Goal: Task Accomplishment & Management: Manage account settings

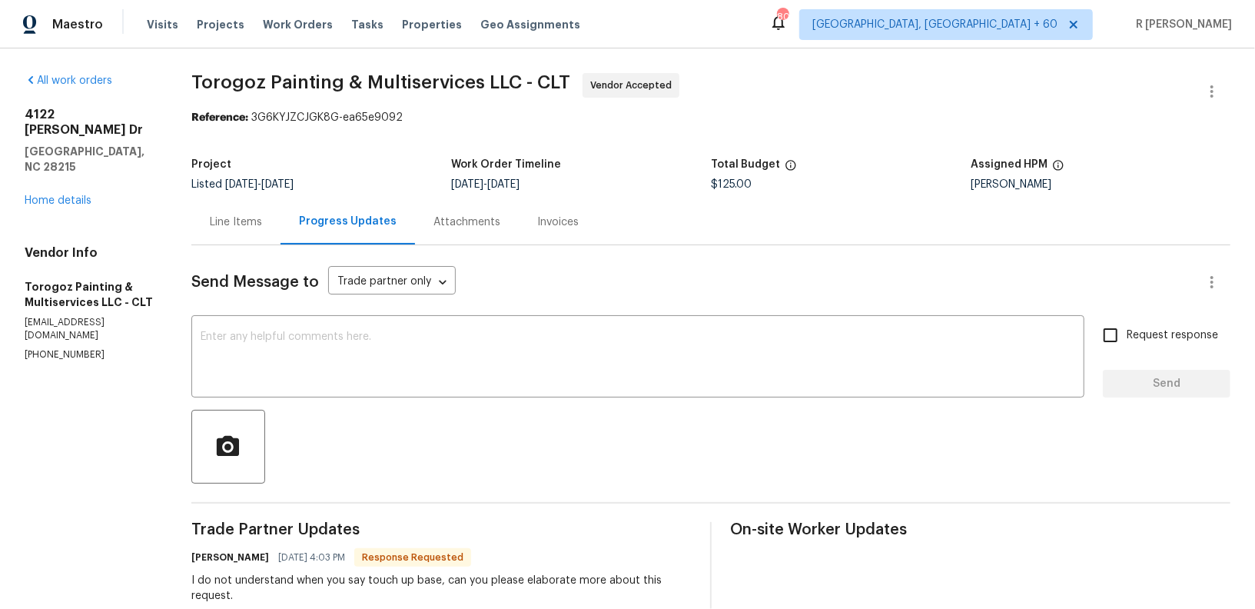
click at [482, 314] on div "Send Message to Trade partner only Trade partner only ​ x ​ Request response Se…" at bounding box center [710, 486] width 1039 height 483
click at [454, 357] on textarea at bounding box center [638, 358] width 874 height 54
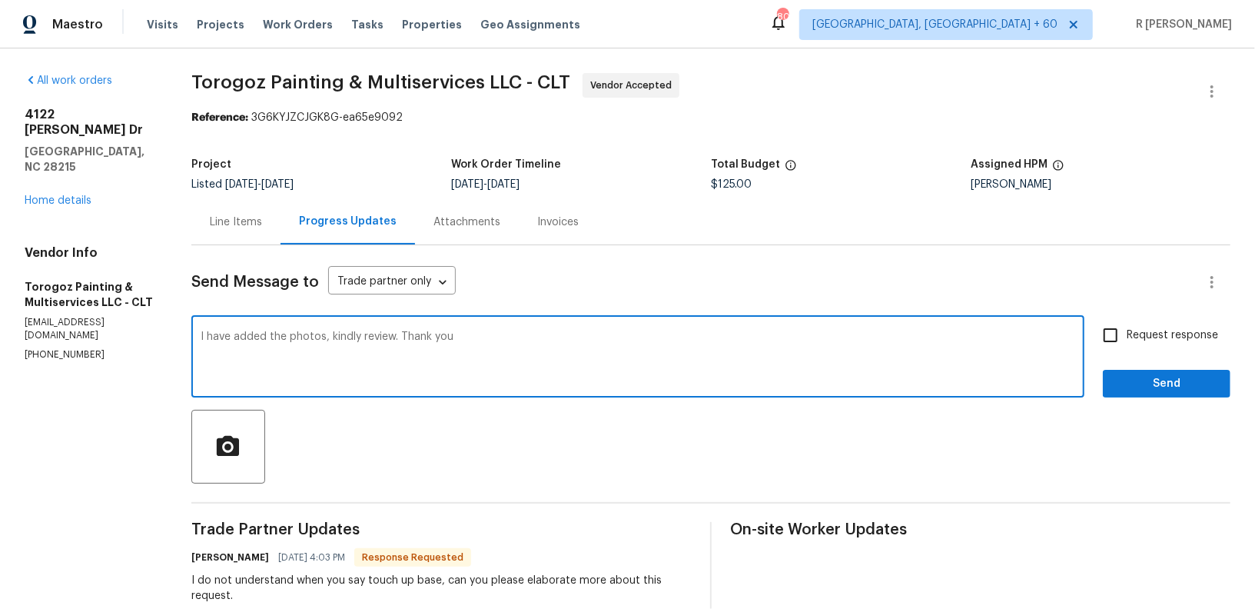
type textarea "I have added the photos, kindly review. Thank you"
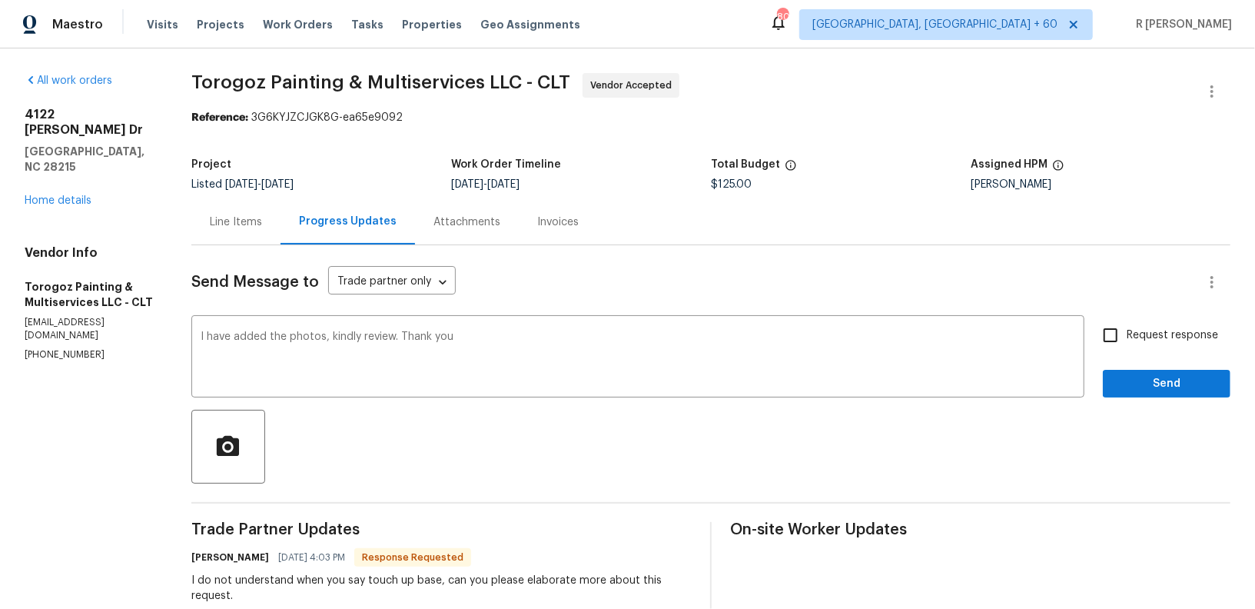
click at [1144, 320] on label "Request response" at bounding box center [1156, 335] width 124 height 32
click at [1127, 320] on input "Request response" at bounding box center [1110, 335] width 32 height 32
checkbox input "true"
click at [1143, 390] on span "Send" at bounding box center [1166, 383] width 103 height 19
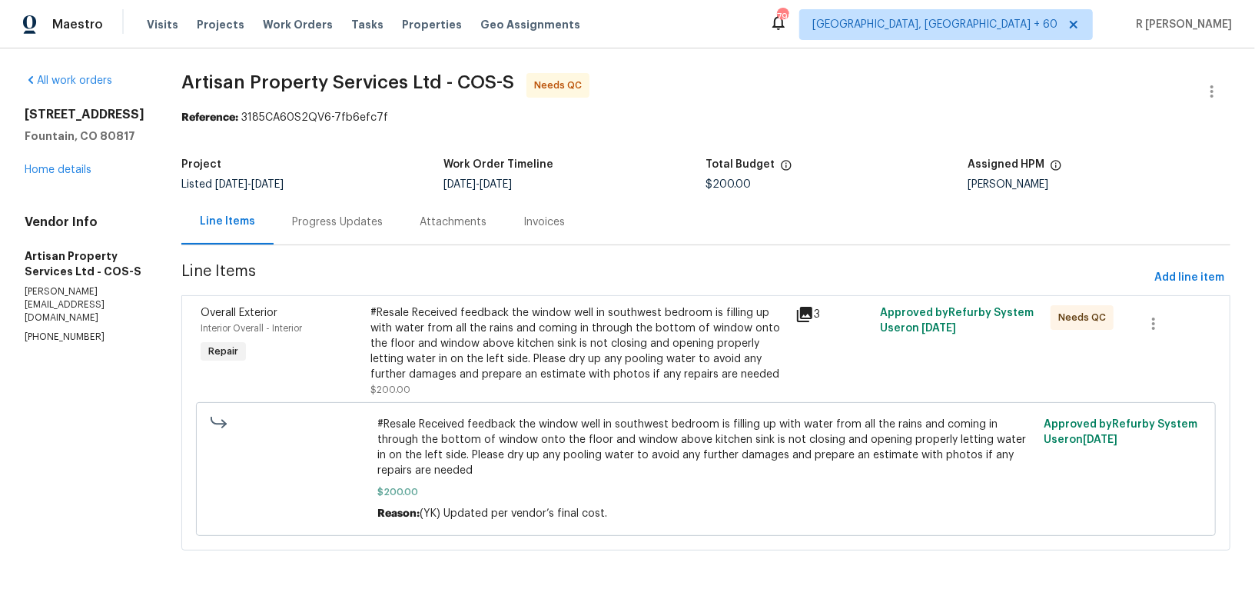
click at [309, 225] on div "Progress Updates" at bounding box center [337, 221] width 91 height 15
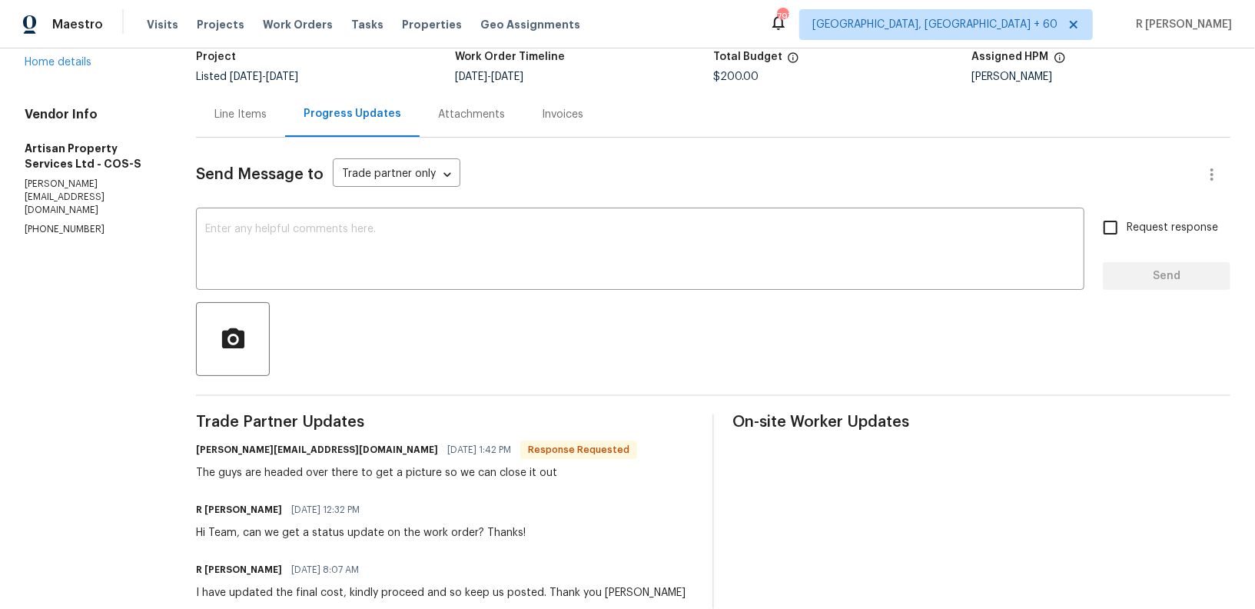
scroll to position [117, 0]
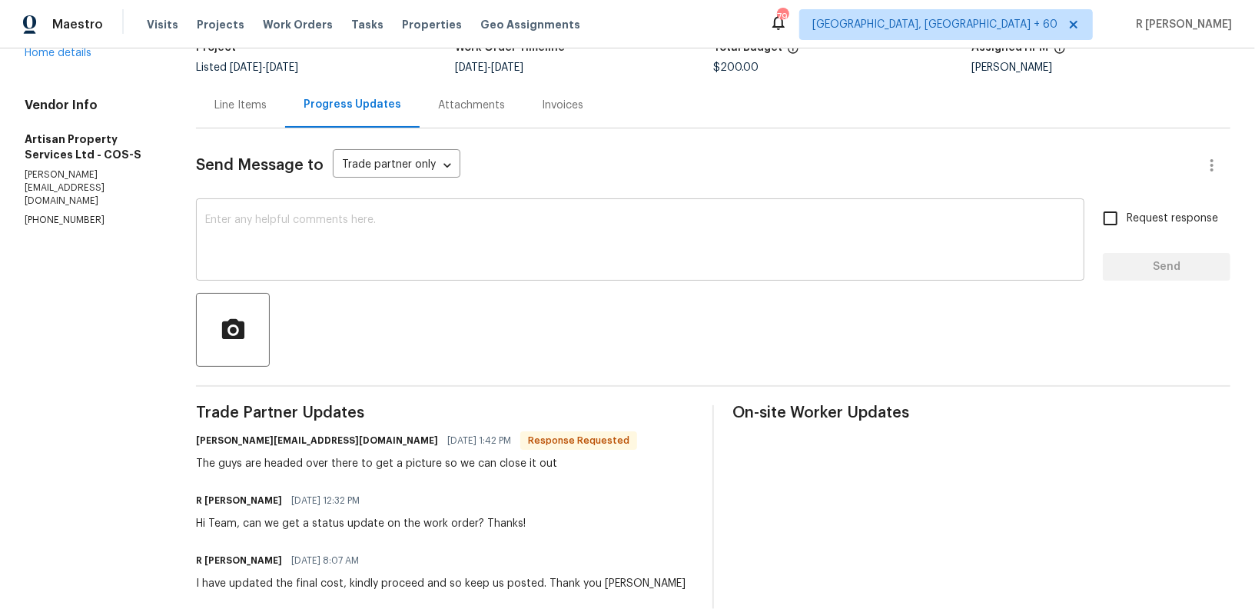
click at [451, 248] on textarea at bounding box center [640, 241] width 870 height 54
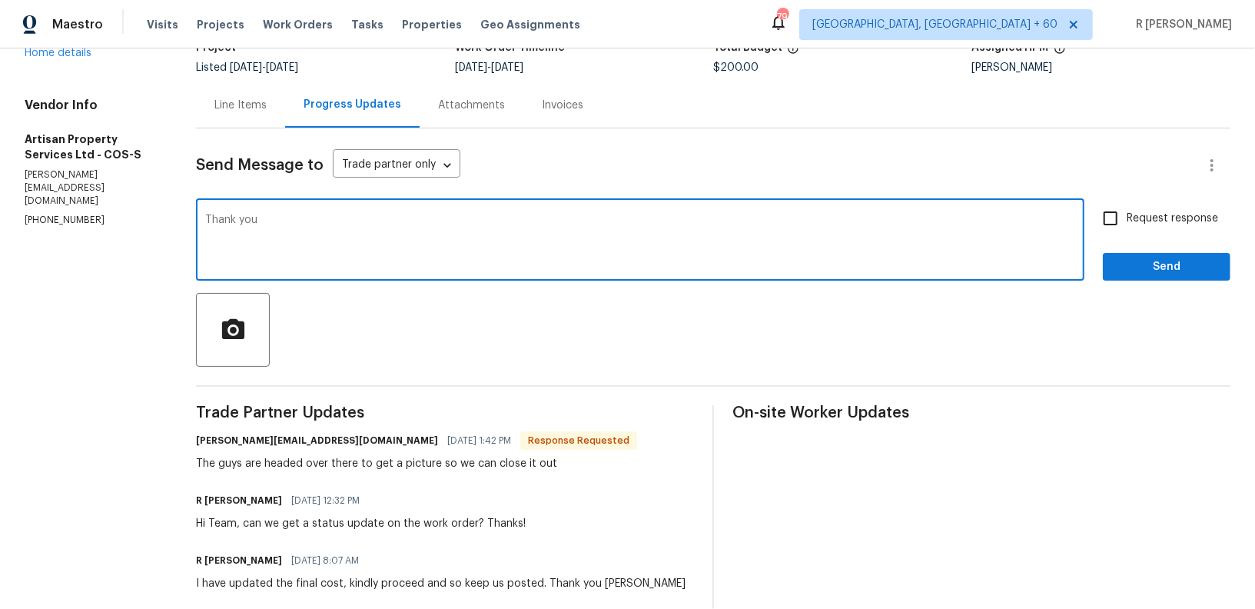
click at [205, 444] on h6 "brandon@artisan-ps.com" at bounding box center [317, 440] width 242 height 15
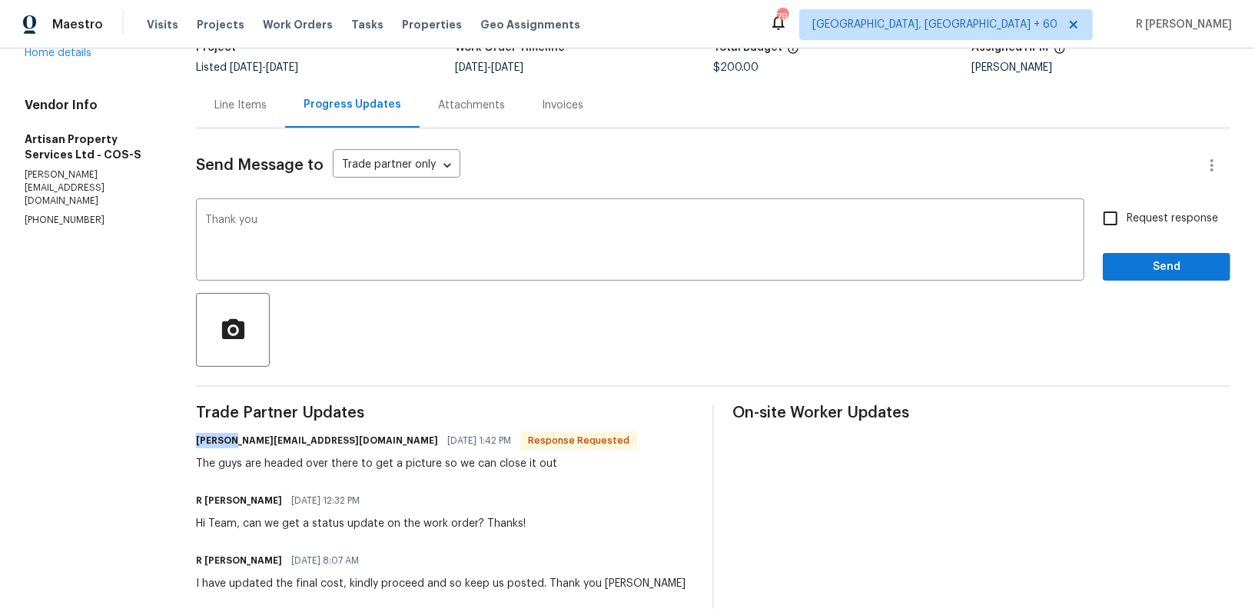
copy h6 "brandon"
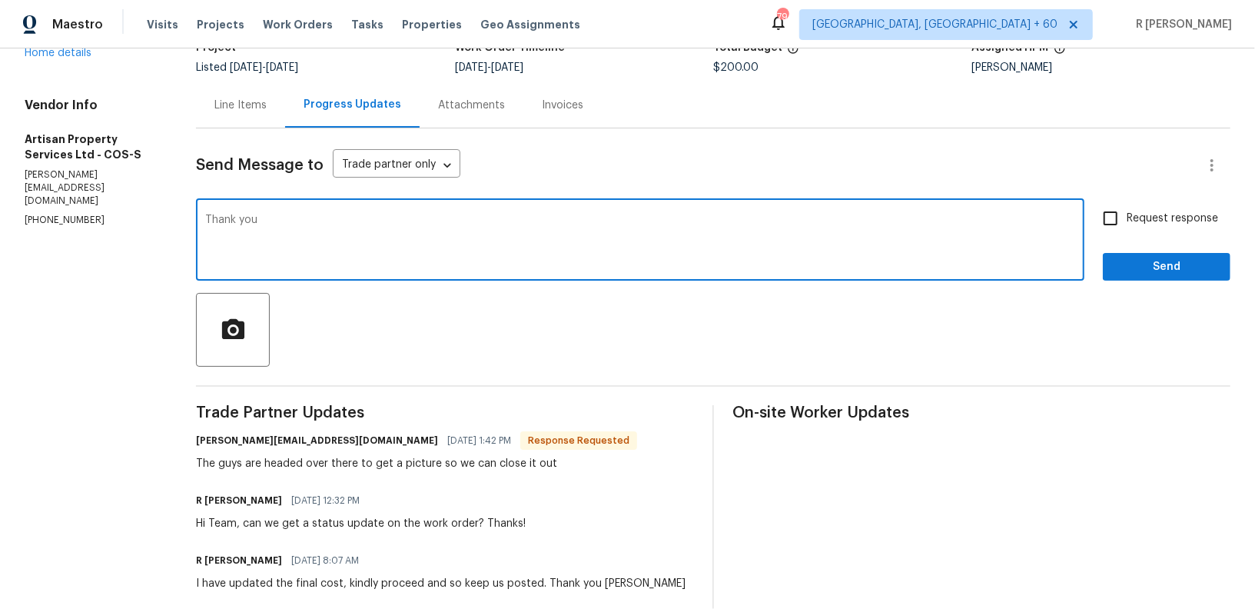
click at [404, 234] on textarea "Thank you" at bounding box center [640, 241] width 870 height 54
paste textarea "brandon"
type textarea "Thank you Brandon."
click at [1139, 263] on span "Send" at bounding box center [1166, 266] width 103 height 19
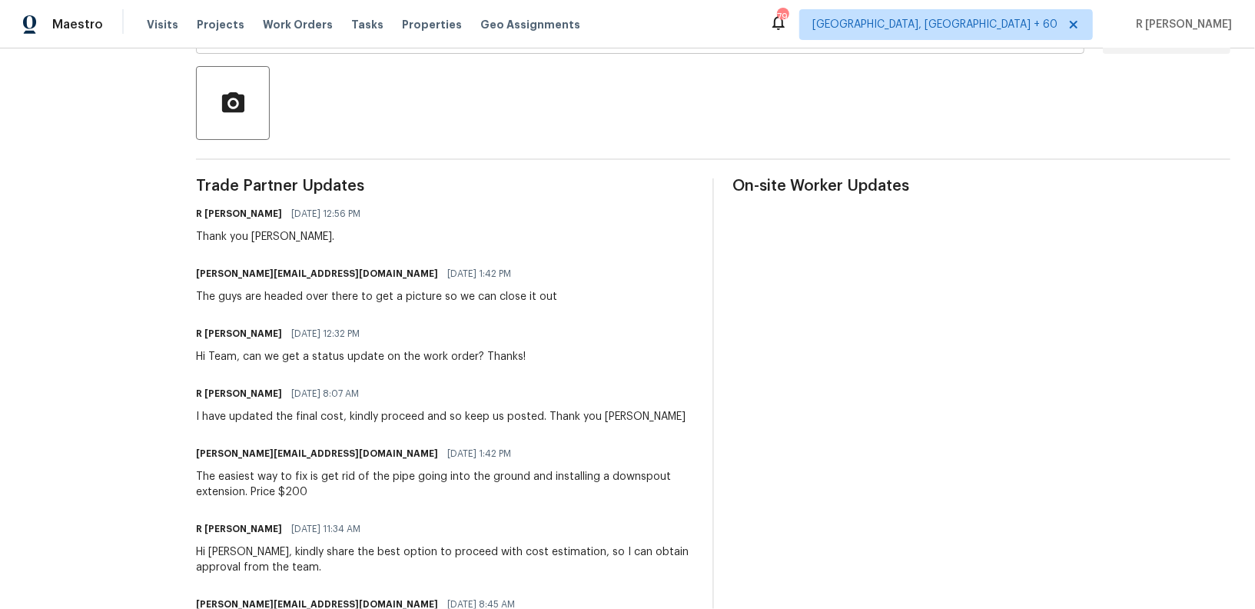
scroll to position [373, 0]
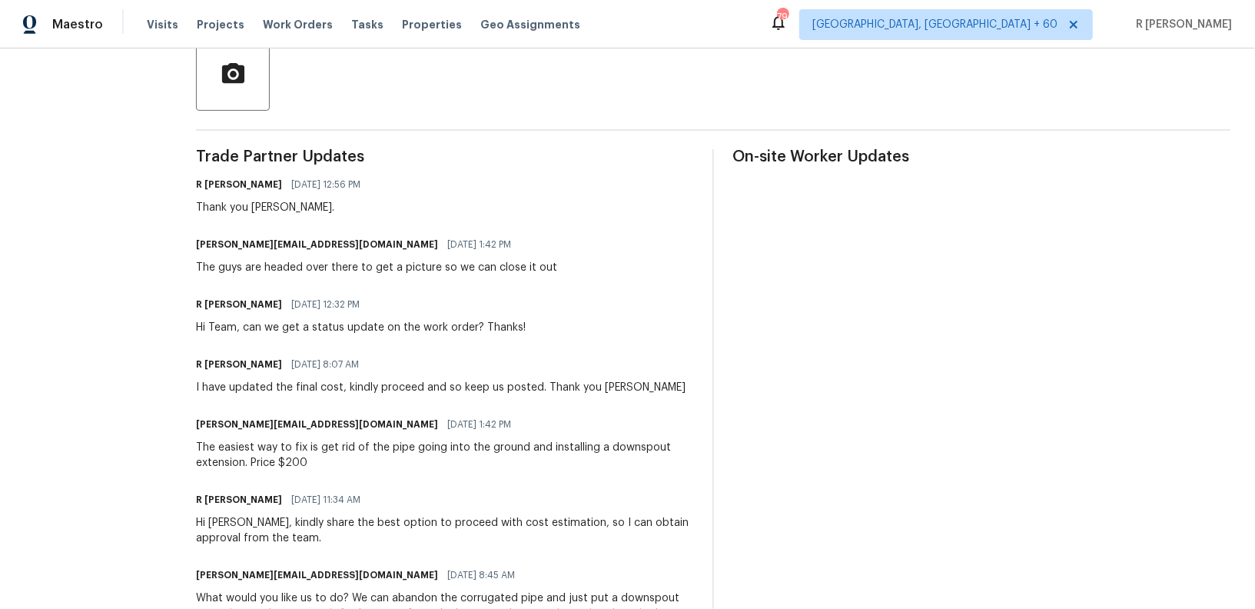
click at [286, 267] on div "The guys are headed over there to get a picture so we can close it out" at bounding box center [376, 267] width 361 height 15
copy div "The guys are headed over there to get a picture so we can close it out"
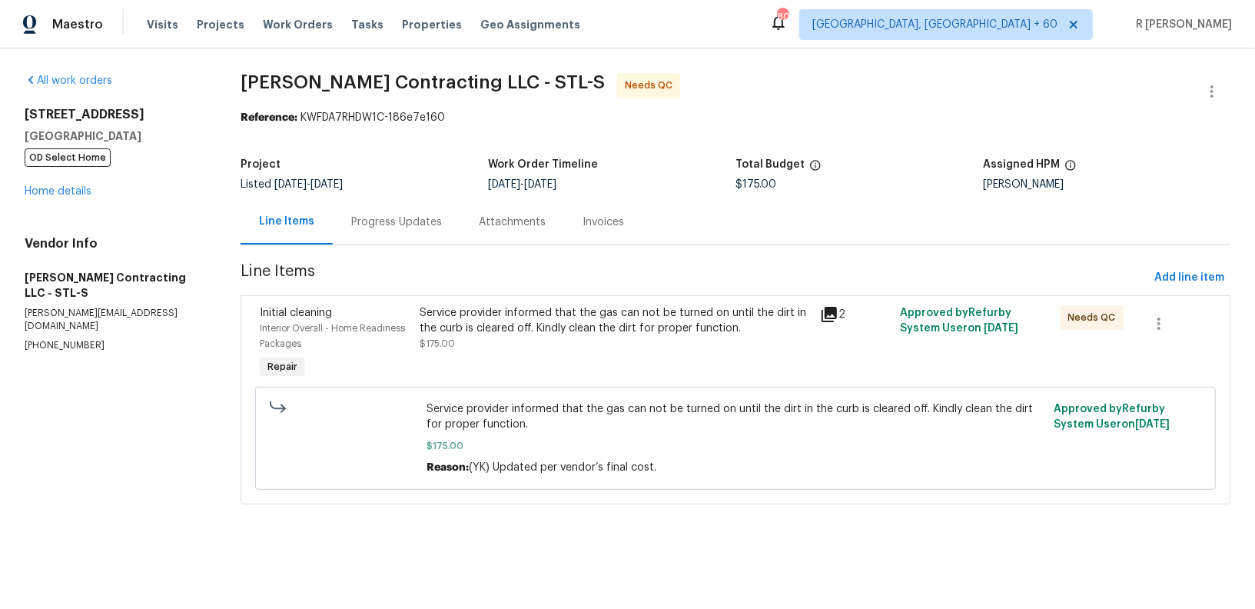
click at [387, 226] on div "Progress Updates" at bounding box center [396, 221] width 91 height 15
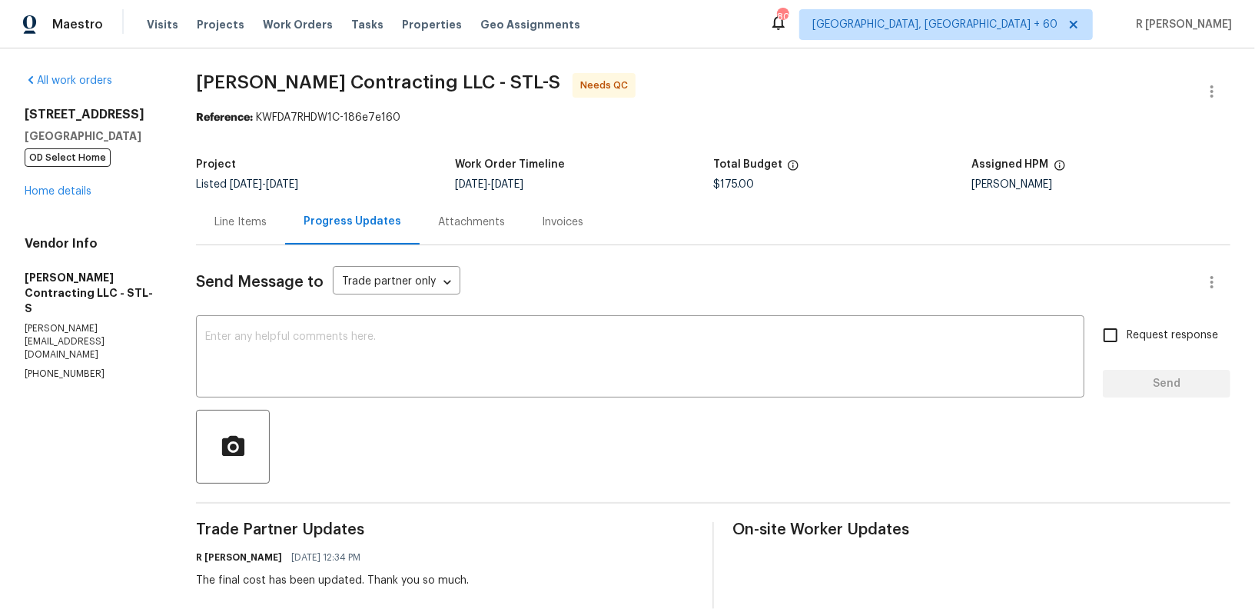
click at [1232, 91] on div "All work orders 5932 Finkman St Saint Louis, MO 63109 OD Select Home Home detai…" at bounding box center [627, 430] width 1255 height 764
click at [1217, 91] on icon "button" at bounding box center [1212, 91] width 18 height 18
click at [1136, 95] on li "Edit" at bounding box center [1162, 90] width 166 height 25
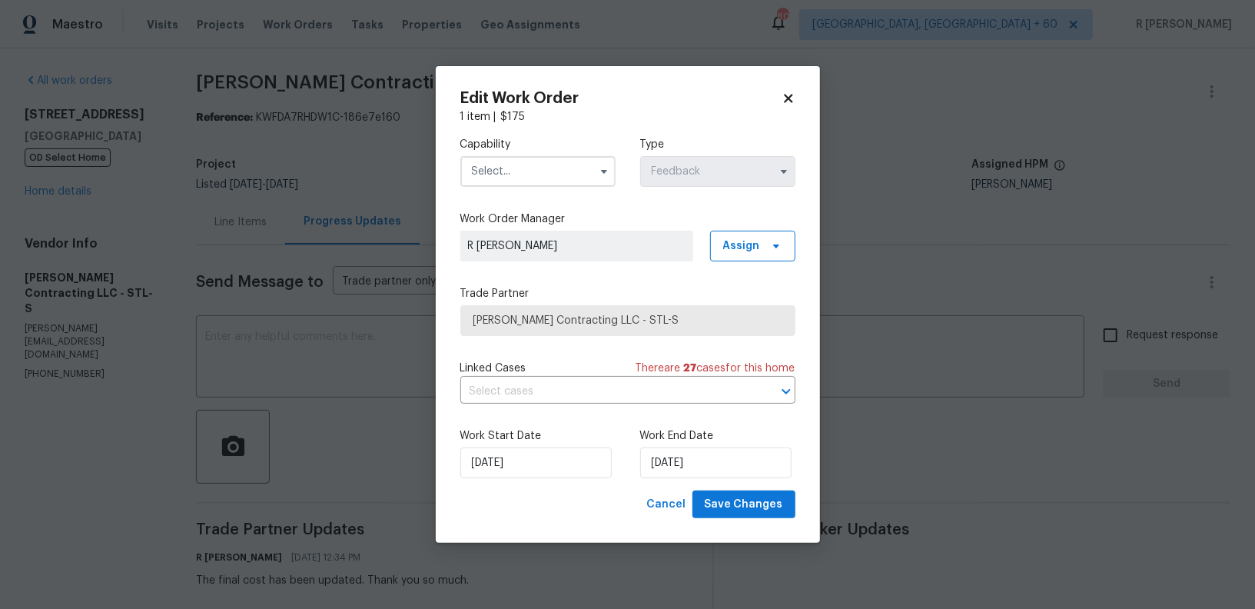
click at [541, 171] on input "text" at bounding box center [537, 171] width 155 height 31
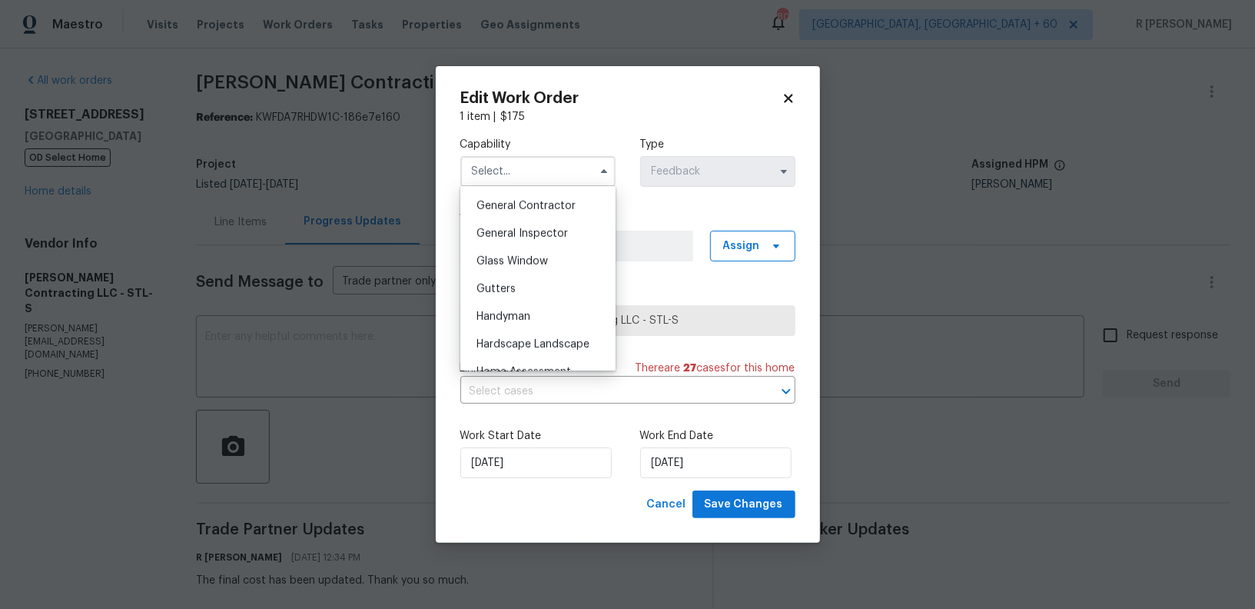
scroll to position [709, 0]
click at [541, 221] on div "General Contractor" at bounding box center [538, 229] width 148 height 28
type input "General Contractor"
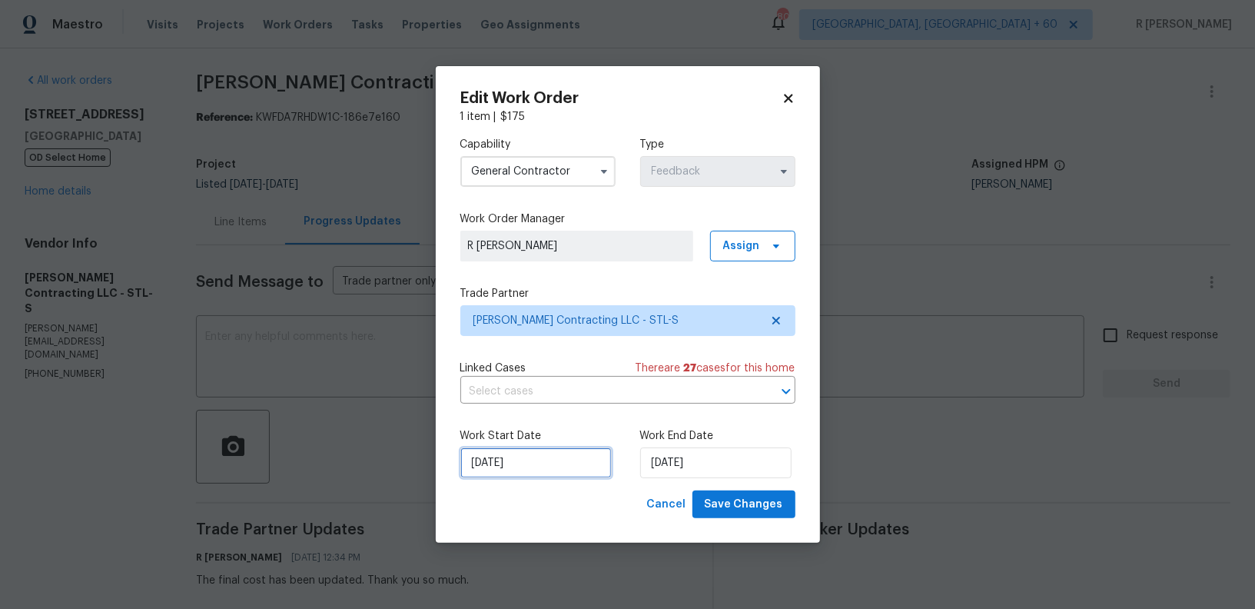
click at [489, 477] on input "29/08/2025" at bounding box center [535, 462] width 151 height 31
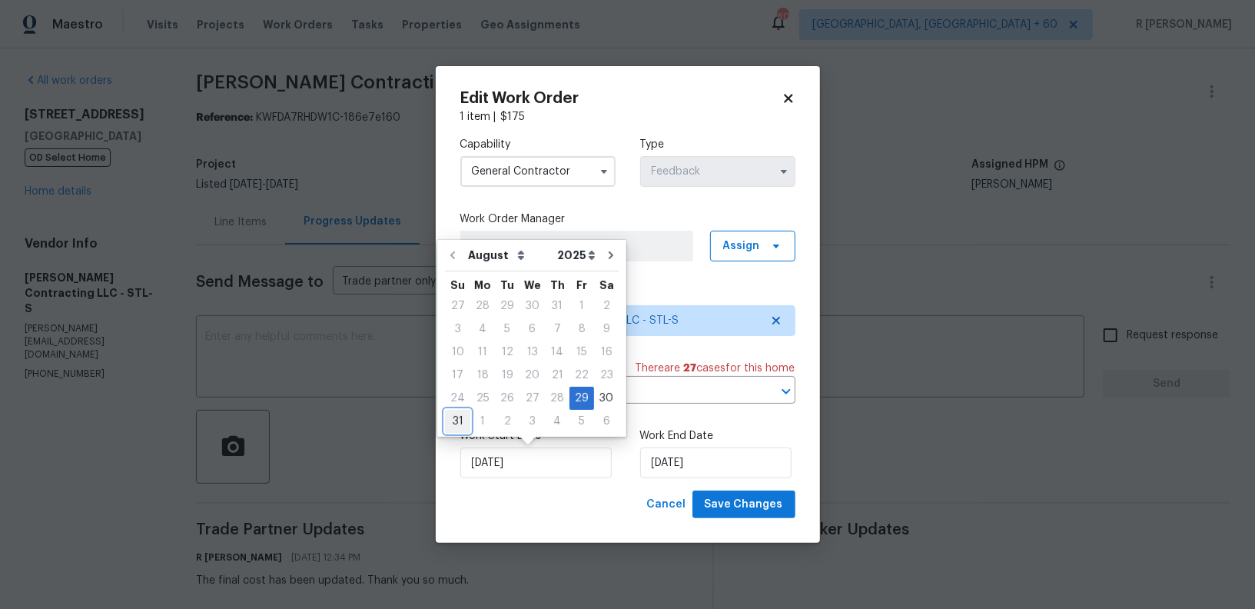
click at [458, 426] on div "31" at bounding box center [457, 421] width 25 height 22
type input "31/08/2025"
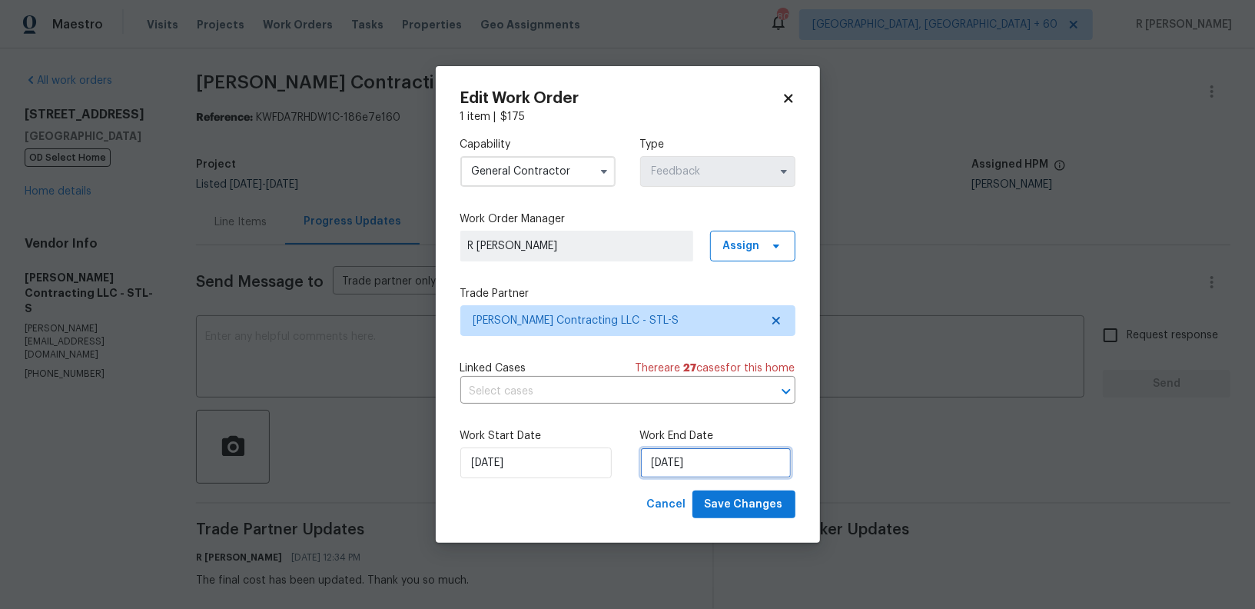
click at [671, 466] on input "01/09/2025" at bounding box center [715, 462] width 151 height 31
select select "8"
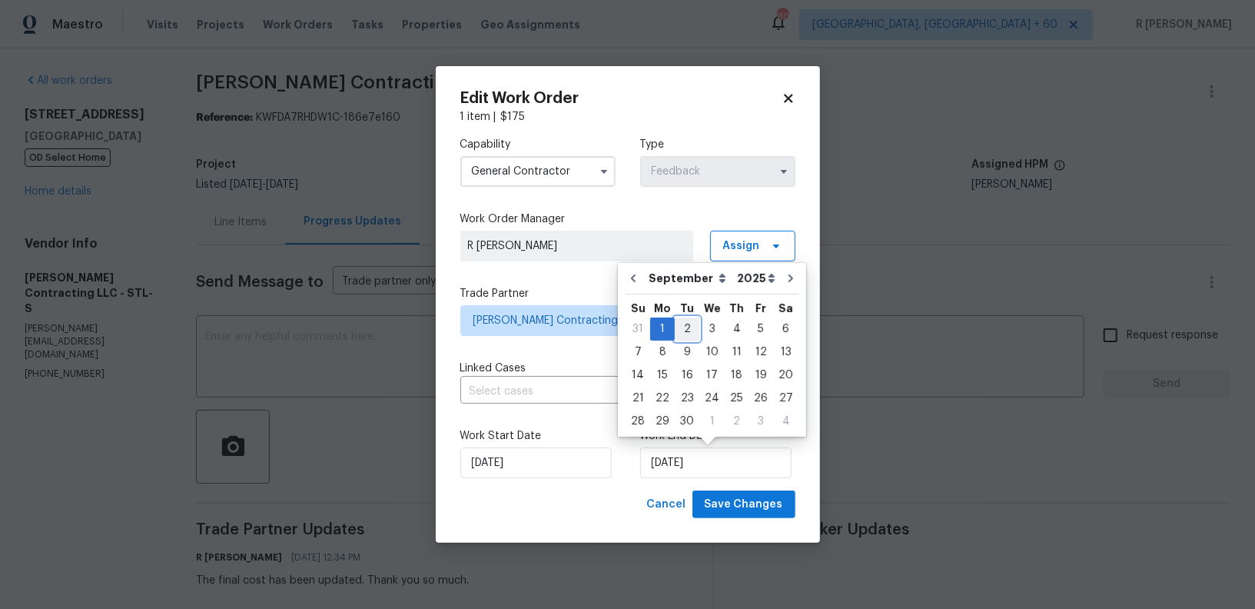
click at [684, 323] on div "2" at bounding box center [687, 329] width 25 height 22
type input "02/09/2025"
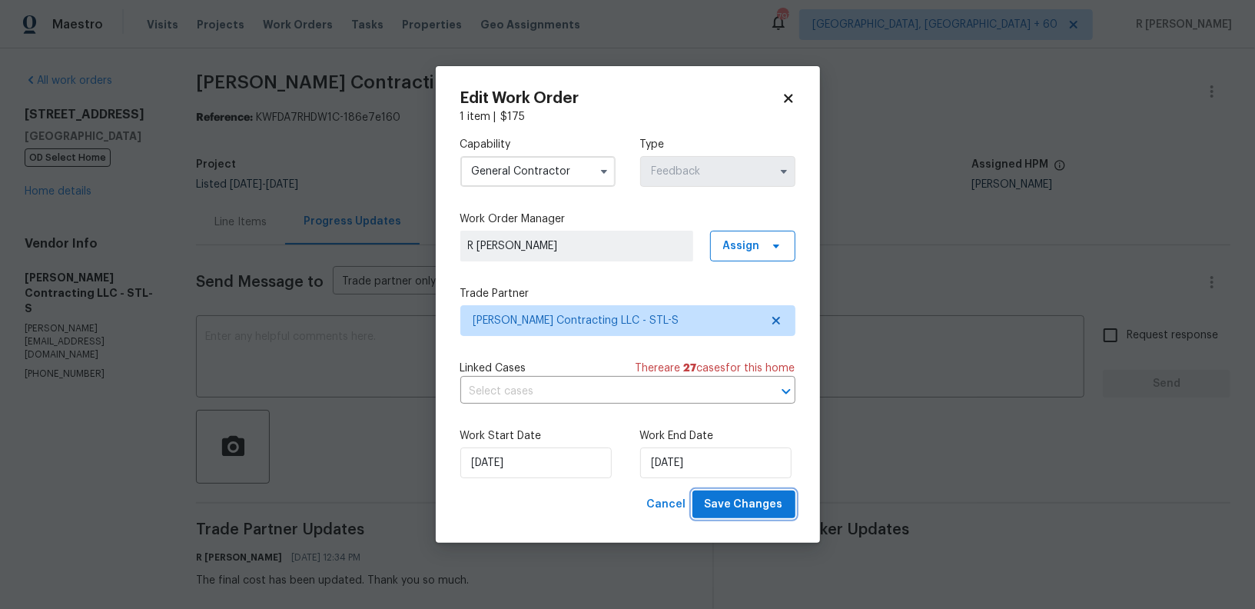
click at [751, 515] on button "Save Changes" at bounding box center [743, 504] width 103 height 28
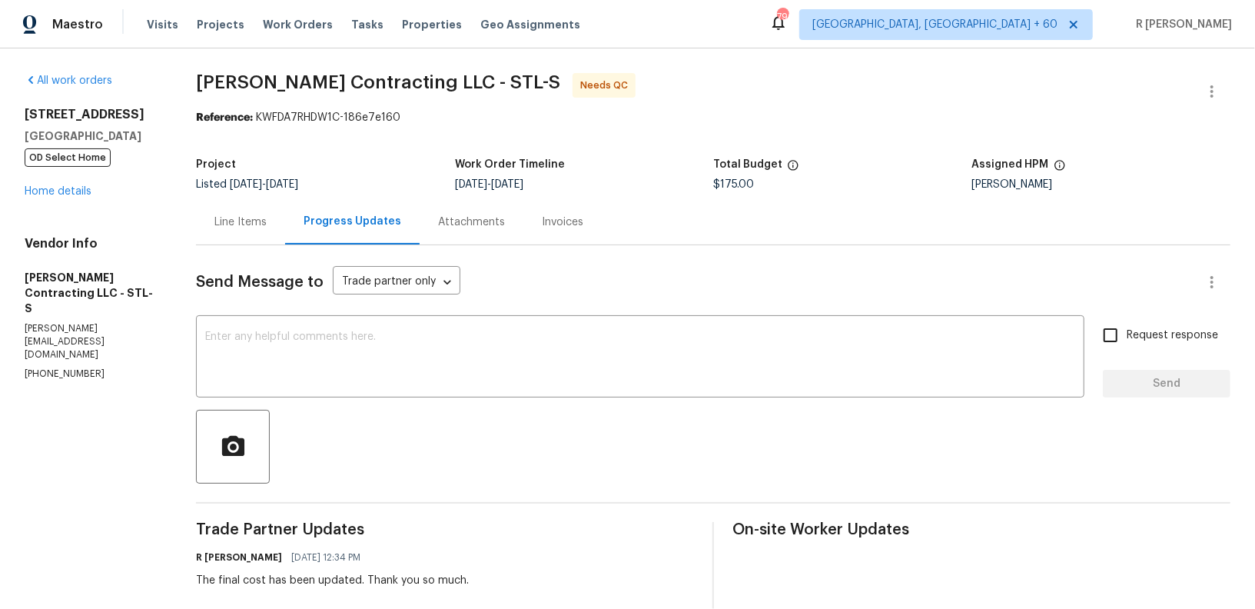
click at [222, 211] on div "Line Items" at bounding box center [240, 221] width 89 height 45
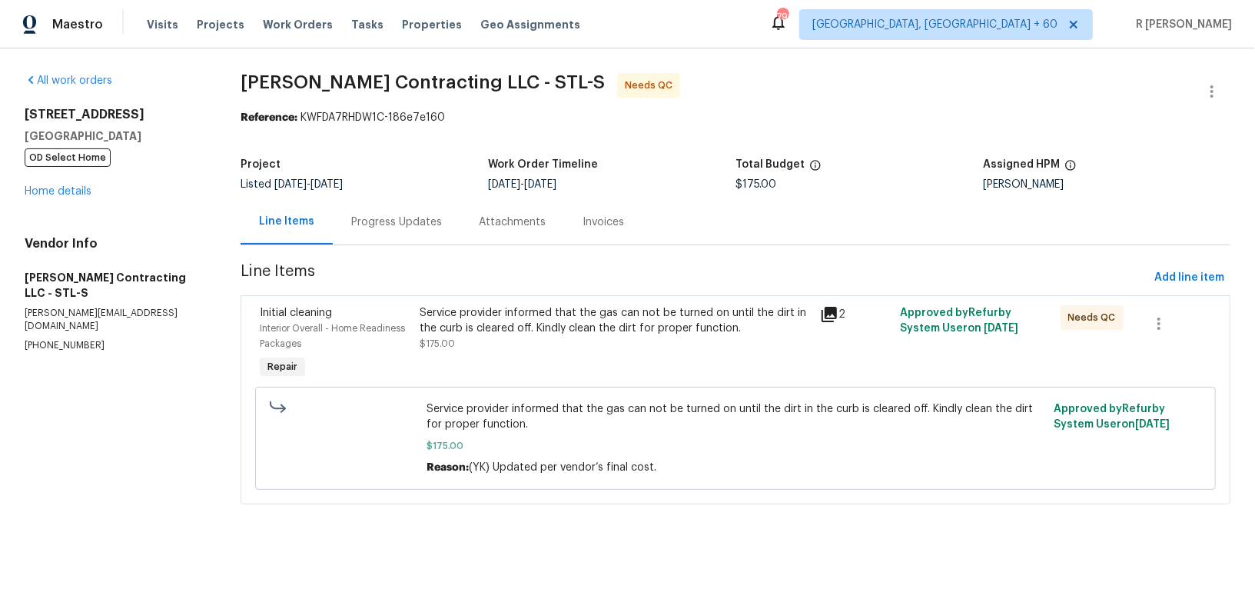
click at [576, 336] on div "Service provider informed that the gas can not be turned on until the dirt in t…" at bounding box center [615, 328] width 391 height 46
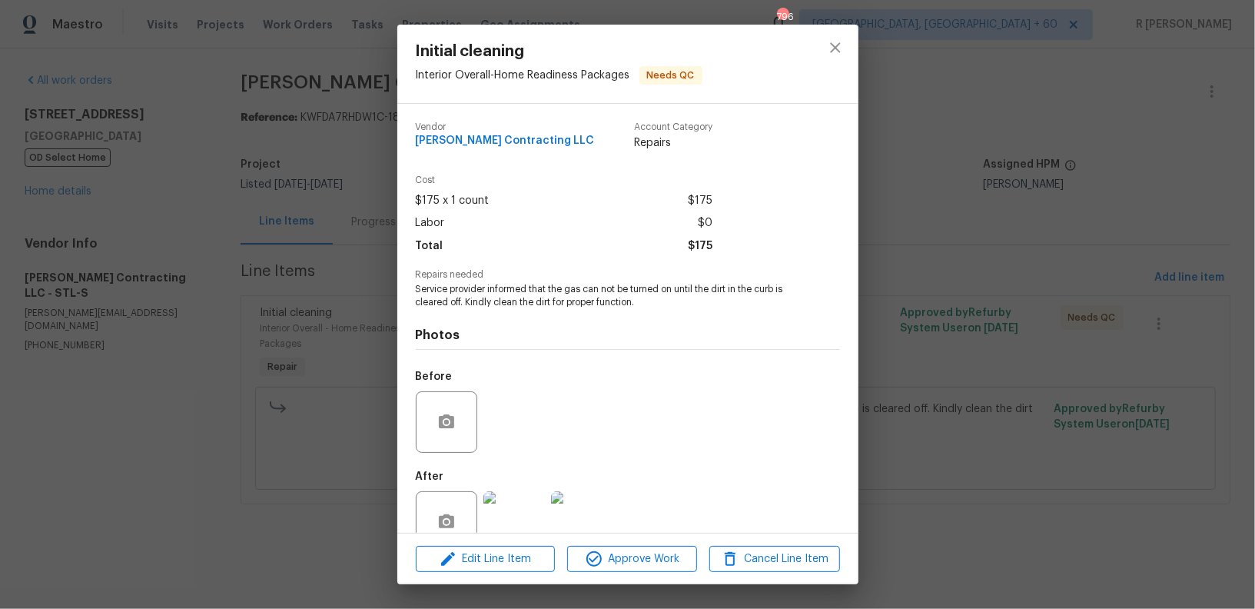
scroll to position [35, 0]
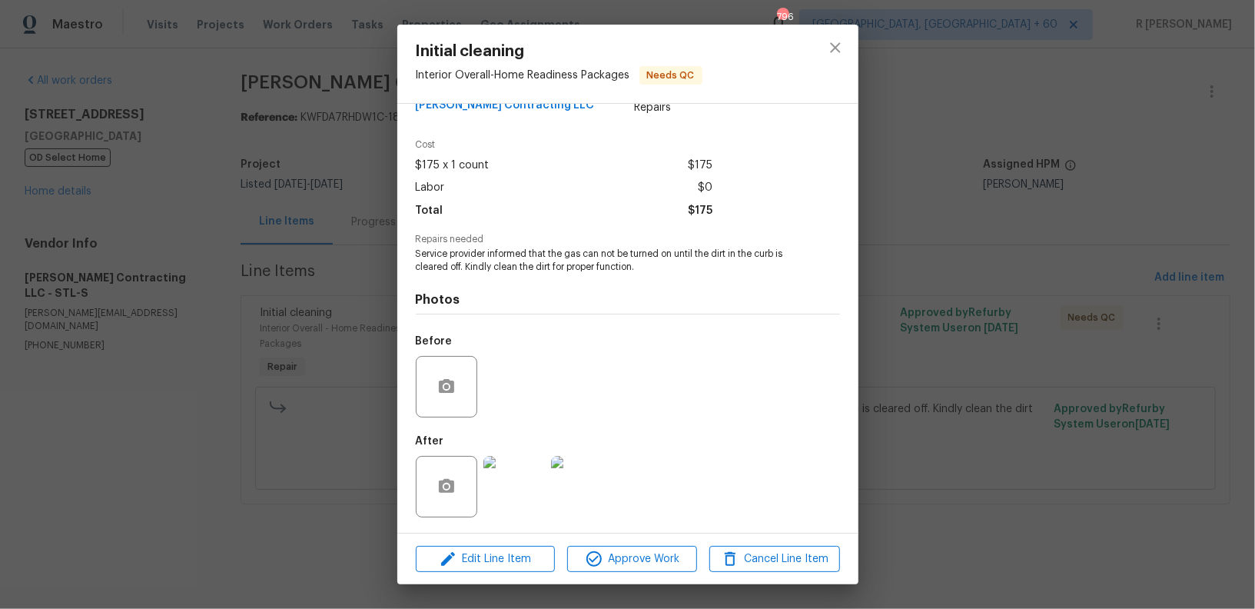
click at [517, 486] on img at bounding box center [513, 486] width 61 height 61
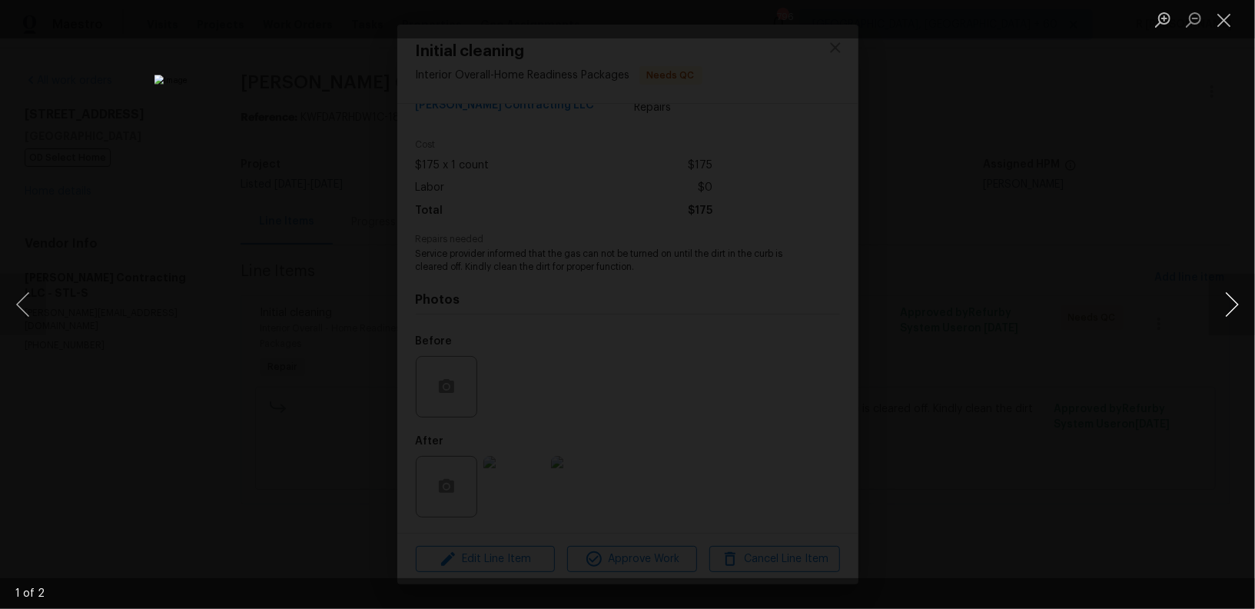
click at [1223, 308] on button "Next image" at bounding box center [1232, 304] width 46 height 61
click at [1219, 21] on button "Close lightbox" at bounding box center [1224, 19] width 31 height 27
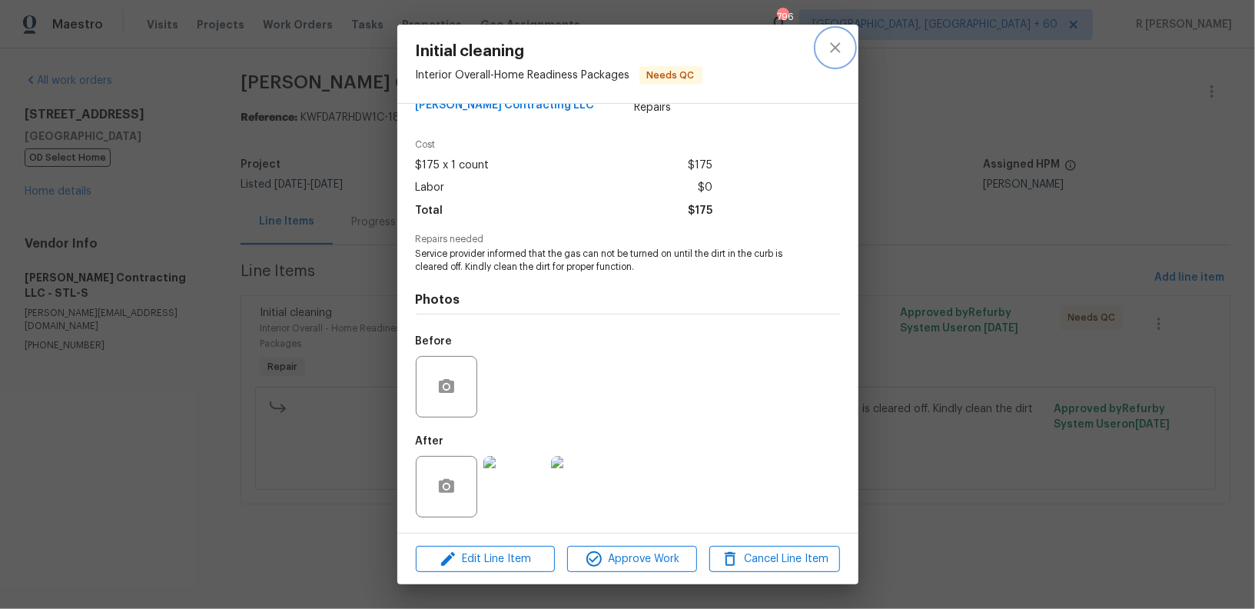
click at [831, 60] on button "close" at bounding box center [835, 47] width 37 height 37
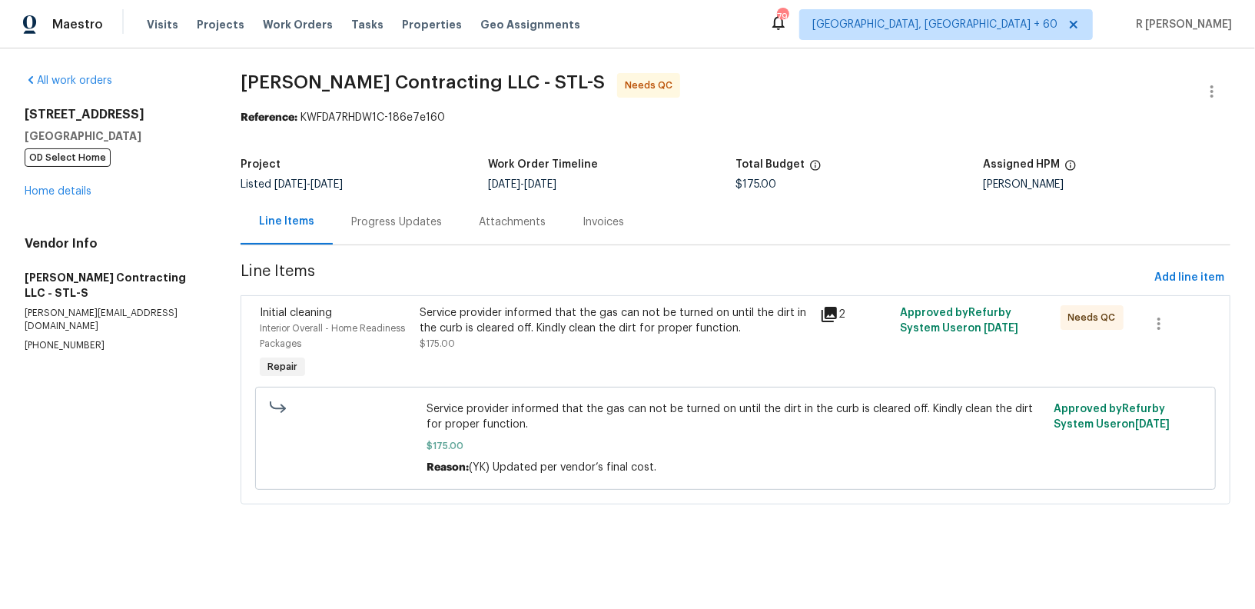
click at [626, 317] on div "Service provider informed that the gas can not be turned on until the dirt in t…" at bounding box center [615, 320] width 391 height 31
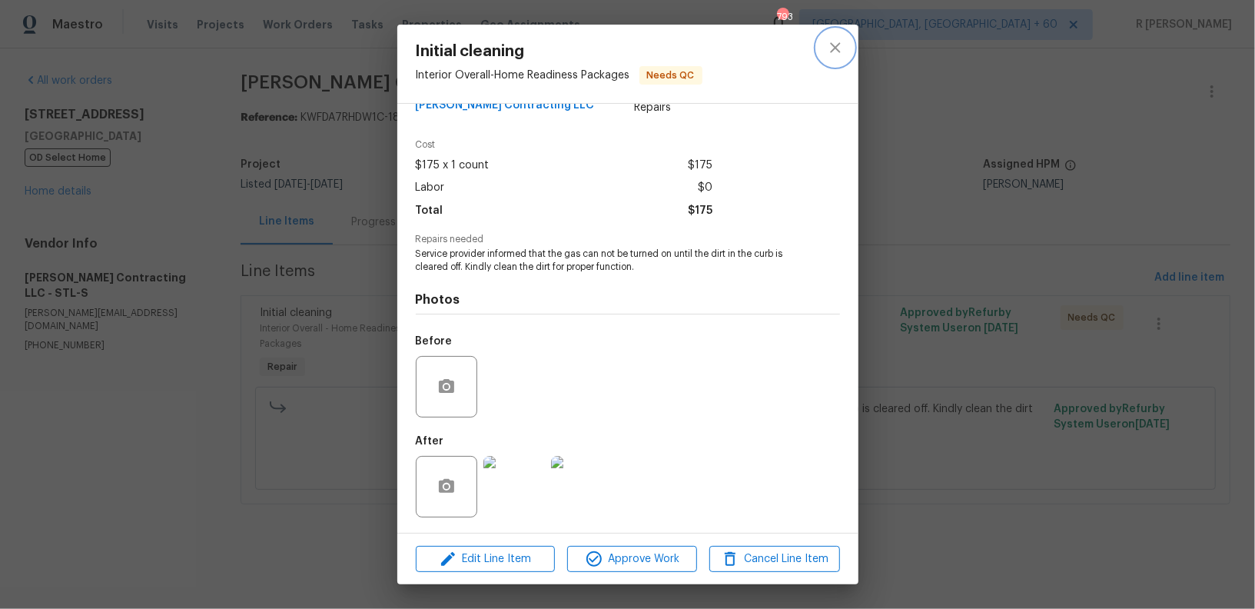
click at [833, 51] on icon "close" at bounding box center [835, 47] width 18 height 18
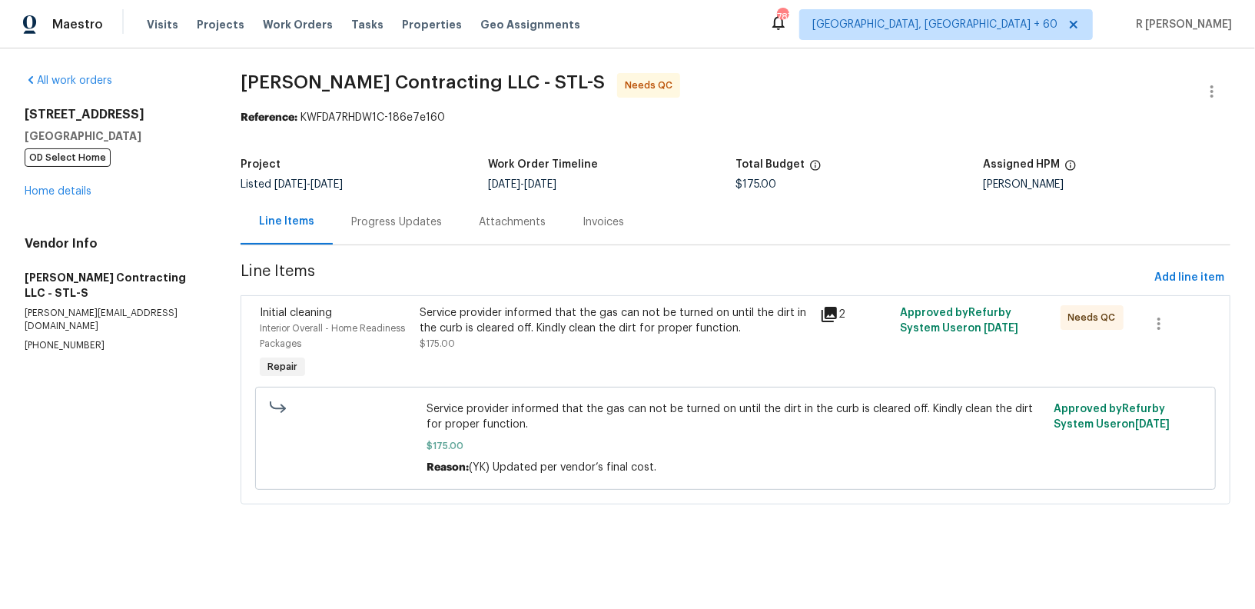
click at [520, 339] on div "Service provider informed that the gas can not be turned on until the dirt in t…" at bounding box center [615, 328] width 391 height 46
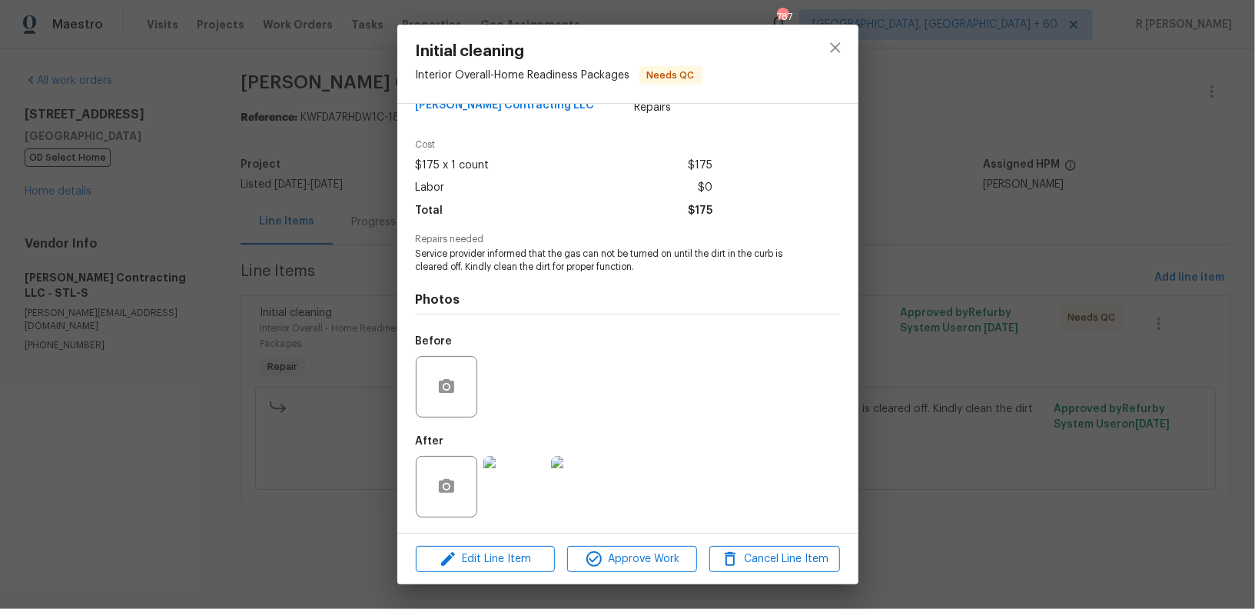
click at [520, 475] on img at bounding box center [513, 486] width 61 height 61
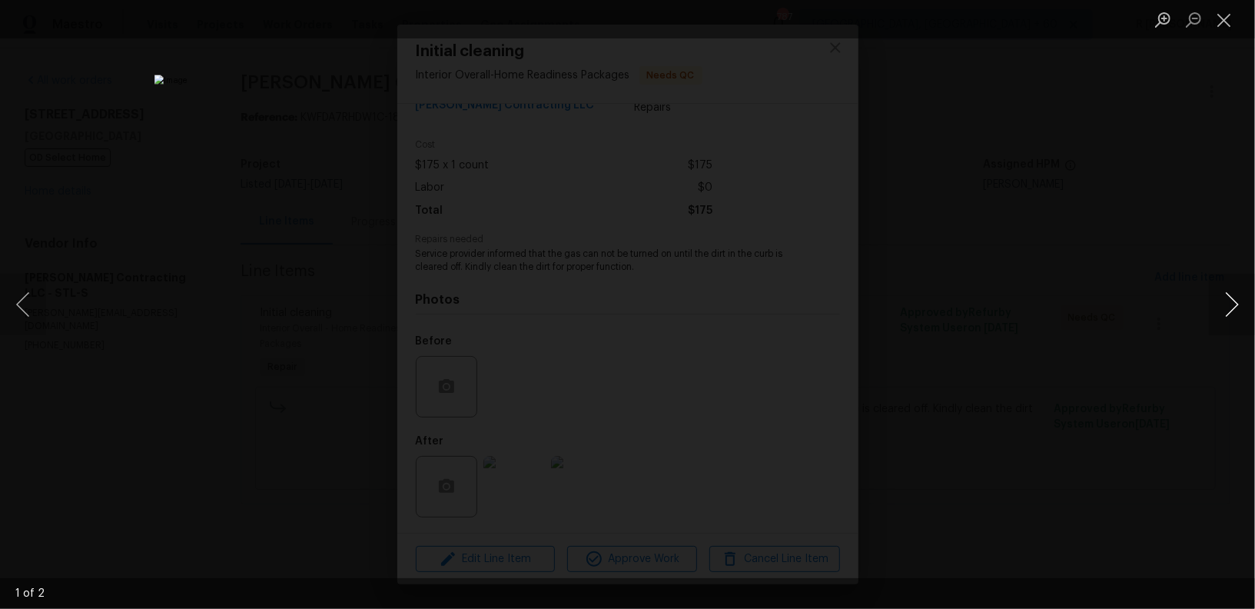
click at [1220, 312] on button "Next image" at bounding box center [1232, 304] width 46 height 61
click at [1230, 27] on button "Close lightbox" at bounding box center [1224, 19] width 31 height 27
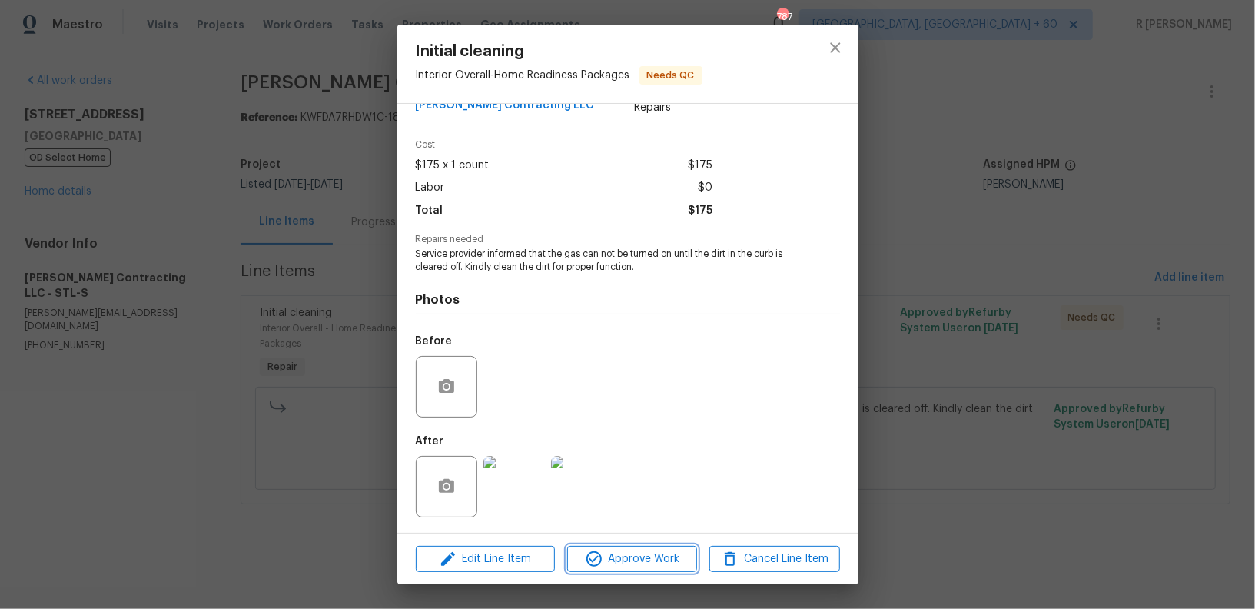
click at [682, 549] on span "Approve Work" at bounding box center [632, 558] width 121 height 19
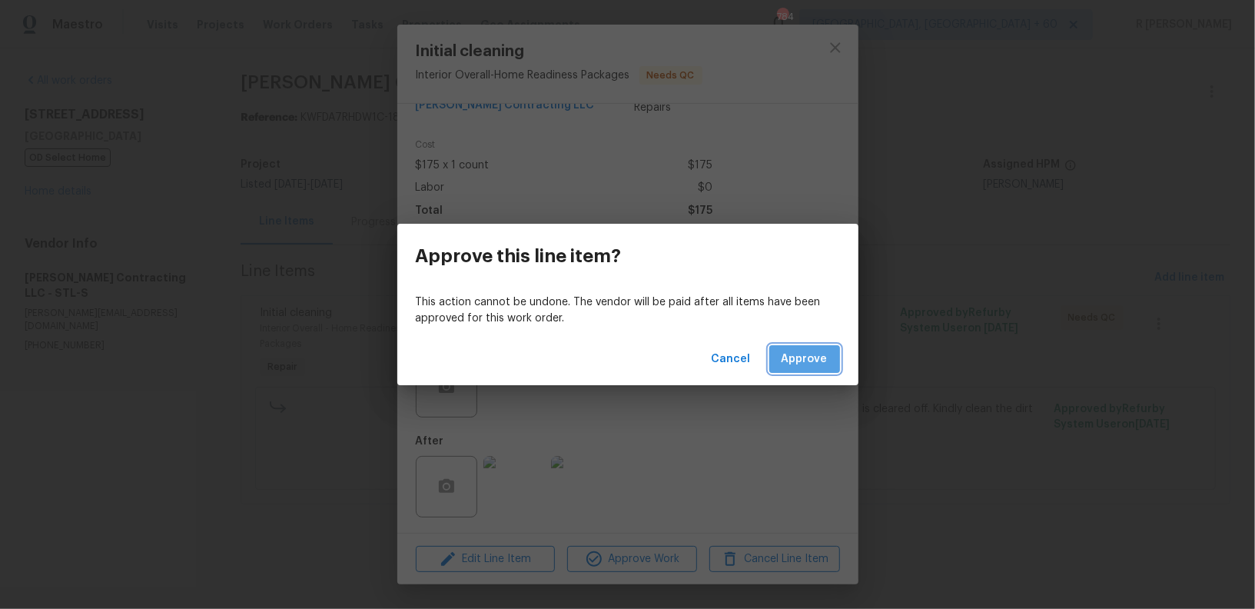
click at [808, 362] on span "Approve" at bounding box center [804, 359] width 46 height 19
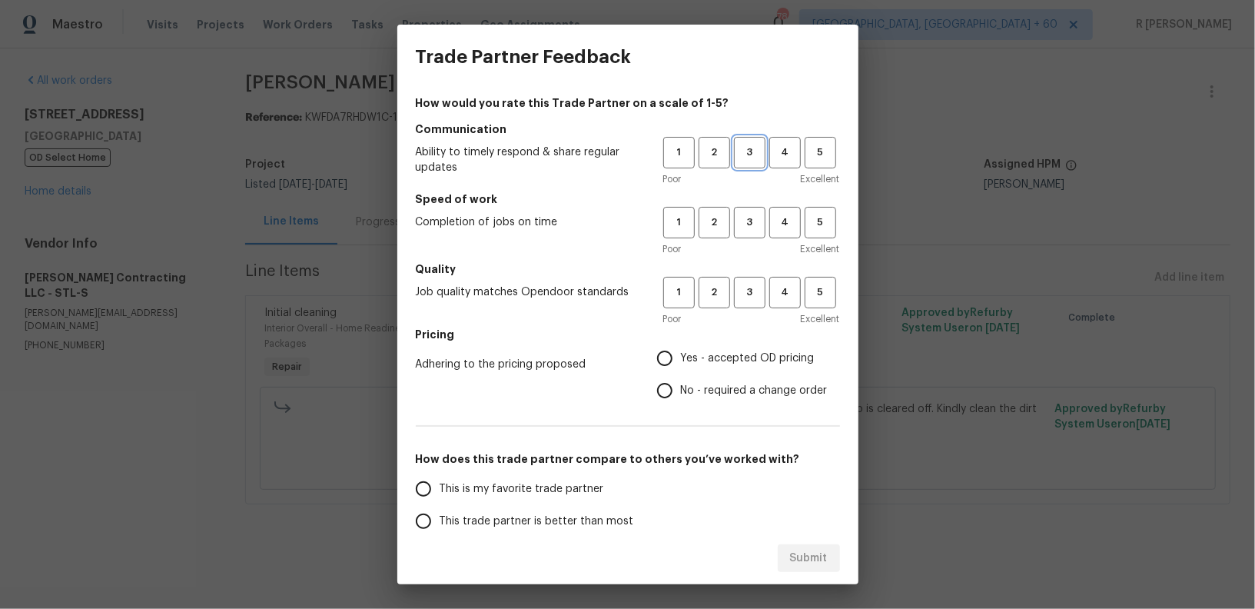
click at [750, 154] on span "3" at bounding box center [749, 153] width 28 height 18
click at [751, 223] on span "3" at bounding box center [749, 223] width 28 height 18
click at [759, 290] on span "3" at bounding box center [749, 293] width 28 height 18
click at [673, 367] on input "Yes - accepted OD pricing" at bounding box center [665, 358] width 32 height 32
radio input "true"
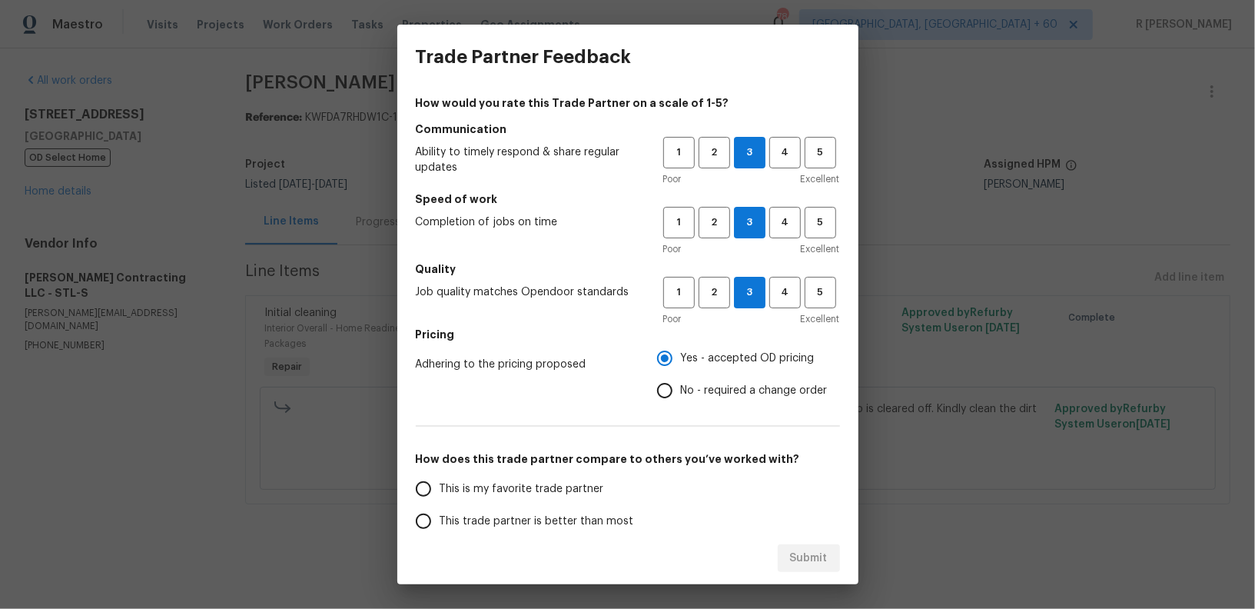
click at [568, 517] on span "This trade partner is better than most" at bounding box center [537, 521] width 194 height 16
click at [440, 517] on input "This trade partner is better than most" at bounding box center [423, 521] width 32 height 32
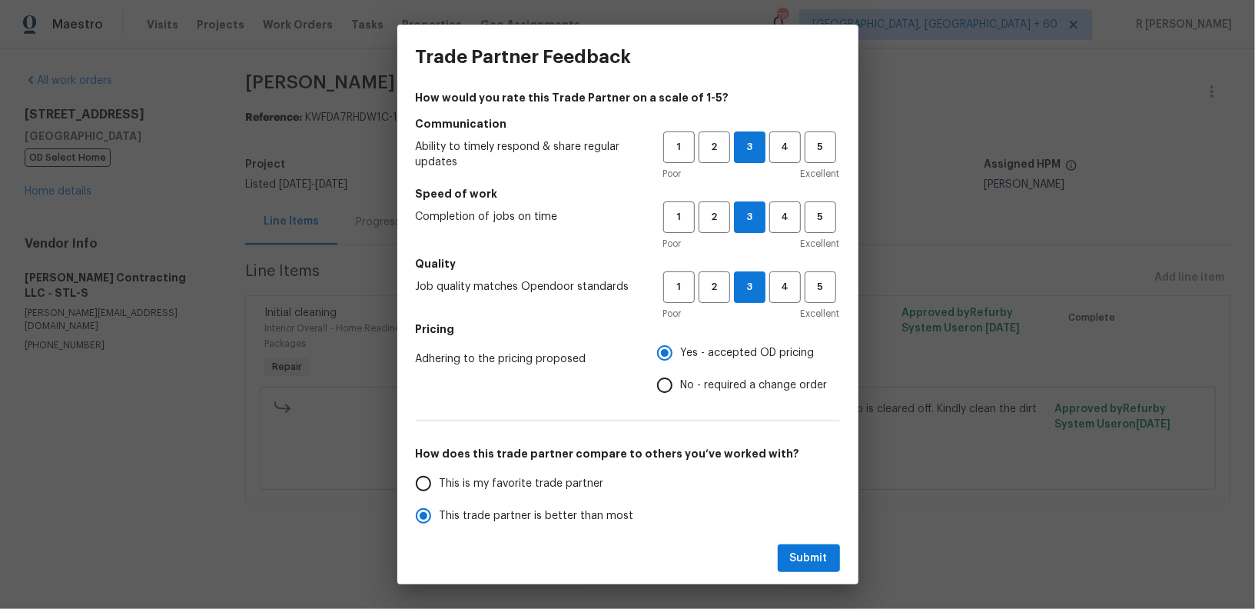
scroll to position [171, 0]
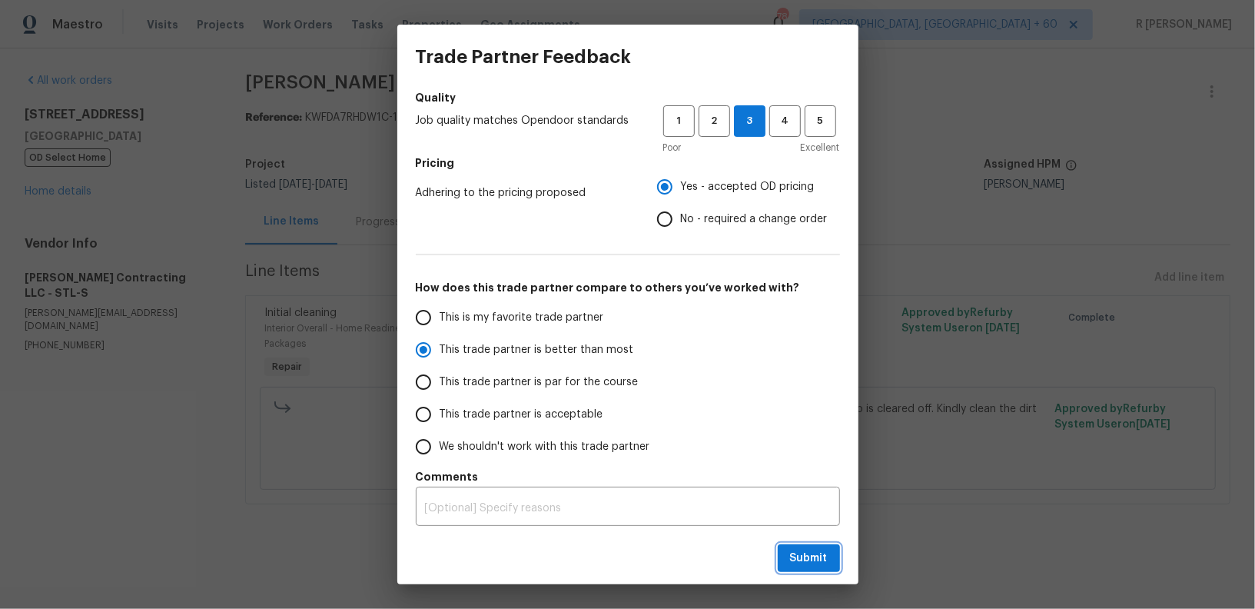
click at [805, 558] on span "Submit" at bounding box center [809, 558] width 38 height 19
radio input "true"
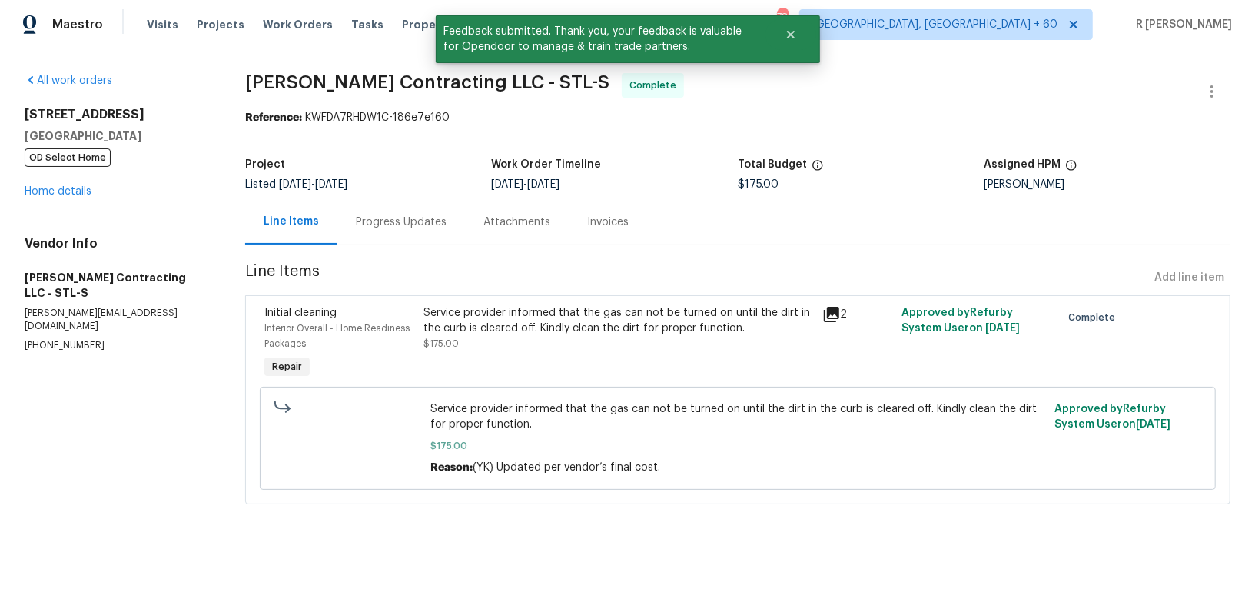
click at [430, 214] on div "Progress Updates" at bounding box center [401, 221] width 91 height 15
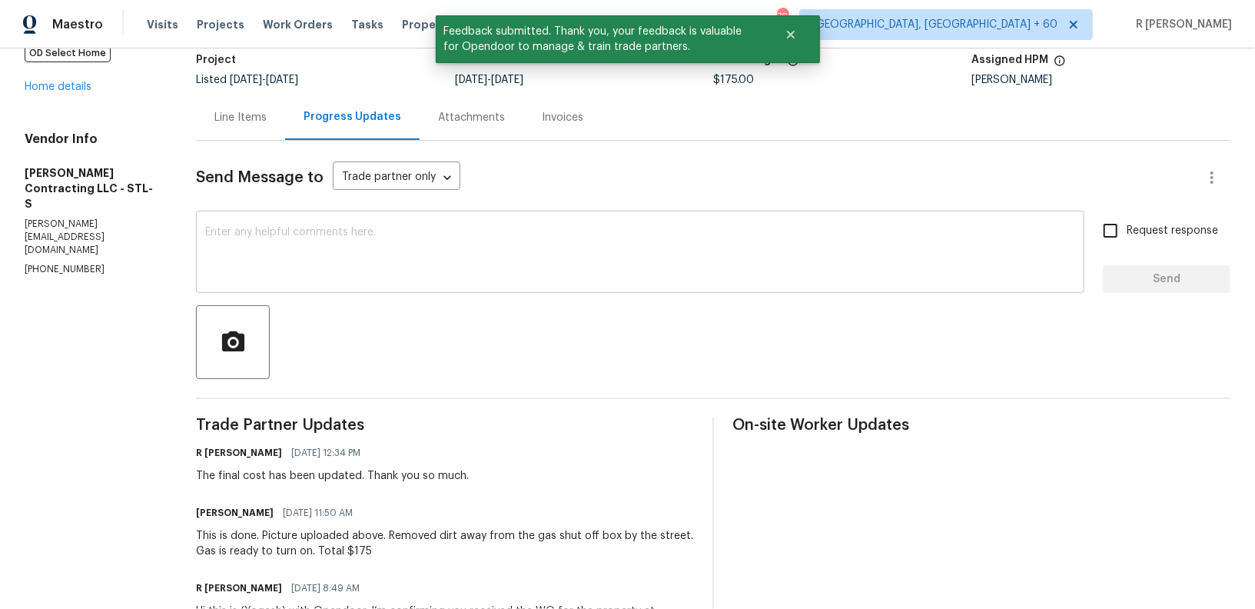
scroll to position [204, 0]
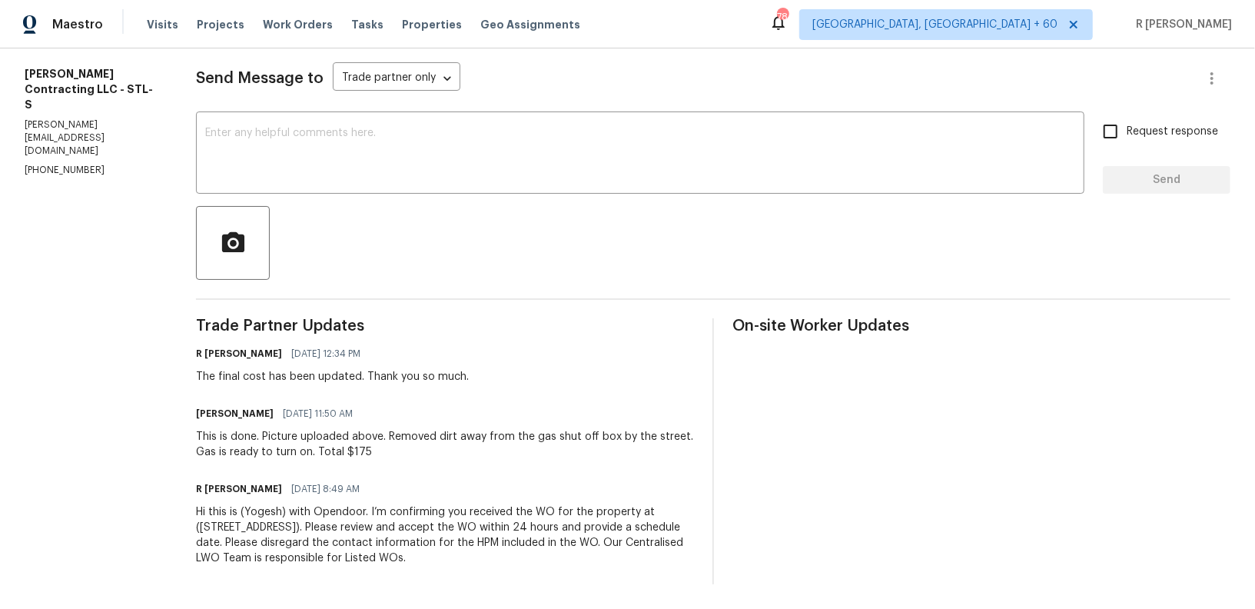
click at [389, 504] on div "Hi this is (Yogesh) with Opendoor. I’m confirming you received the WO for the p…" at bounding box center [445, 534] width 498 height 61
click at [578, 221] on div at bounding box center [713, 243] width 1034 height 74
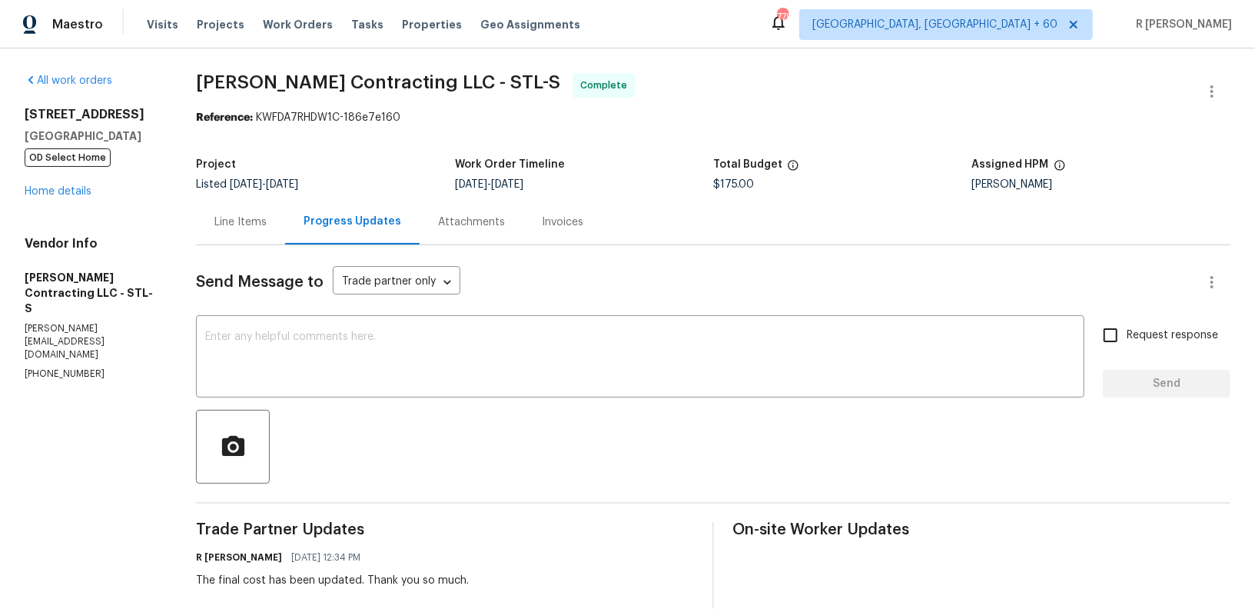
click at [470, 166] on h5 "Work Order Timeline" at bounding box center [510, 164] width 110 height 11
click at [386, 360] on textarea at bounding box center [640, 358] width 870 height 54
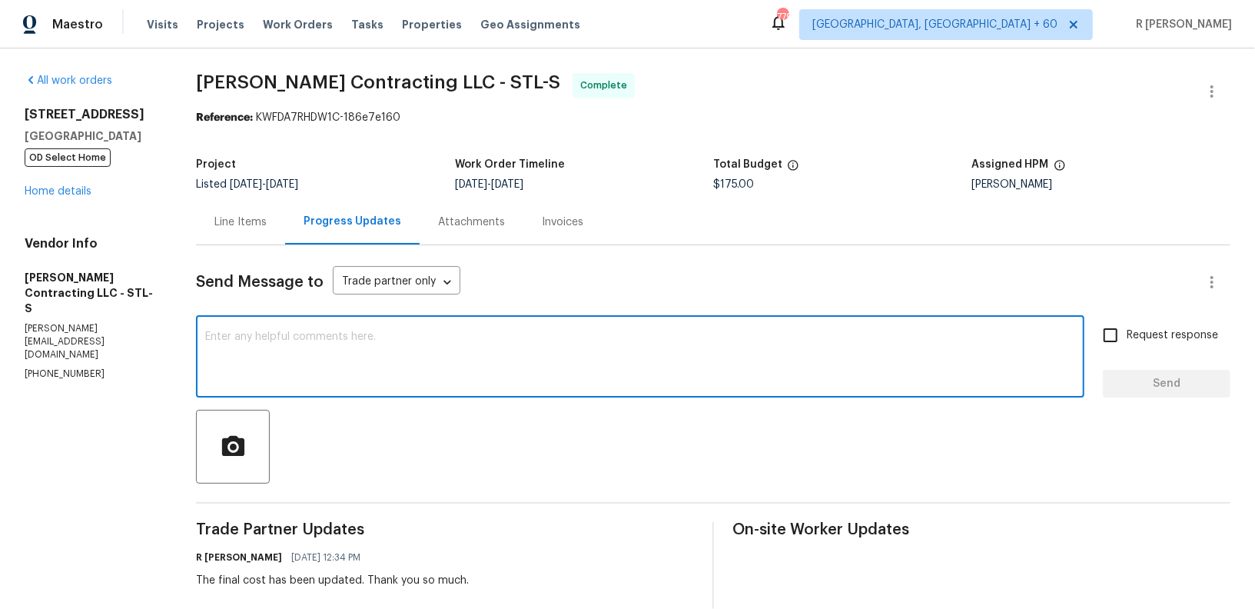
paste textarea "Hi Team, the work order has been approved. Kindly upload the detailed invoice. …"
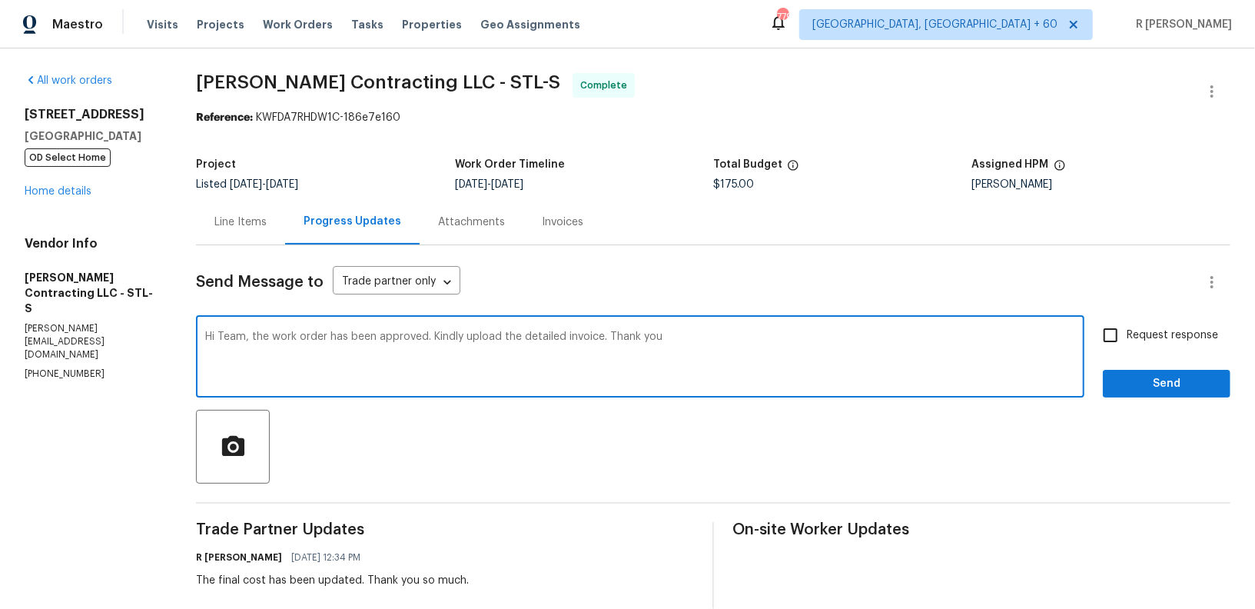
type textarea "Hi Team, the work order has been approved. Kindly upload the detailed invoice. …"
click at [1226, 383] on button "Send" at bounding box center [1167, 384] width 128 height 28
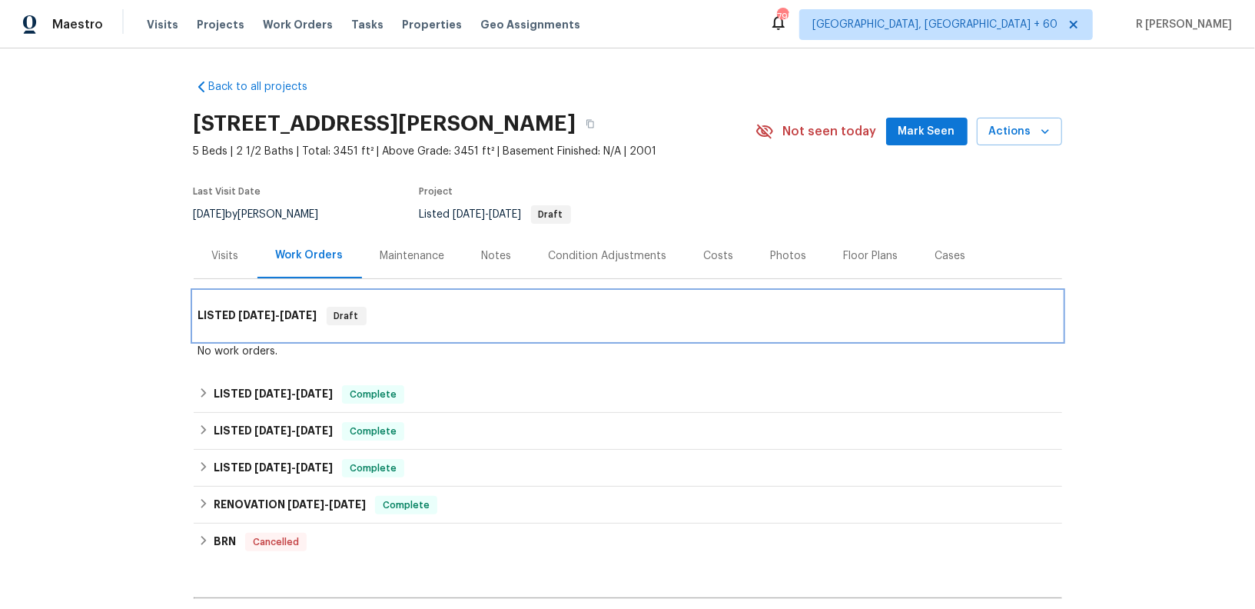
click at [260, 319] on span "[DATE]" at bounding box center [257, 315] width 37 height 11
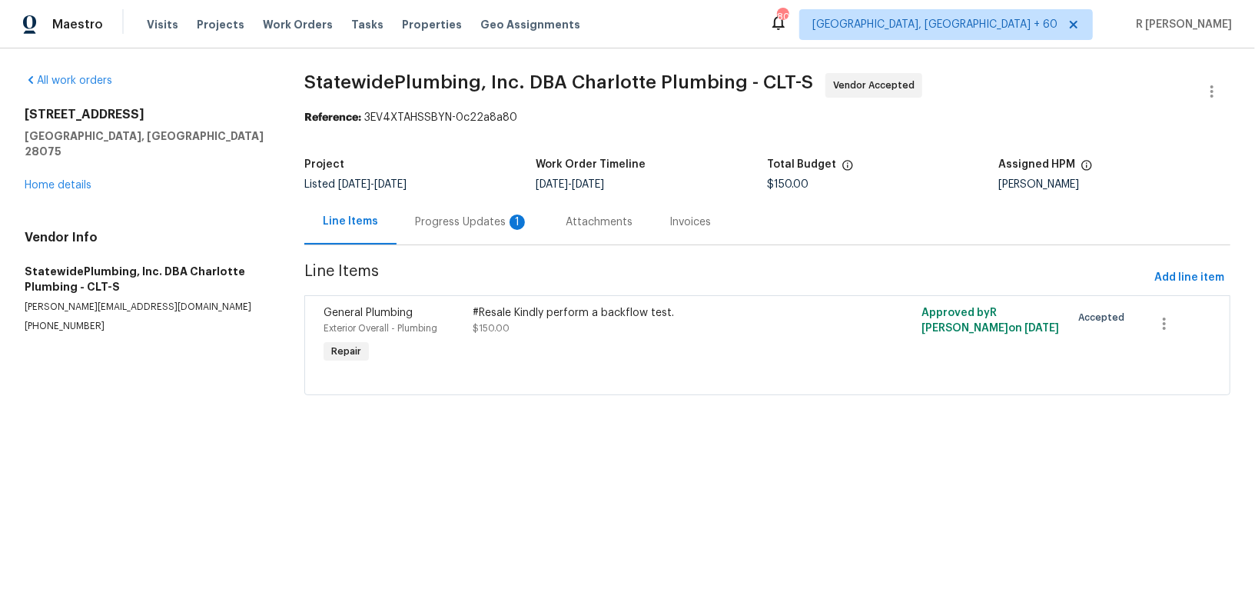
click at [458, 230] on div "Progress Updates 1" at bounding box center [472, 221] width 151 height 45
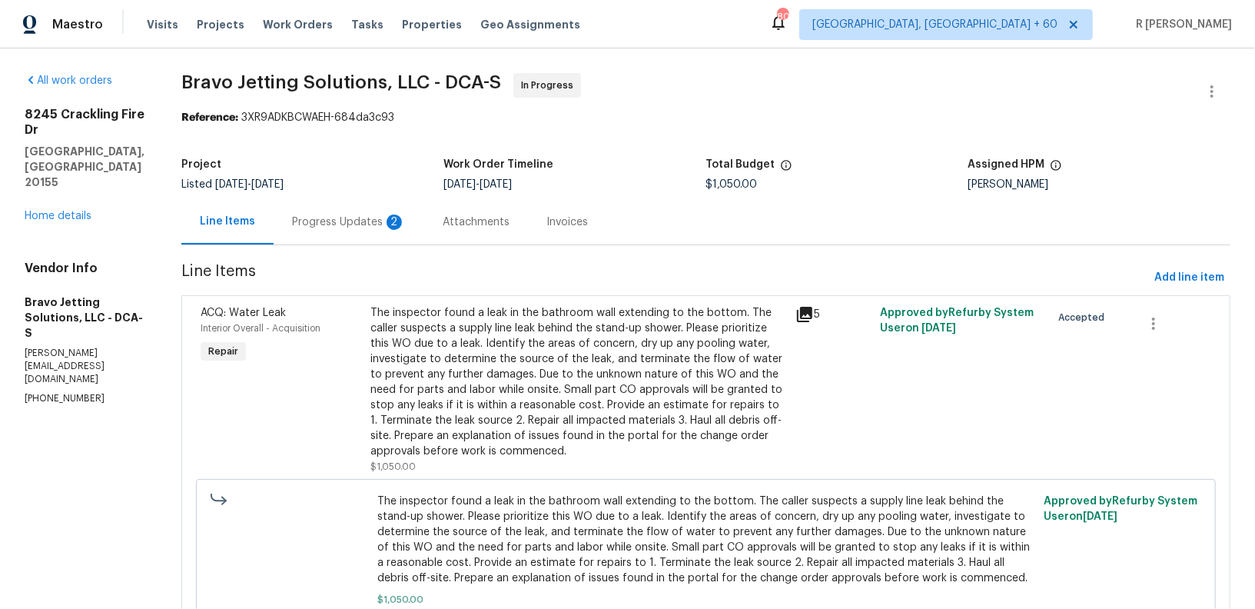
click at [350, 190] on div "Project Listed [DATE] - [DATE] Work Order Timeline [DATE] - [DATE] Total Budget…" at bounding box center [705, 174] width 1049 height 49
click at [380, 221] on div "Progress Updates 2" at bounding box center [349, 221] width 114 height 15
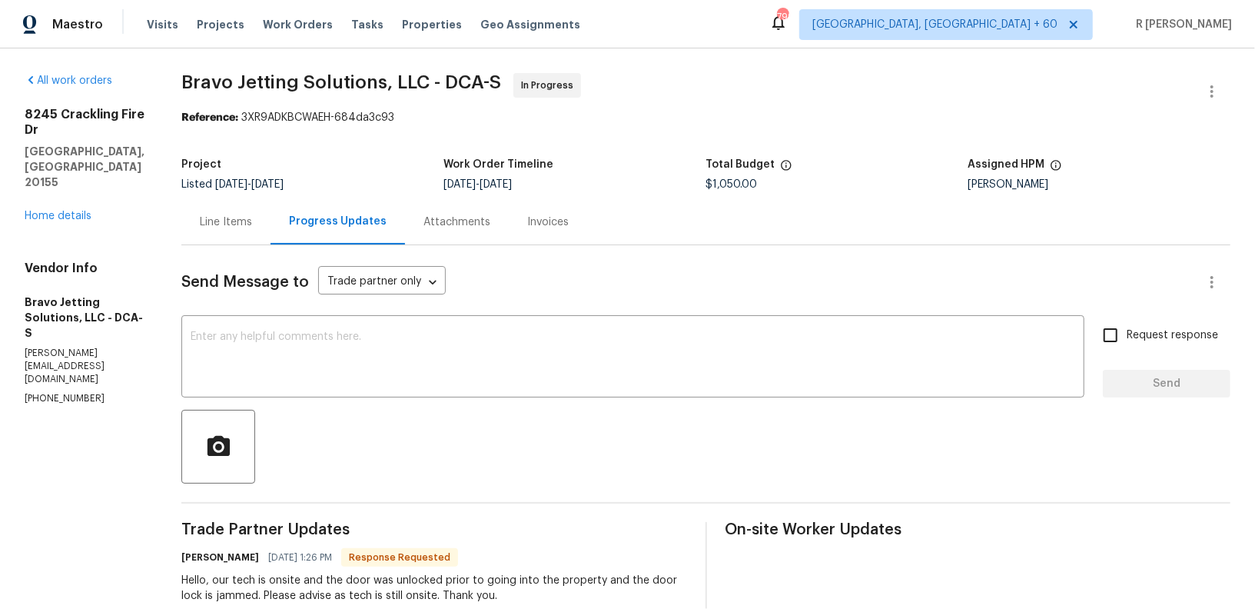
click at [238, 216] on div "Line Items" at bounding box center [226, 221] width 52 height 15
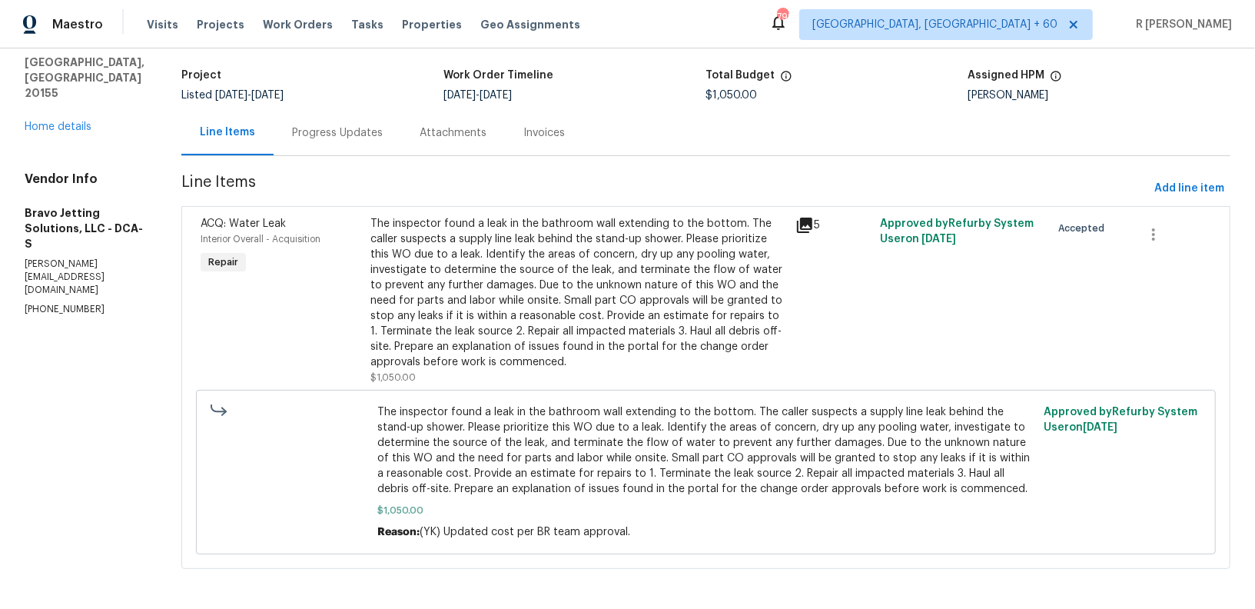
scroll to position [91, 0]
click at [347, 134] on div "Progress Updates" at bounding box center [337, 131] width 91 height 15
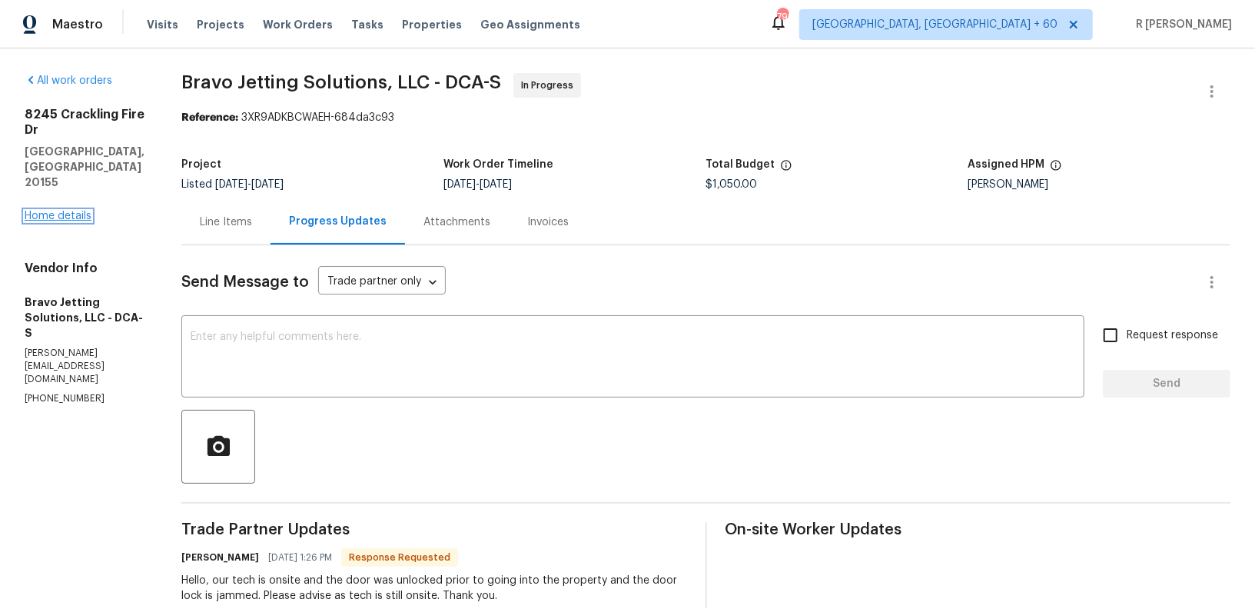
click at [59, 211] on link "Home details" at bounding box center [58, 216] width 67 height 11
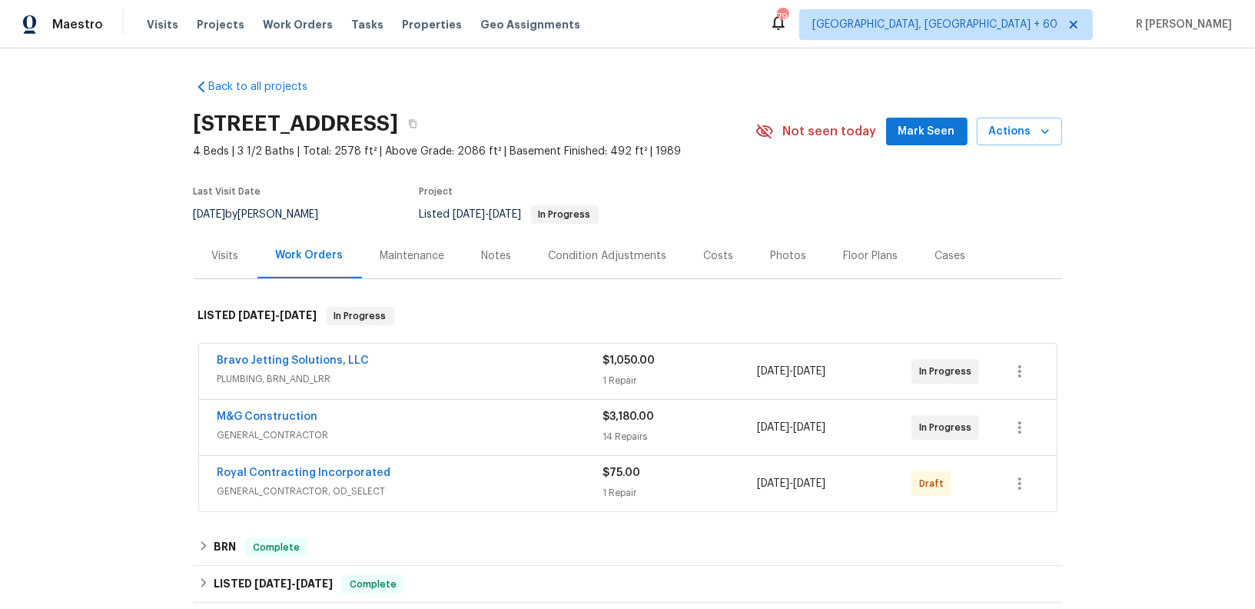
click at [395, 437] on span "GENERAL_CONTRACTOR" at bounding box center [410, 434] width 386 height 15
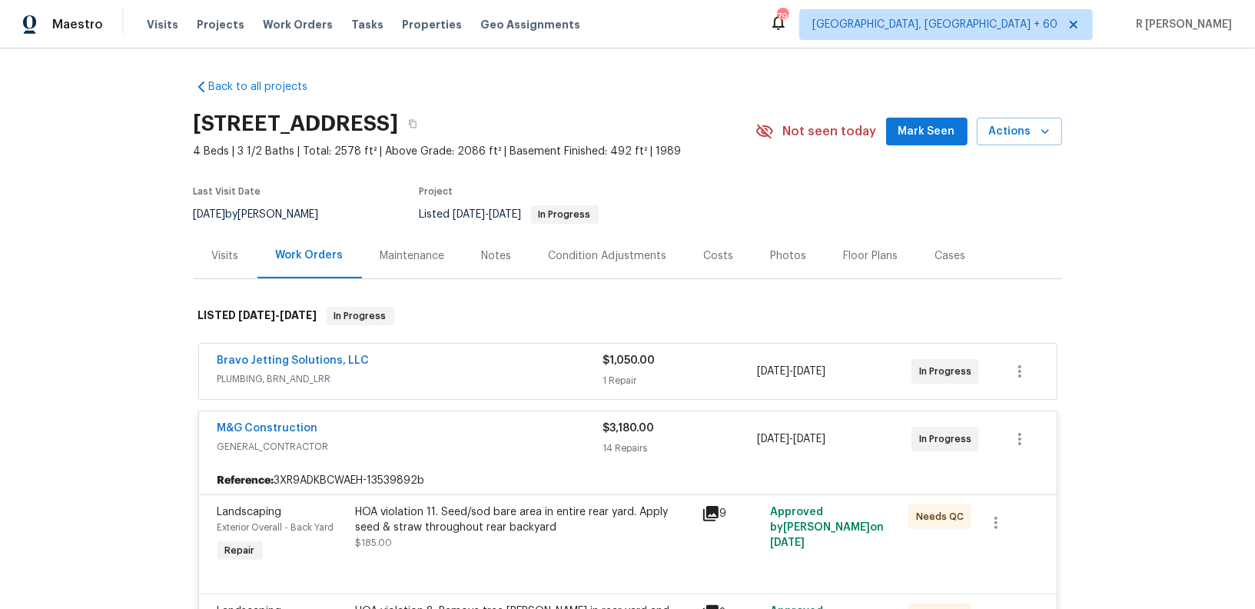
click at [299, 362] on link "Bravo Jetting Solutions, LLC" at bounding box center [293, 360] width 152 height 11
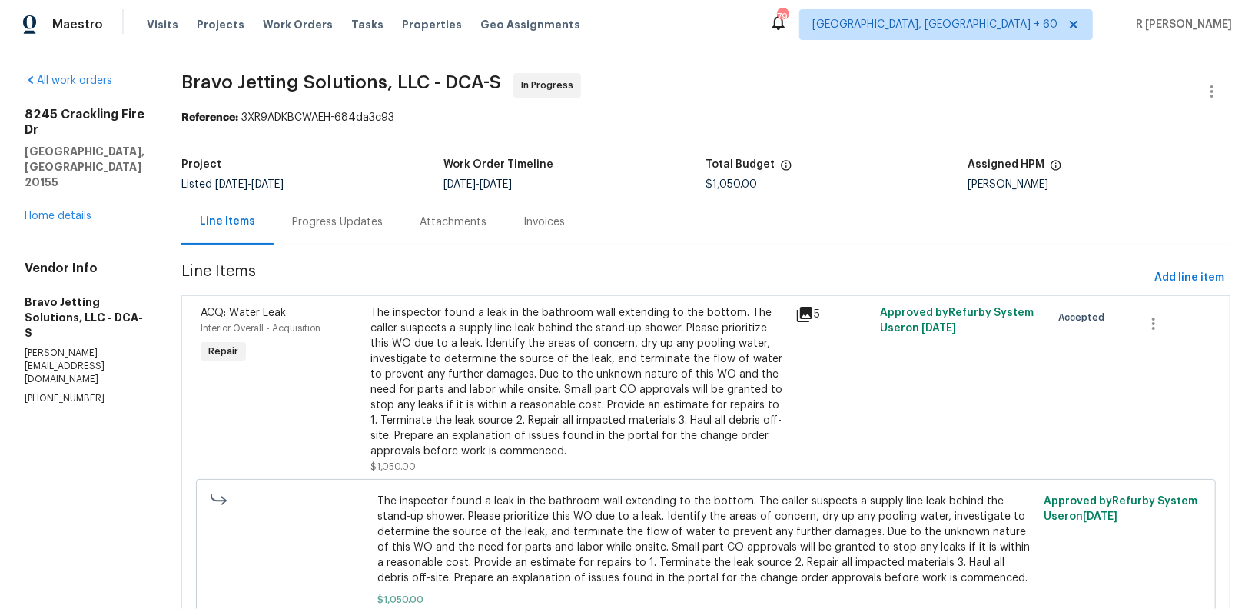
click at [367, 227] on div "Progress Updates" at bounding box center [337, 221] width 91 height 15
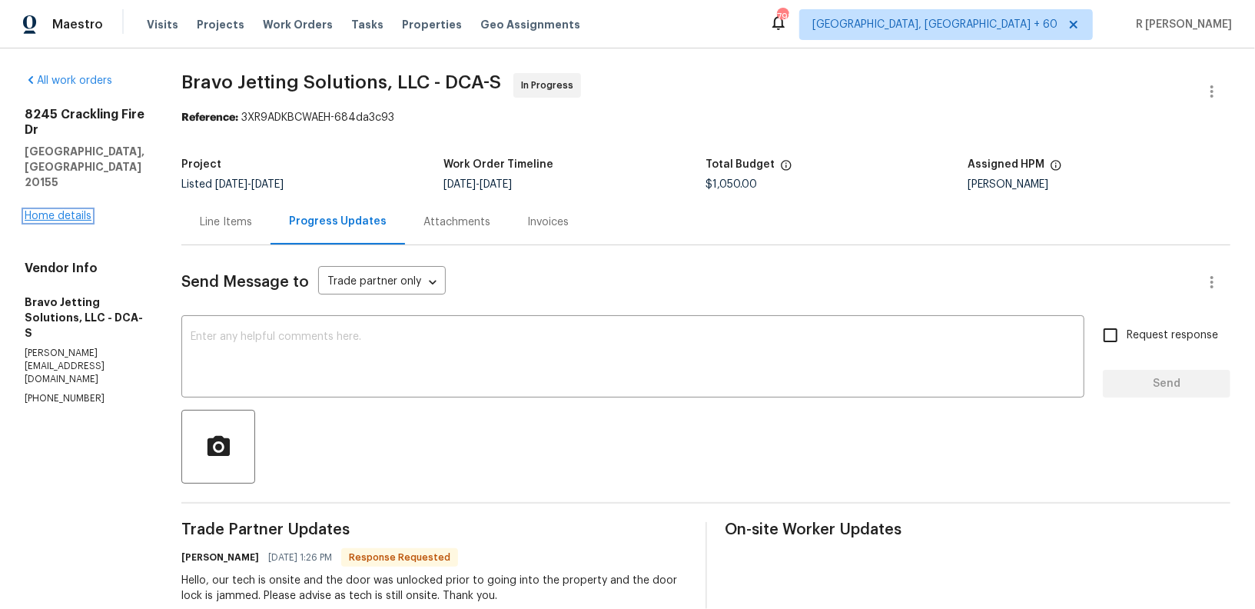
click at [74, 211] on link "Home details" at bounding box center [58, 216] width 67 height 11
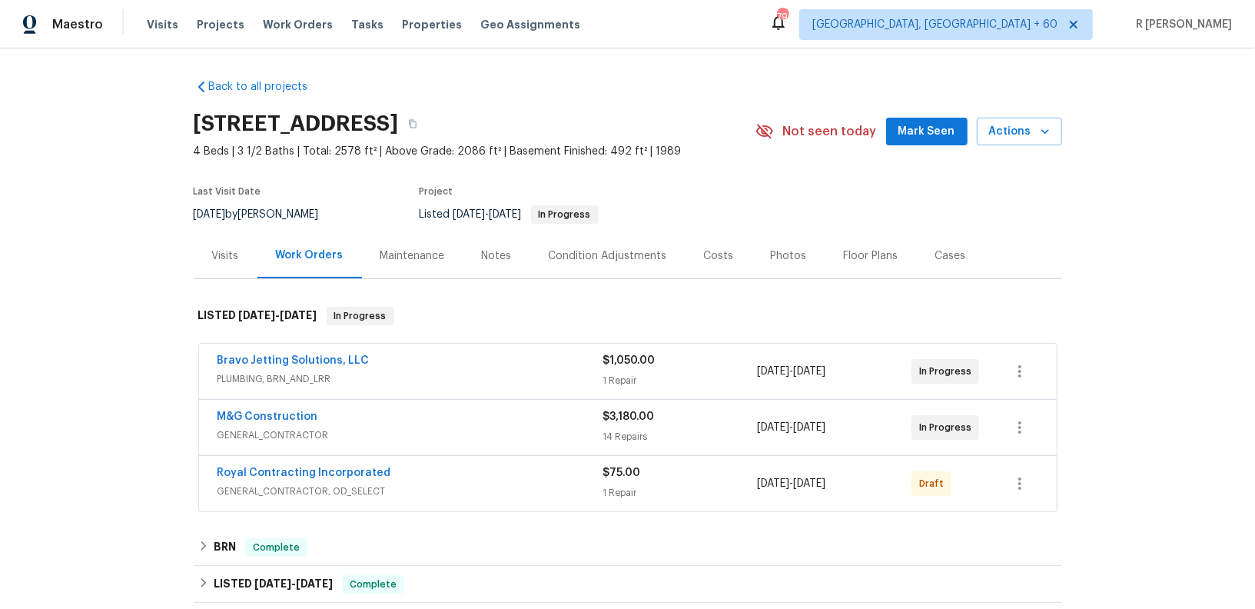
click at [362, 422] on div "M&G Construction" at bounding box center [410, 418] width 386 height 18
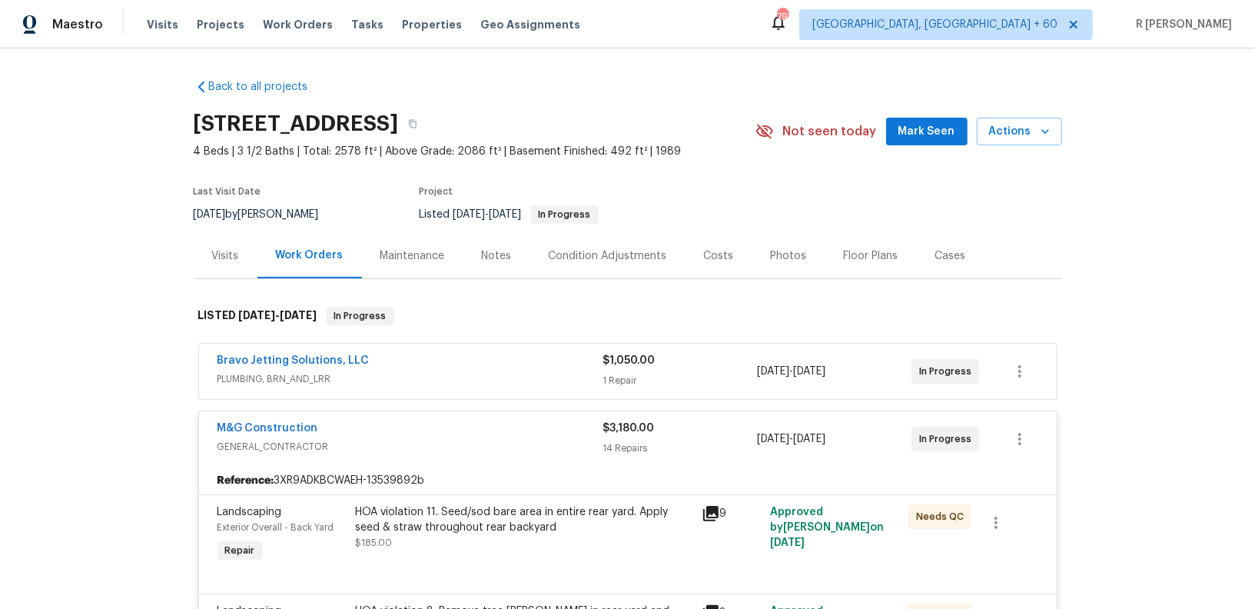
click at [446, 440] on span "GENERAL_CONTRACTOR" at bounding box center [410, 446] width 386 height 15
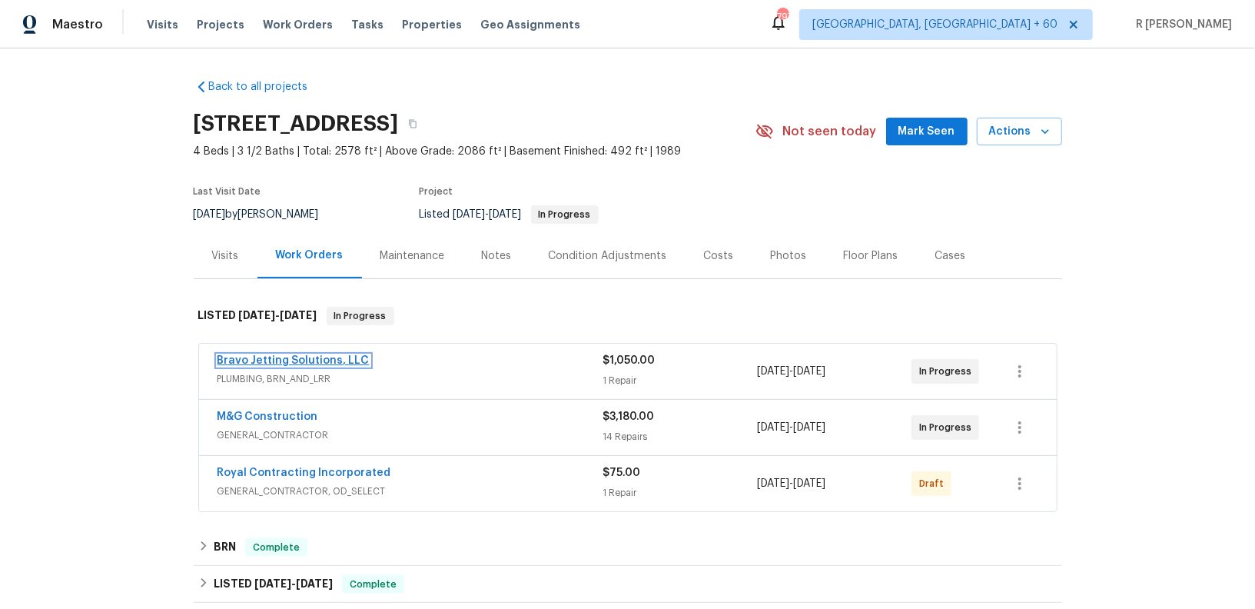
click at [343, 356] on link "Bravo Jetting Solutions, LLC" at bounding box center [293, 360] width 152 height 11
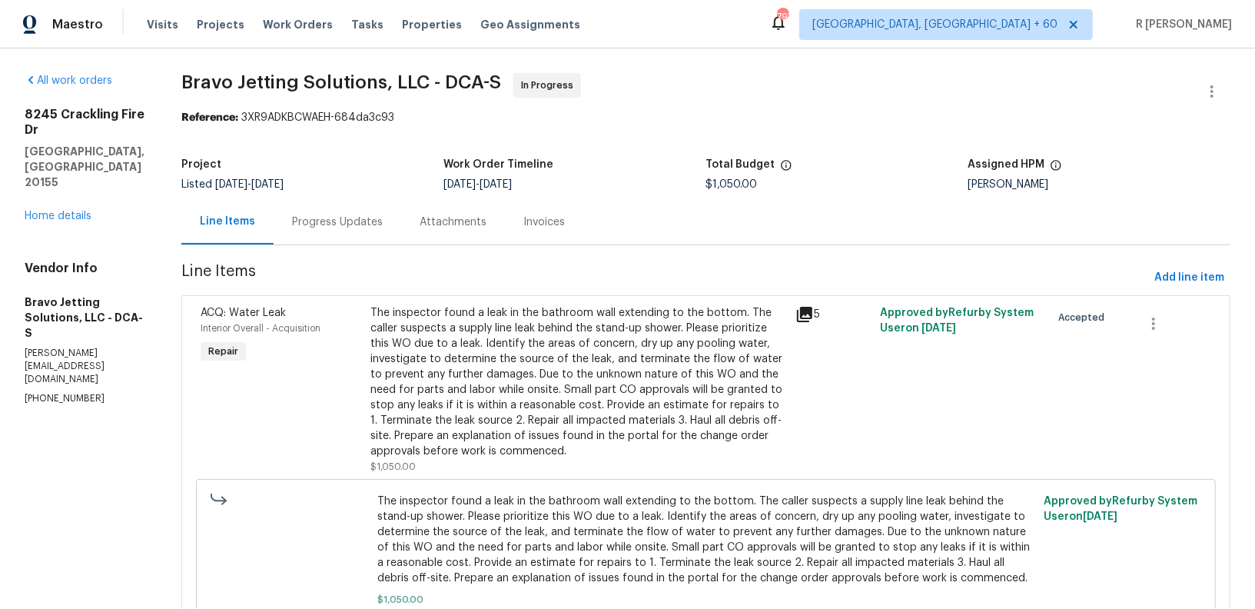
click at [372, 217] on div "Progress Updates" at bounding box center [337, 221] width 91 height 15
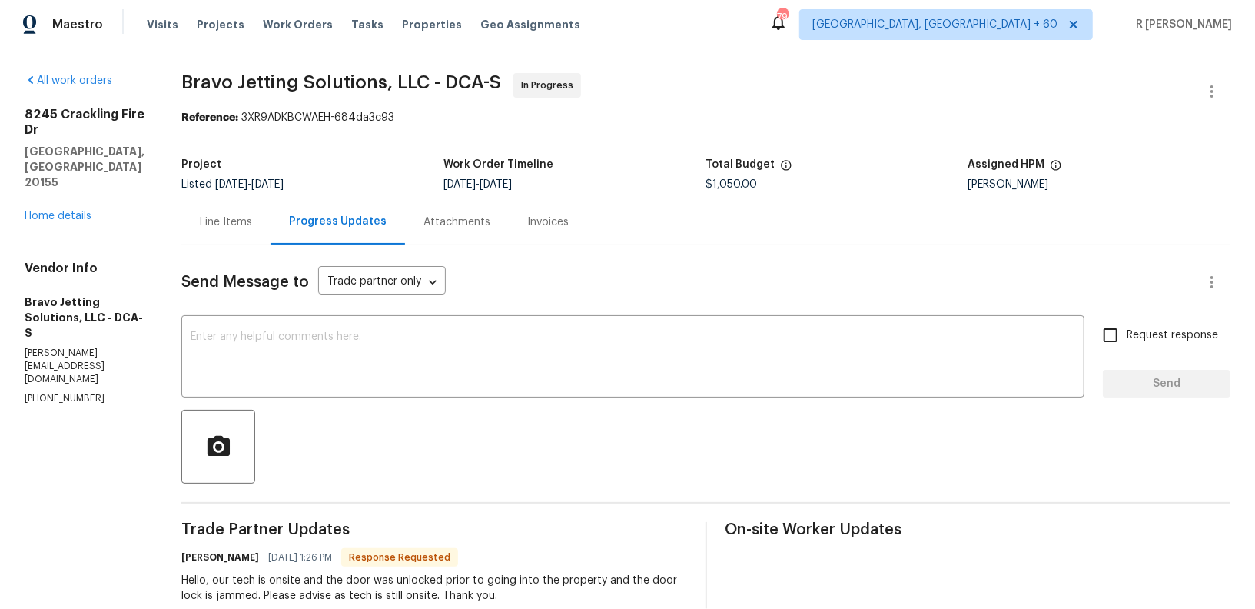
click at [224, 214] on div "Line Items" at bounding box center [225, 221] width 89 height 45
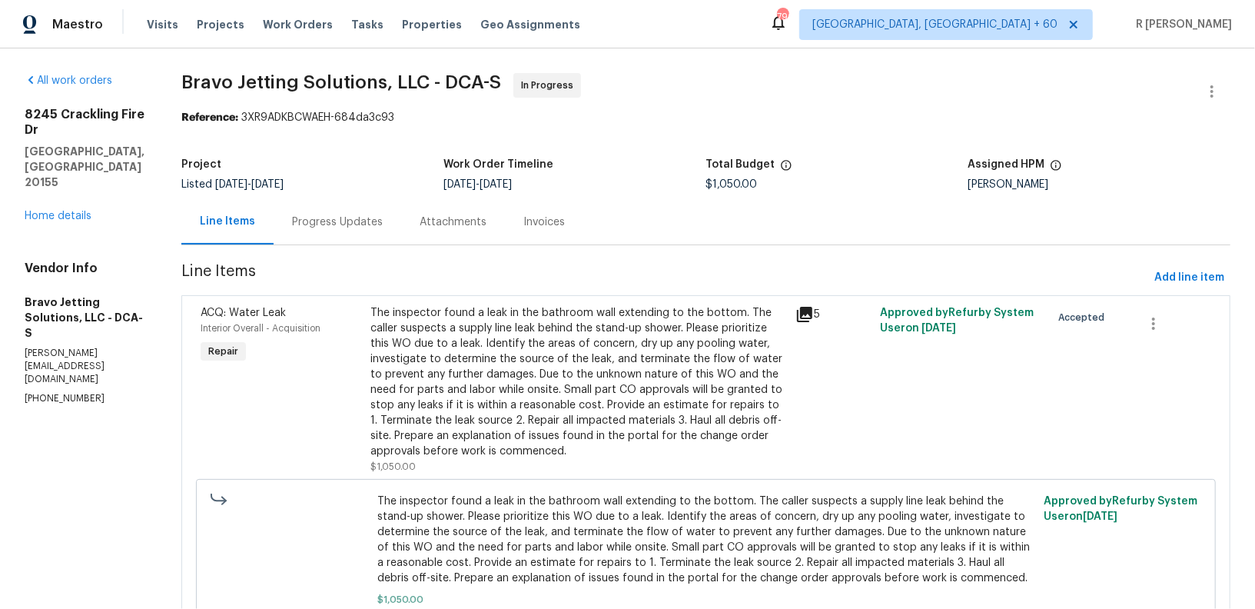
click at [654, 442] on div "The inspector found a leak in the bathroom wall extending to the bottom. The ca…" at bounding box center [578, 382] width 416 height 154
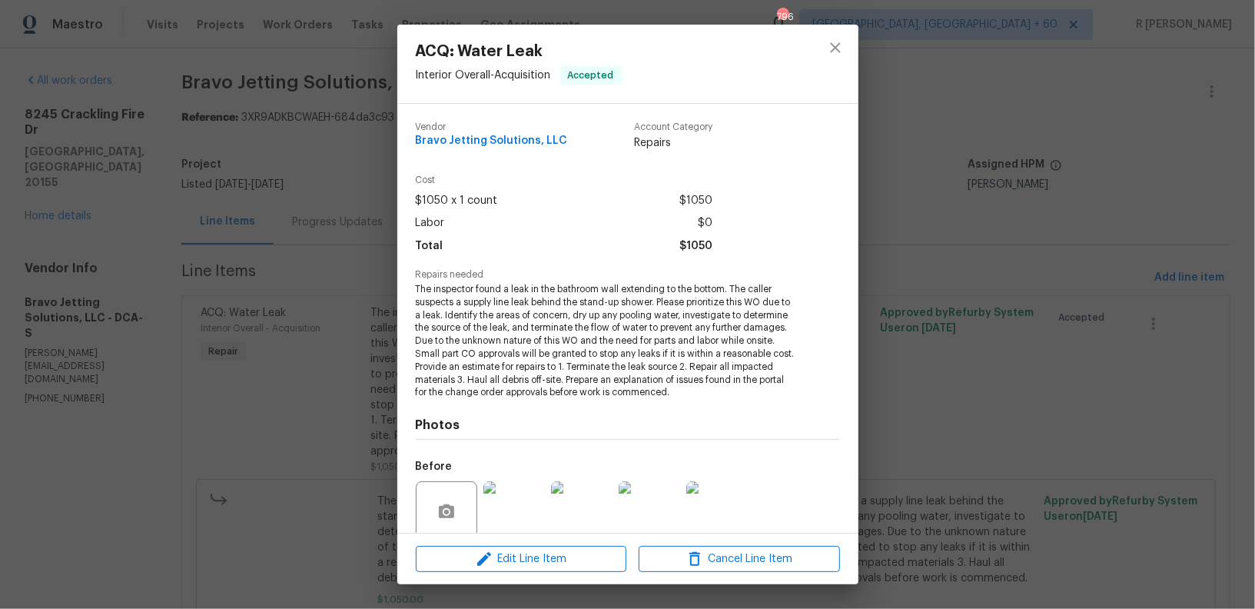
scroll to position [125, 0]
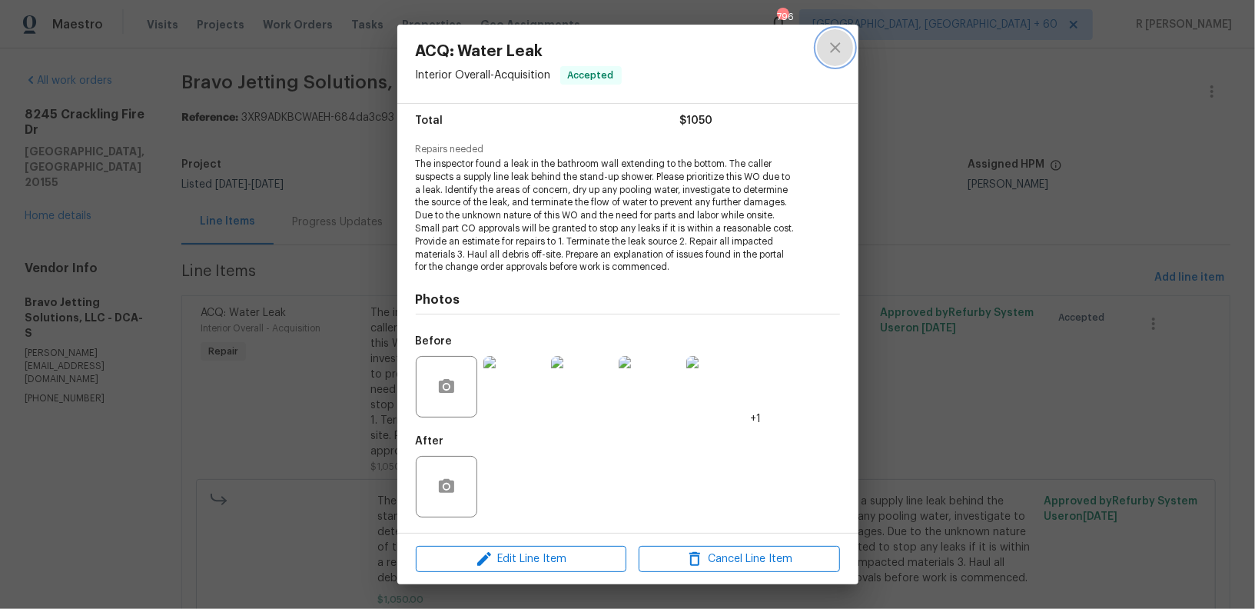
click at [834, 53] on icon "close" at bounding box center [835, 47] width 18 height 18
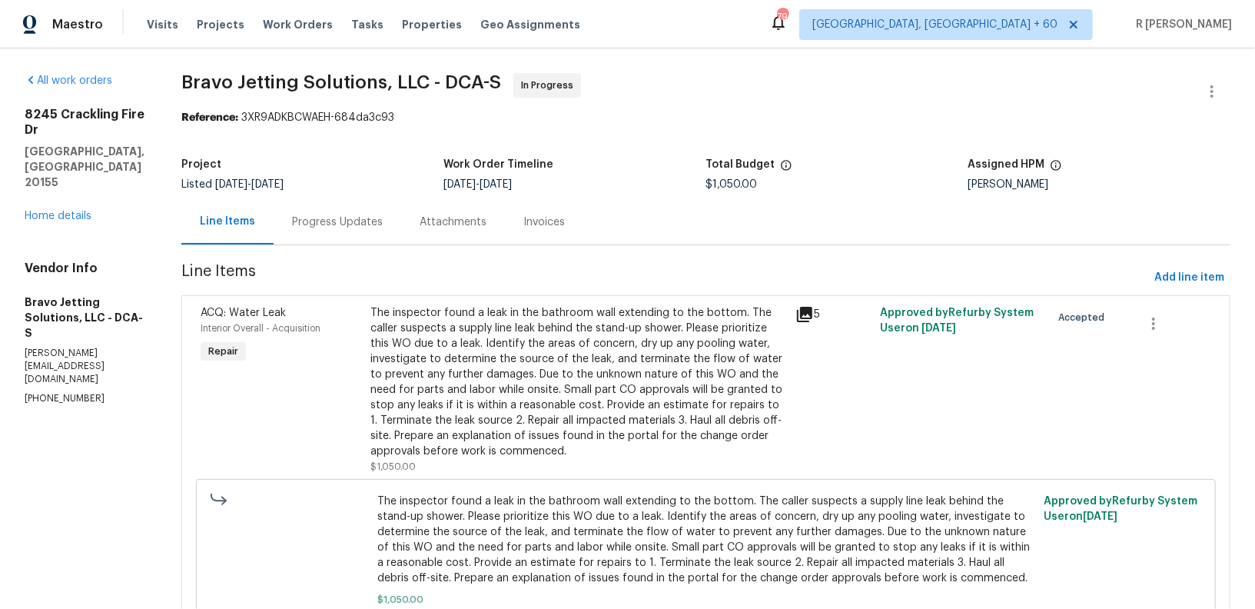
click at [363, 221] on div "Progress Updates" at bounding box center [337, 221] width 91 height 15
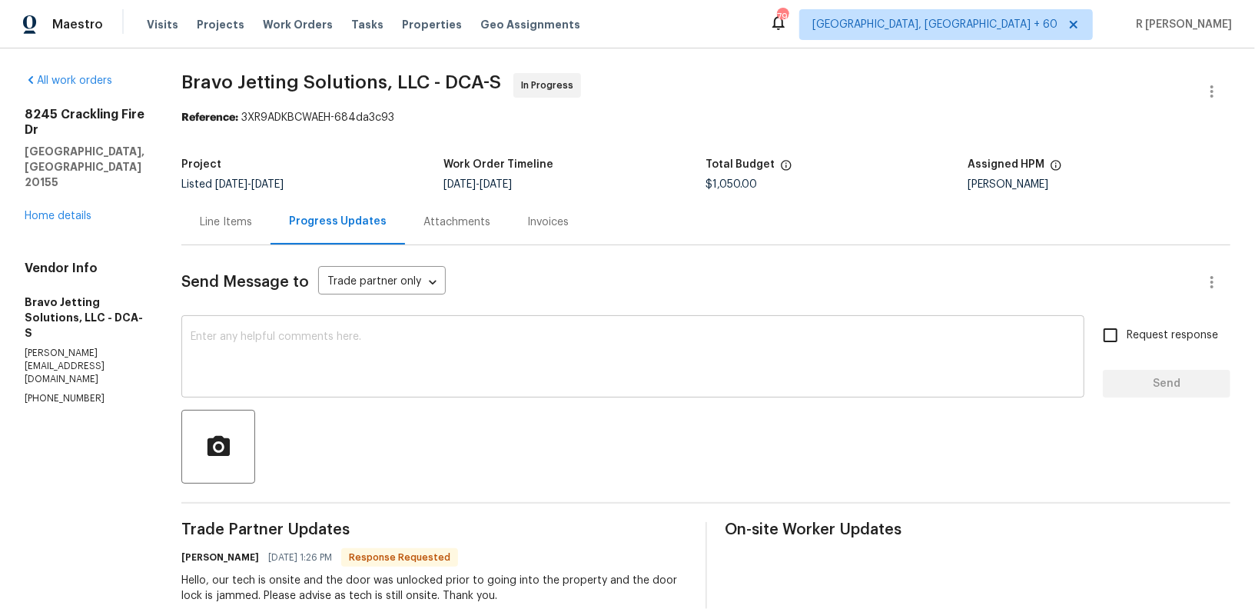
click at [377, 360] on textarea at bounding box center [633, 358] width 884 height 54
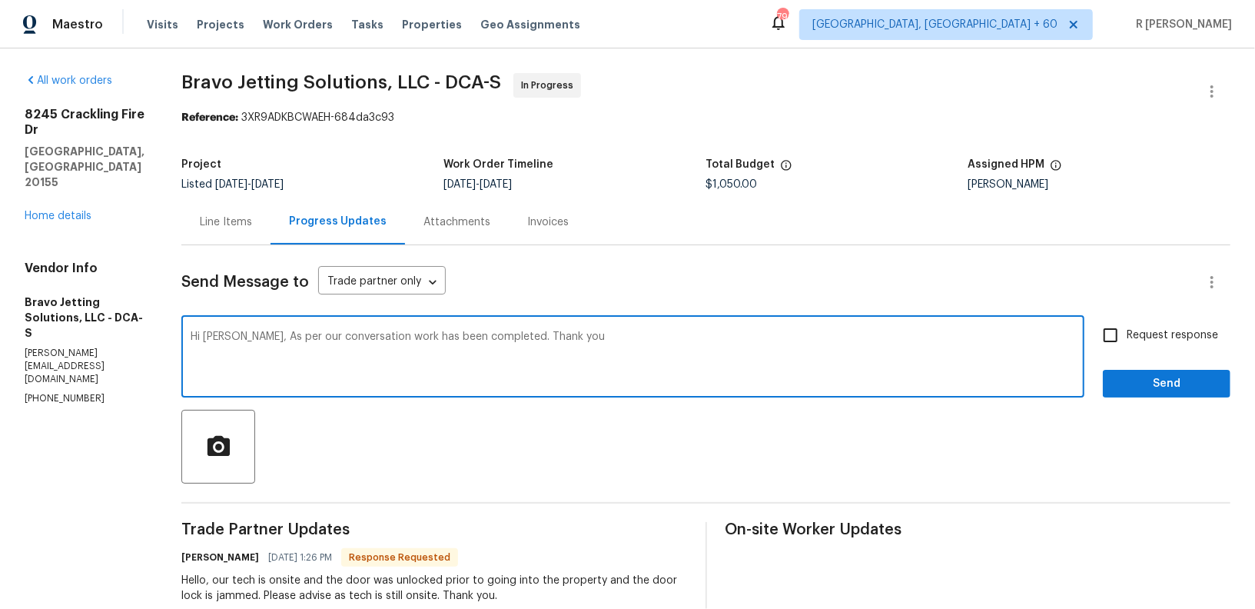
paste textarea "as discussed, the work has been completed. Thank you."
click at [484, 340] on textarea "Hi Daysi, as discussed, the work has been completed. Thank you." at bounding box center [633, 358] width 884 height 54
drag, startPoint x: 616, startPoint y: 340, endPoint x: 486, endPoint y: 340, distance: 130.6
click at [486, 340] on textarea "Hi Daysi, as discussed, the work has been completed and other work is pending .…" at bounding box center [633, 358] width 884 height 54
type textarea "Hi Daysi, as discussed, the work has been completed kindly confirm if there is …"
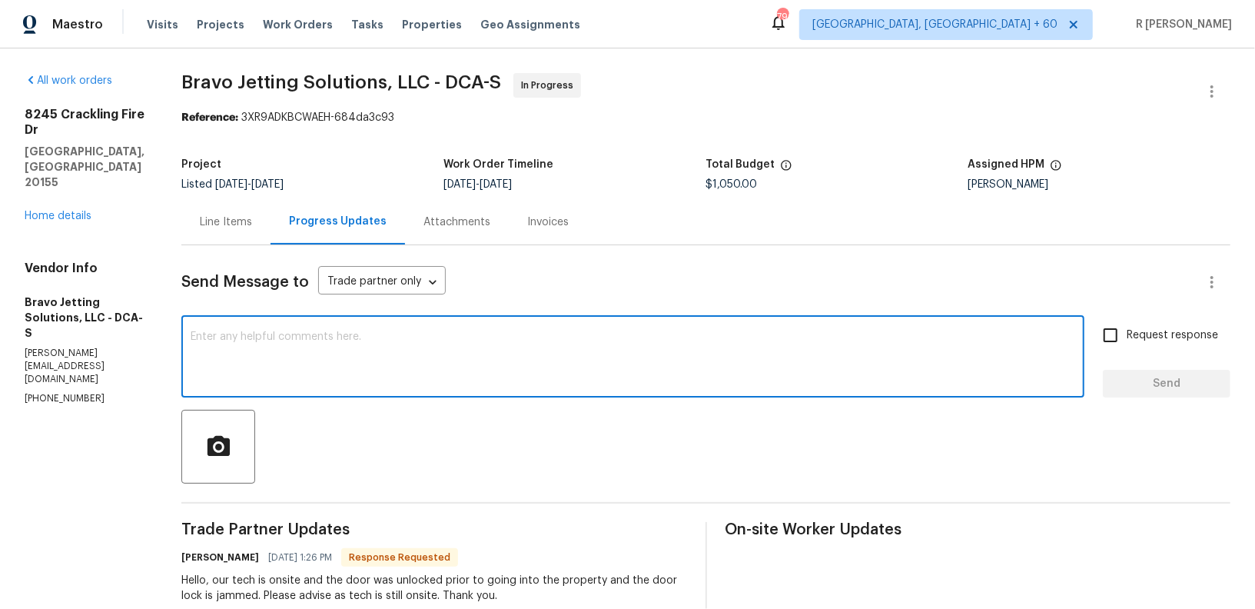
paste textarea "Hi Daysi, as discussed, the work has been completed. Kindly confirm if there is…"
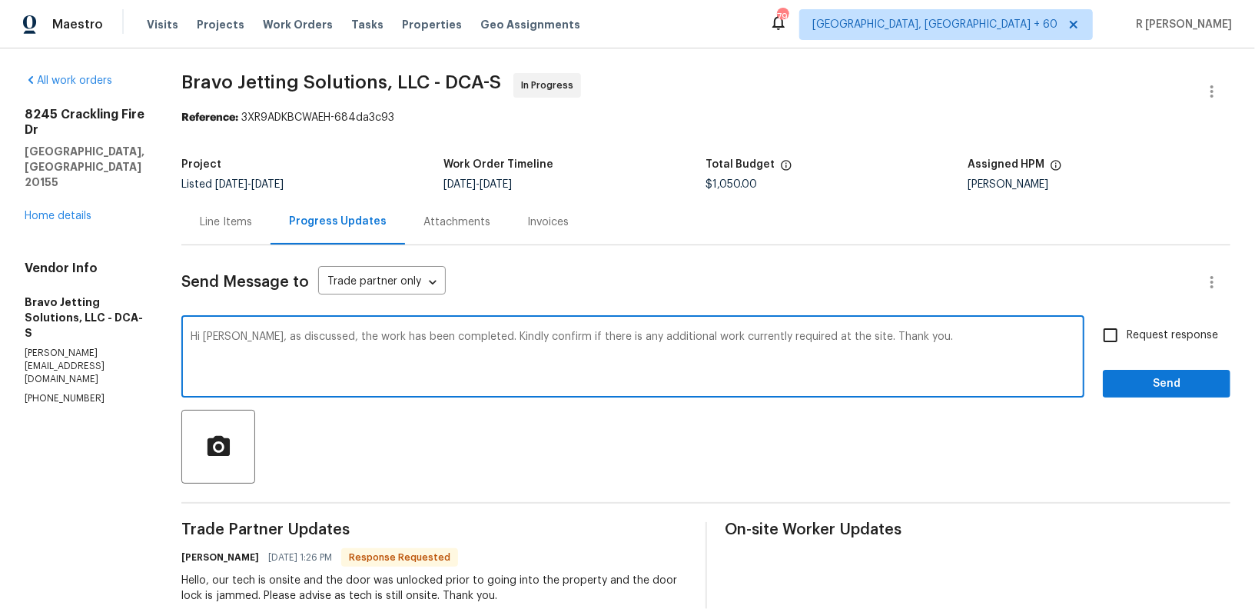
type textarea "Hi Daysi, as discussed, the work has been completed. Kindly confirm if there is…"
click at [1164, 336] on span "Request response" at bounding box center [1172, 335] width 91 height 16
click at [1127, 336] on input "Request response" at bounding box center [1110, 335] width 32 height 32
checkbox input "true"
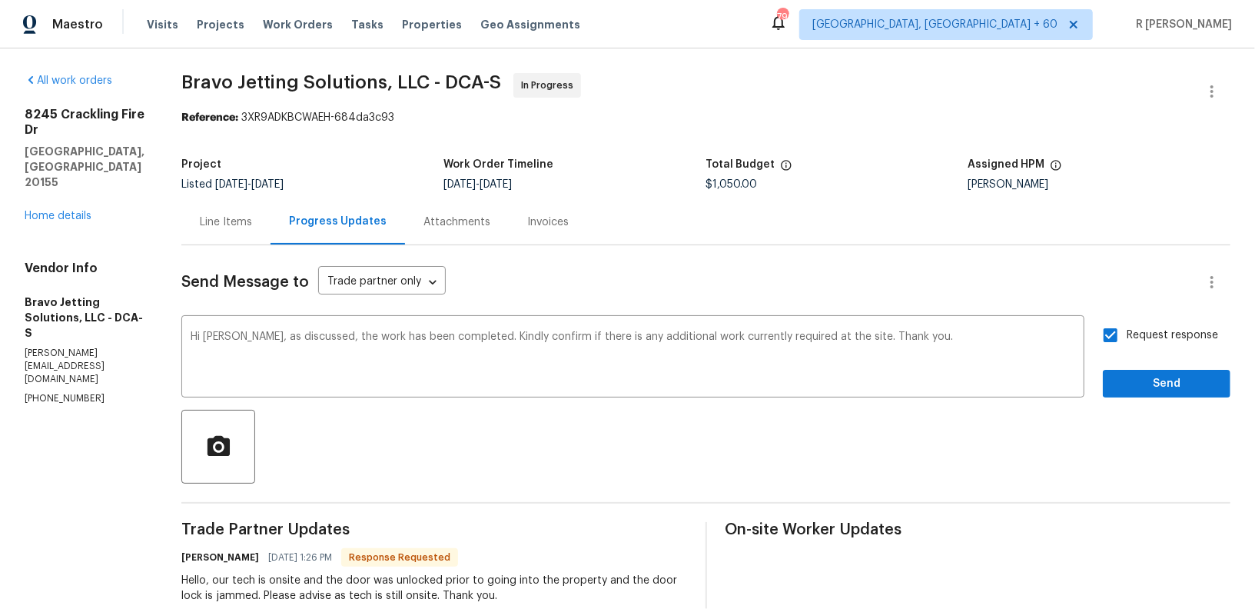
click at [1148, 385] on span "Send" at bounding box center [1166, 383] width 103 height 19
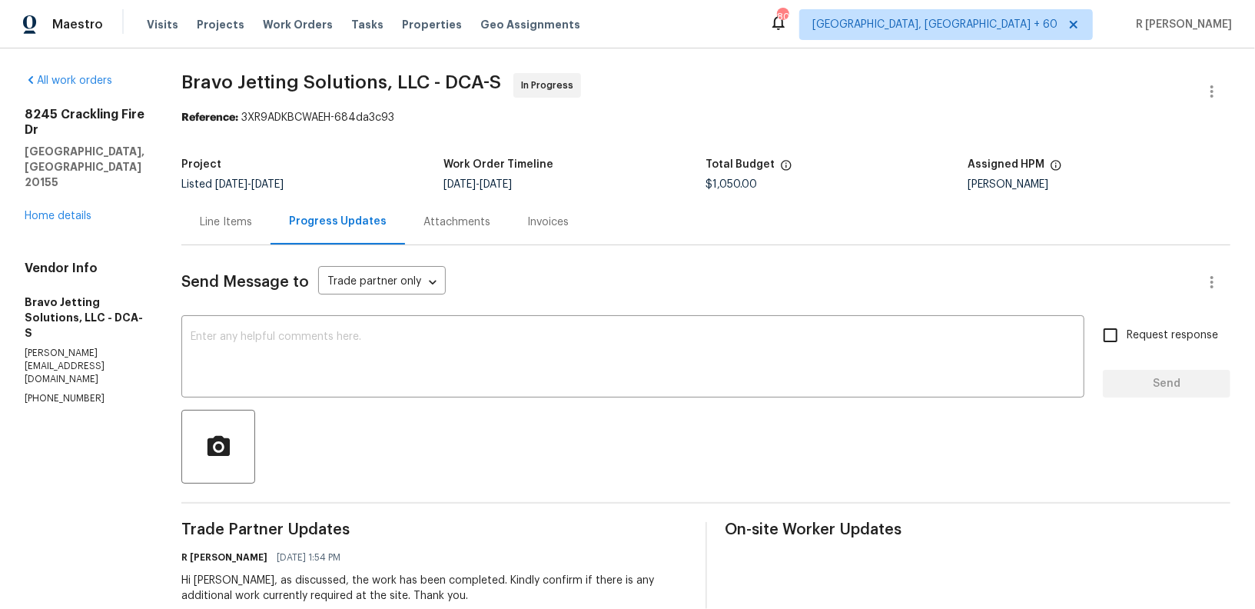
click at [249, 224] on div "Line Items" at bounding box center [226, 221] width 52 height 15
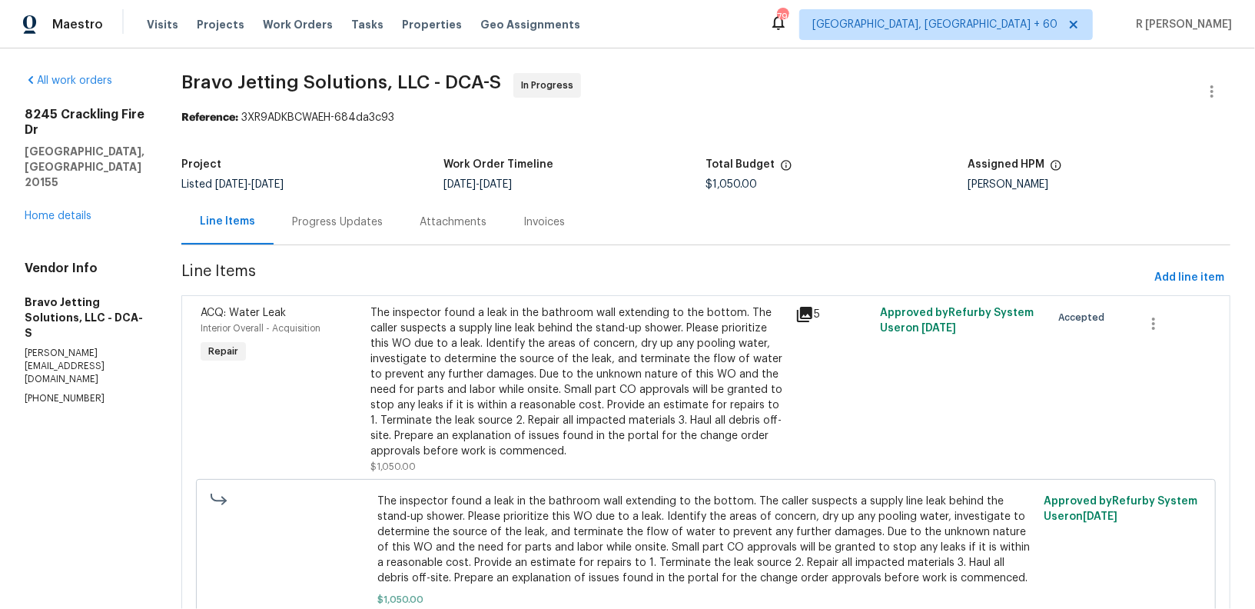
click at [401, 213] on div "Progress Updates" at bounding box center [338, 221] width 128 height 45
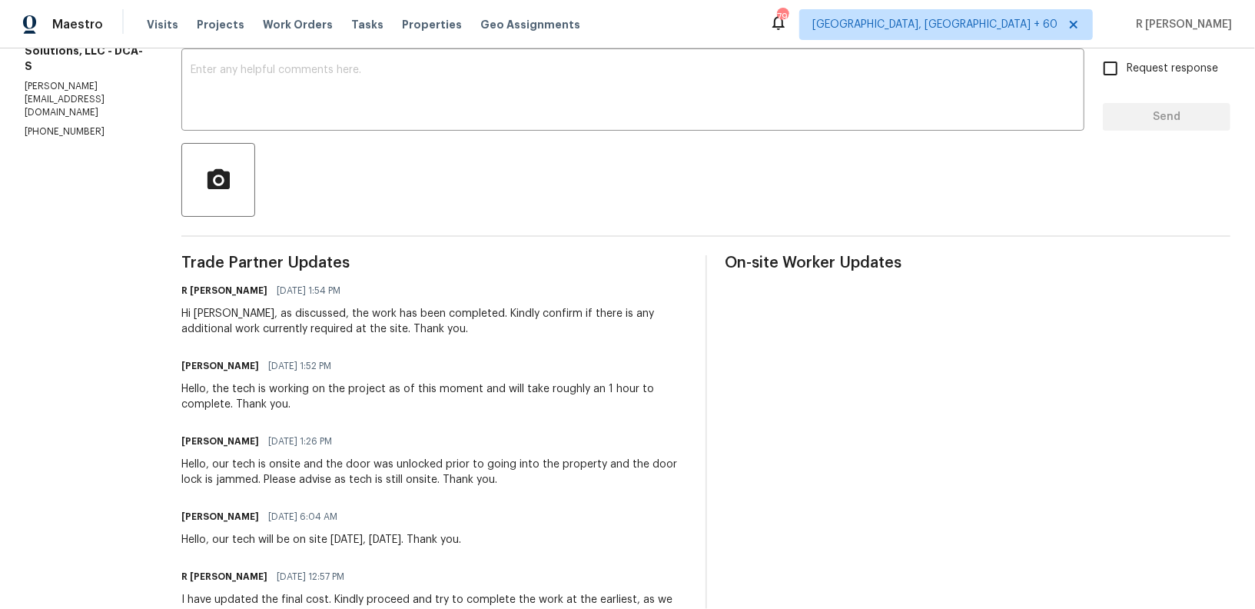
scroll to position [71, 0]
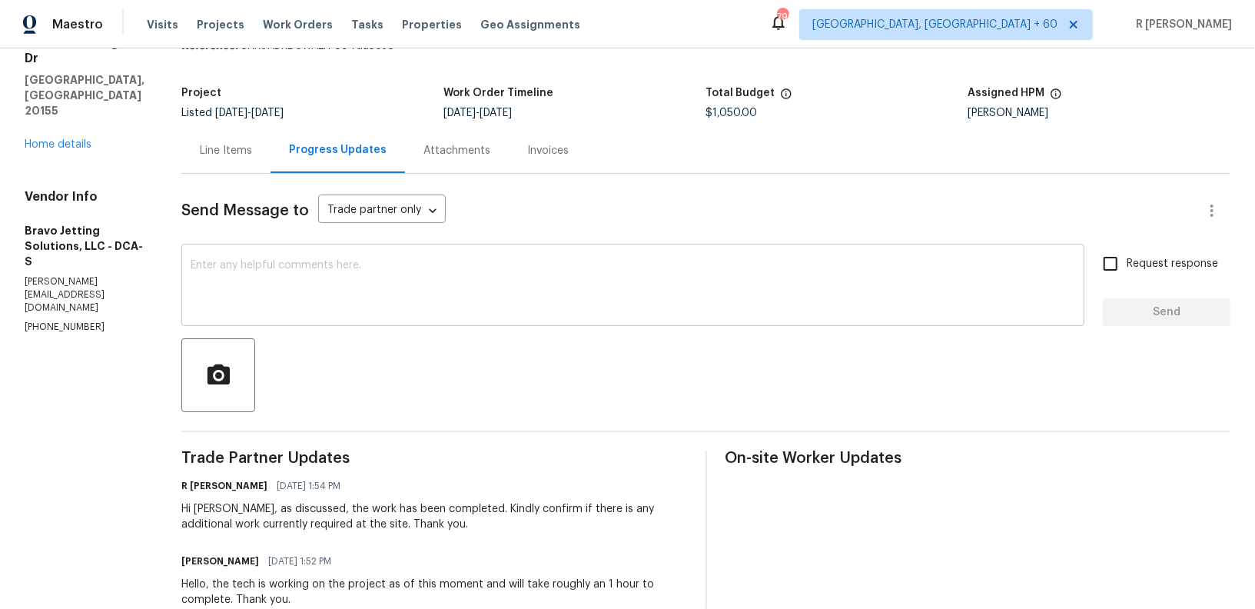
click at [438, 319] on div "x ​" at bounding box center [632, 286] width 903 height 78
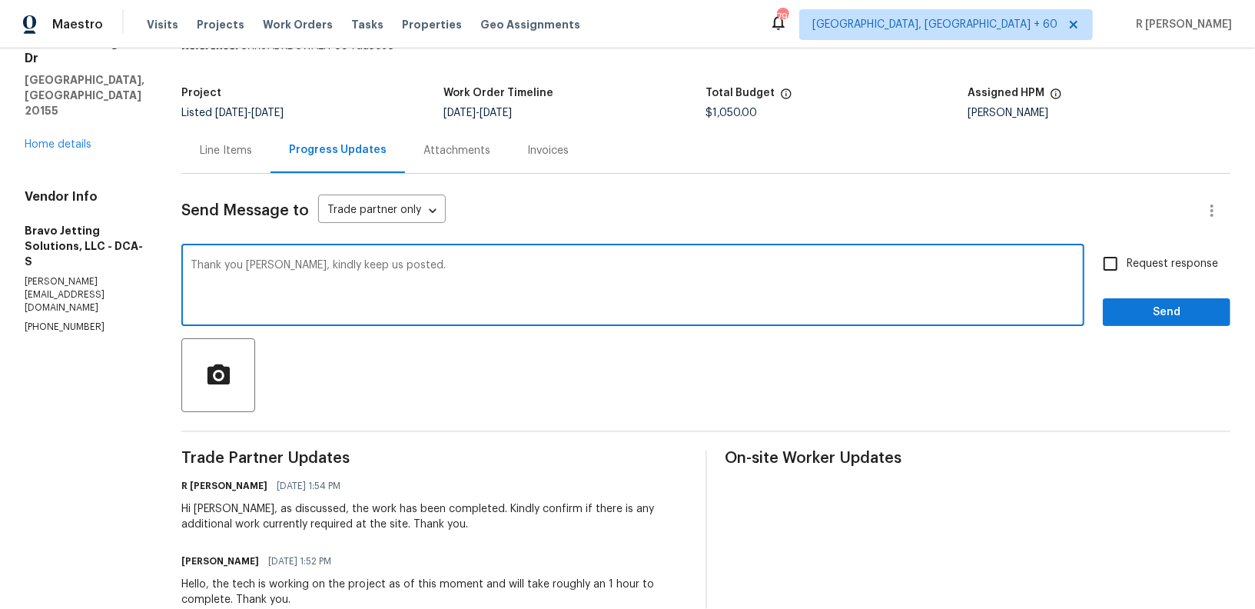
type textarea "Thank you [PERSON_NAME], kindly keep us posted."
click at [1127, 311] on span "Send" at bounding box center [1166, 312] width 103 height 19
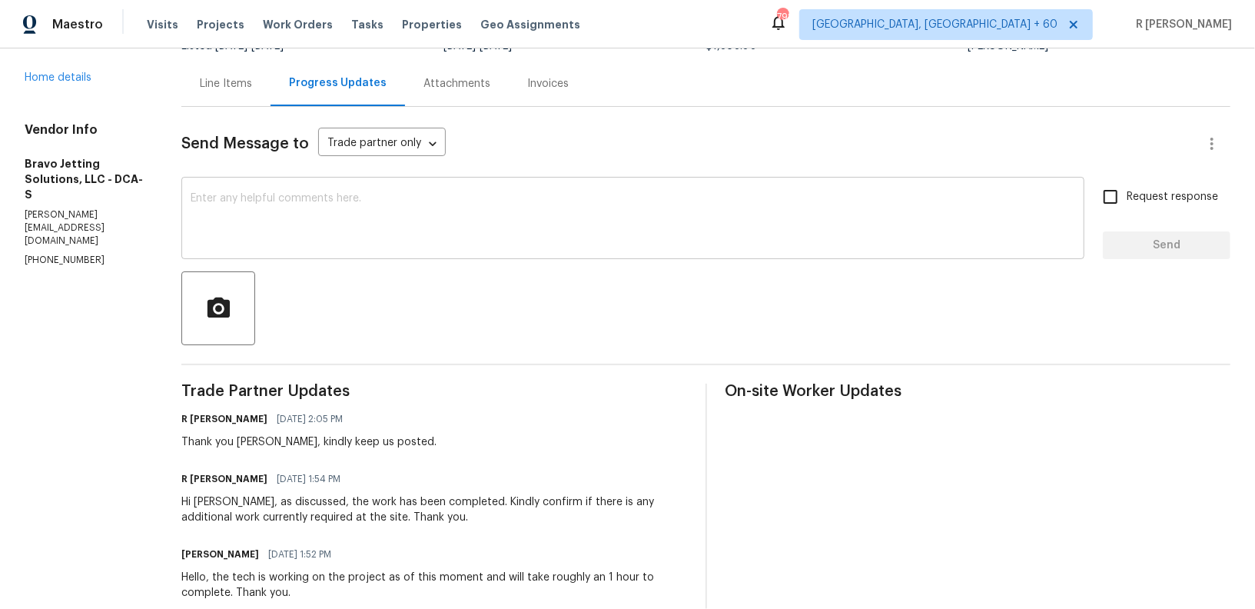
scroll to position [0, 0]
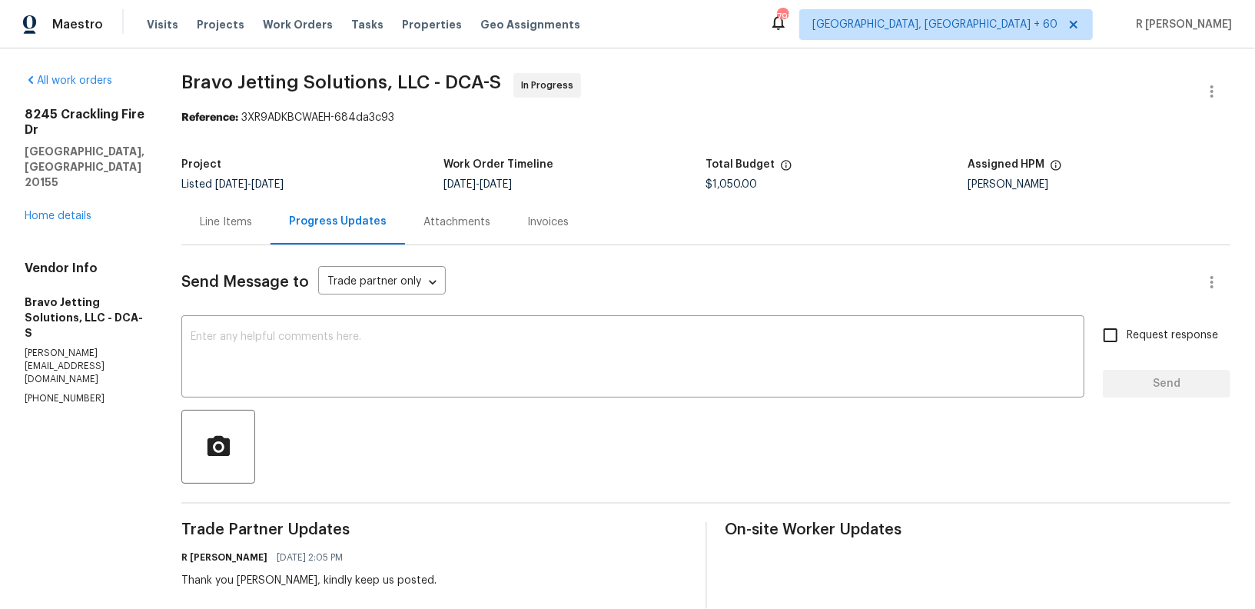
click at [50, 178] on div "All work orders 8245 Crackling Fire Dr Gainesville, VA 20155 Home details Vendo…" at bounding box center [85, 239] width 120 height 333
click at [75, 211] on link "Home details" at bounding box center [58, 216] width 67 height 11
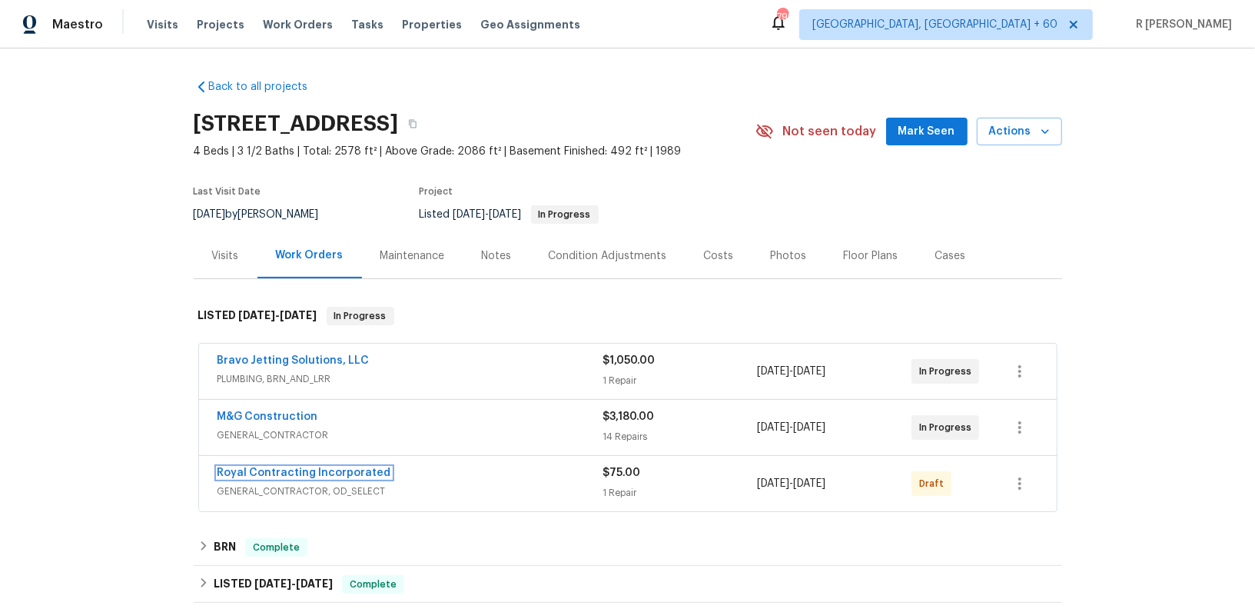
click at [329, 465] on span "Royal Contracting Incorporated" at bounding box center [304, 472] width 174 height 15
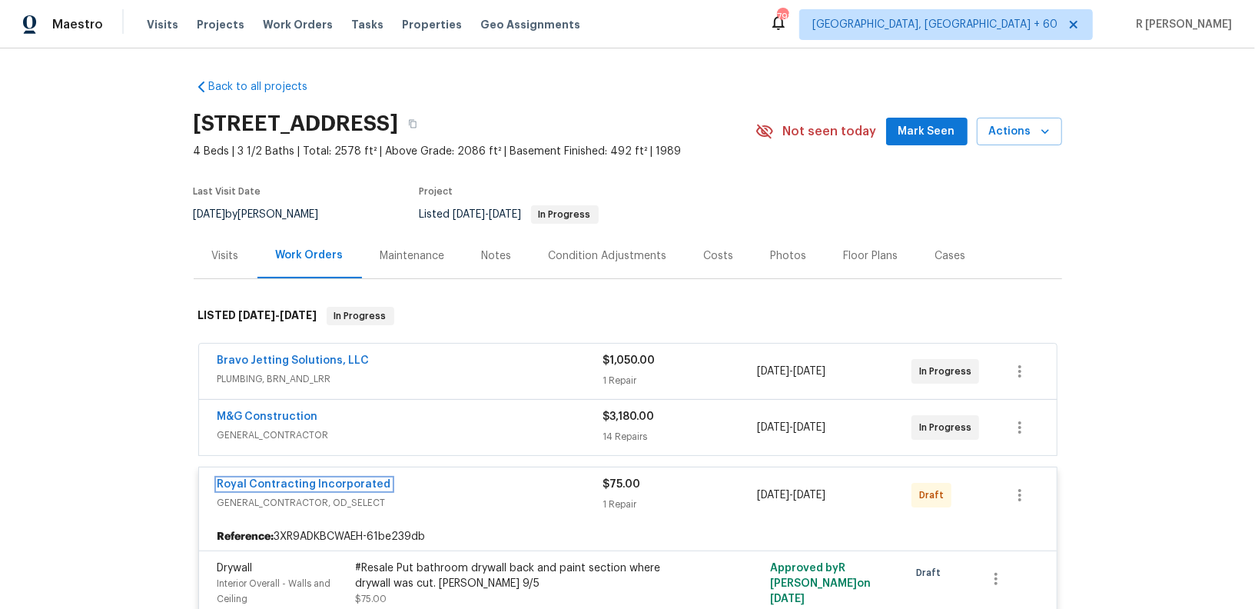
click at [327, 479] on link "Royal Contracting Incorporated" at bounding box center [304, 484] width 174 height 11
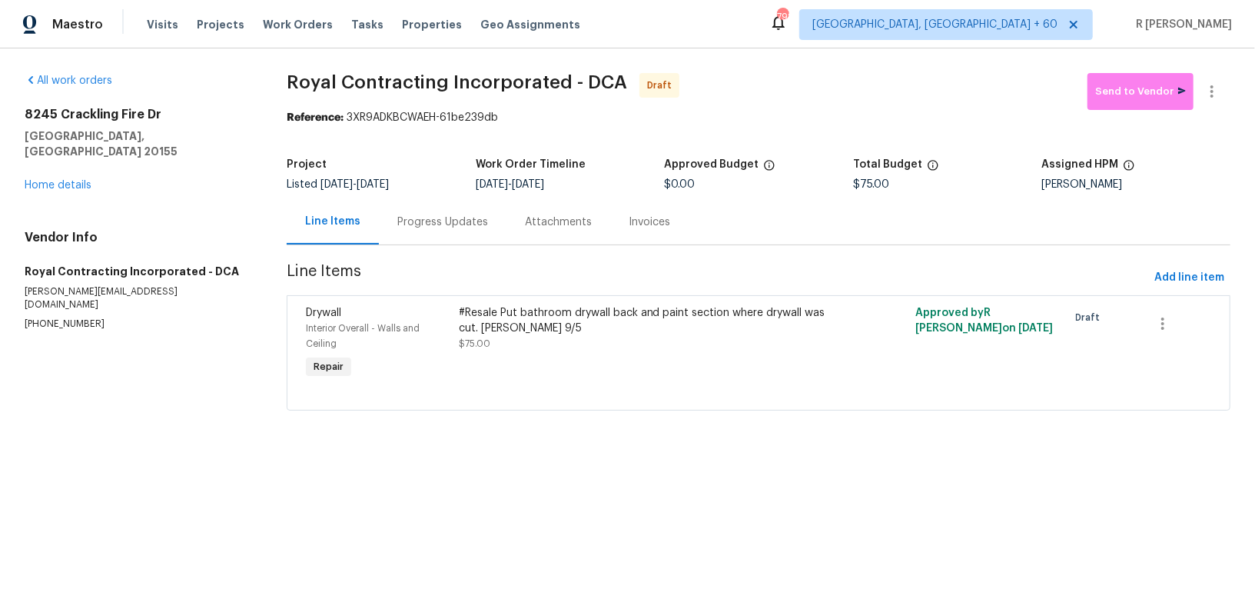
click at [442, 227] on div "Progress Updates" at bounding box center [442, 221] width 91 height 15
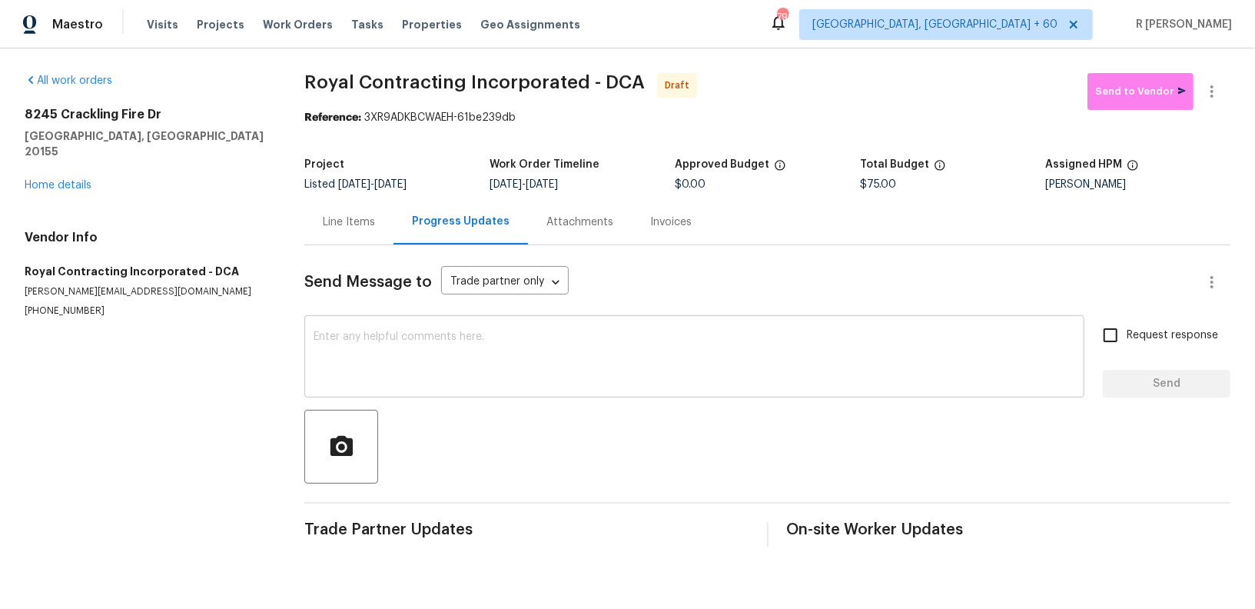
click at [534, 340] on textarea at bounding box center [695, 358] width 762 height 54
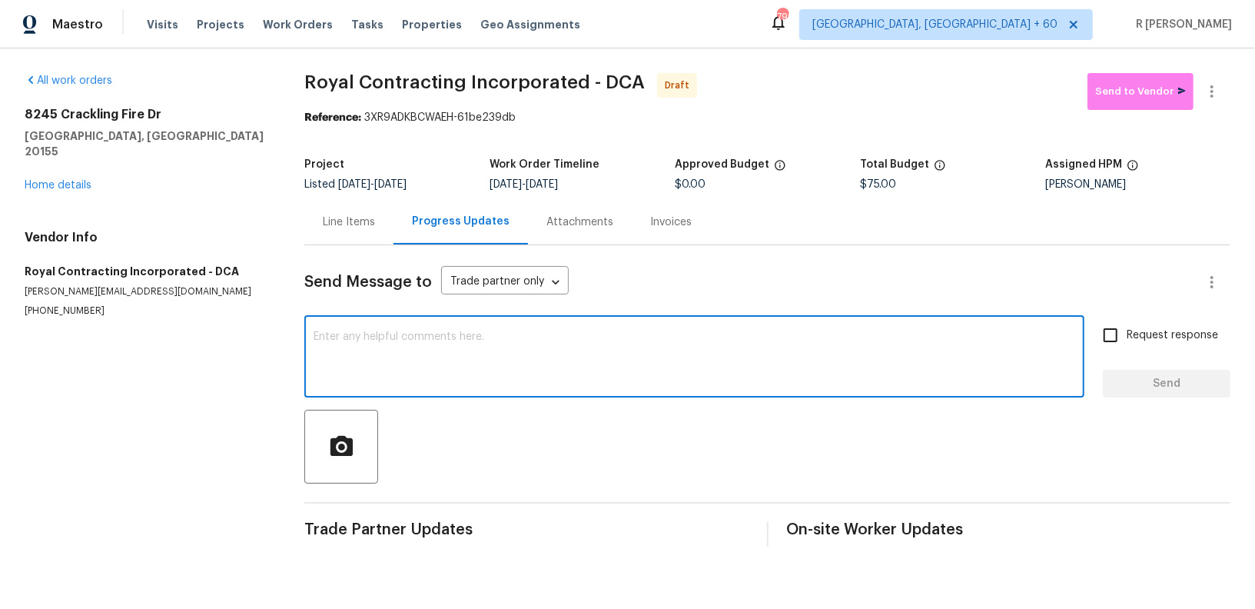
paste textarea "Hi this is (Yogesh) with Opendoor. I’m confirming you received the WO for the p…"
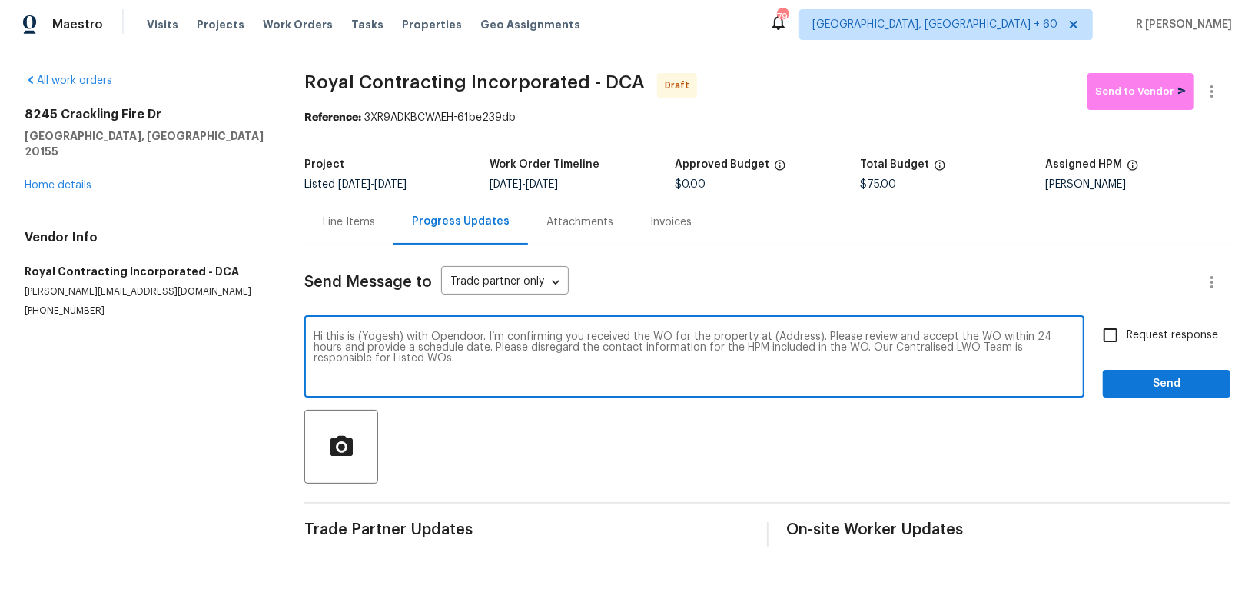
click at [785, 337] on textarea "Hi this is (Yogesh) with Opendoor. I’m confirming you received the WO for the p…" at bounding box center [695, 358] width 762 height 54
paste textarea "8245 Crackling Fire Dr, Gainesville, VA 20155"
type textarea "Hi this is (Yogesh) with Opendoor. I’m confirming you received the WO for the p…"
click at [1162, 340] on span "Request response" at bounding box center [1172, 335] width 91 height 16
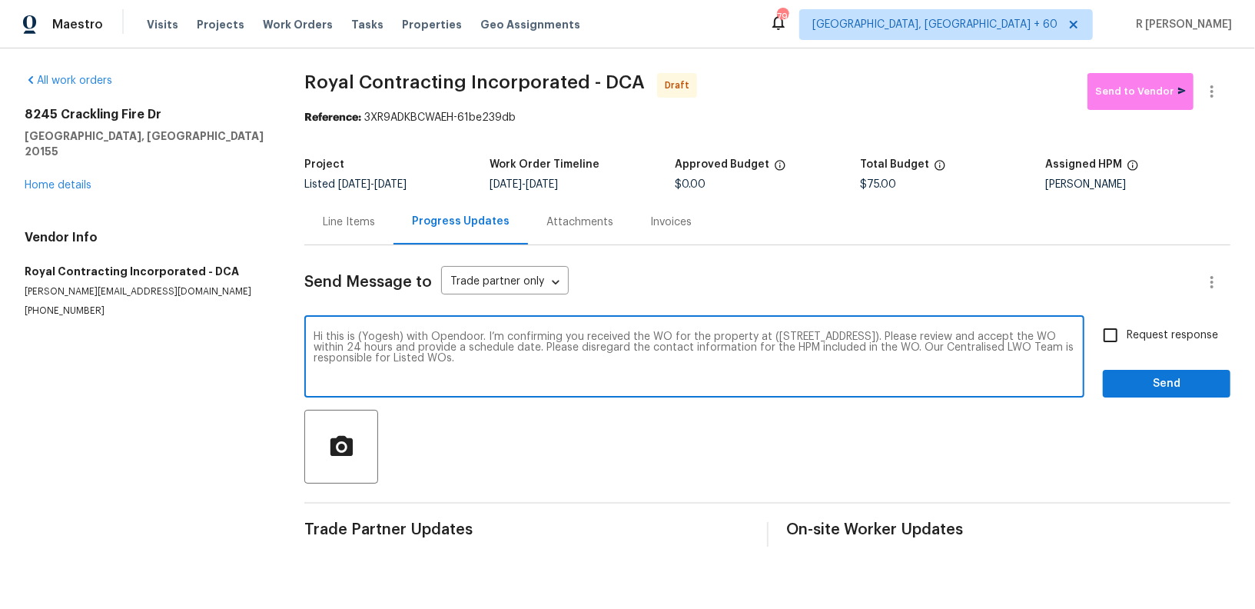
click at [1127, 340] on input "Request response" at bounding box center [1110, 335] width 32 height 32
checkbox input "true"
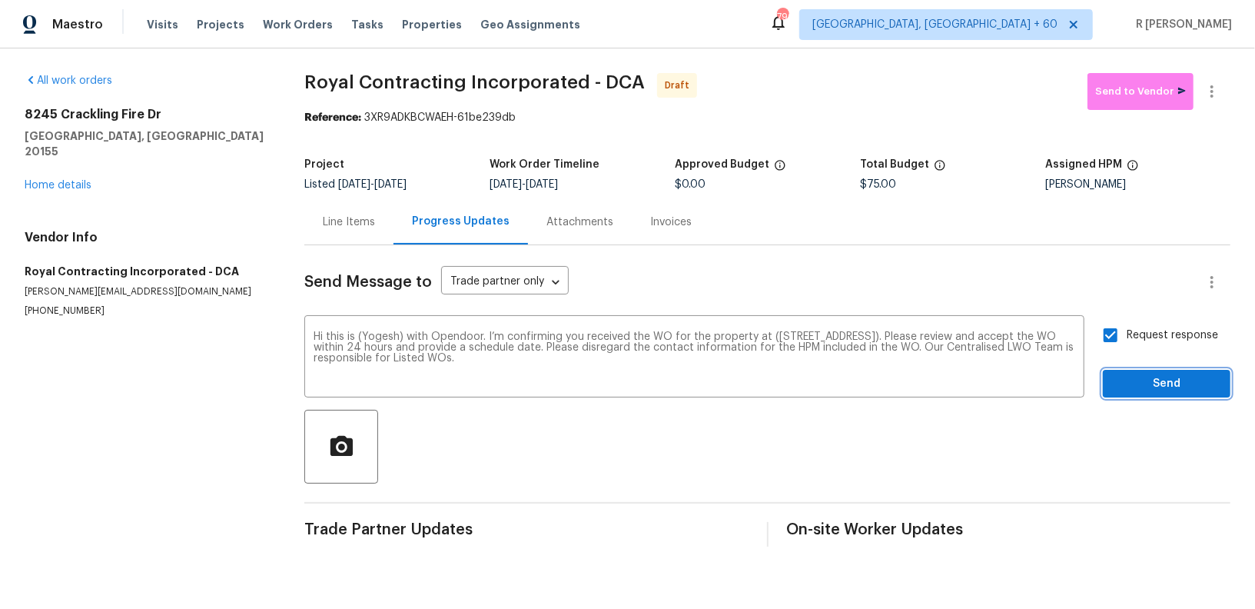
click at [1162, 393] on button "Send" at bounding box center [1167, 384] width 128 height 28
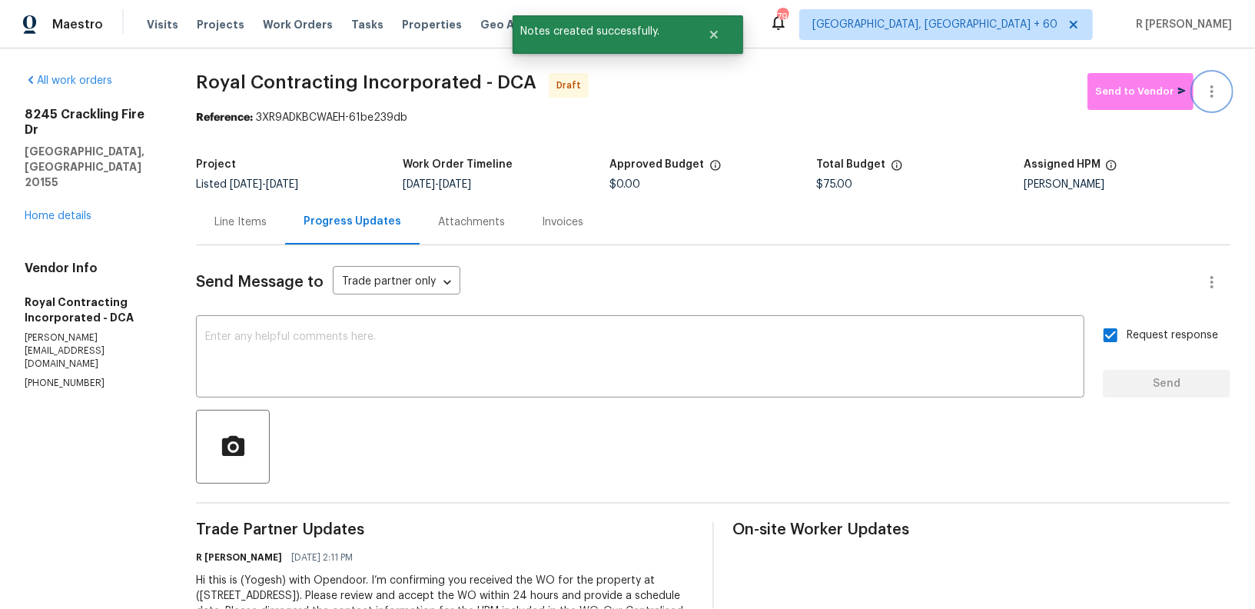
click at [1220, 91] on icon "button" at bounding box center [1212, 91] width 18 height 18
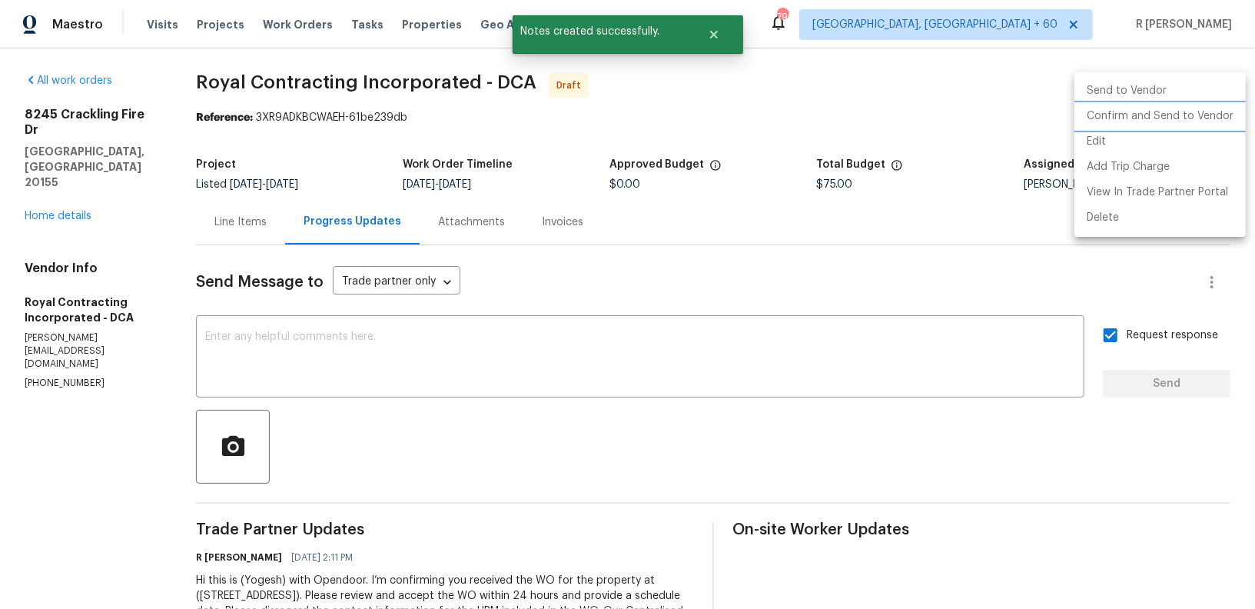
click at [1170, 121] on li "Confirm and Send to Vendor" at bounding box center [1159, 116] width 171 height 25
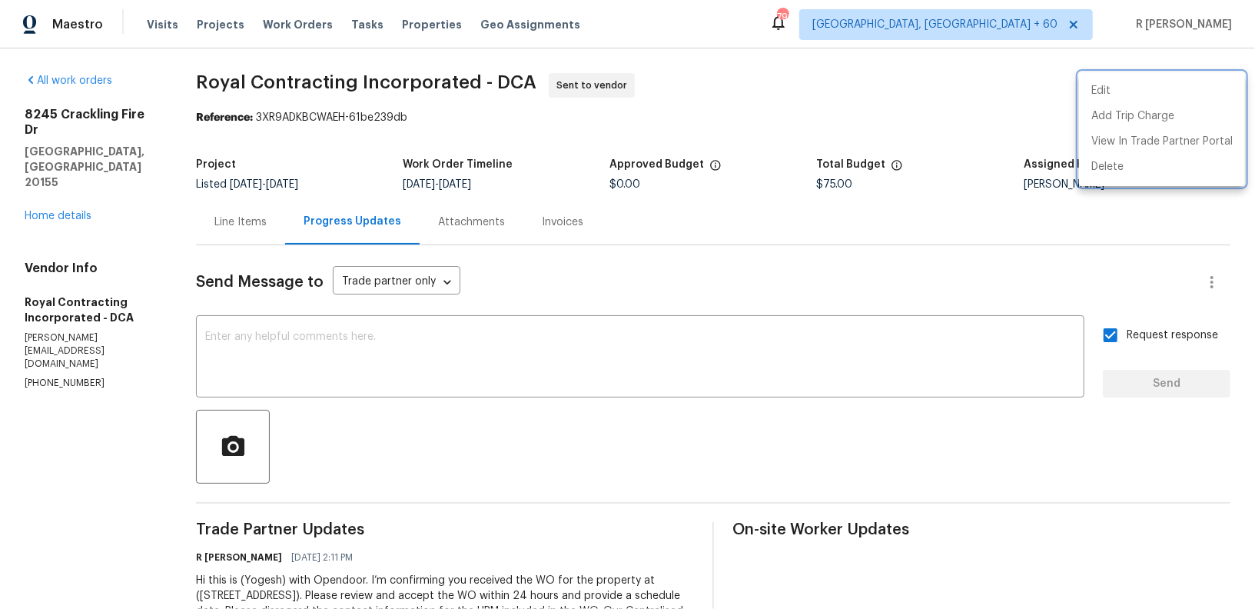
click at [580, 439] on div at bounding box center [627, 304] width 1255 height 609
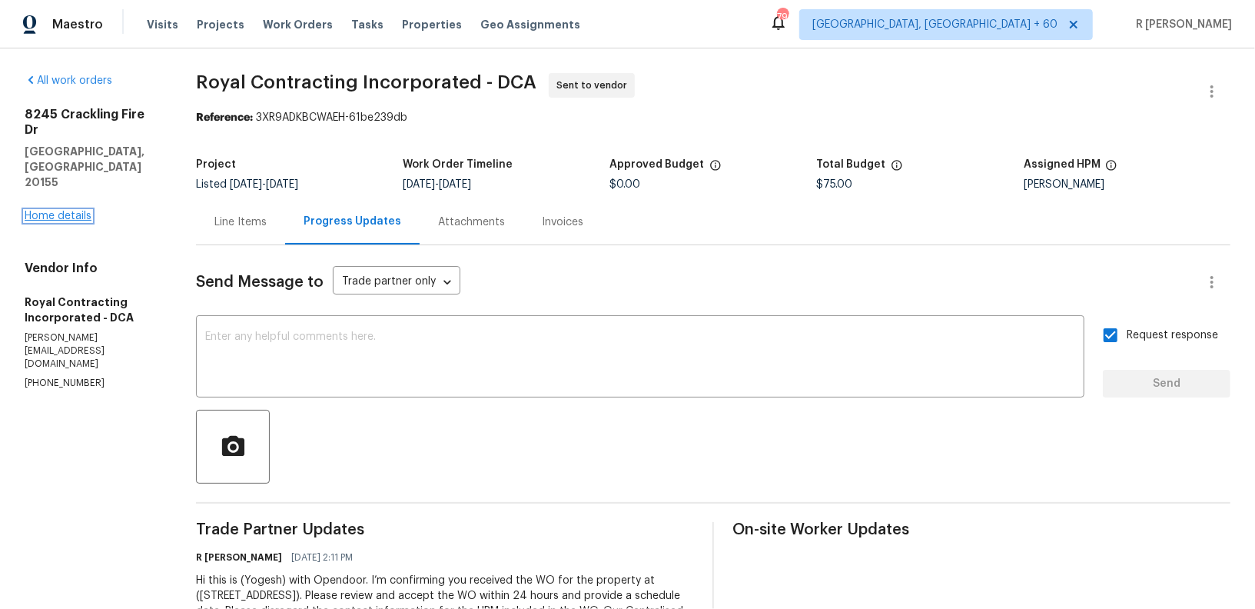
click at [54, 211] on link "Home details" at bounding box center [58, 216] width 67 height 11
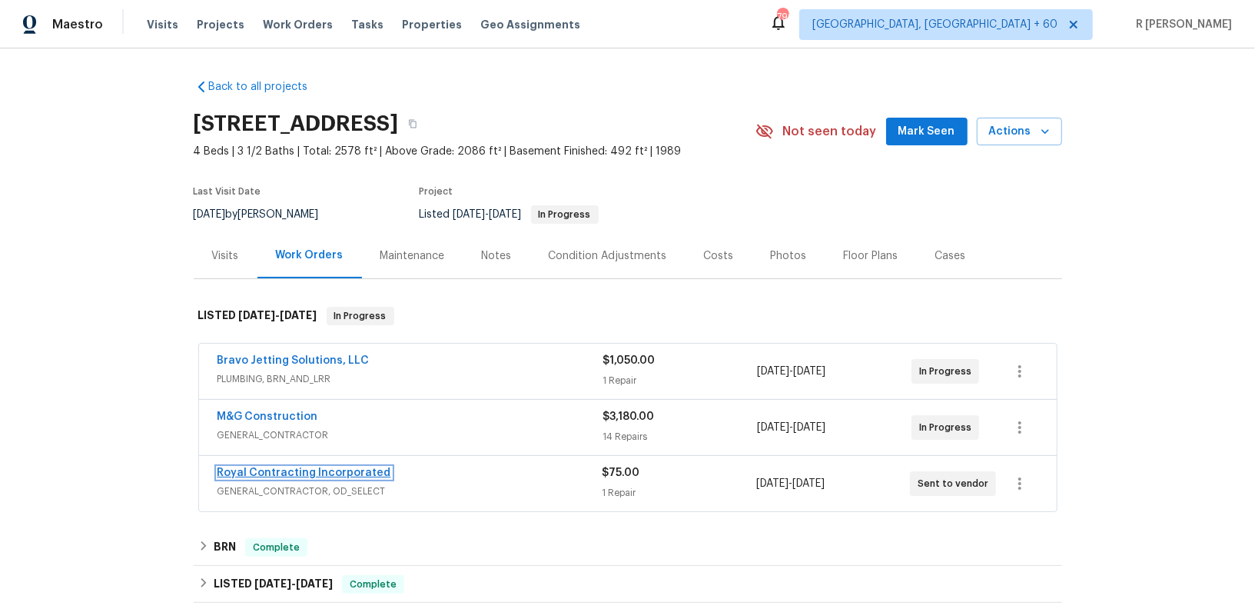
click at [304, 472] on link "Royal Contracting Incorporated" at bounding box center [304, 472] width 174 height 11
click at [419, 411] on div "M&G Construction" at bounding box center [410, 418] width 386 height 18
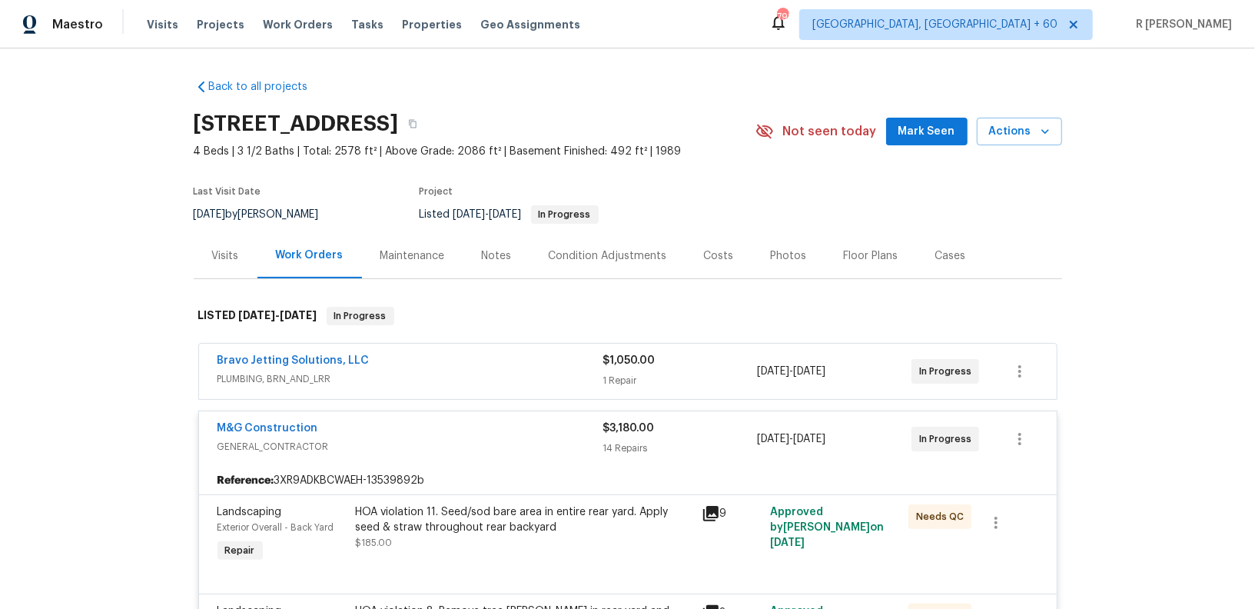
click at [445, 440] on span "GENERAL_CONTRACTOR" at bounding box center [410, 446] width 386 height 15
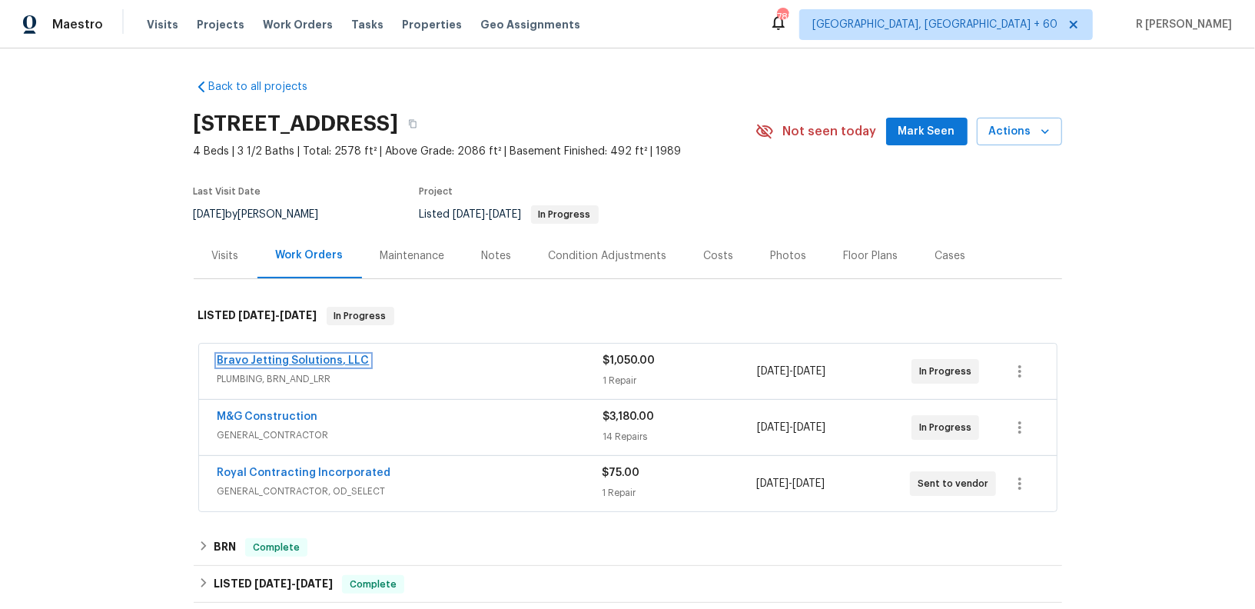
click at [293, 356] on link "Bravo Jetting Solutions, LLC" at bounding box center [293, 360] width 152 height 11
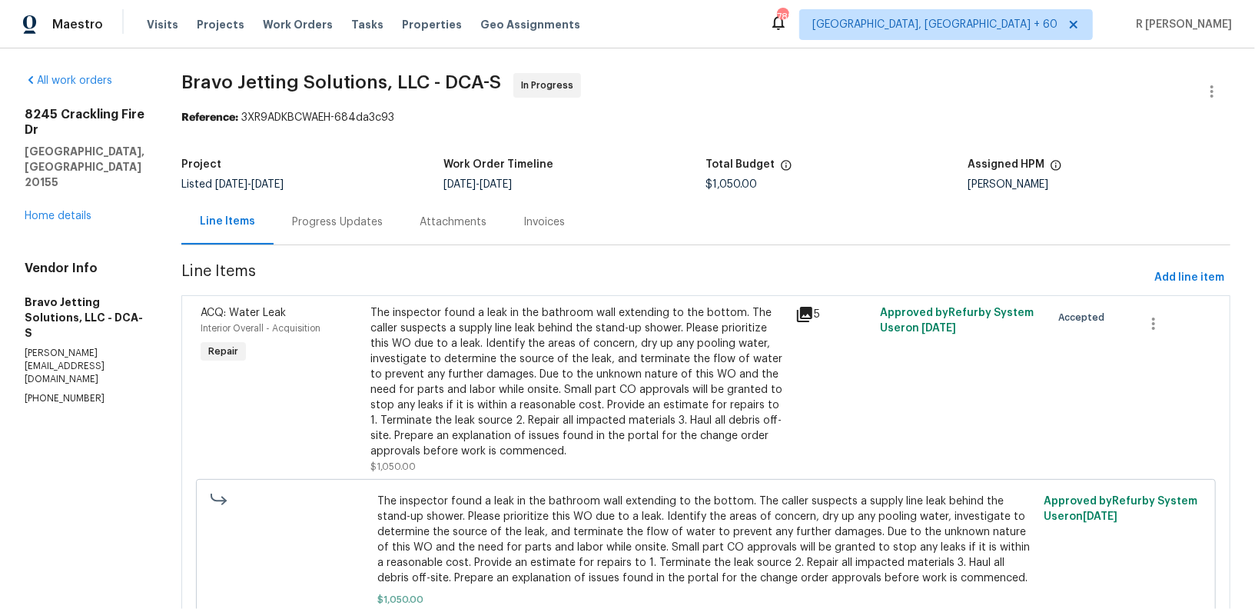
click at [363, 240] on div "Progress Updates" at bounding box center [338, 221] width 128 height 45
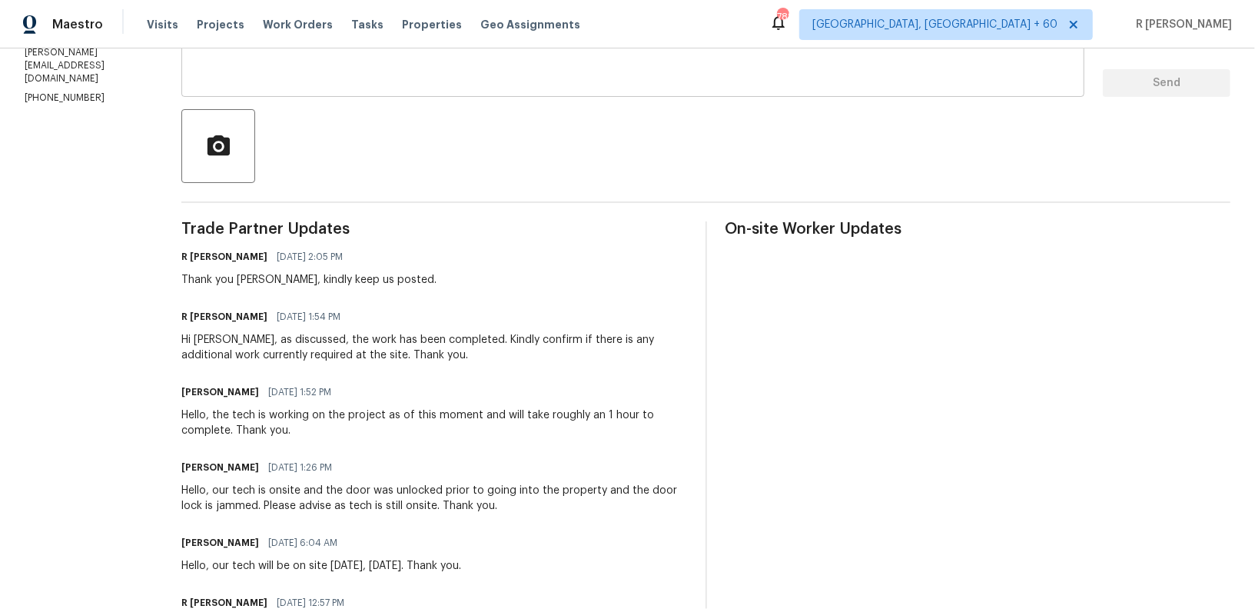
scroll to position [425, 0]
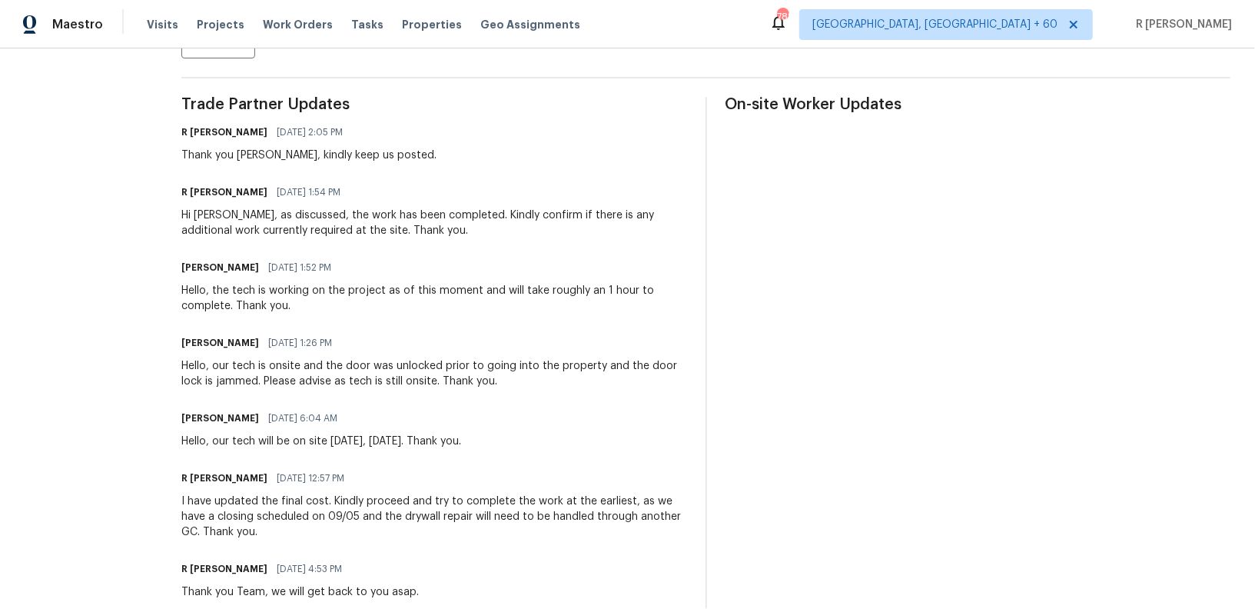
click at [287, 214] on div "Hi [PERSON_NAME], as discussed, the work has been completed. Kindly confirm if …" at bounding box center [434, 222] width 506 height 31
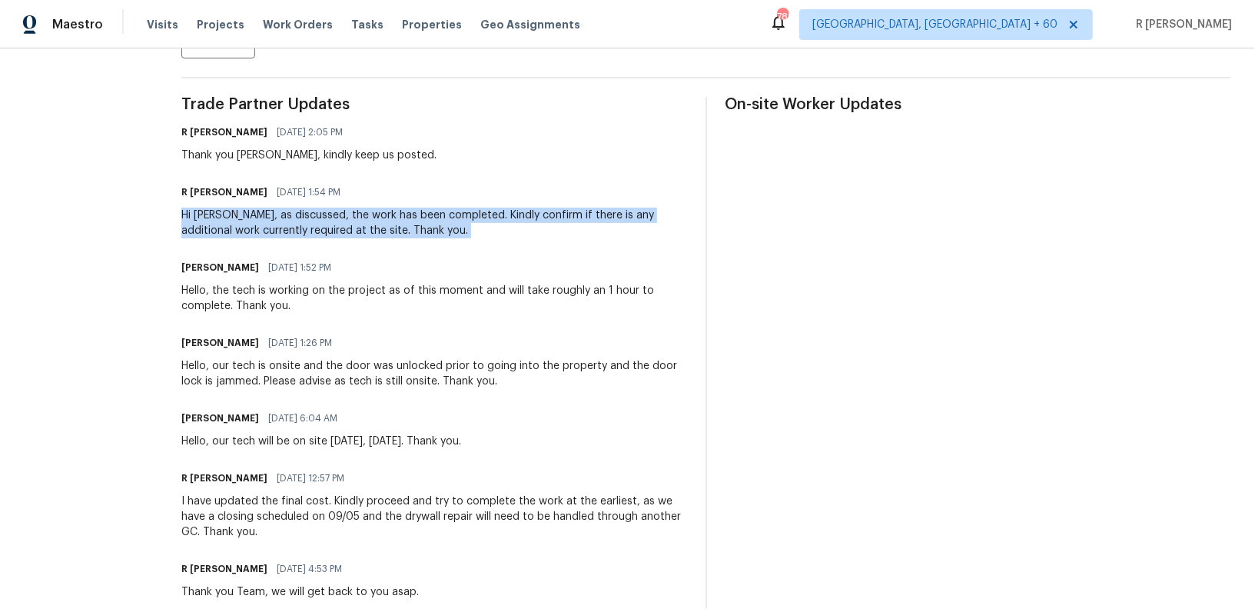
click at [287, 214] on div "Hi [PERSON_NAME], as discussed, the work has been completed. Kindly confirm if …" at bounding box center [434, 222] width 506 height 31
copy div "Hi [PERSON_NAME], as discussed, the work has been completed. Kindly confirm if …"
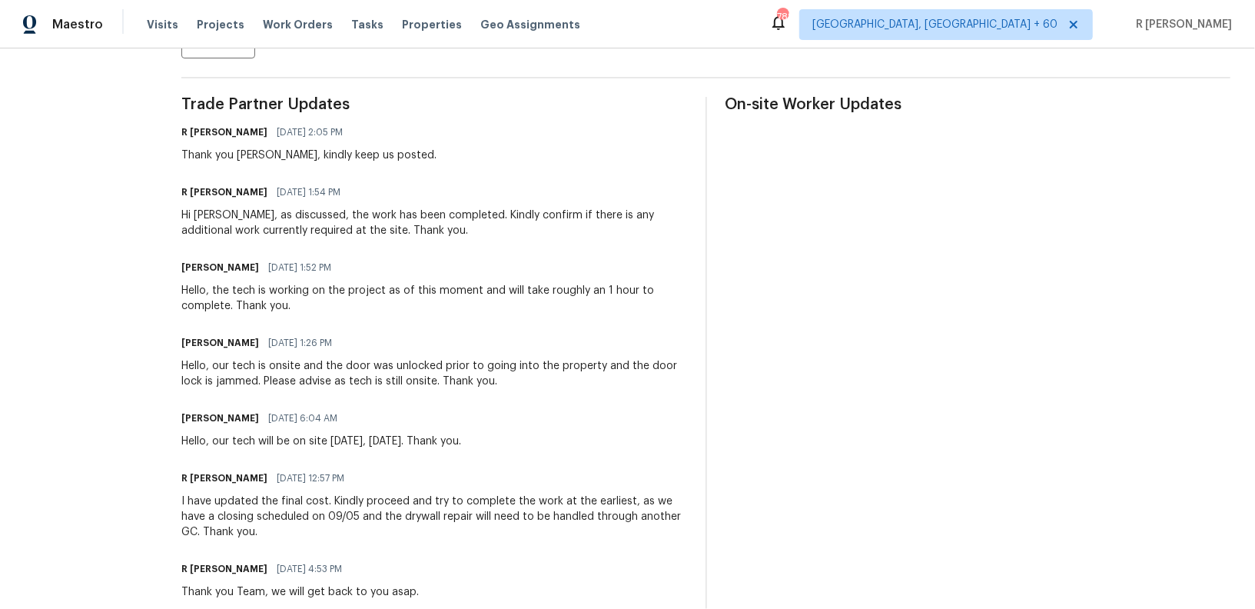
click at [294, 283] on div "Hello, the tech is working on the project as of this moment and will take rough…" at bounding box center [434, 298] width 506 height 31
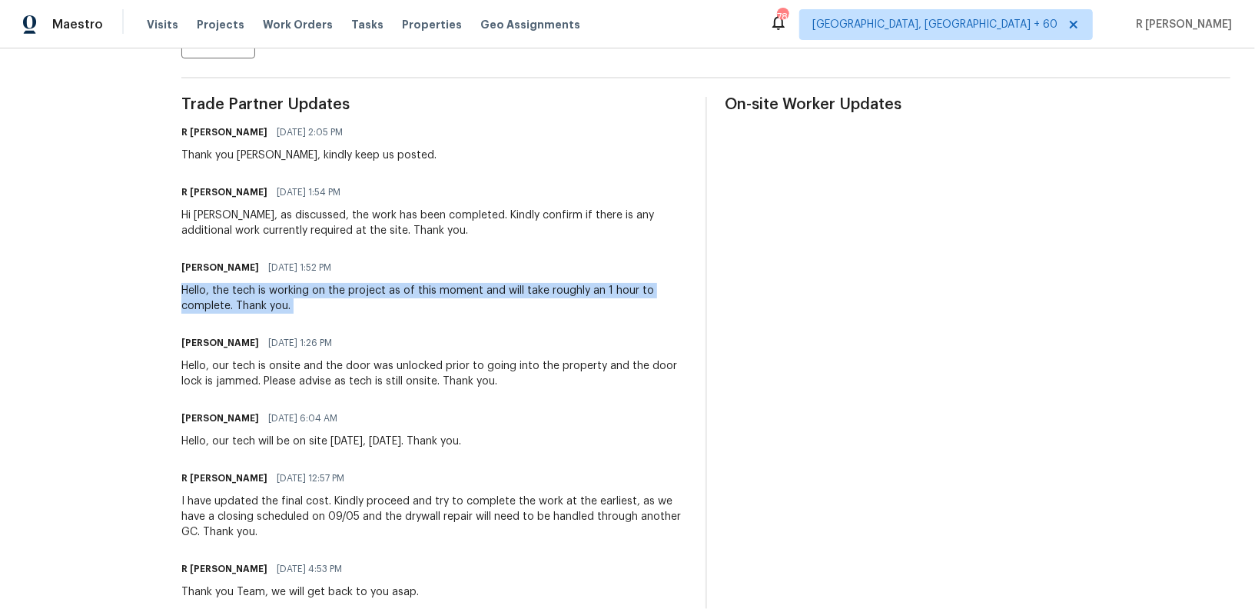
copy div "Hello, the tech is working on the project as of this moment and will take rough…"
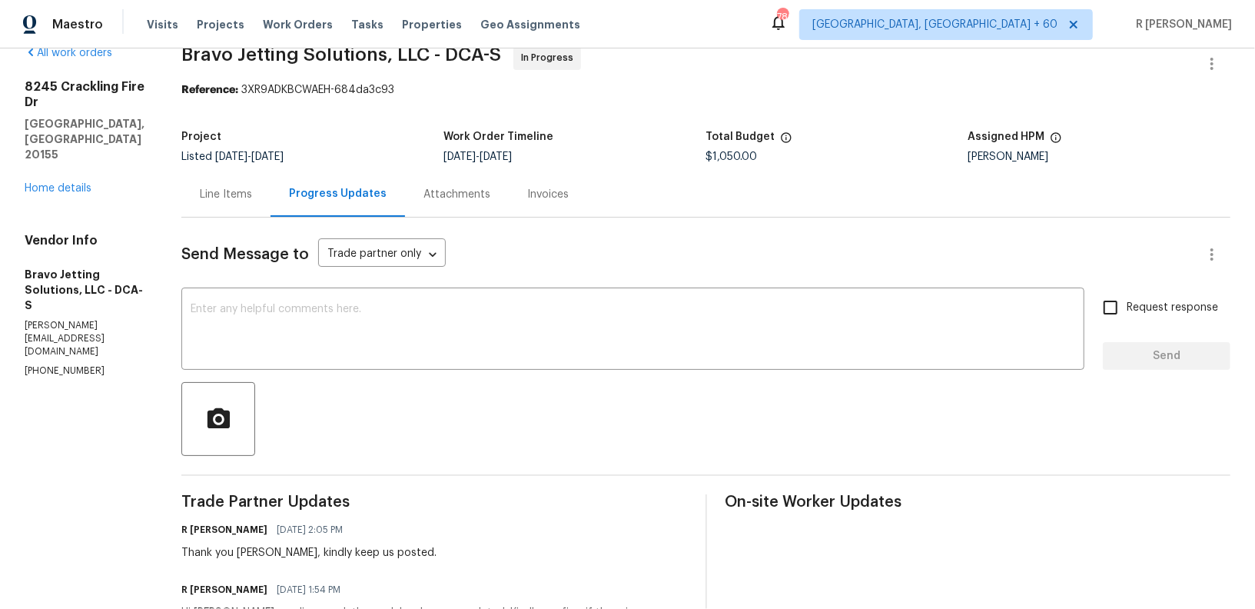
scroll to position [0, 0]
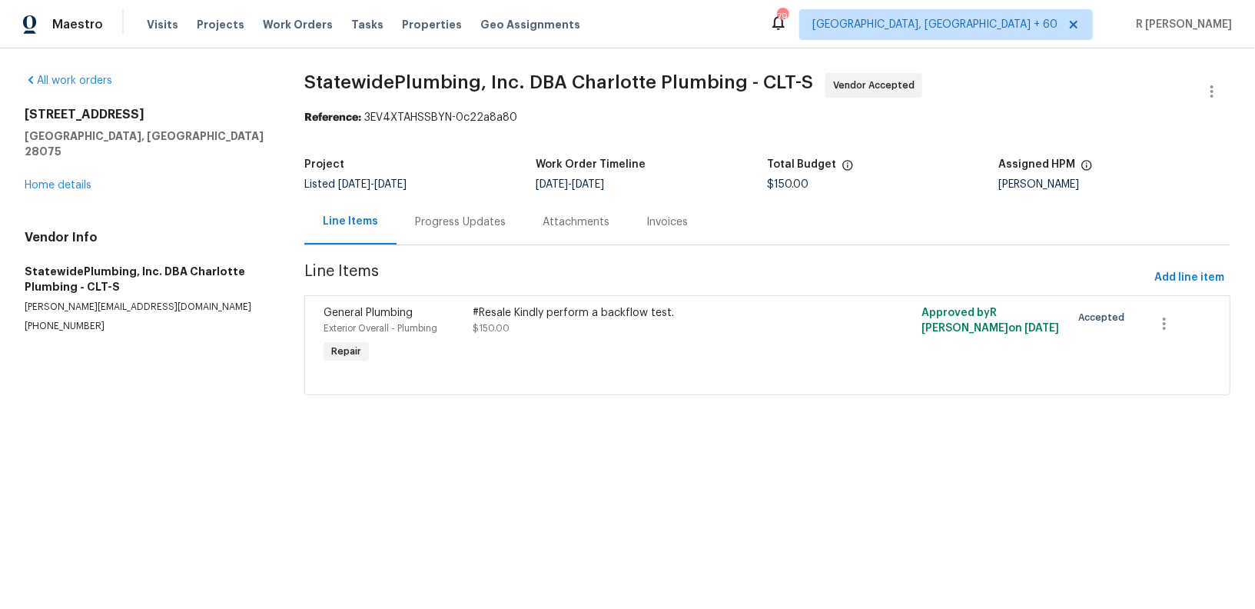
click at [447, 217] on div "Progress Updates" at bounding box center [460, 221] width 91 height 15
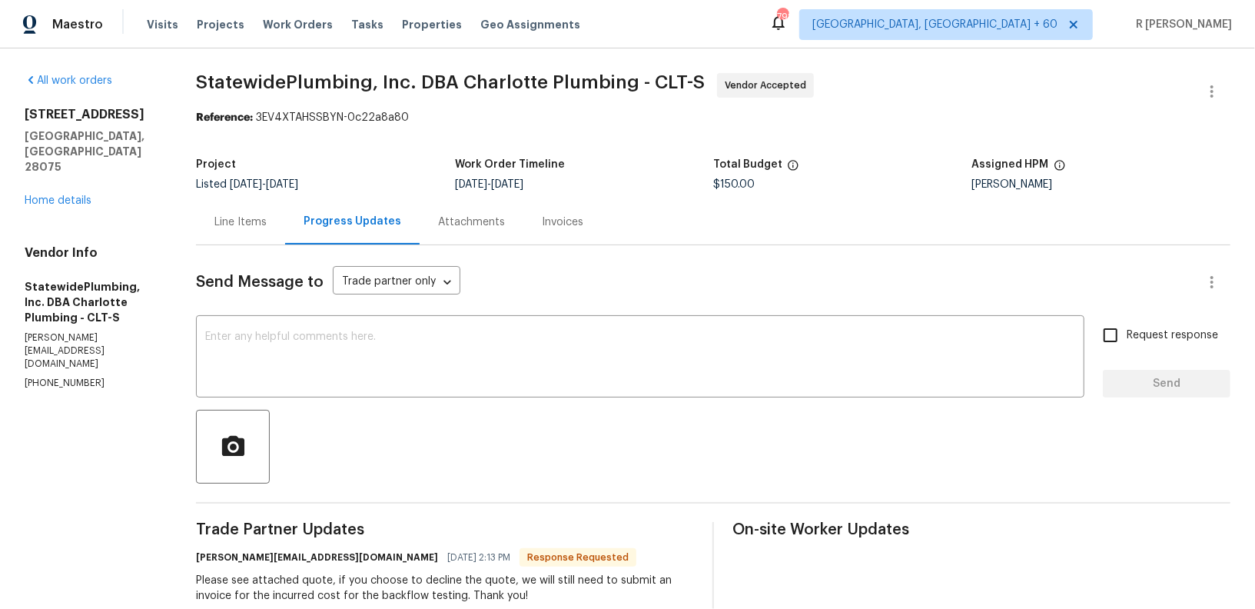
scroll to position [8, 0]
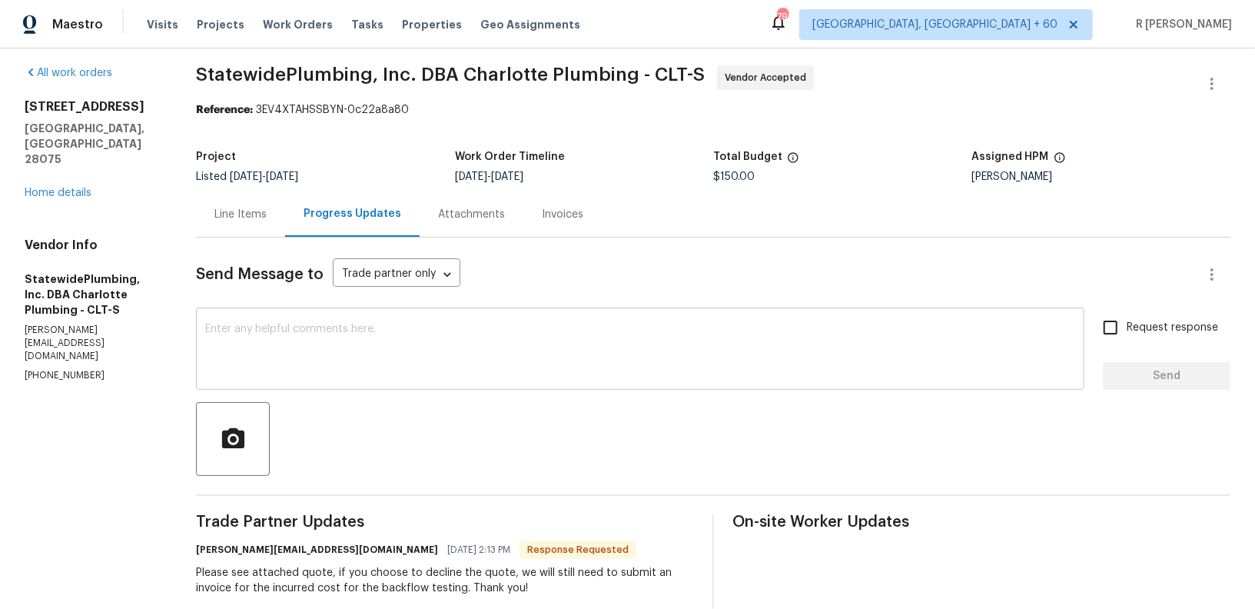
click at [390, 333] on textarea at bounding box center [640, 351] width 870 height 54
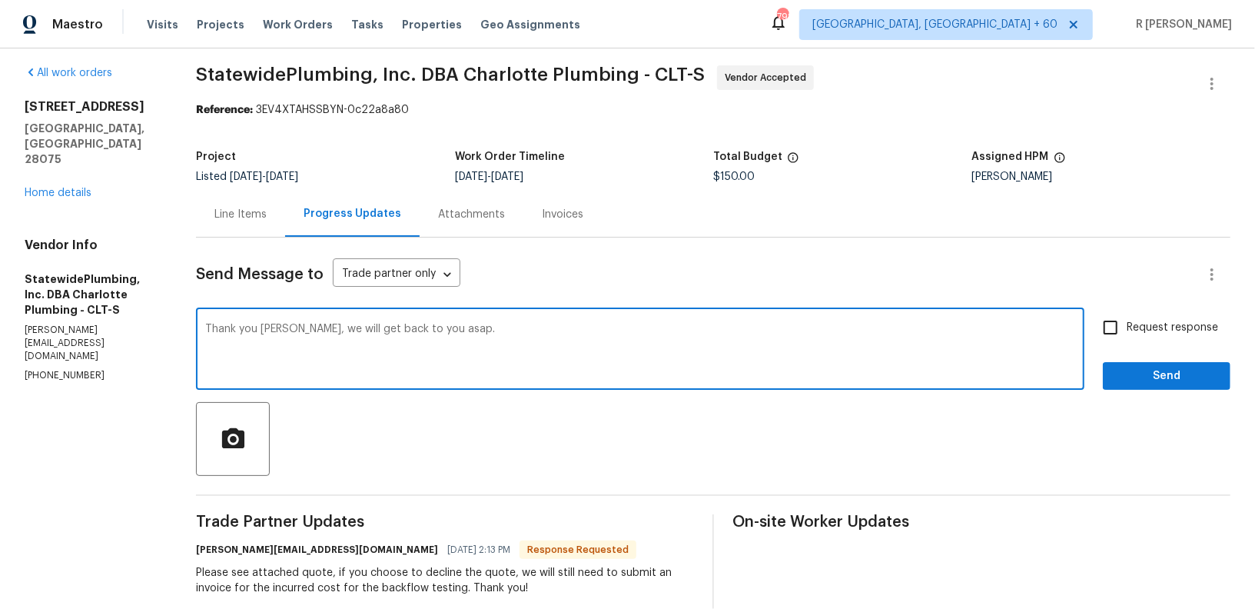
type textarea "Thank you [PERSON_NAME], we will get back to you asap."
click at [1114, 313] on input "Request response" at bounding box center [1110, 327] width 32 height 32
checkbox input "true"
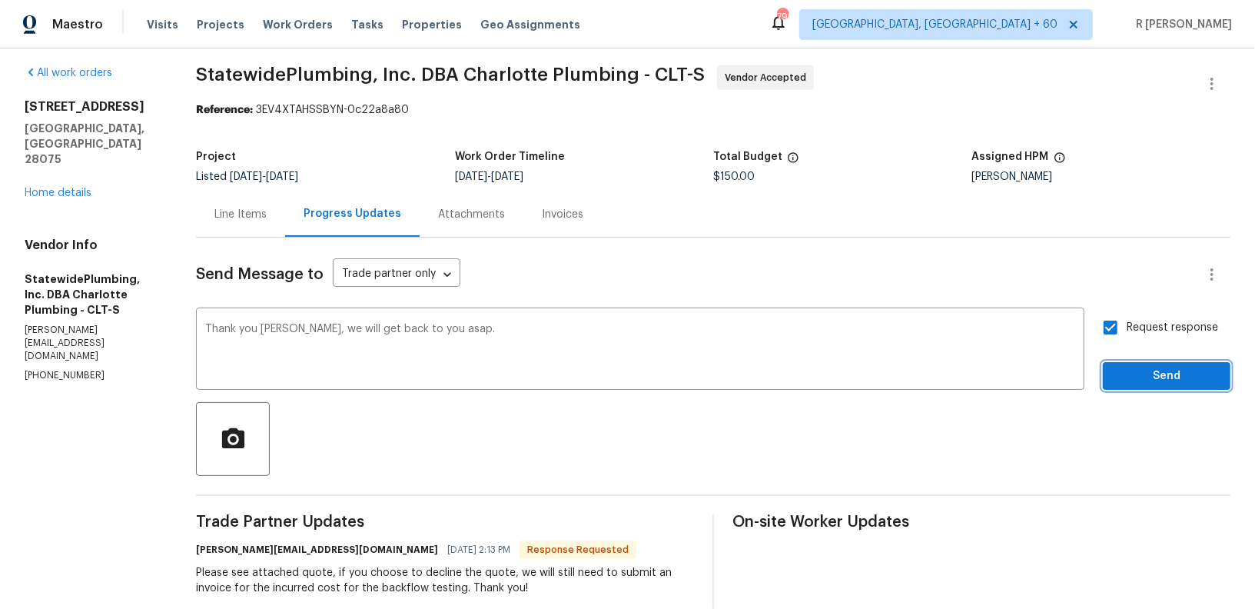
click at [1150, 387] on button "Send" at bounding box center [1167, 376] width 128 height 28
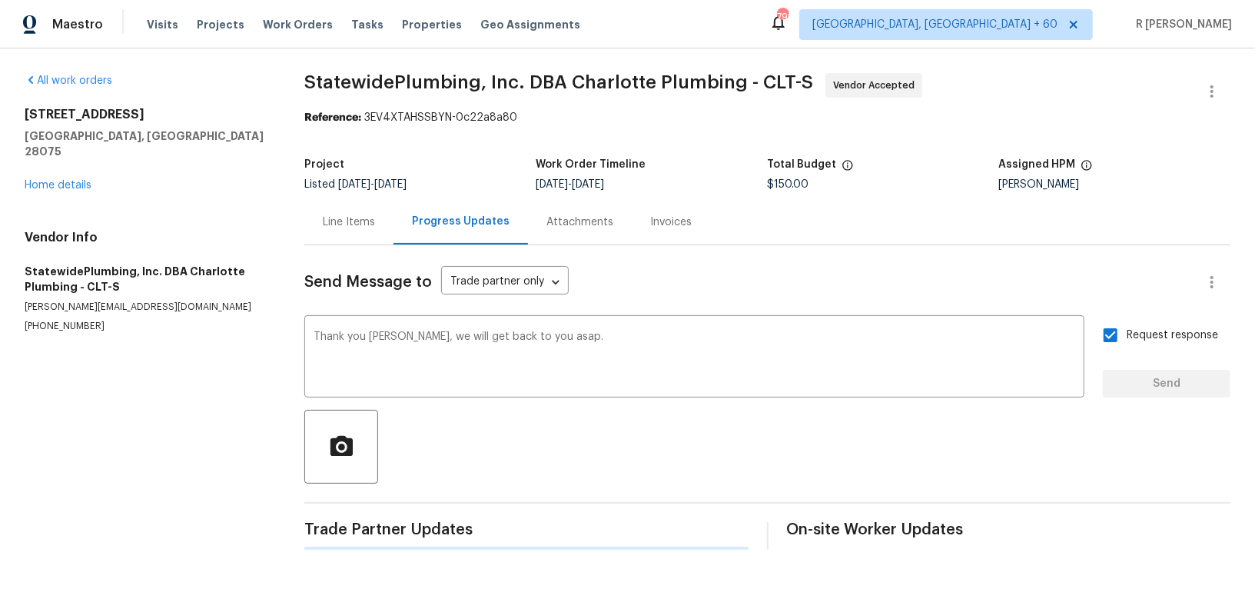
scroll to position [0, 0]
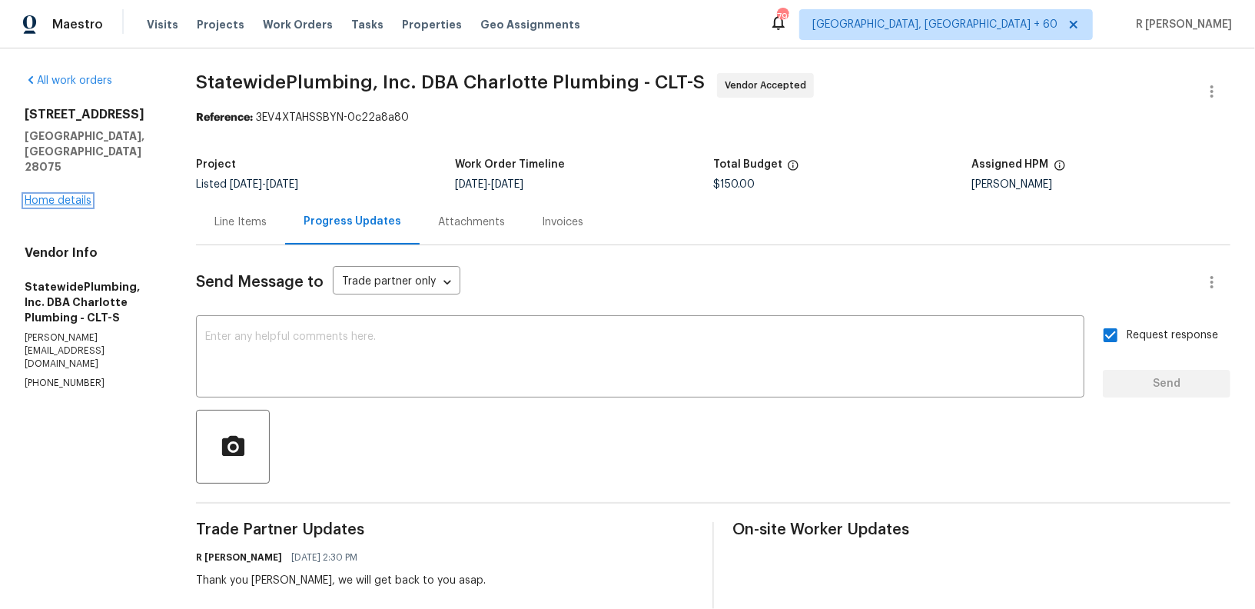
click at [48, 195] on link "Home details" at bounding box center [58, 200] width 67 height 11
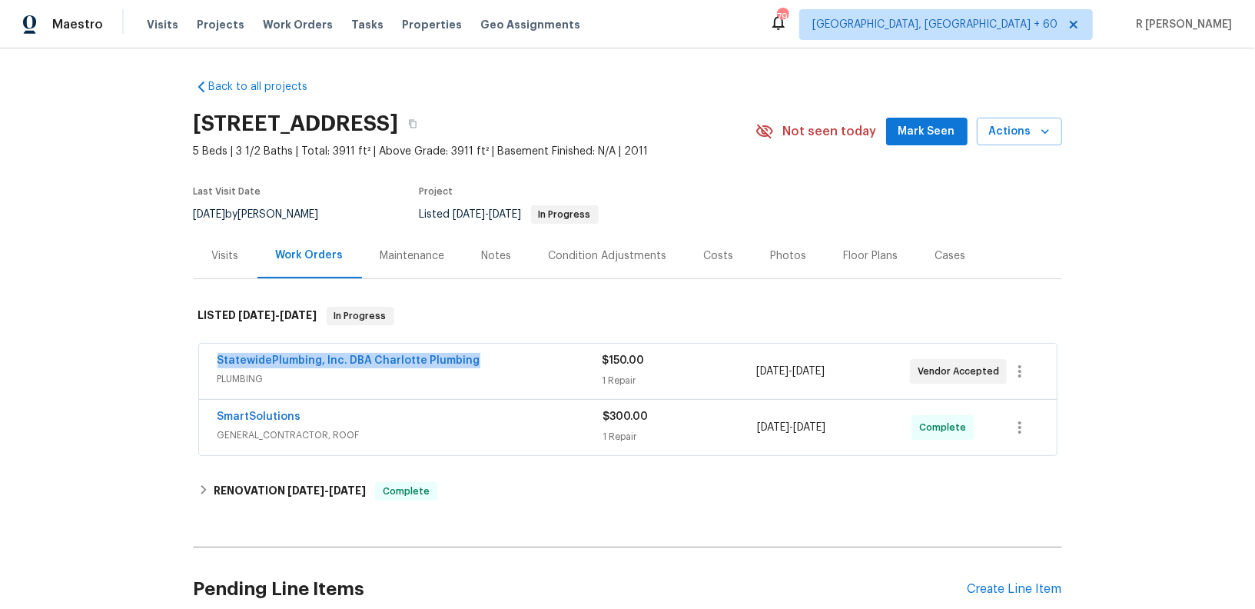
drag, startPoint x: 482, startPoint y: 357, endPoint x: 3, endPoint y: 342, distance: 479.0
click at [3, 342] on div "Back to all projects [STREET_ADDRESS] 5 Beds | 3 1/2 Baths | Total: 3911 ft² | …" at bounding box center [627, 328] width 1255 height 560
copy link "StatewidePlumbing, Inc. DBA Charlotte Plumbing"
click at [303, 368] on div "StatewidePlumbing, Inc. DBA Charlotte Plumbing" at bounding box center [409, 362] width 385 height 18
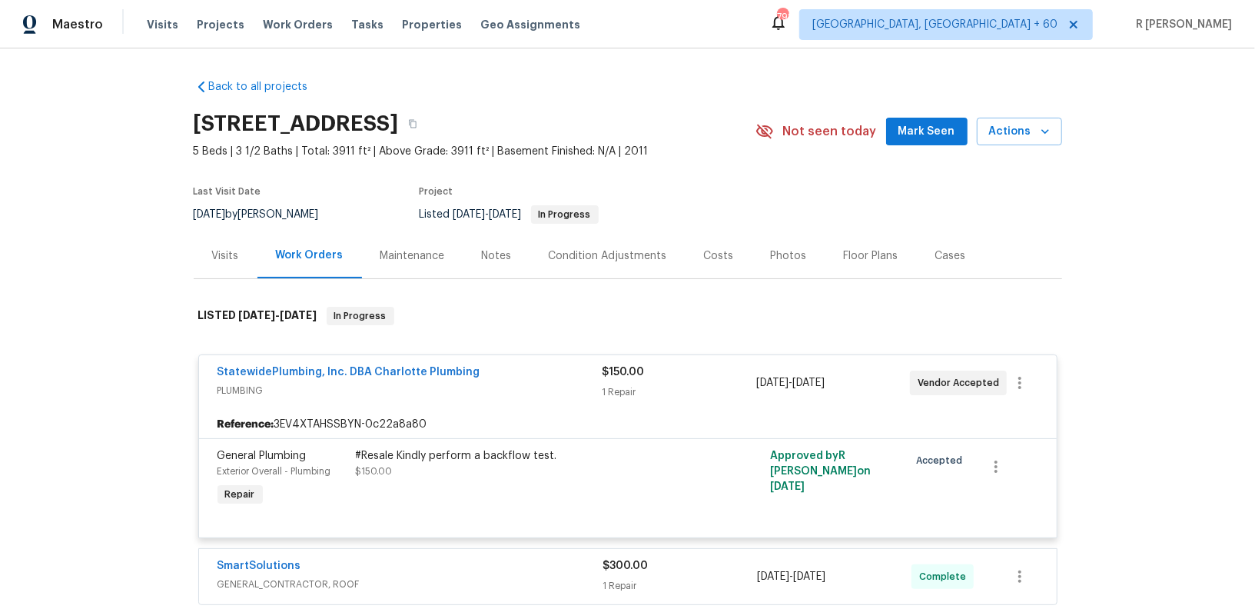
click at [430, 455] on div "#Resale Kindly perform a backflow test." at bounding box center [524, 455] width 337 height 15
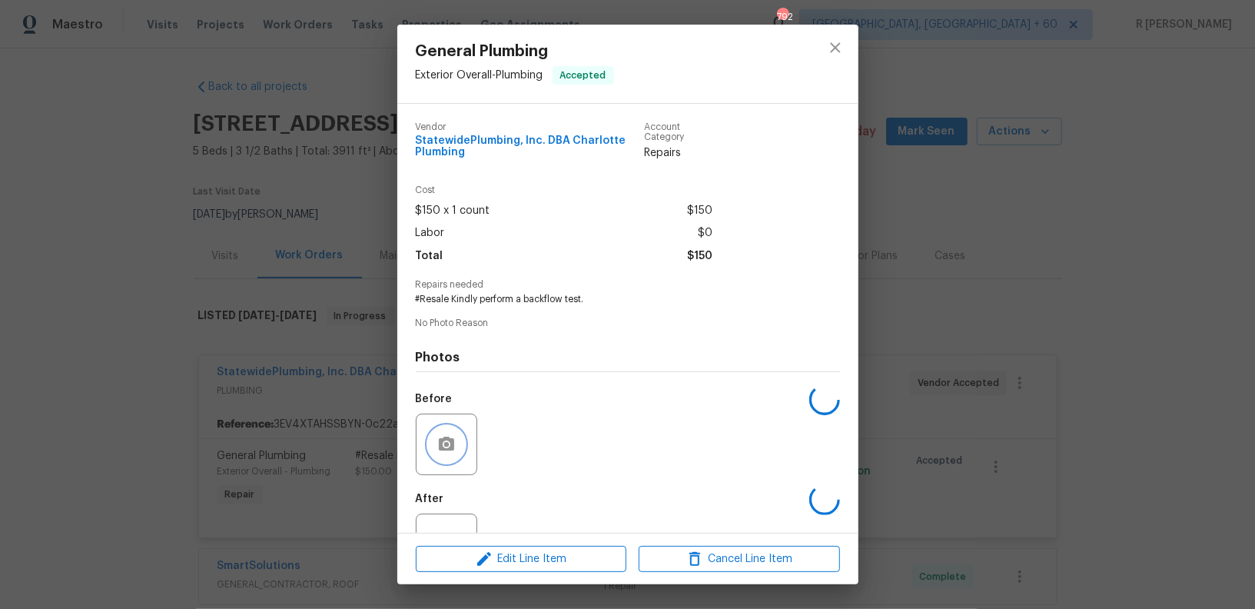
click at [430, 455] on button "button" at bounding box center [446, 444] width 37 height 37
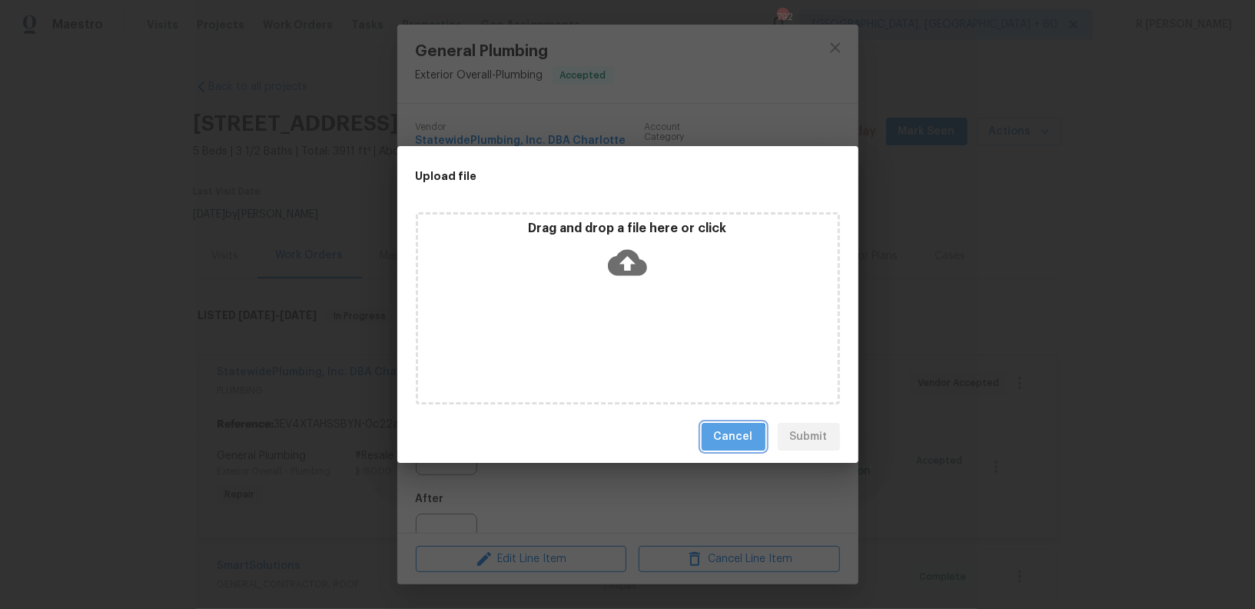
click at [731, 443] on span "Cancel" at bounding box center [733, 436] width 39 height 19
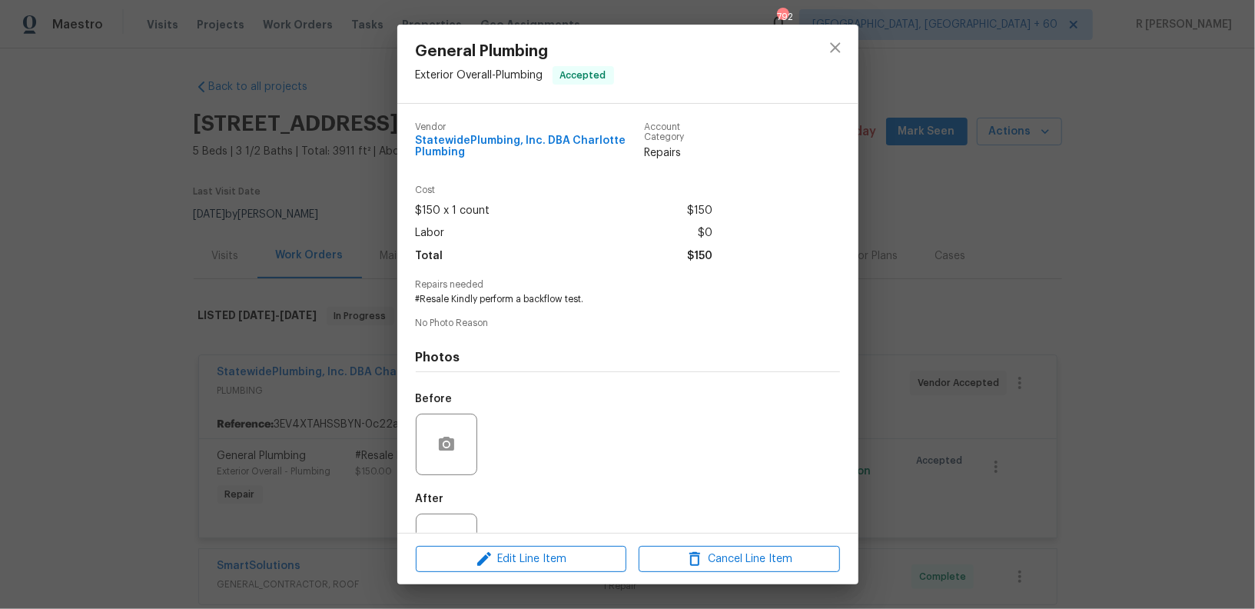
click at [537, 300] on span "#Resale Kindly perform a backflow test." at bounding box center [607, 299] width 382 height 13
copy span "#Resale Kindly perform a backflow test."
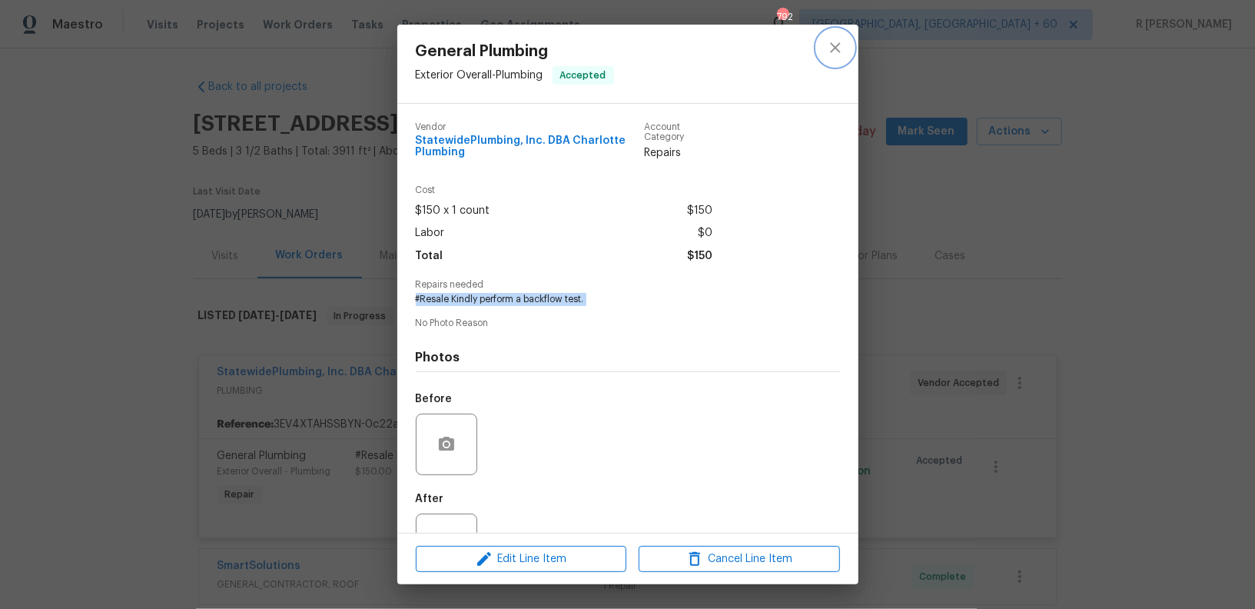
click at [841, 56] on icon "close" at bounding box center [835, 47] width 18 height 18
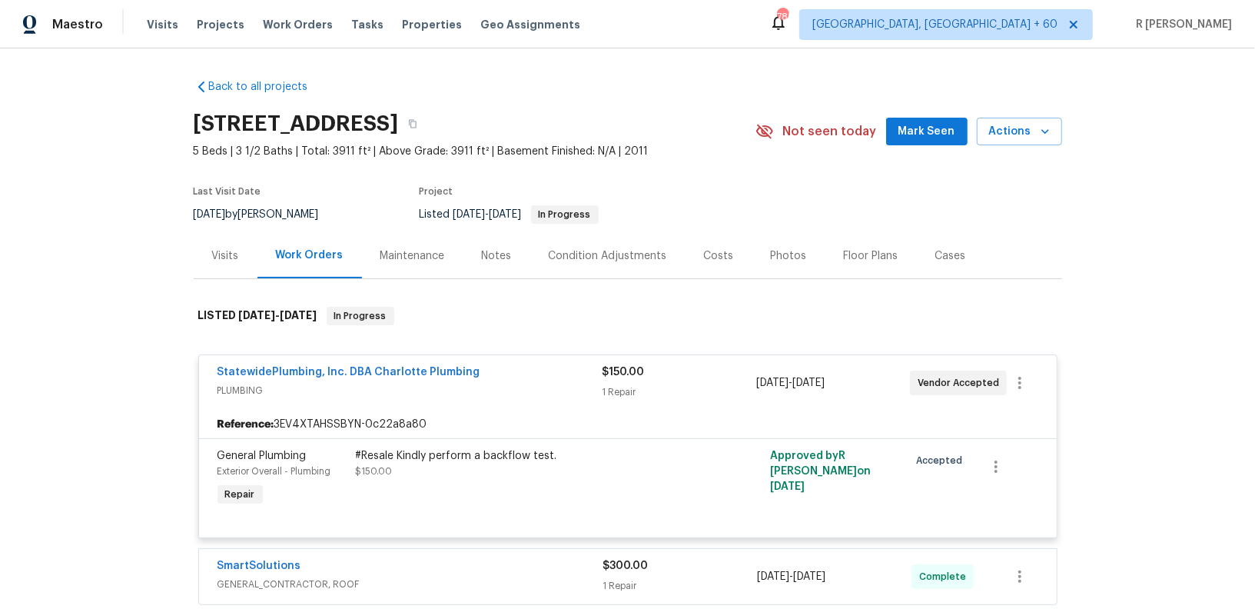
click at [300, 364] on span "StatewidePlumbing, Inc. DBA Charlotte Plumbing" at bounding box center [348, 371] width 263 height 15
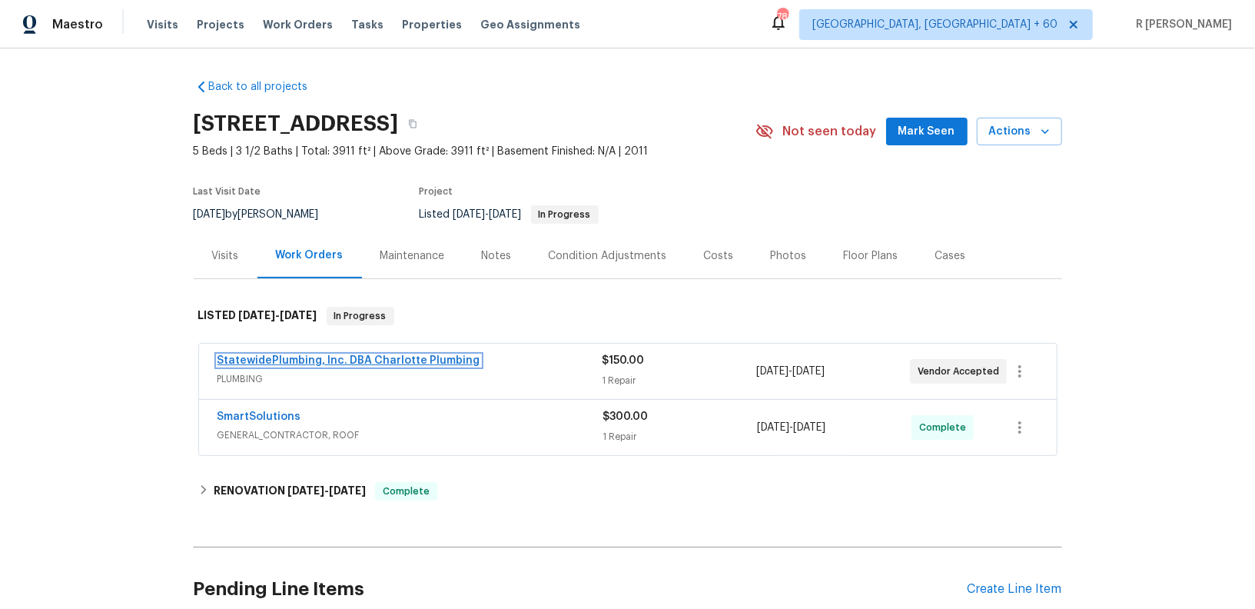
click at [300, 364] on link "StatewidePlumbing, Inc. DBA Charlotte Plumbing" at bounding box center [348, 360] width 263 height 11
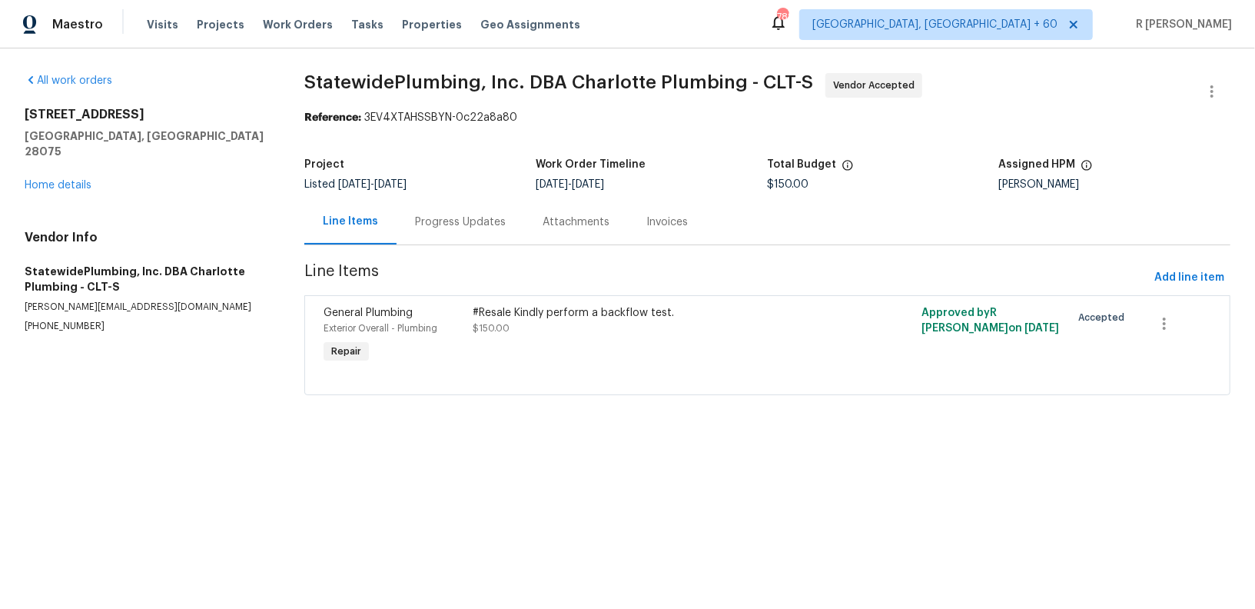
click at [436, 219] on div "Progress Updates" at bounding box center [460, 221] width 91 height 15
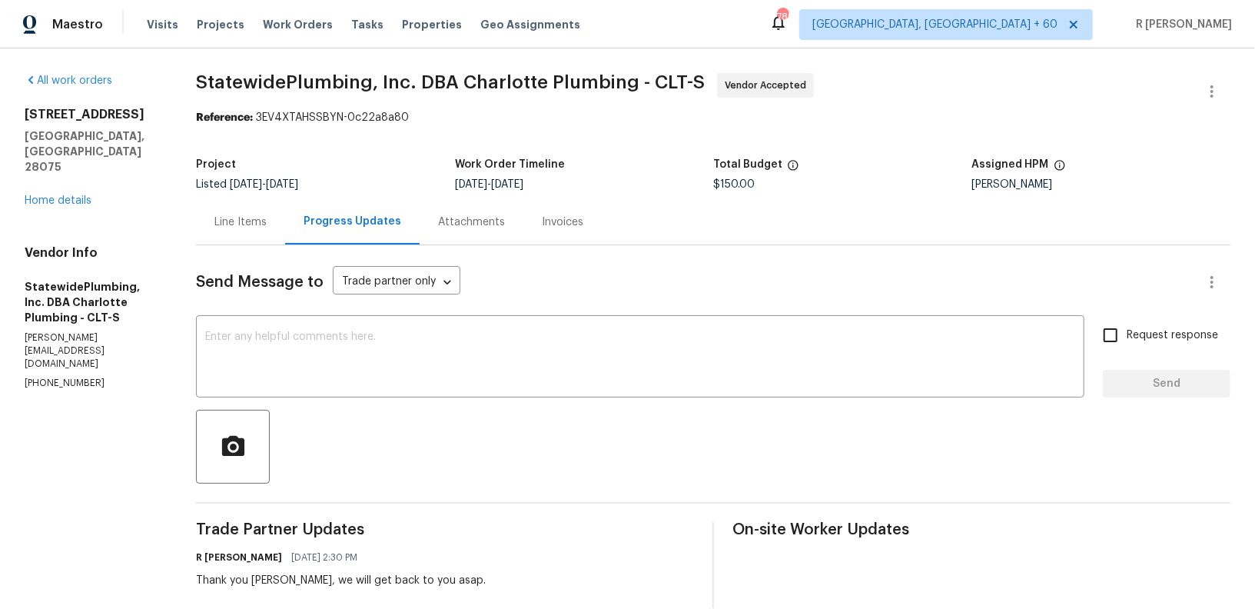
scroll to position [244, 0]
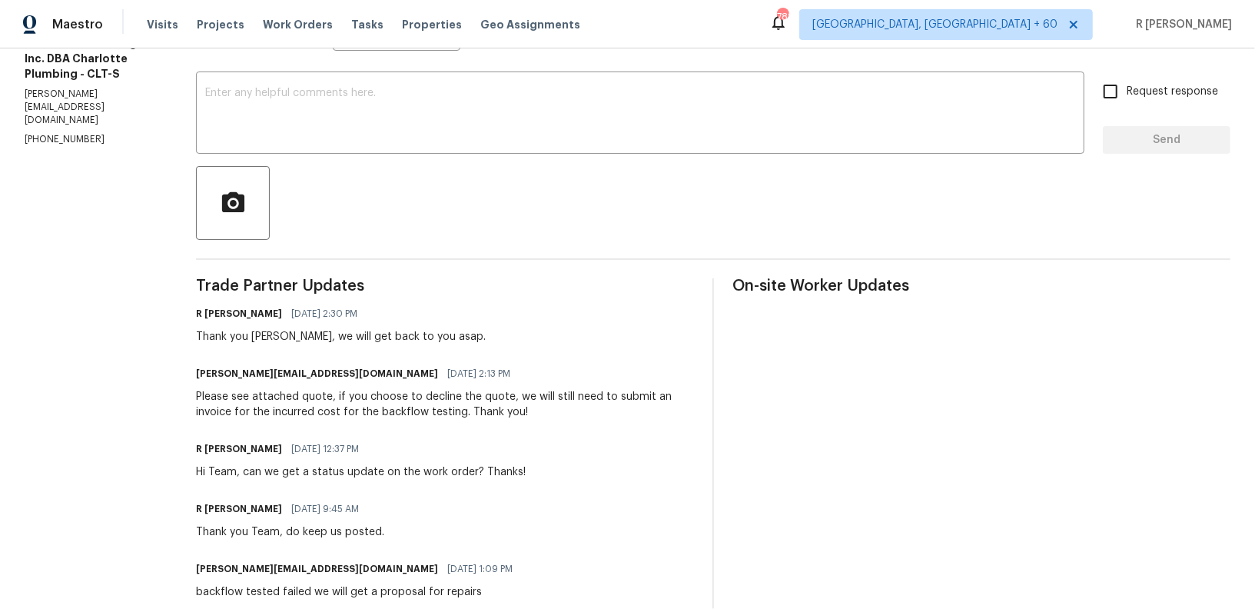
click at [389, 405] on div "Please see attached quote, if you choose to decline the quote, we will still ne…" at bounding box center [445, 404] width 498 height 31
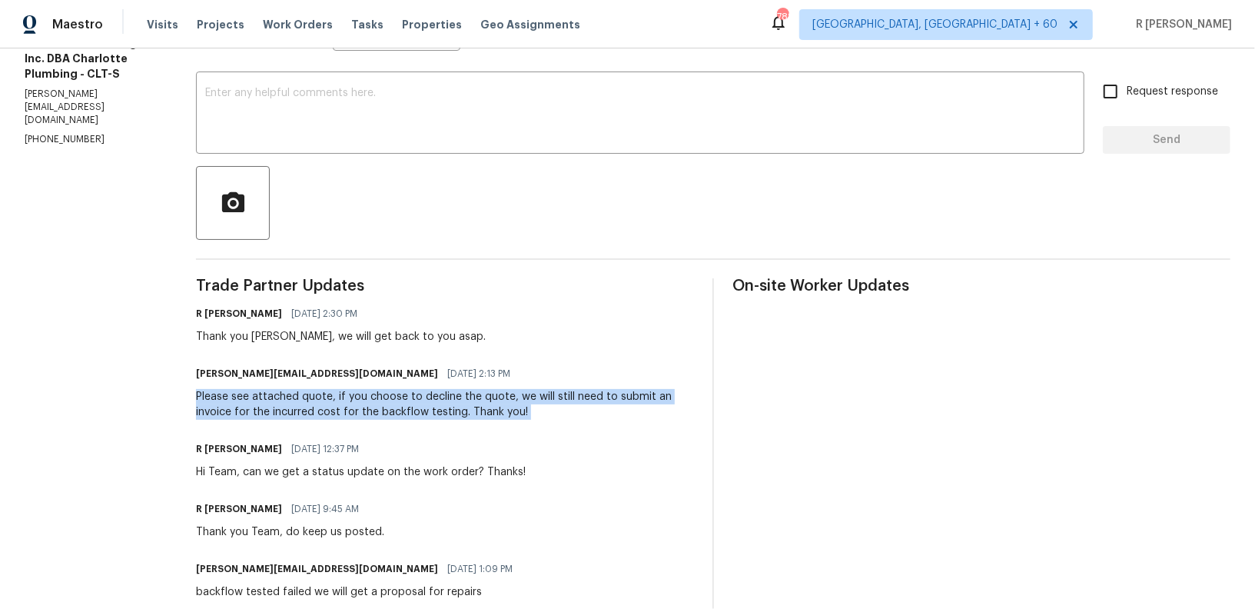
click at [389, 405] on div "Please see attached quote, if you choose to decline the quote, we will still ne…" at bounding box center [445, 404] width 498 height 31
copy div "Please see attached quote, if you choose to decline the quote, we will still ne…"
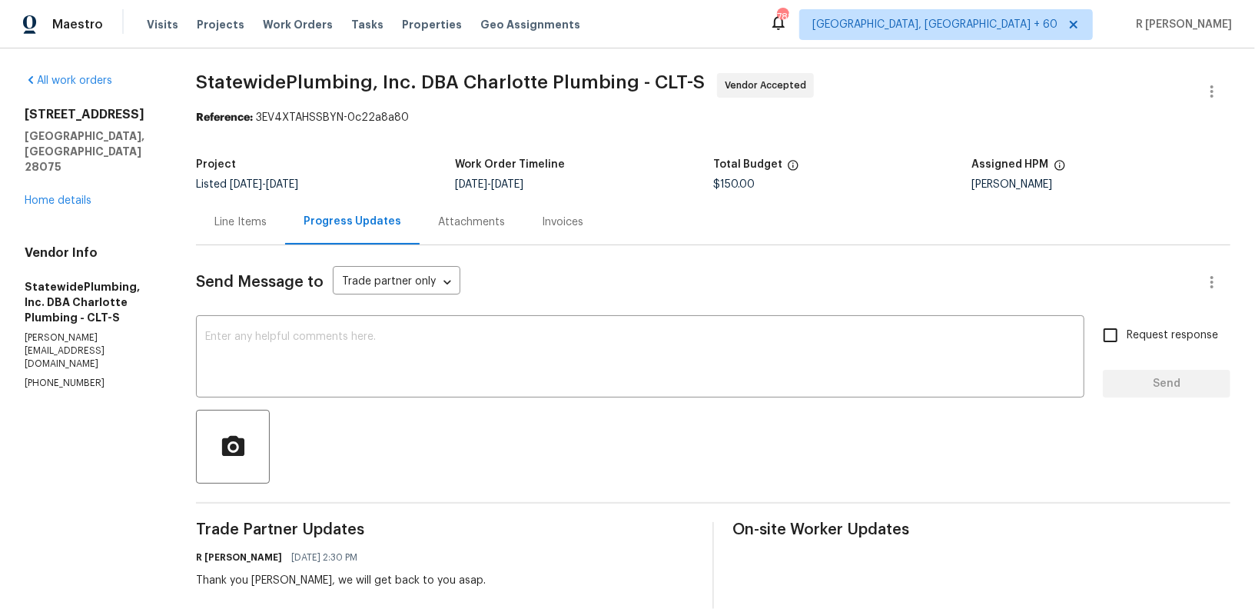
scroll to position [443, 0]
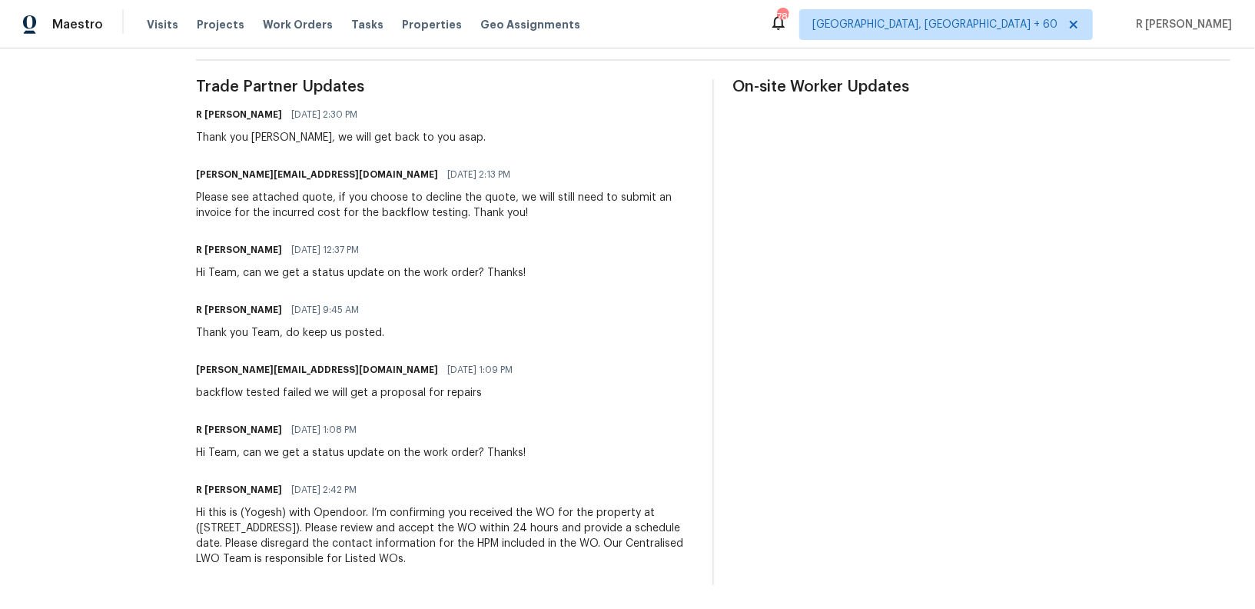
click at [624, 241] on div "R Yogesh Kannan 09/02/2025 12:37 PM Hi Team, can we get a status update on the …" at bounding box center [445, 259] width 498 height 41
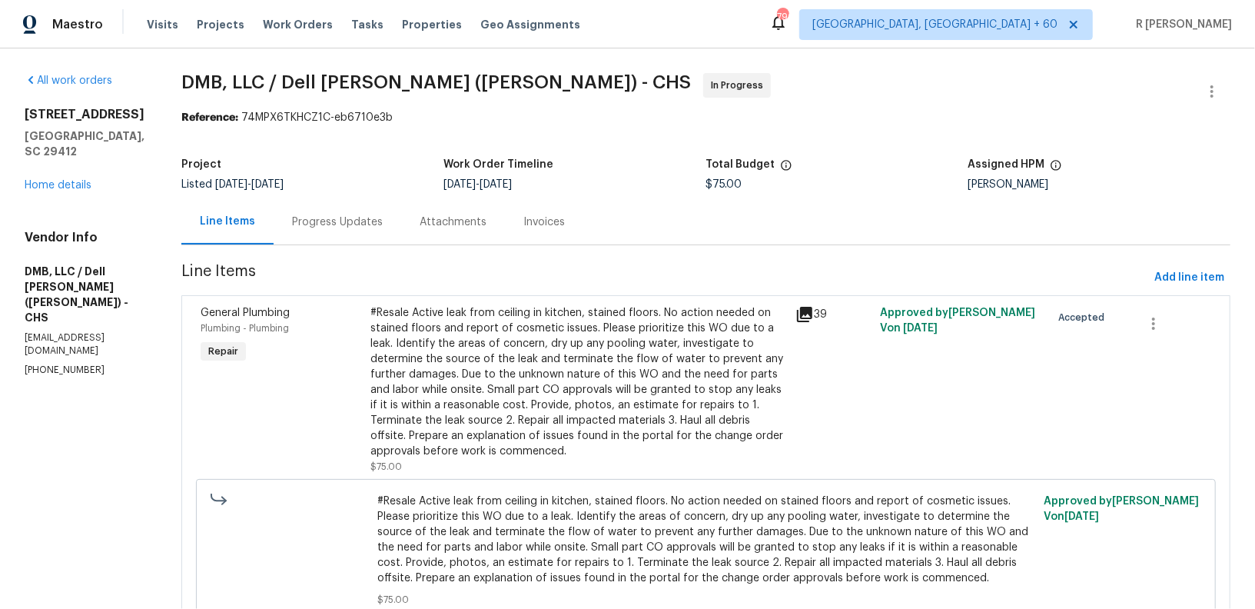
click at [325, 229] on div "Progress Updates" at bounding box center [337, 221] width 91 height 15
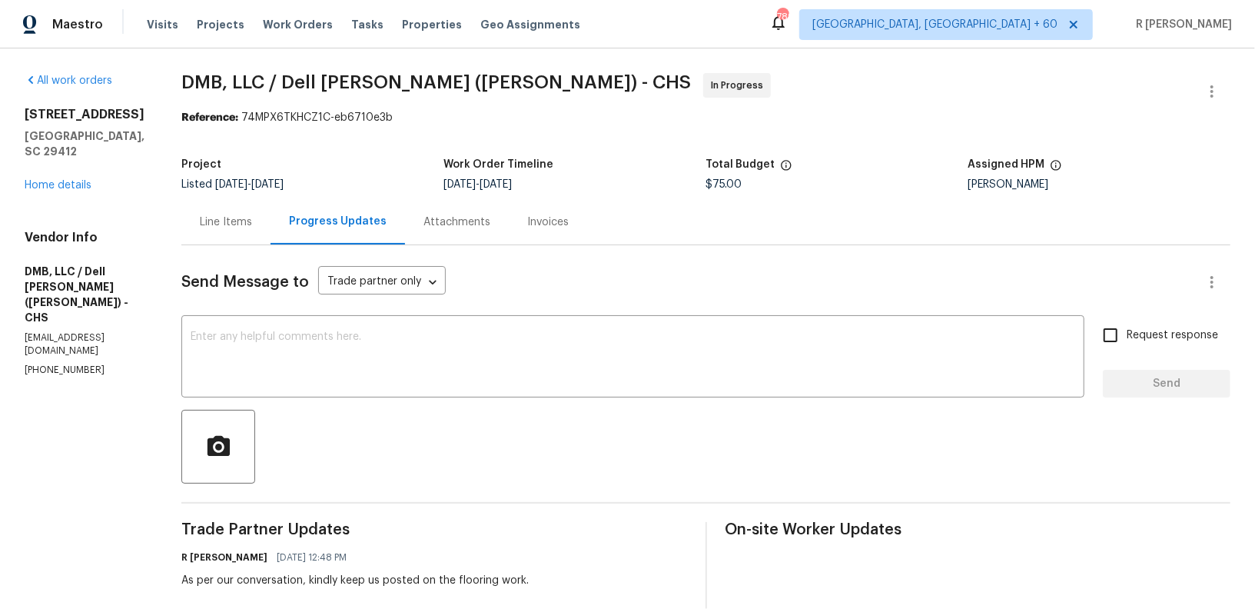
click at [62, 363] on p "[PHONE_NUMBER]" at bounding box center [85, 369] width 120 height 13
copy p "[PHONE_NUMBER]"
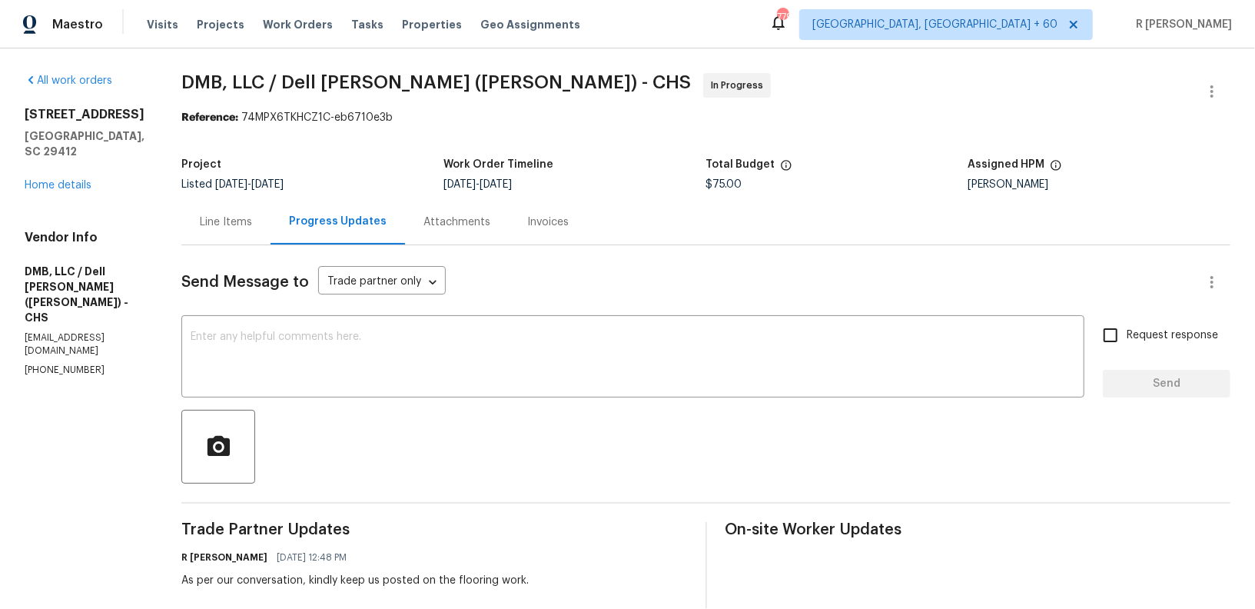
click at [735, 90] on span "DMB, LLC / [PERSON_NAME] ([PERSON_NAME]) - CHS In Progress" at bounding box center [687, 91] width 1012 height 37
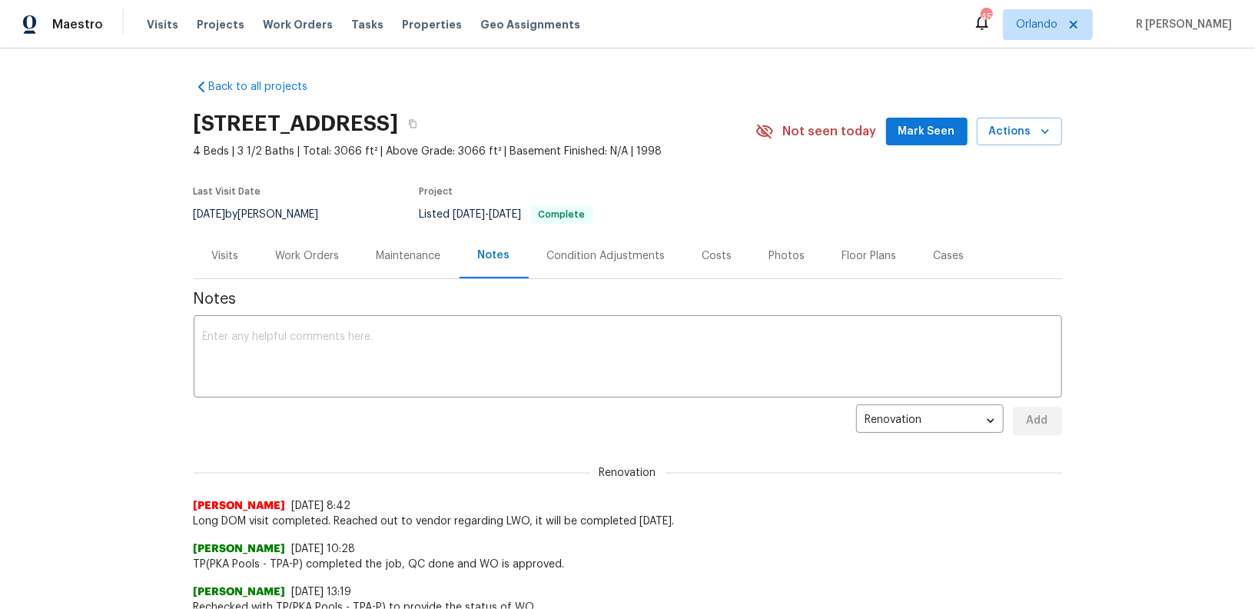
scroll to position [1, 0]
click at [322, 257] on div "Work Orders" at bounding box center [308, 254] width 64 height 15
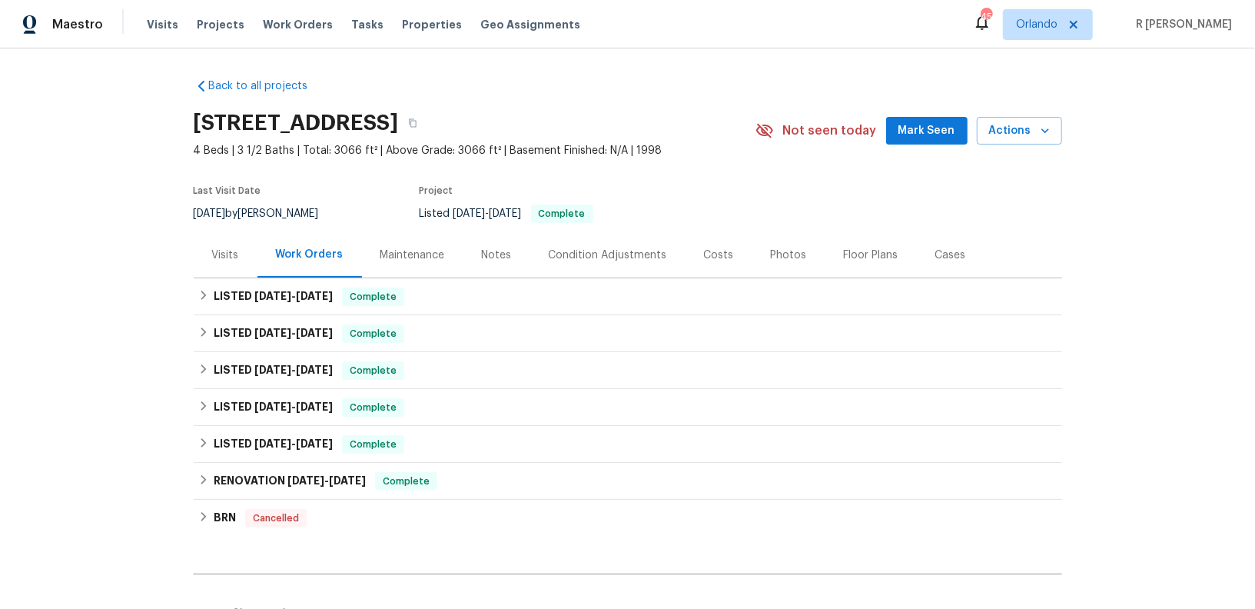
scroll to position [162, 0]
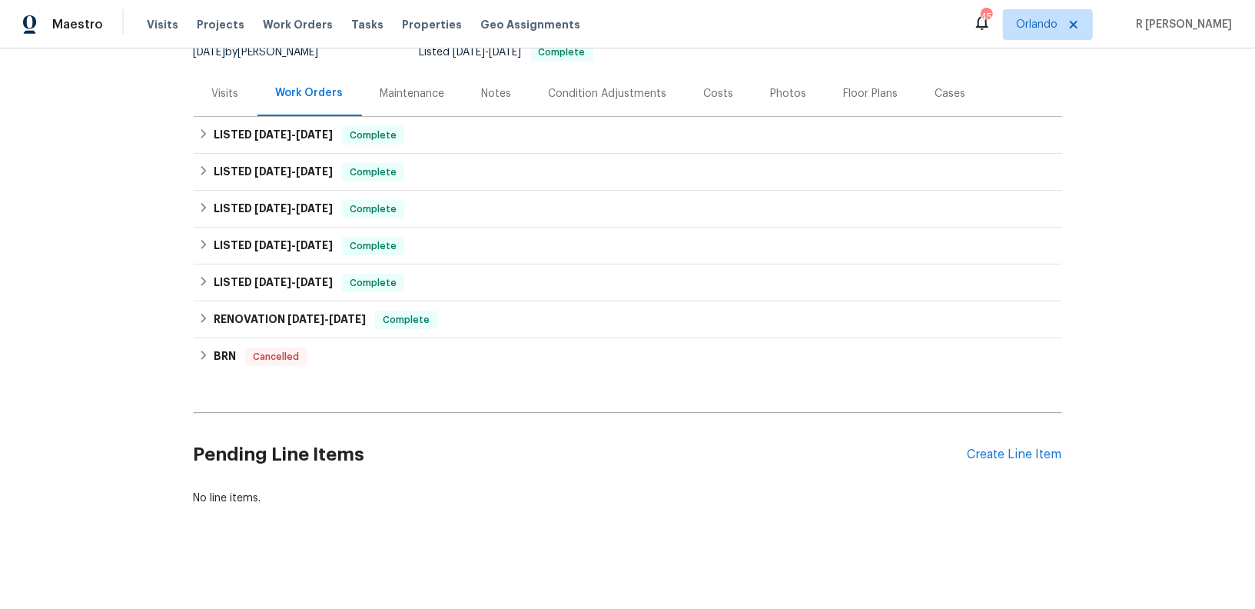
click at [1023, 462] on div "Pending Line Items Create Line Item" at bounding box center [628, 454] width 868 height 71
click at [983, 450] on div "Create Line Item" at bounding box center [1014, 454] width 95 height 15
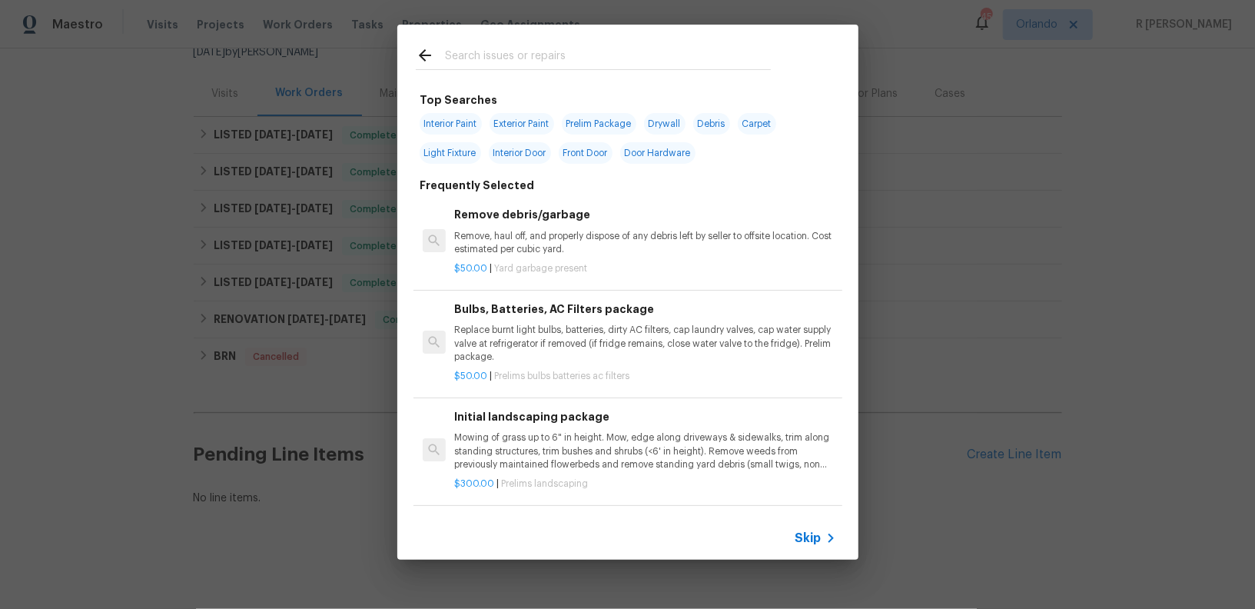
click at [501, 56] on input "text" at bounding box center [608, 57] width 326 height 23
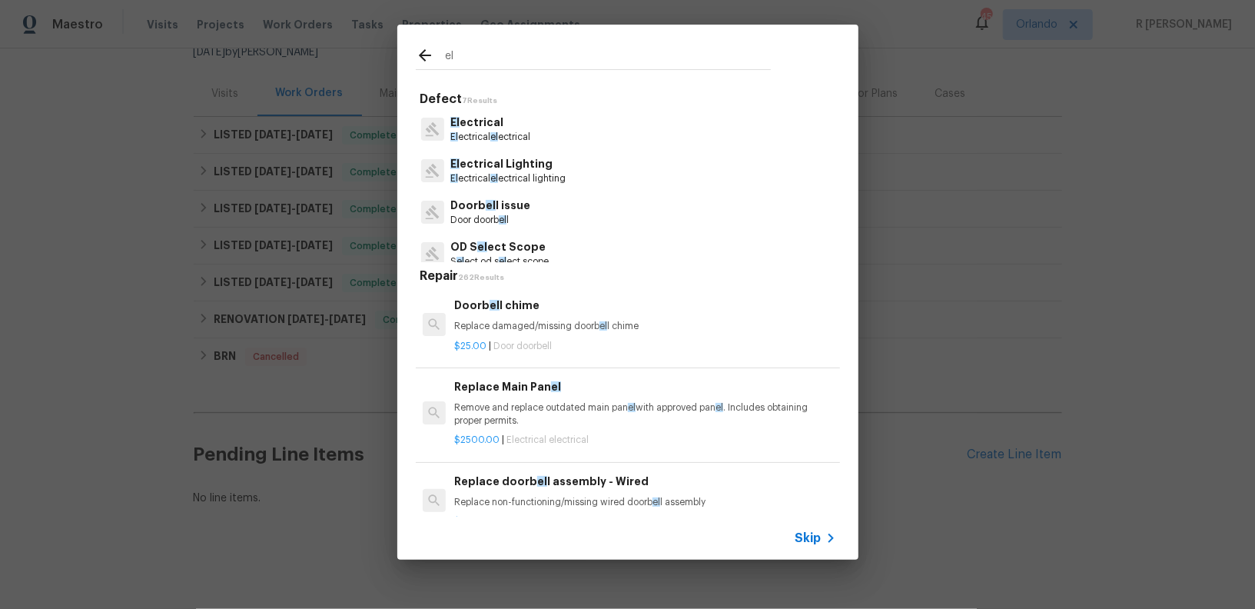
type input "el"
click at [506, 131] on p "El ectrical el ectrical" at bounding box center [490, 137] width 80 height 13
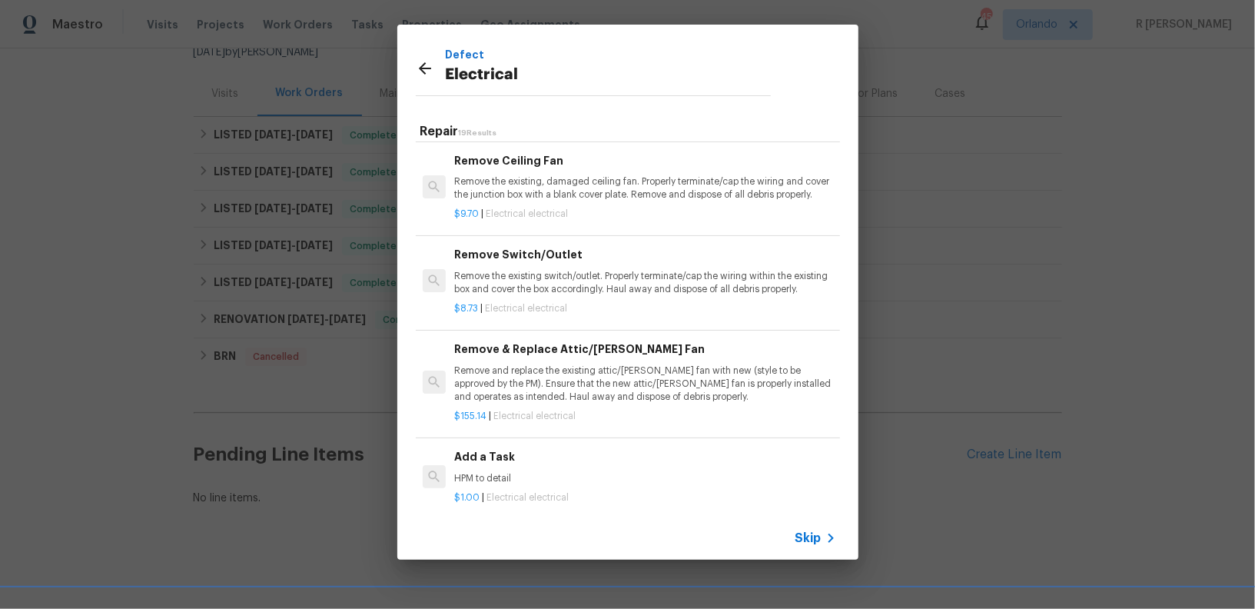
scroll to position [898, 0]
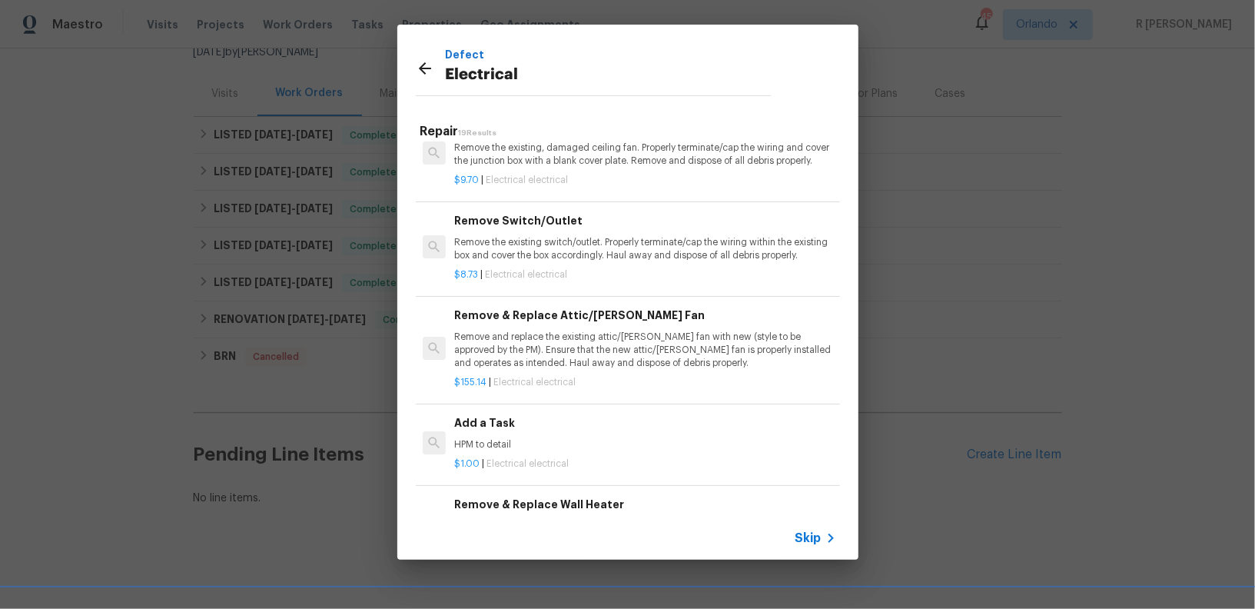
click at [505, 428] on div "Add a Task HPM to detail" at bounding box center [644, 432] width 381 height 37
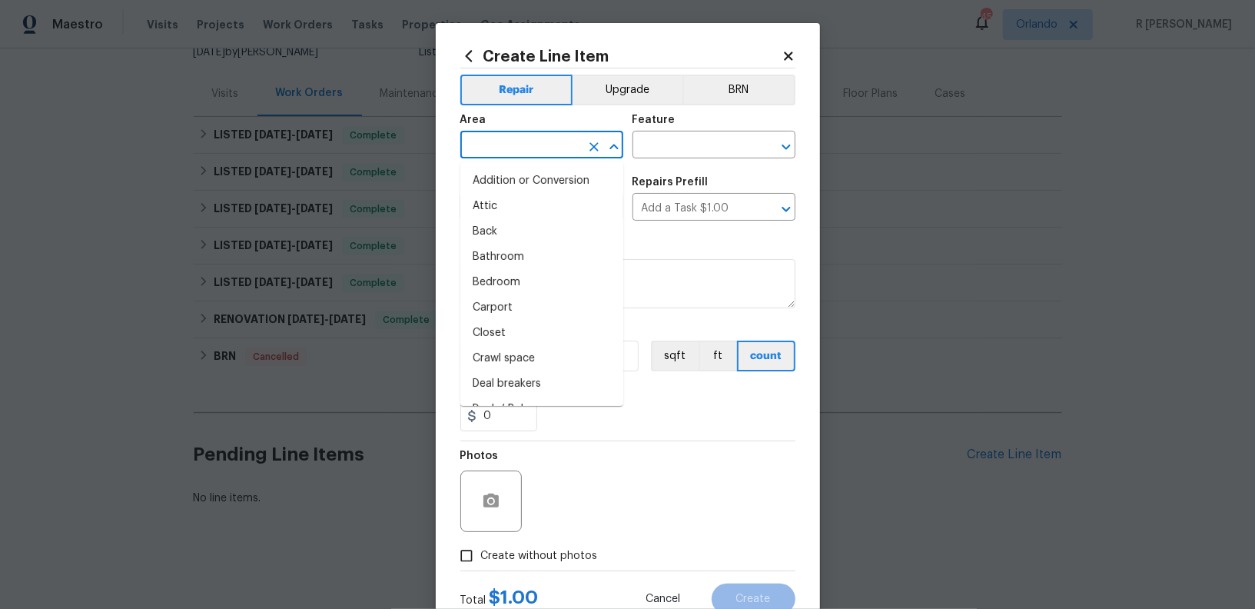
click at [544, 151] on input "text" at bounding box center [520, 146] width 120 height 24
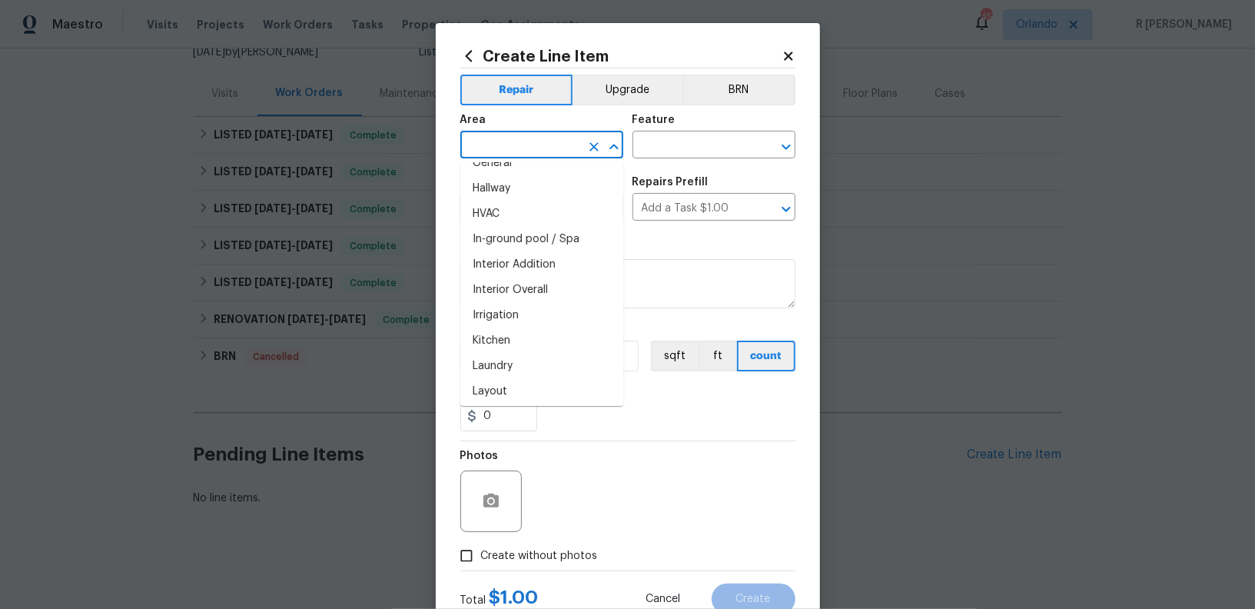
scroll to position [381, 0]
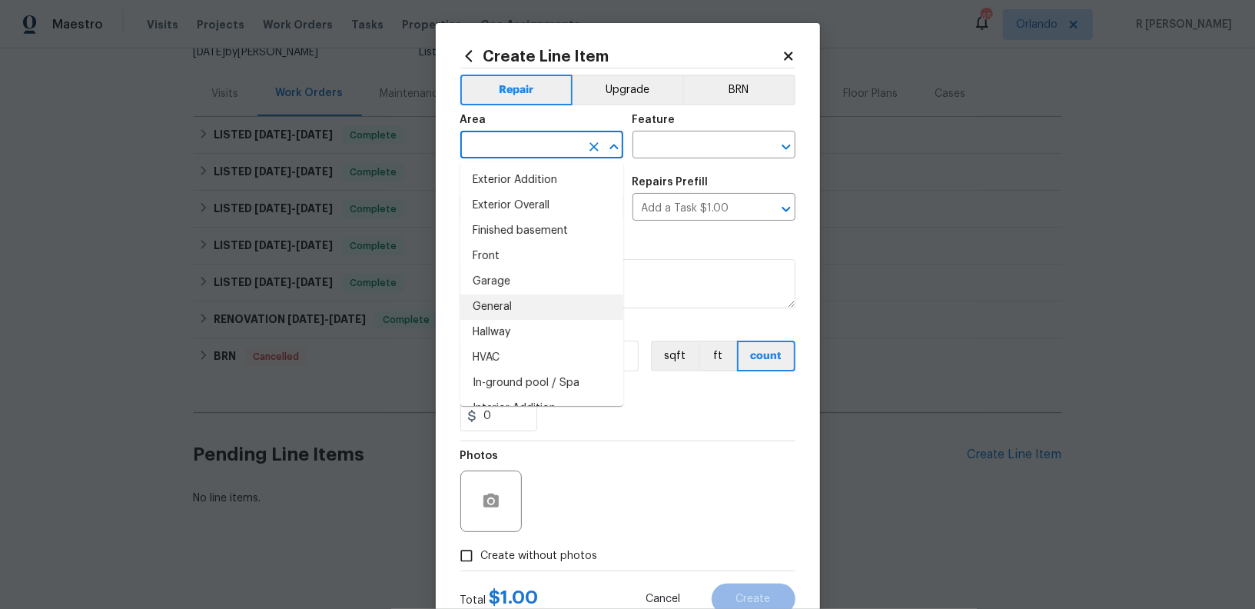
click at [528, 313] on li "General" at bounding box center [541, 306] width 163 height 25
type input "General"
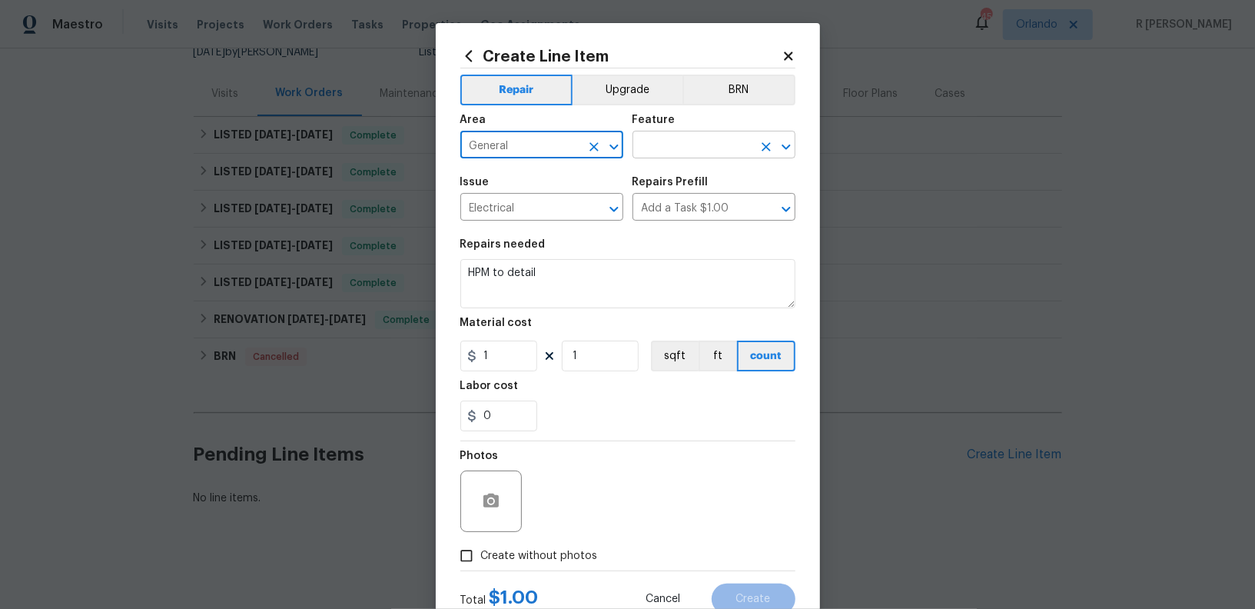
click at [722, 139] on input "text" at bounding box center [692, 146] width 120 height 24
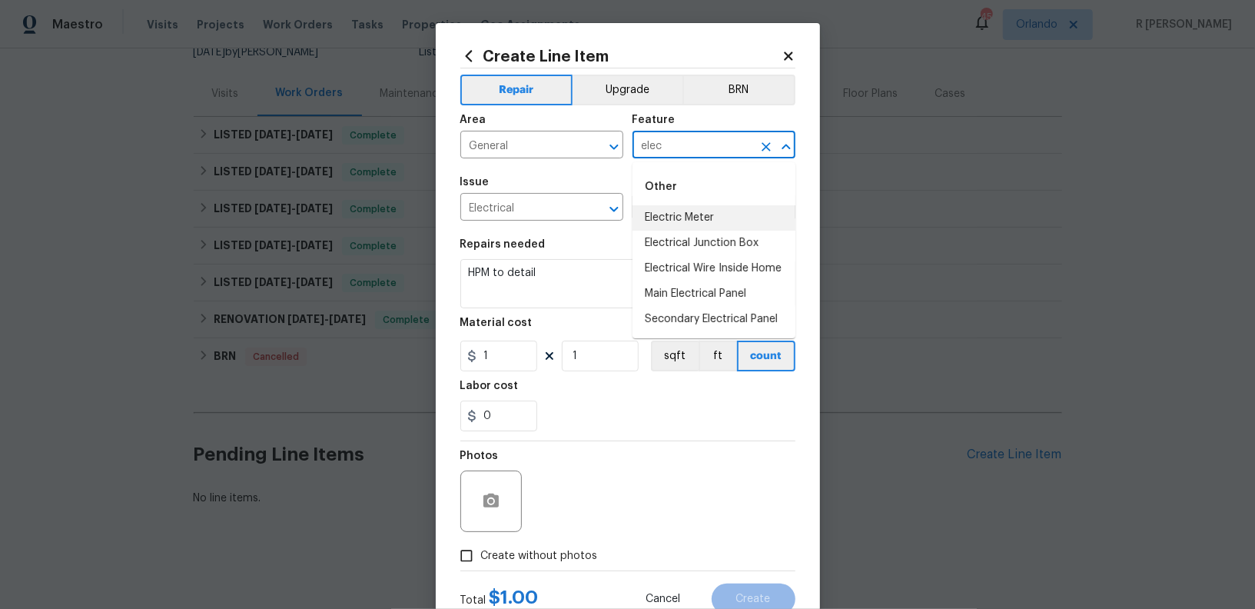
click at [702, 212] on li "Electric Meter" at bounding box center [713, 217] width 163 height 25
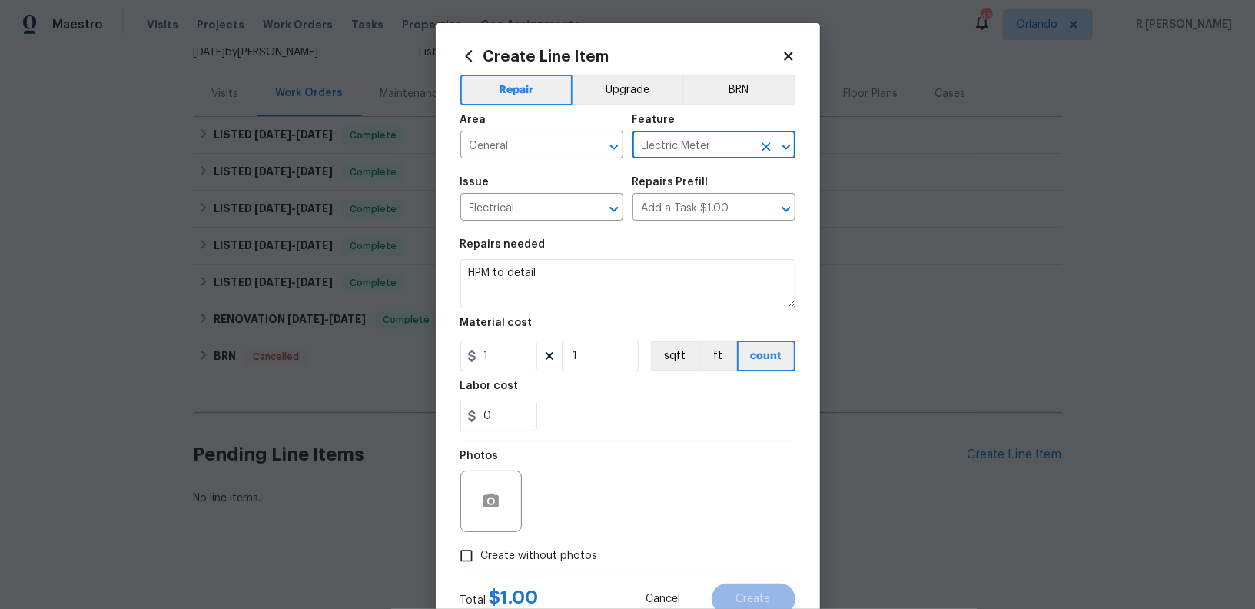
type input "Electric Meter"
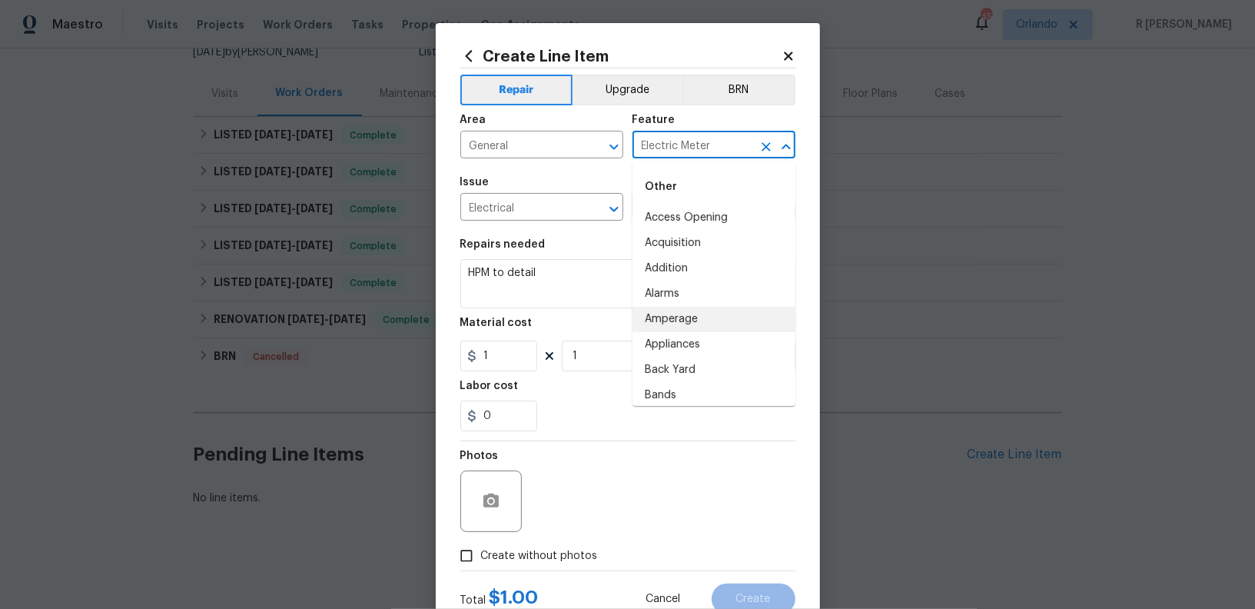
click at [623, 441] on div "Photos" at bounding box center [627, 491] width 335 height 100
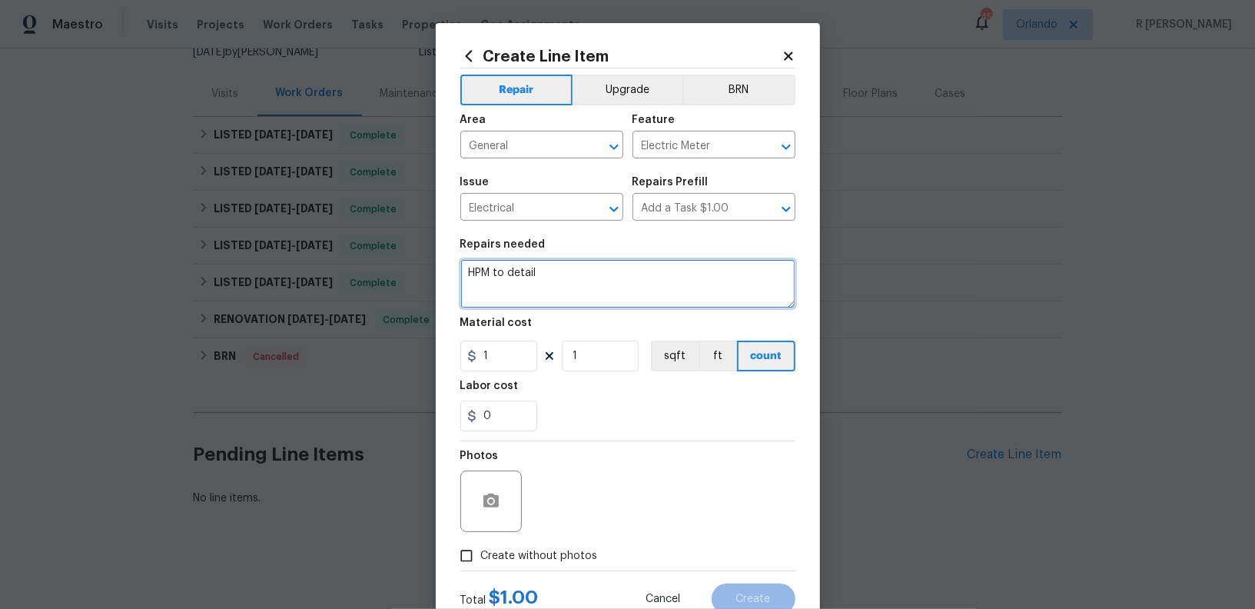
click at [621, 278] on textarea "HPM to detail" at bounding box center [627, 283] width 335 height 49
paste textarea "We received an abnormally high water bill in August. Please assess property for…"
type textarea "#Resale We received an abnormally high water bill in August. Please assess prop…"
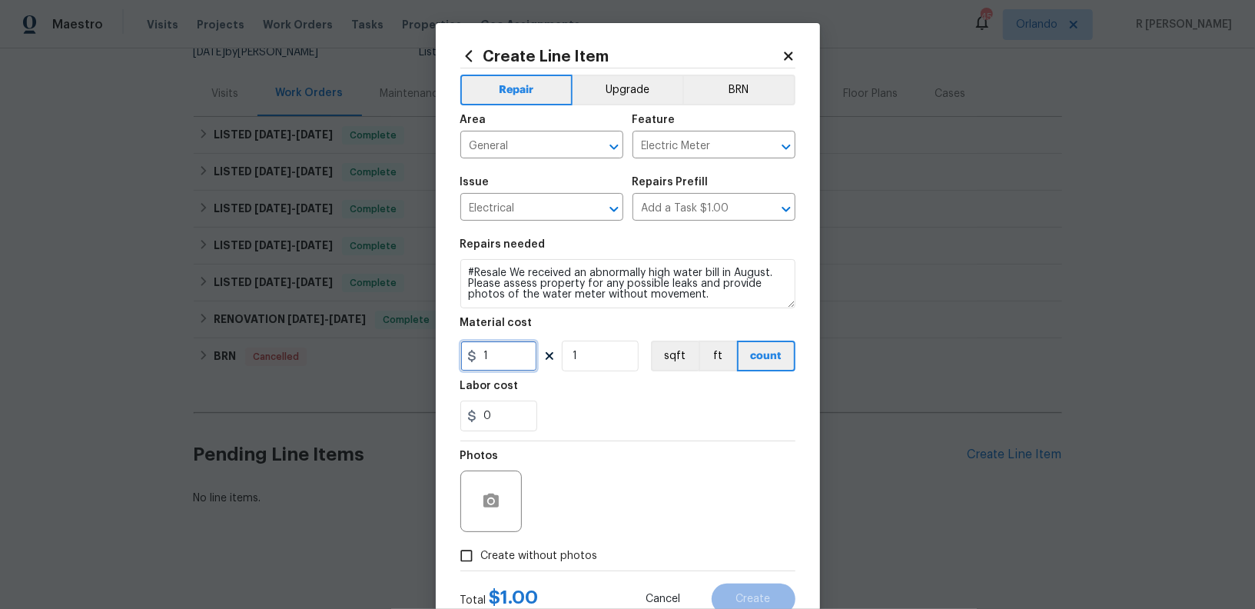
click at [503, 358] on input "1" at bounding box center [498, 355] width 77 height 31
type input "125"
click at [579, 469] on div "Photos" at bounding box center [627, 491] width 335 height 100
click at [541, 554] on span "Create without photos" at bounding box center [539, 556] width 117 height 16
click at [481, 554] on input "Create without photos" at bounding box center [466, 555] width 29 height 29
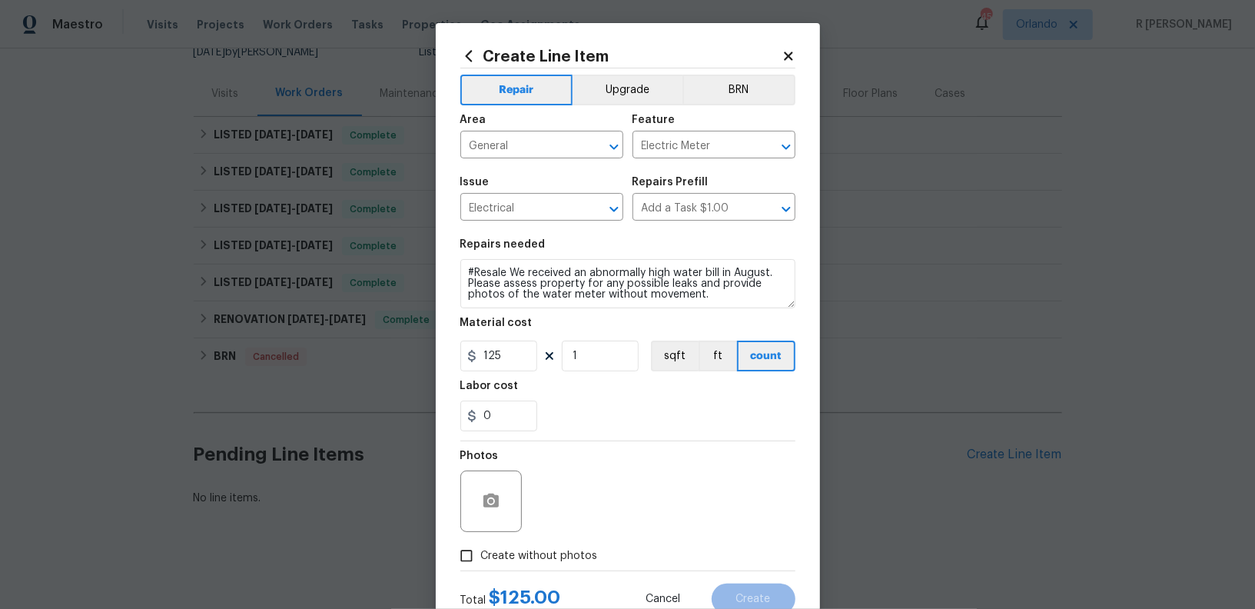
checkbox input "true"
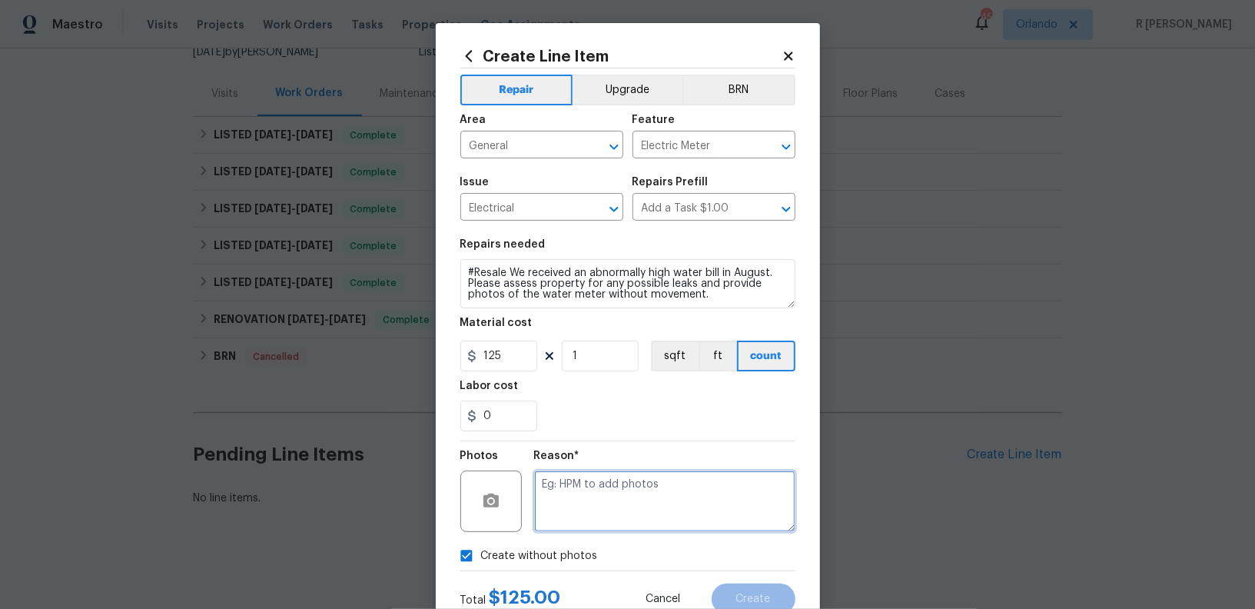
click at [651, 489] on textarea at bounding box center [664, 500] width 261 height 61
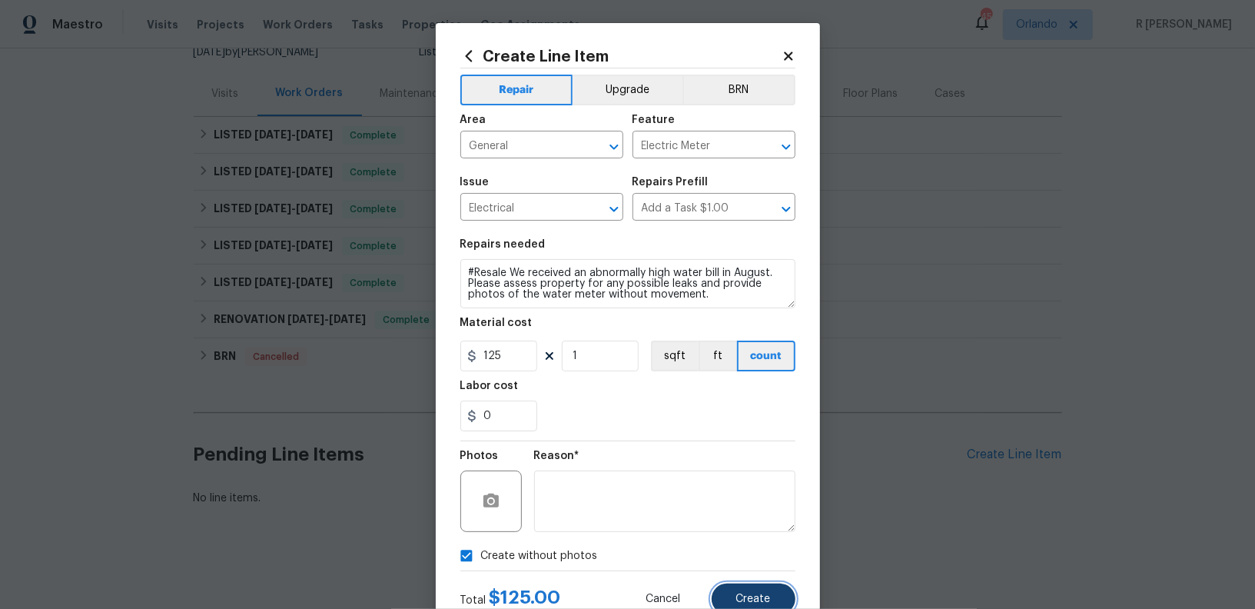
click at [758, 596] on span "Create" at bounding box center [753, 599] width 35 height 12
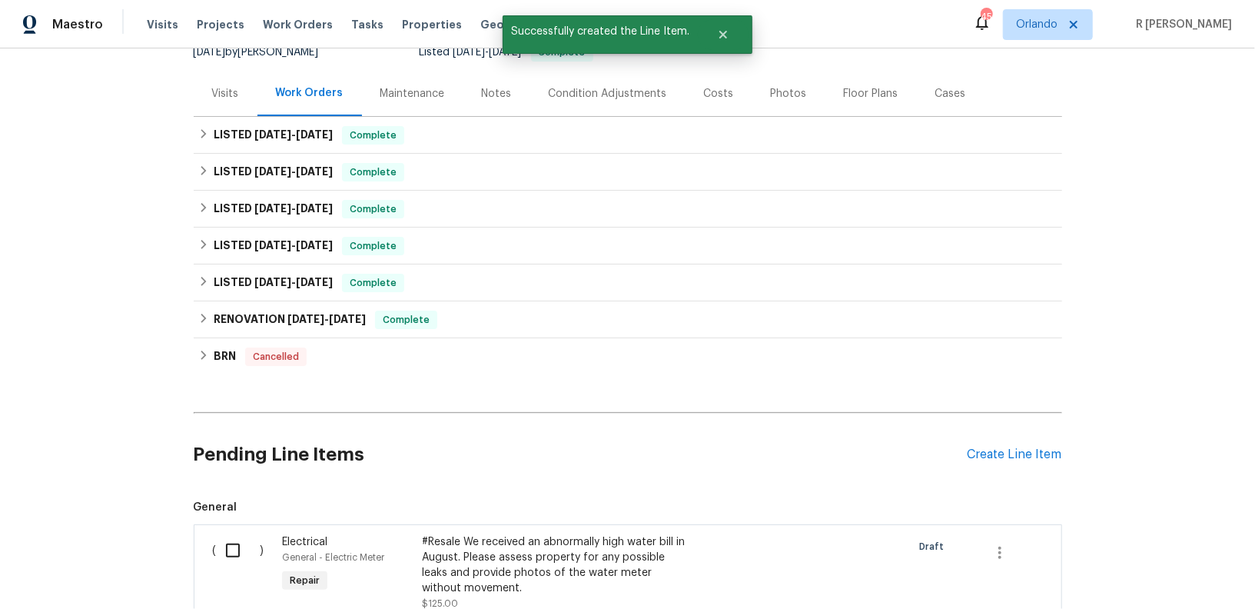
click at [228, 549] on input "checkbox" at bounding box center [239, 550] width 44 height 32
checkbox input "true"
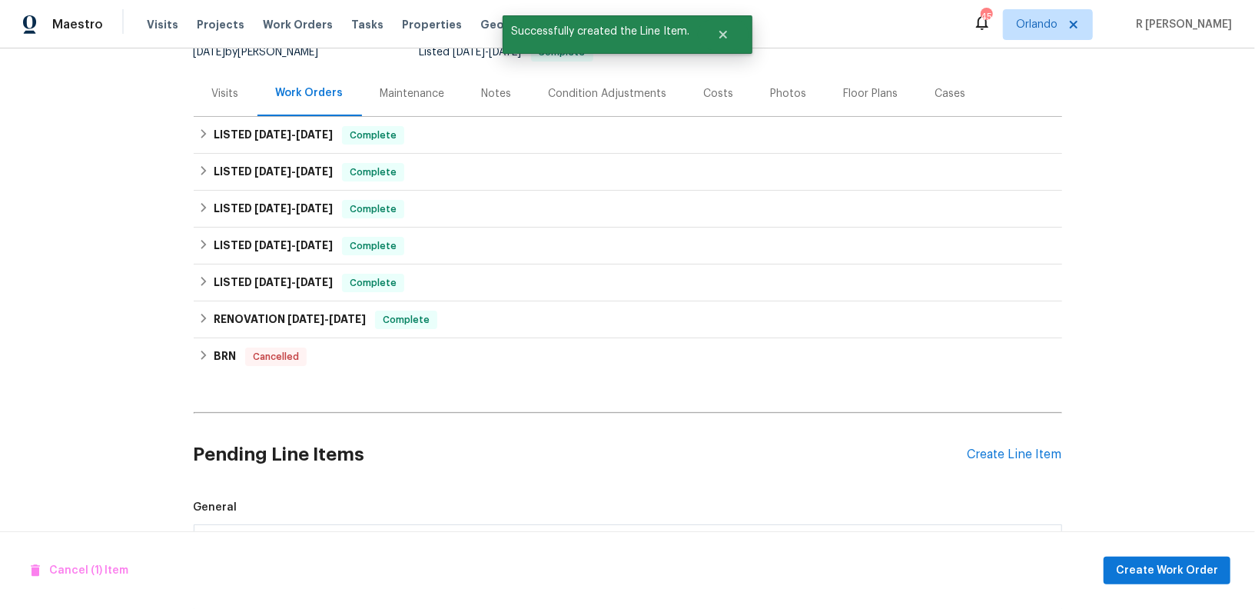
scroll to position [367, 0]
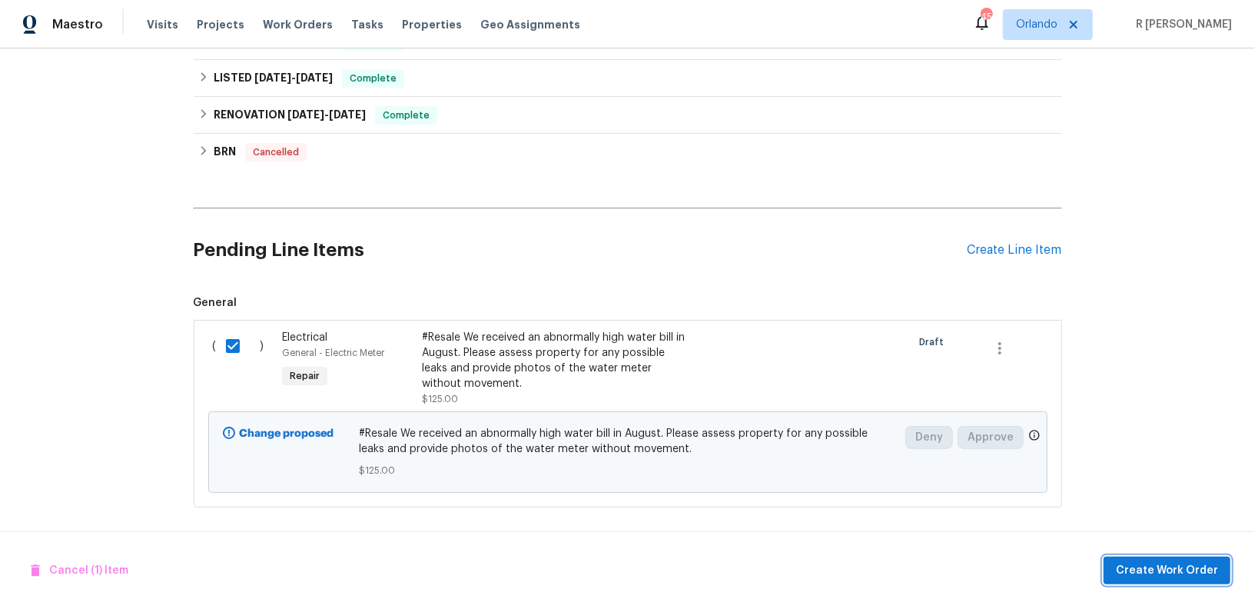
click at [1163, 569] on span "Create Work Order" at bounding box center [1167, 570] width 102 height 19
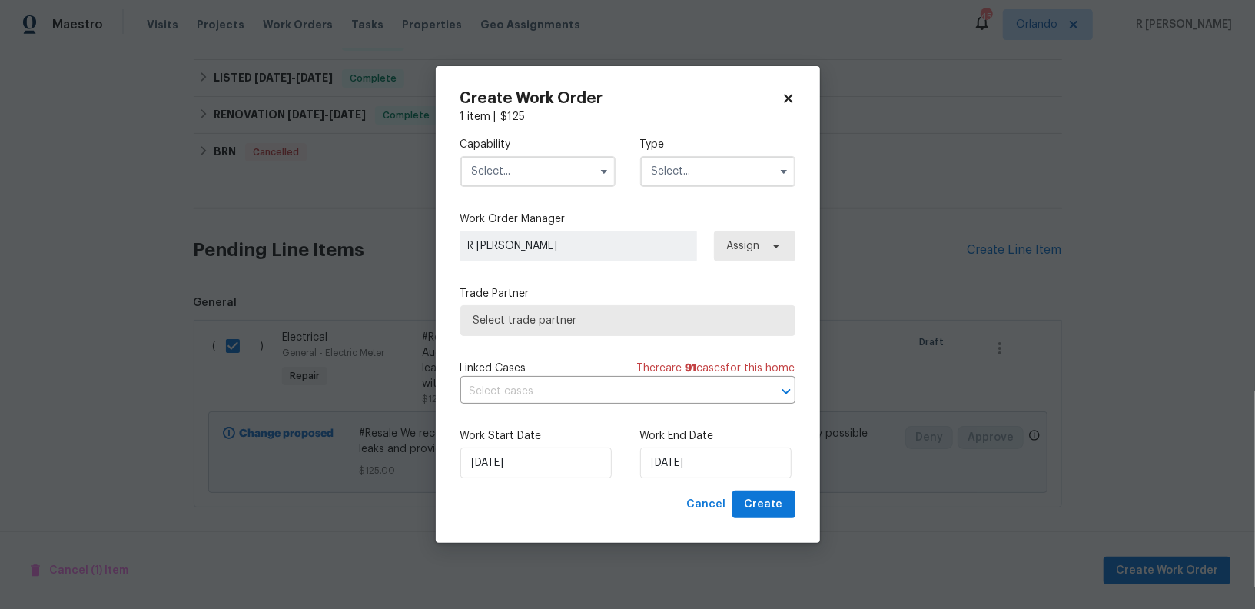
click at [536, 184] on input "text" at bounding box center [537, 171] width 155 height 31
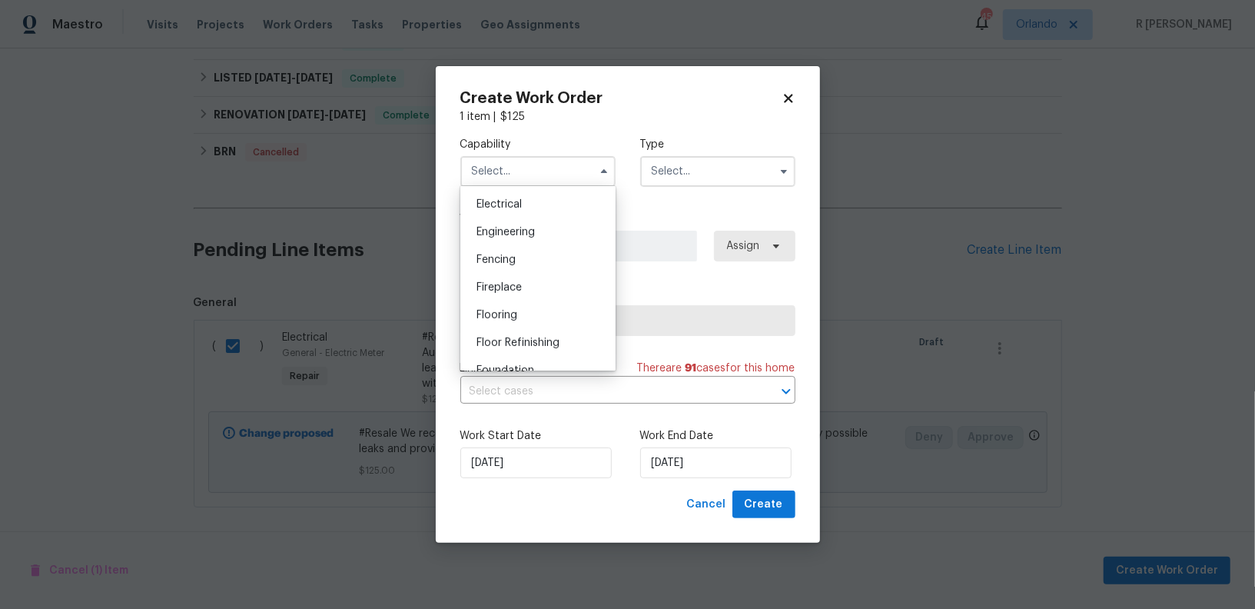
scroll to position [471, 0]
click at [506, 221] on span "Electrical" at bounding box center [498, 218] width 45 height 11
type input "Electrical"
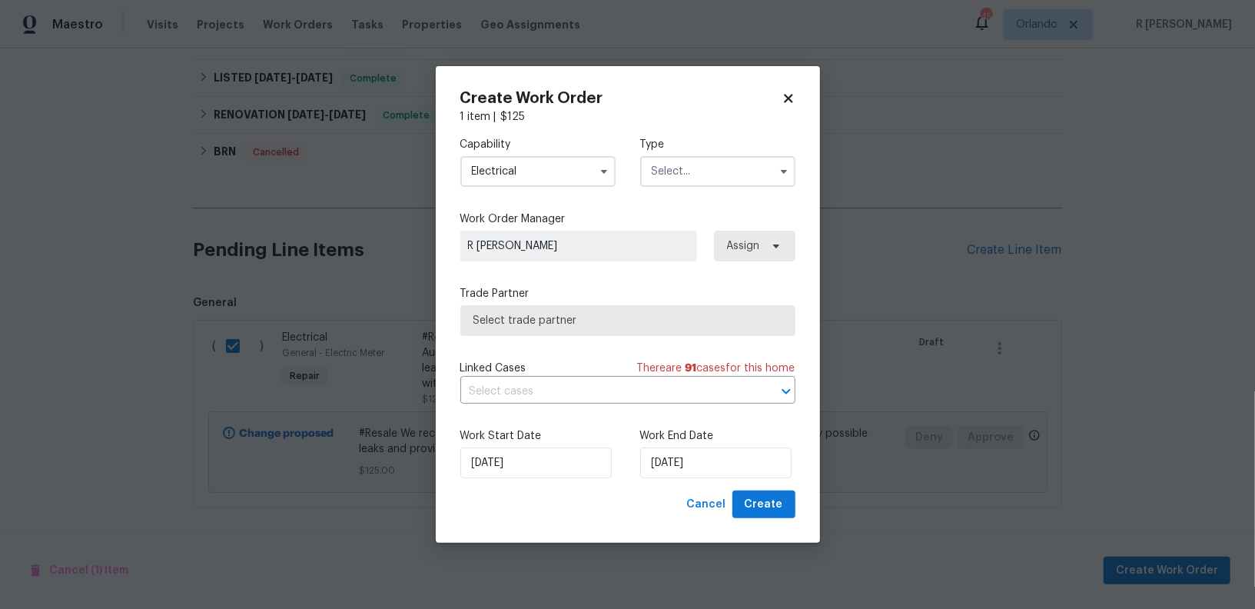
click at [692, 174] on input "text" at bounding box center [717, 171] width 155 height 31
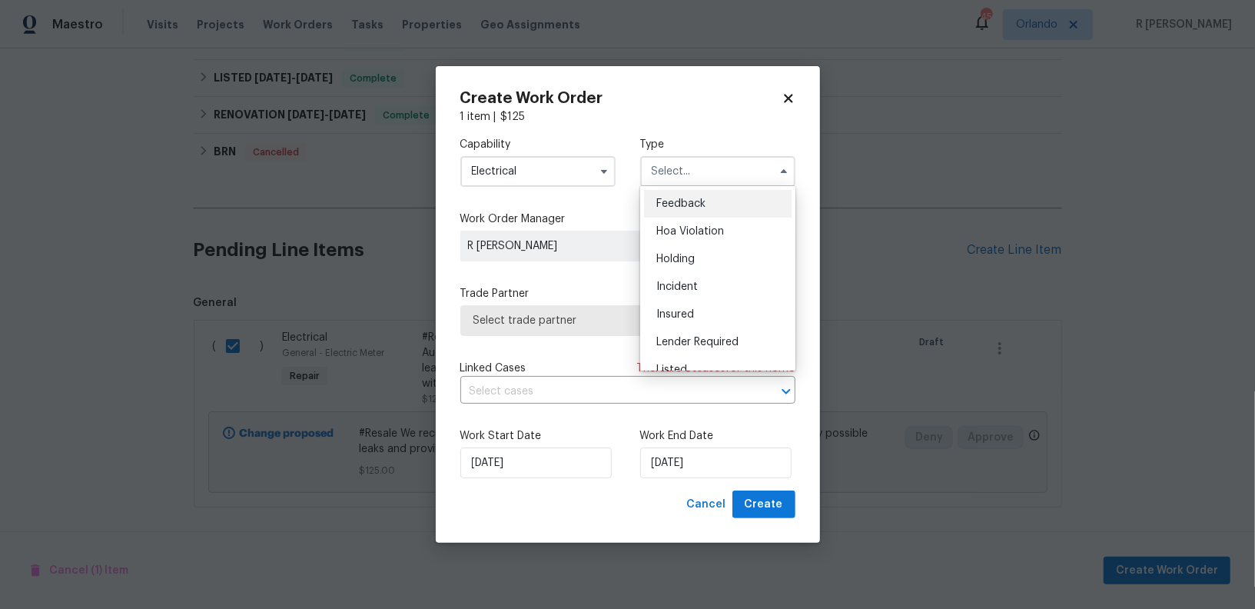
click at [692, 198] on span "Feedback" at bounding box center [680, 203] width 49 height 11
type input "Feedback"
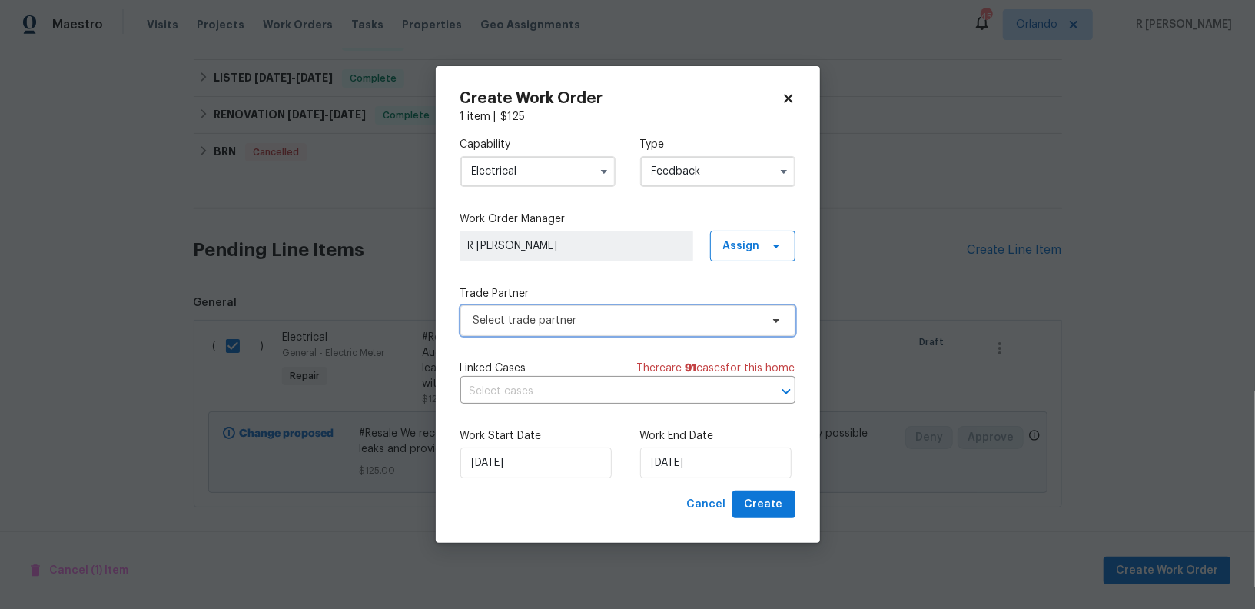
click at [543, 315] on span "Select trade partner" at bounding box center [616, 320] width 287 height 15
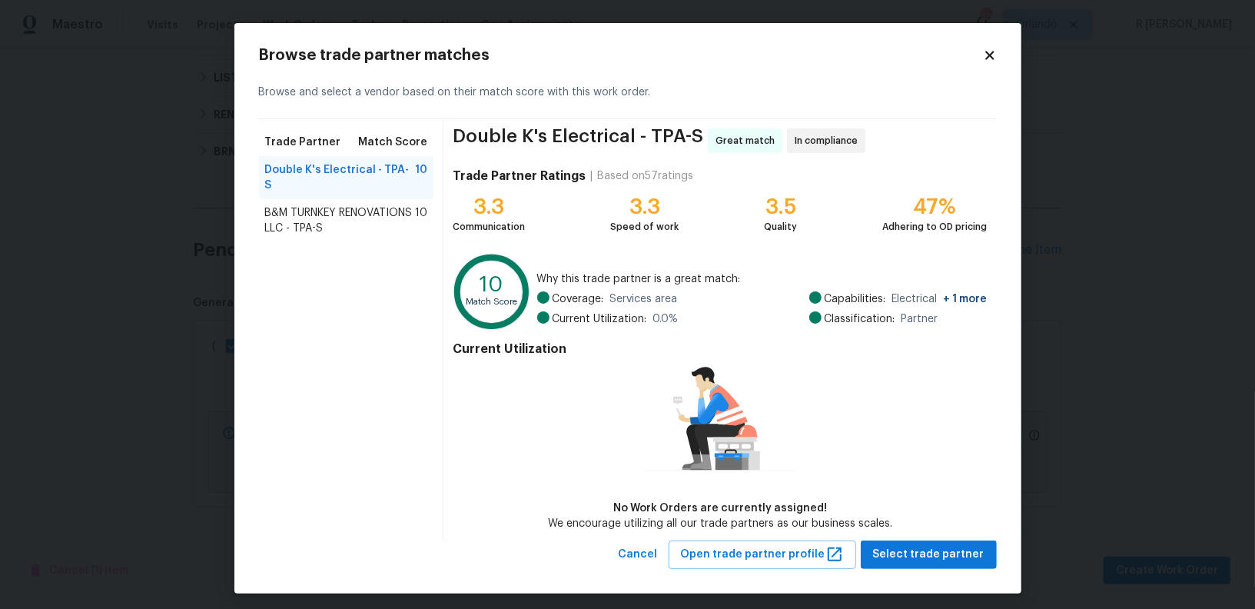
scroll to position [5, 0]
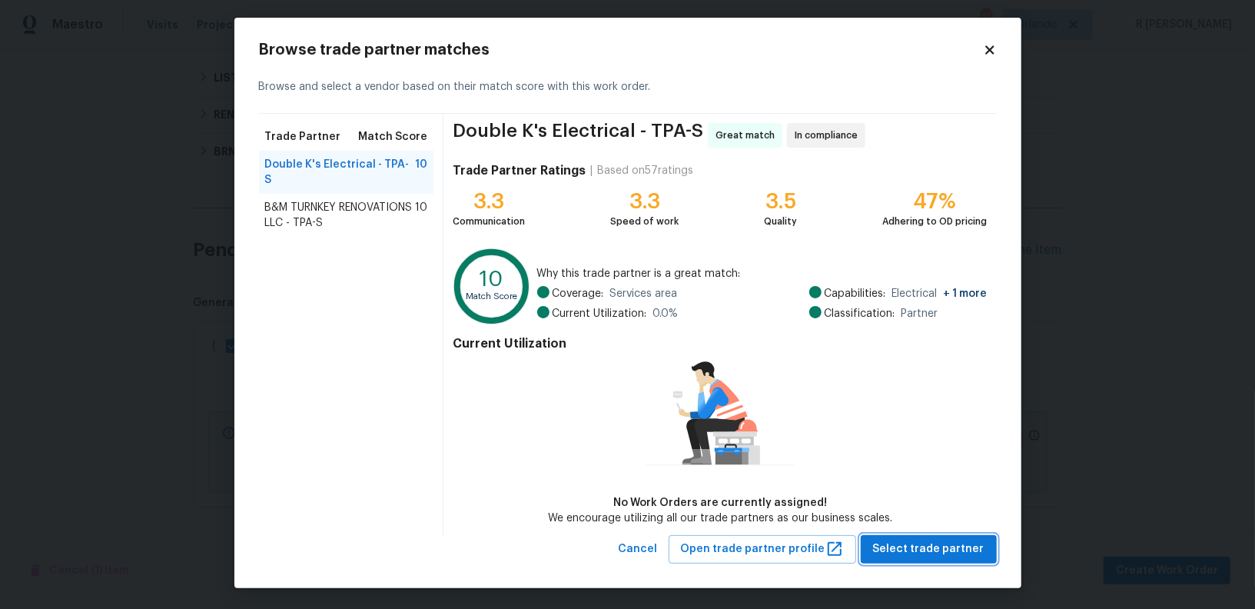
click at [958, 543] on span "Select trade partner" at bounding box center [928, 548] width 111 height 19
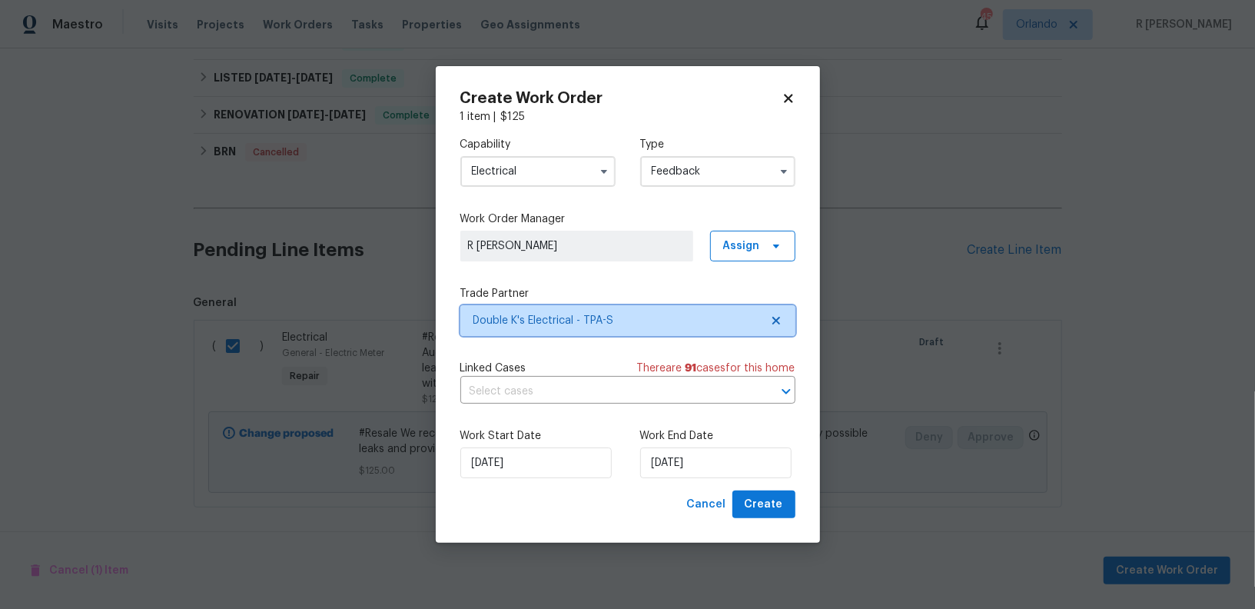
scroll to position [0, 0]
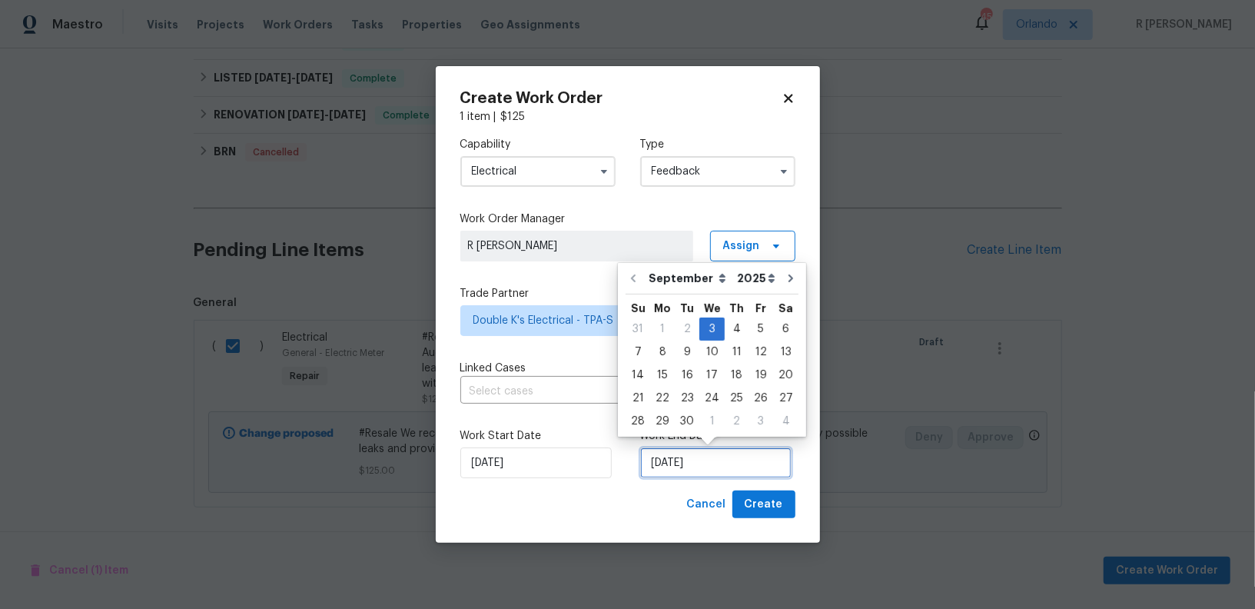
click at [697, 459] on input "[DATE]" at bounding box center [715, 462] width 151 height 31
click at [662, 347] on div "8" at bounding box center [662, 352] width 25 height 22
click at [701, 469] on input "[DATE]" at bounding box center [715, 462] width 151 height 31
click at [748, 324] on div "5" at bounding box center [760, 329] width 25 height 22
type input "[DATE]"
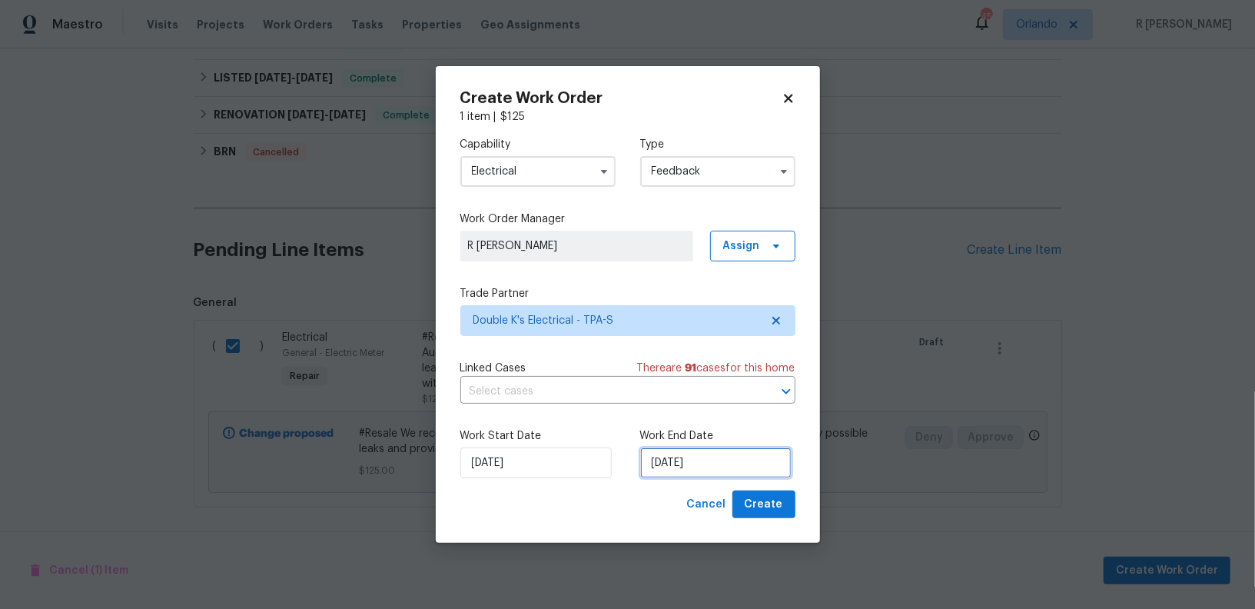
click at [704, 450] on input "[DATE]" at bounding box center [715, 462] width 151 height 31
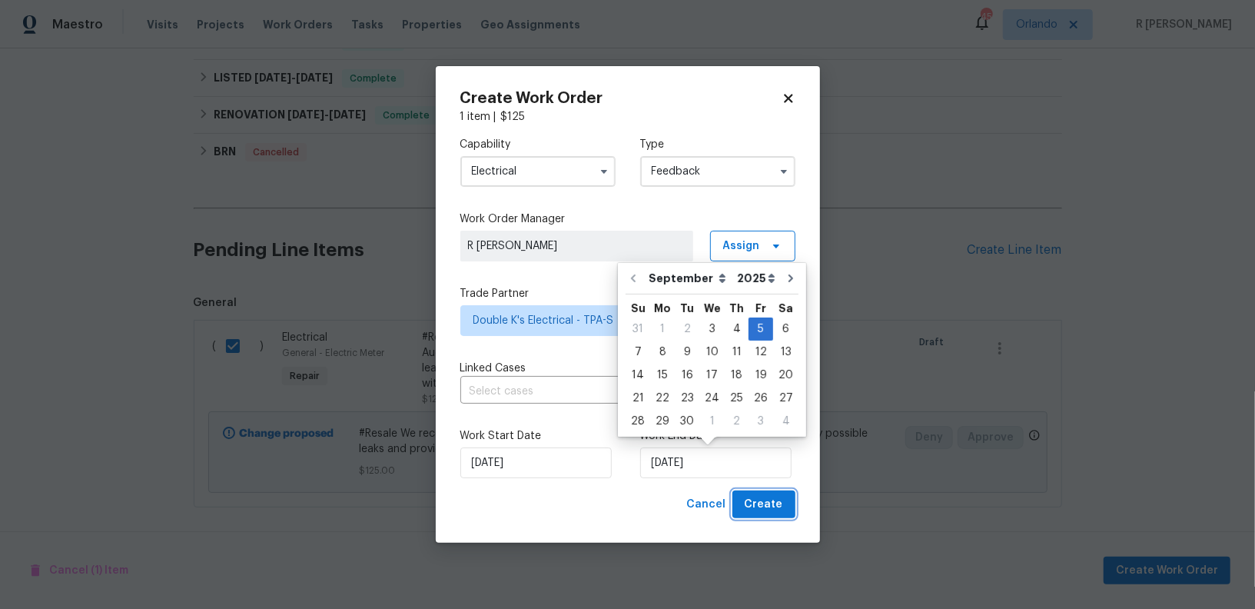
click at [778, 502] on span "Create" at bounding box center [764, 504] width 38 height 19
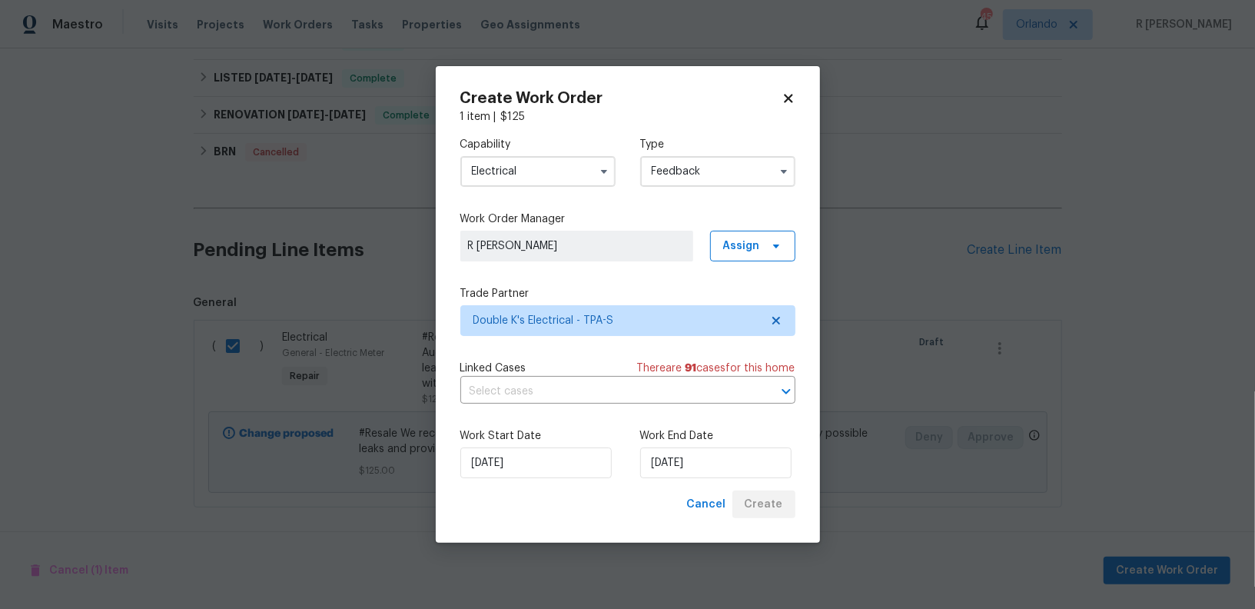
checkbox input "false"
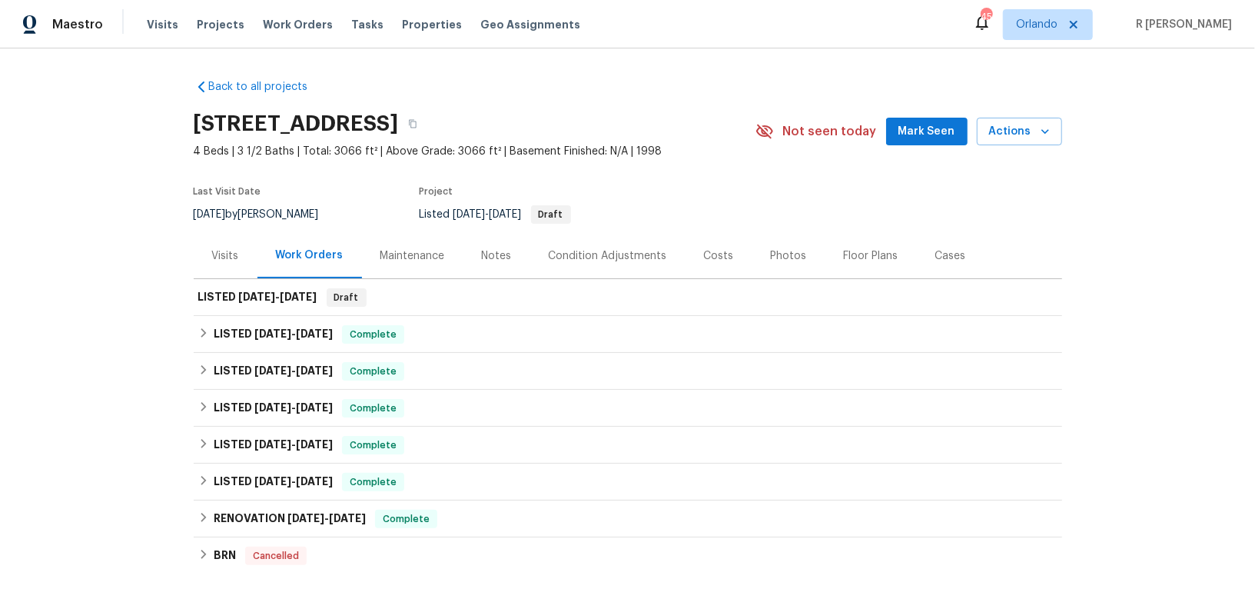
click at [521, 169] on section "18122 Sugar Brooke Dr, Tampa, FL 33647 4 Beds | 3 1/2 Baths | Total: 3066 ft² |…" at bounding box center [628, 168] width 868 height 129
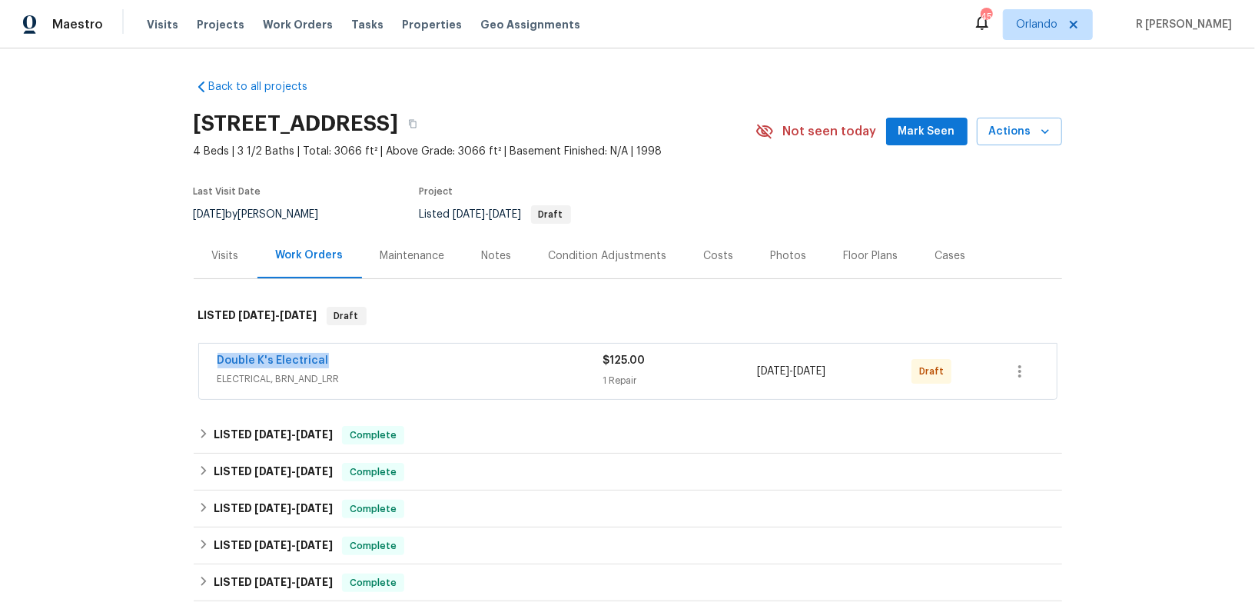
drag, startPoint x: 336, startPoint y: 354, endPoint x: 55, endPoint y: 343, distance: 281.5
click at [55, 343] on div "Back to all projects [STREET_ADDRESS] 4 Beds | 3 1/2 Baths | Total: 3066 ft² | …" at bounding box center [627, 328] width 1255 height 560
copy link "Double K's Electrical"
click at [272, 359] on link "Double K's Electrical" at bounding box center [272, 360] width 111 height 11
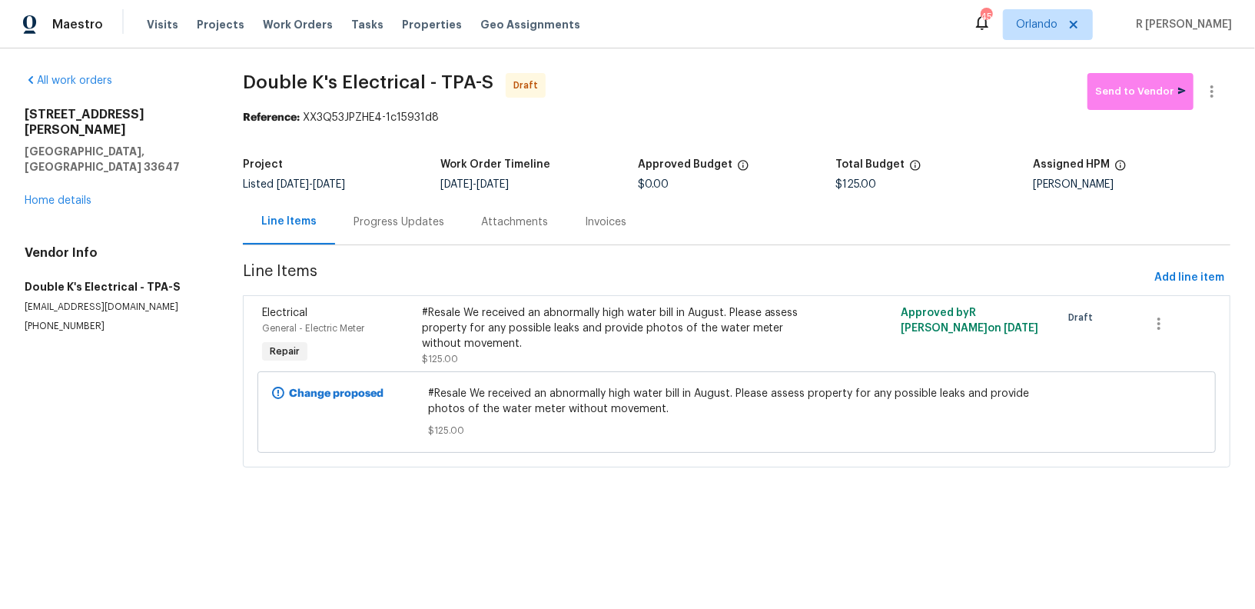
click at [406, 217] on div "Progress Updates" at bounding box center [398, 221] width 91 height 15
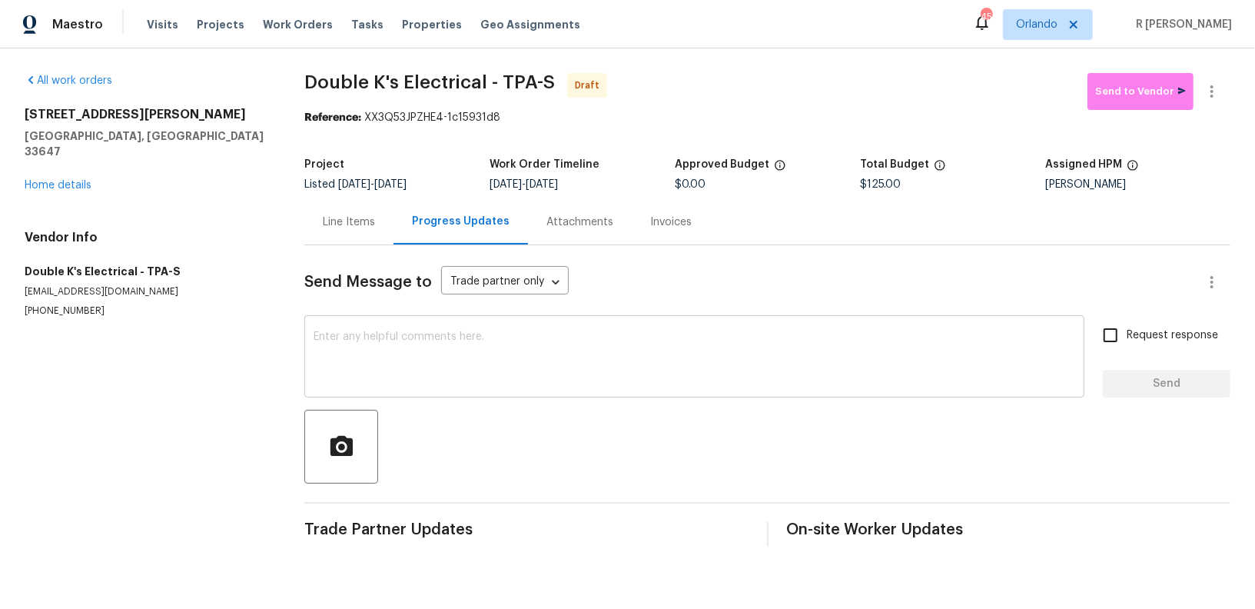
click at [476, 359] on textarea at bounding box center [695, 358] width 762 height 54
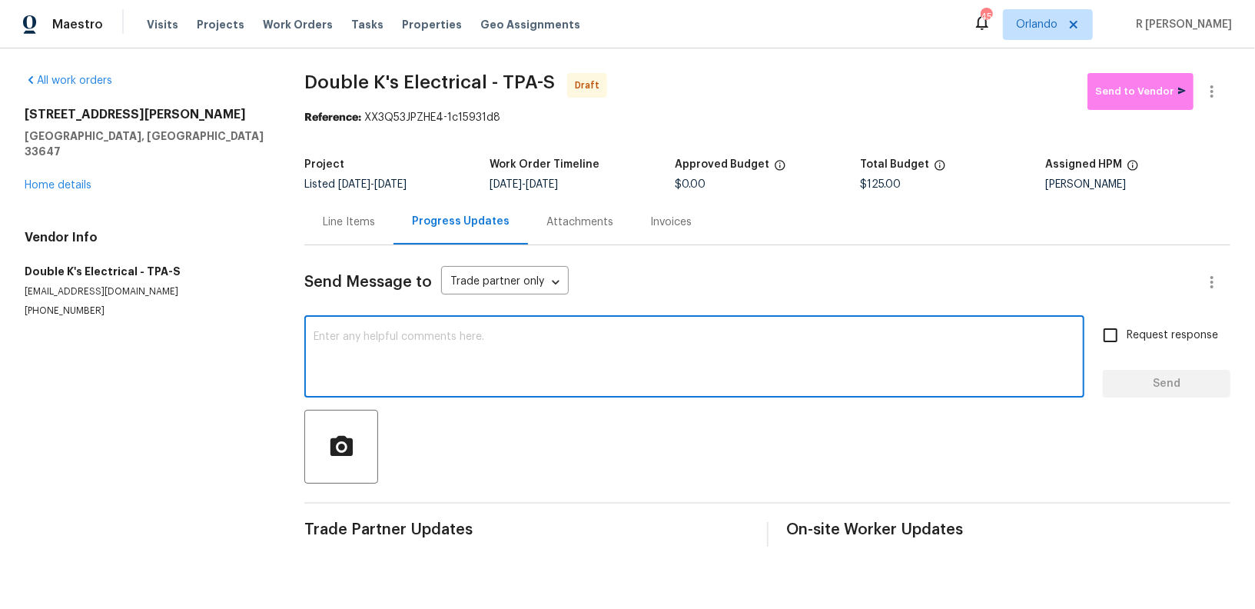
paste textarea "Hi this is (Yogesh) with Opendoor. I’m confirming you received the WO for the p…"
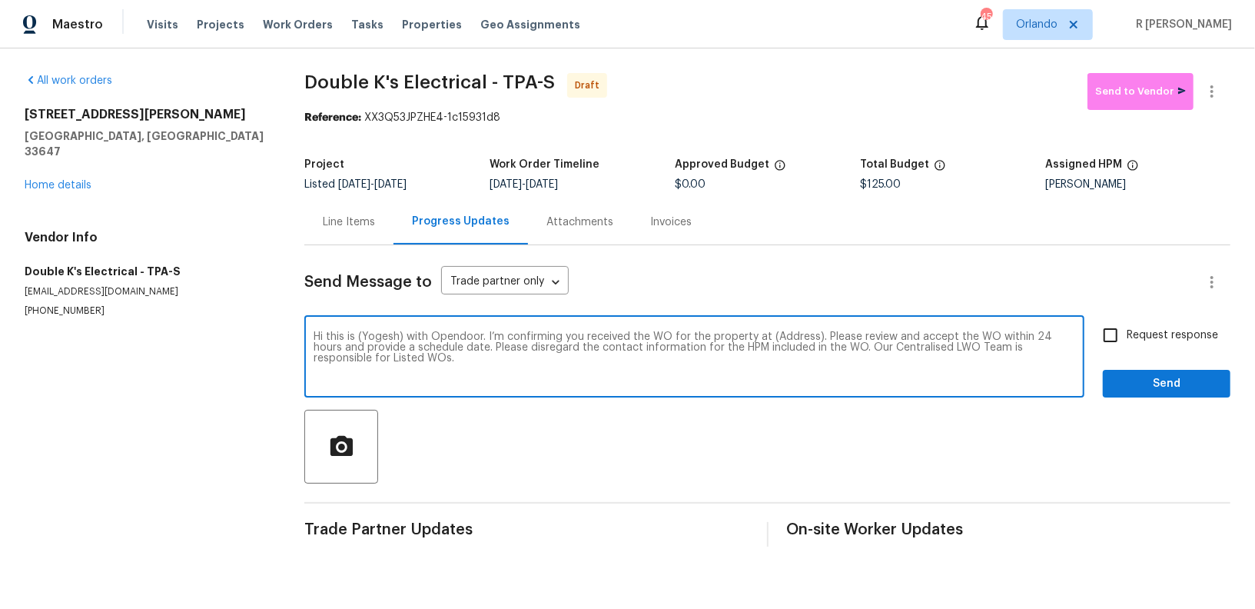
click at [788, 337] on textarea "Hi this is (Yogesh) with Opendoor. I’m confirming you received the WO for the p…" at bounding box center [695, 358] width 762 height 54
paste textarea "[STREET_ADDRESS]"
type textarea "Hi this is (Yogesh) with Opendoor. I’m confirming you received the WO for the p…"
click at [1184, 335] on span "Request response" at bounding box center [1172, 335] width 91 height 16
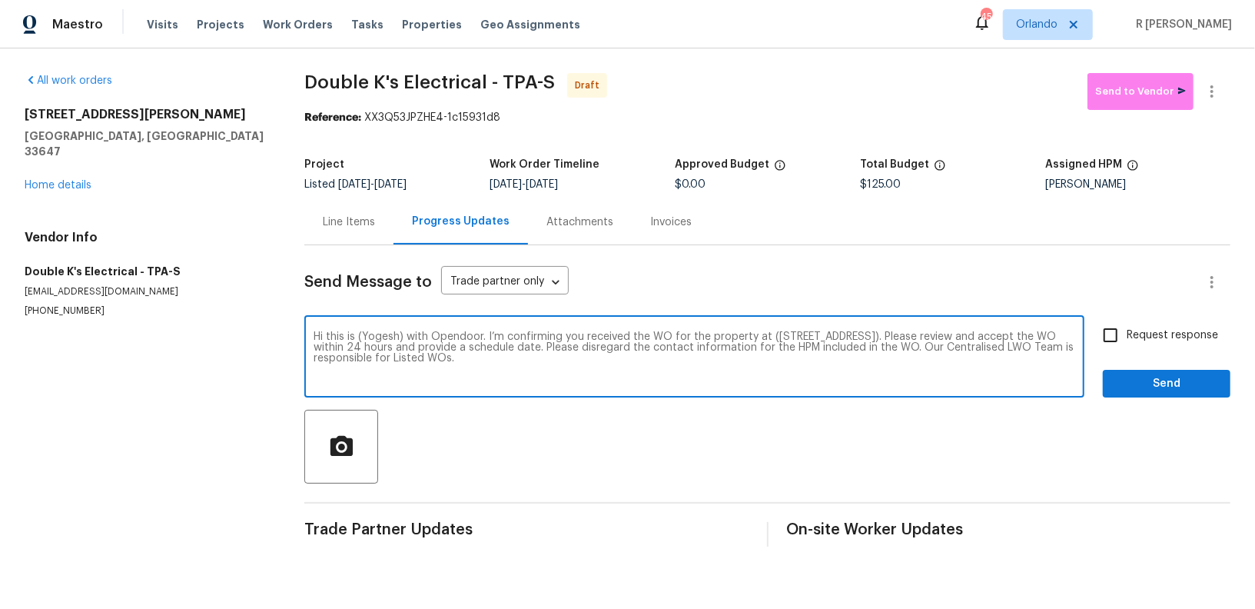
click at [1127, 335] on input "Request response" at bounding box center [1110, 335] width 32 height 32
checkbox input "true"
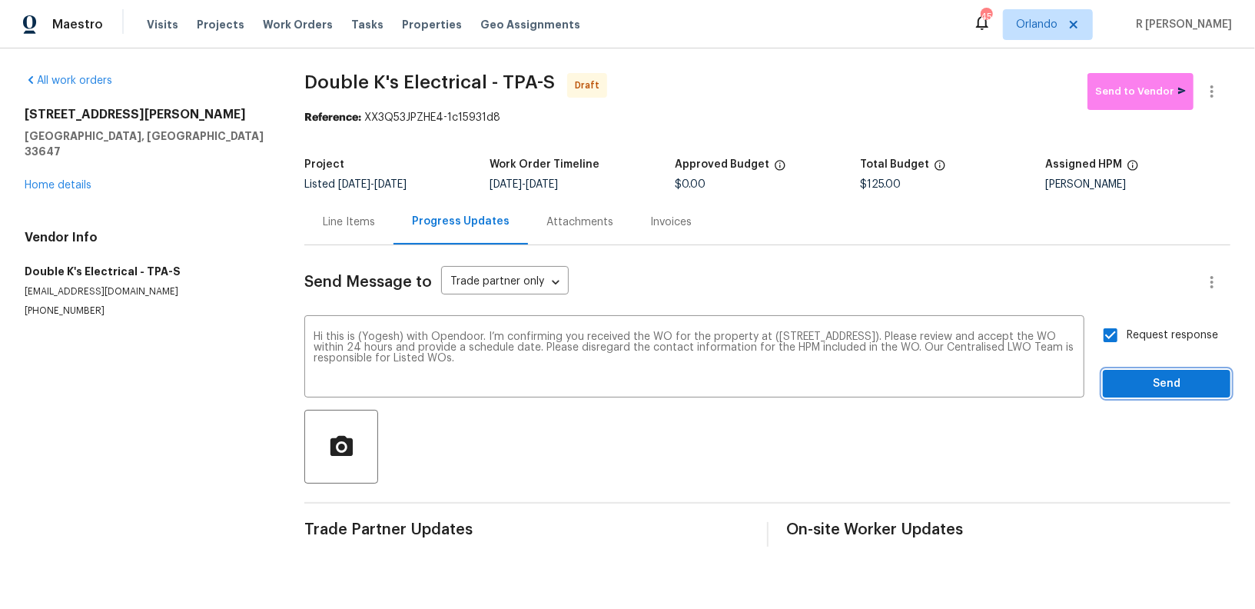
click at [1146, 383] on span "Send" at bounding box center [1166, 383] width 103 height 19
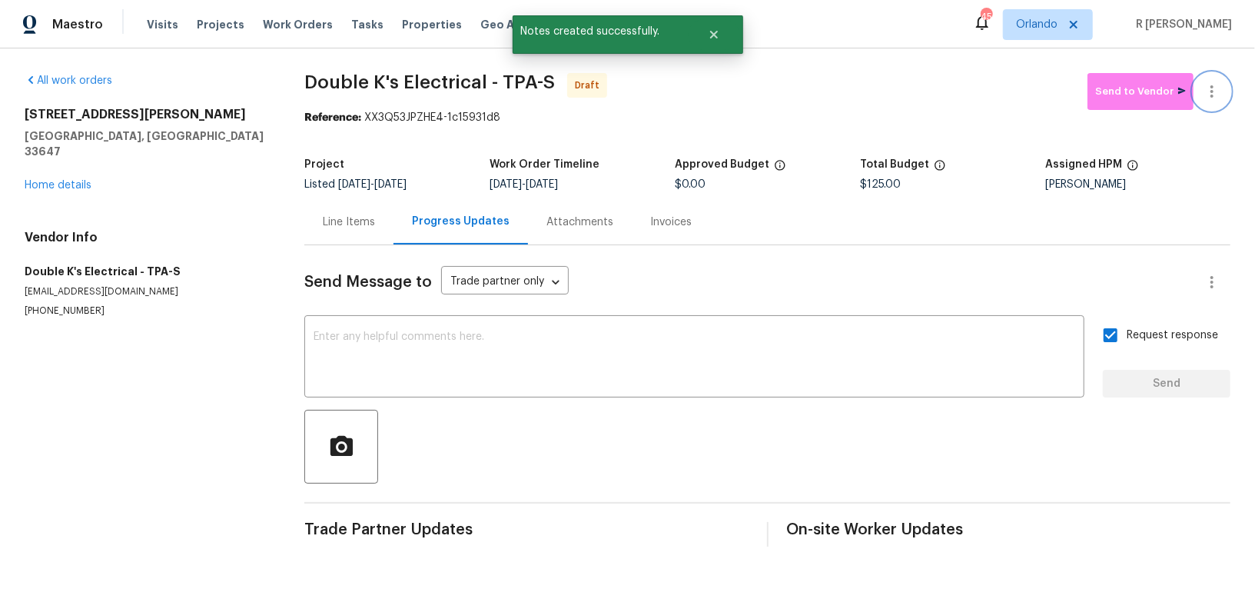
click at [1220, 105] on button "button" at bounding box center [1211, 91] width 37 height 37
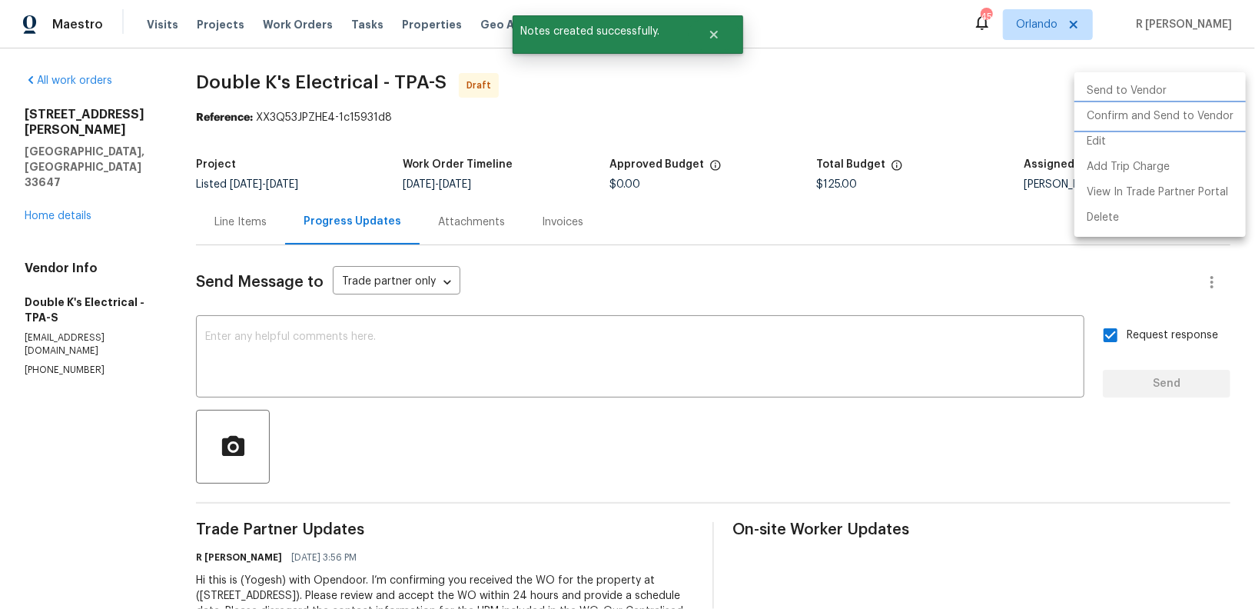
click at [1143, 114] on li "Confirm and Send to Vendor" at bounding box center [1159, 116] width 171 height 25
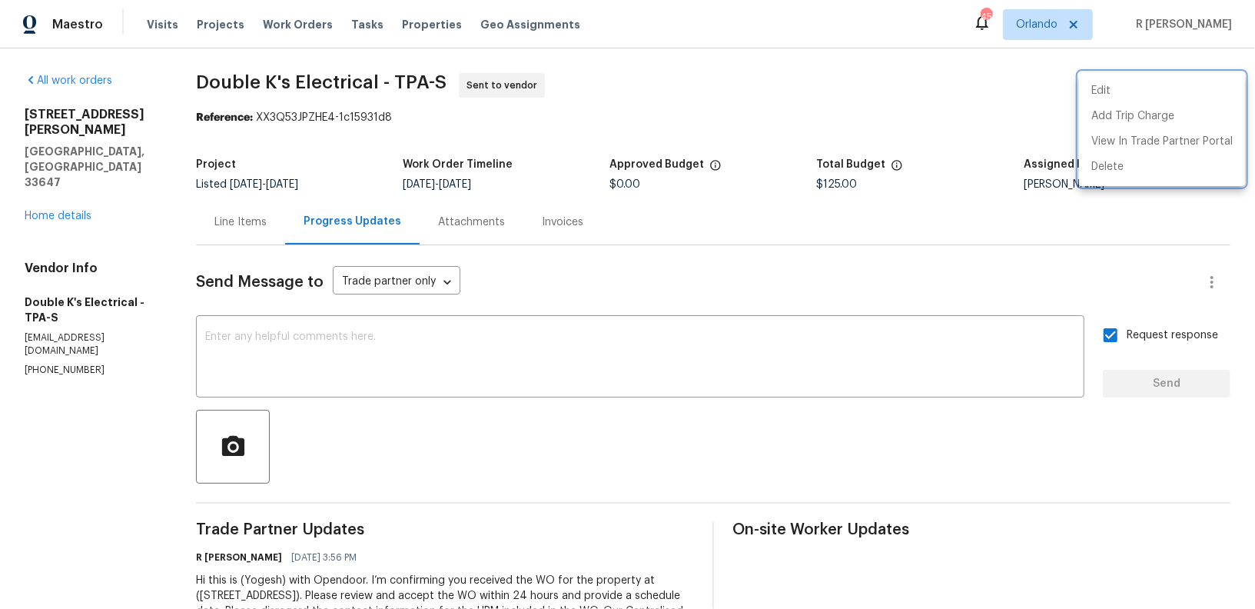
click at [44, 187] on div at bounding box center [627, 304] width 1255 height 609
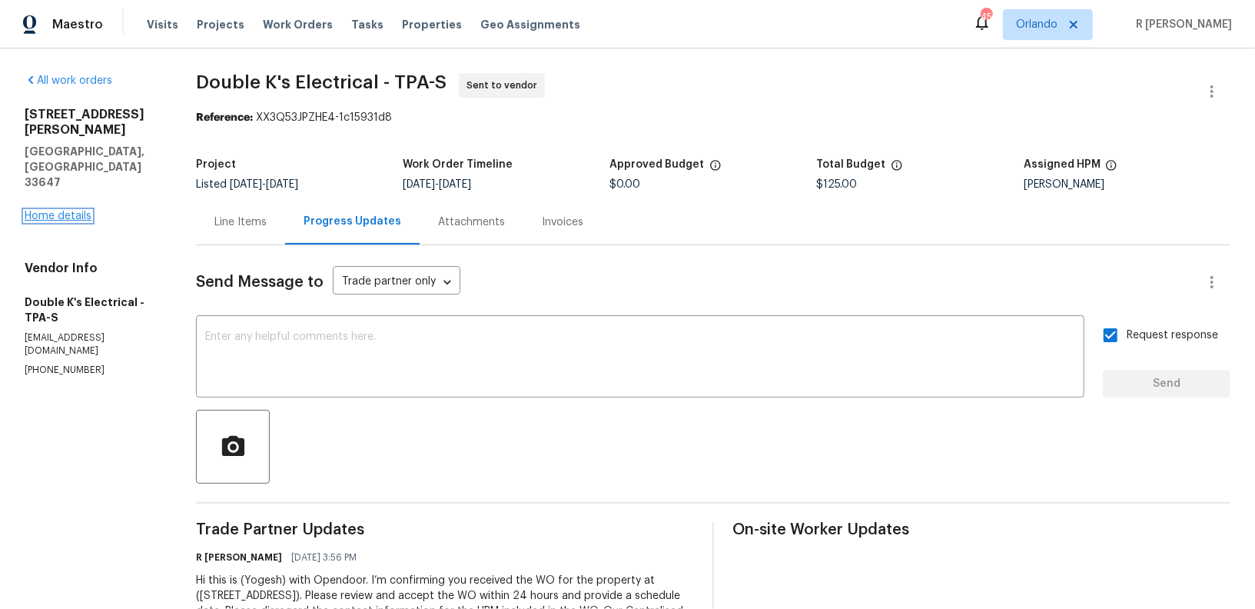
click at [57, 211] on link "Home details" at bounding box center [58, 216] width 67 height 11
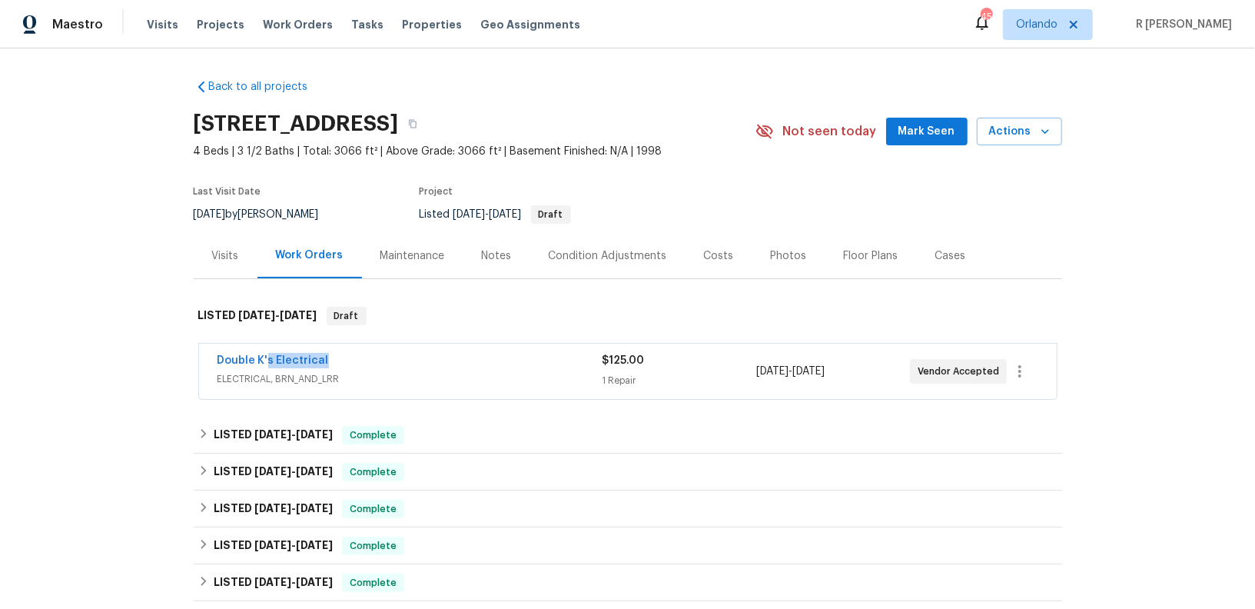
drag, startPoint x: 344, startPoint y: 362, endPoint x: 22, endPoint y: 366, distance: 322.8
click at [22, 366] on div "Back to all projects [STREET_ADDRESS] 4 Beds | 3 1/2 Baths | Total: 3066 ft² | …" at bounding box center [627, 328] width 1255 height 560
copy link "Double K's Electrical"
click at [284, 359] on link "Double K's Electrical" at bounding box center [272, 360] width 111 height 11
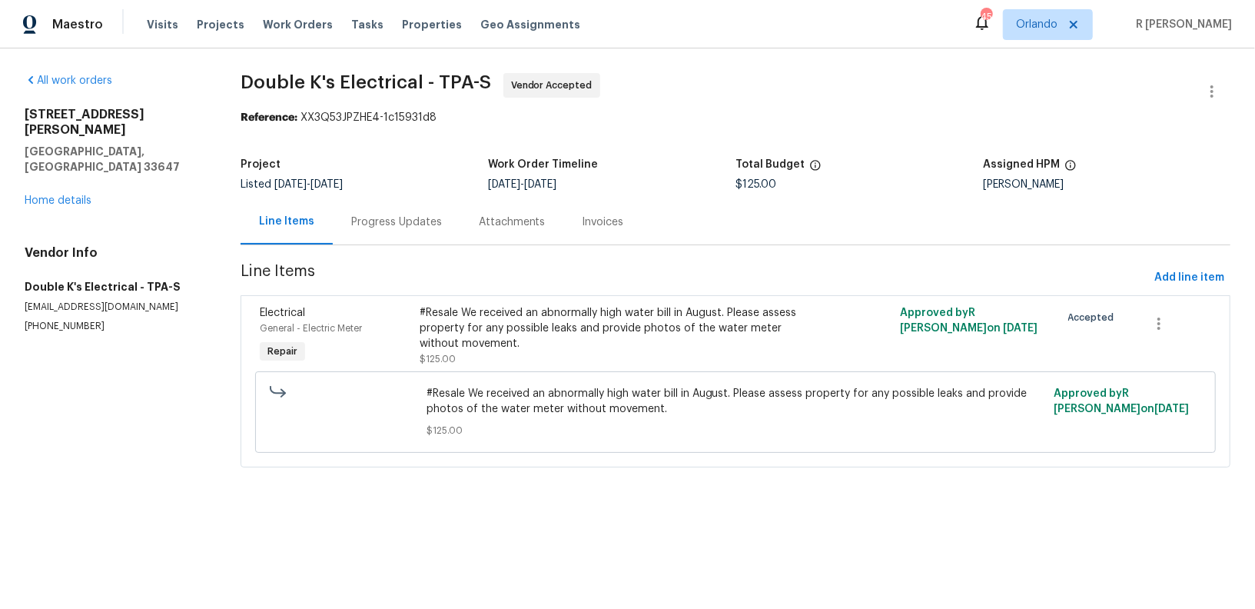
click at [381, 214] on div "Progress Updates" at bounding box center [397, 221] width 128 height 45
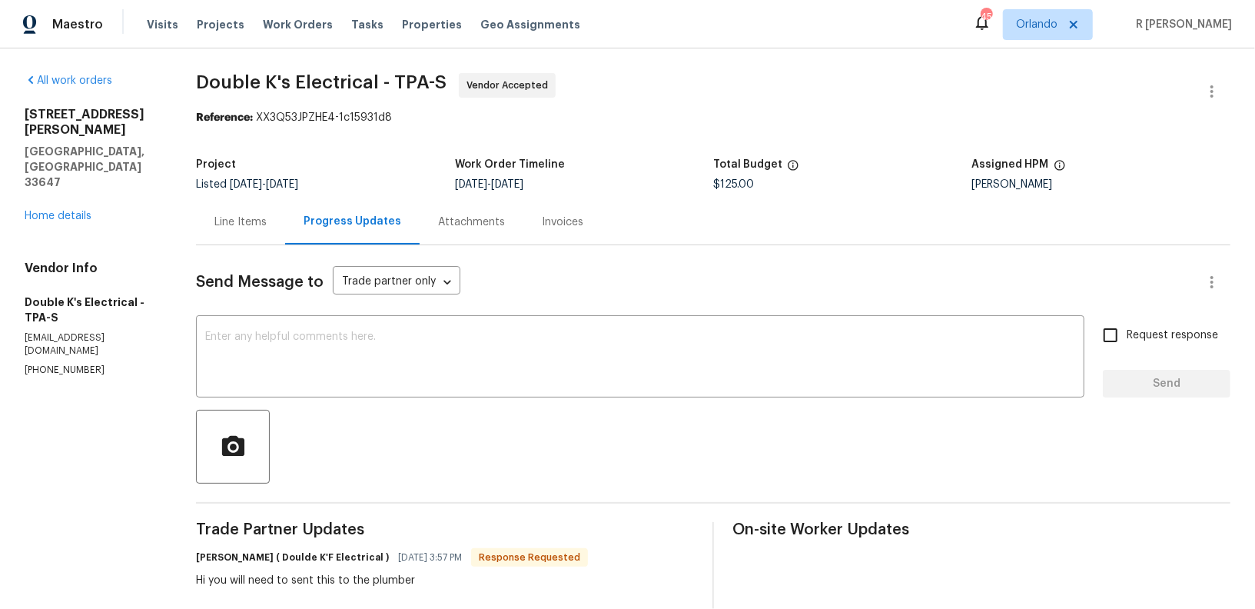
click at [237, 224] on div "Line Items" at bounding box center [240, 221] width 52 height 15
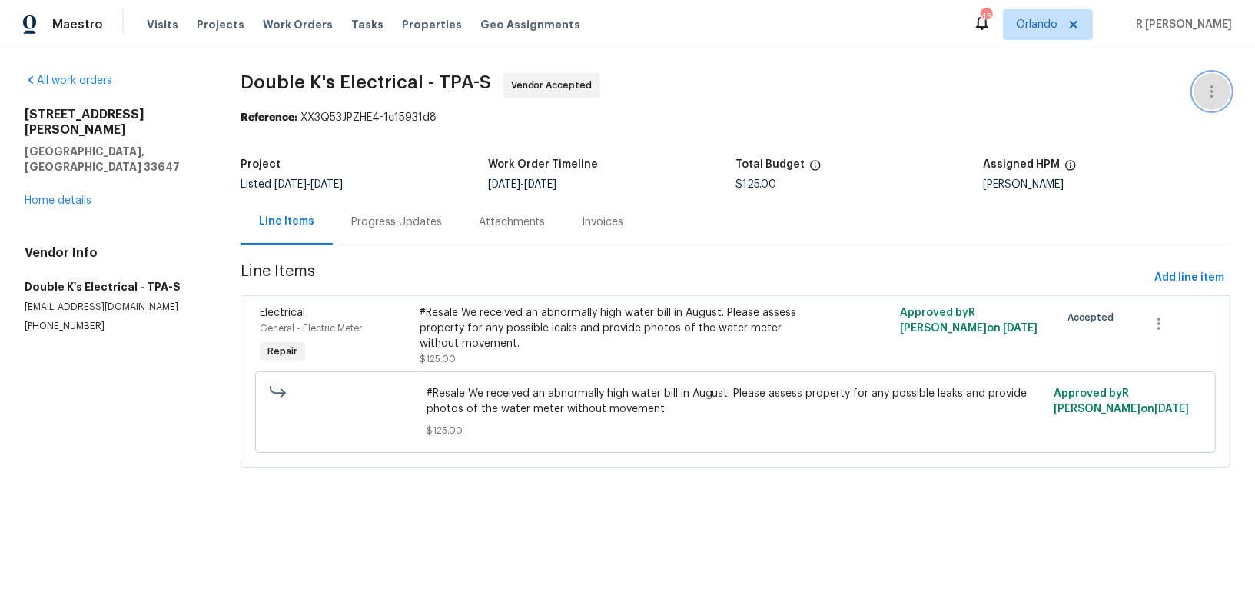
click at [1221, 105] on button "button" at bounding box center [1211, 91] width 37 height 37
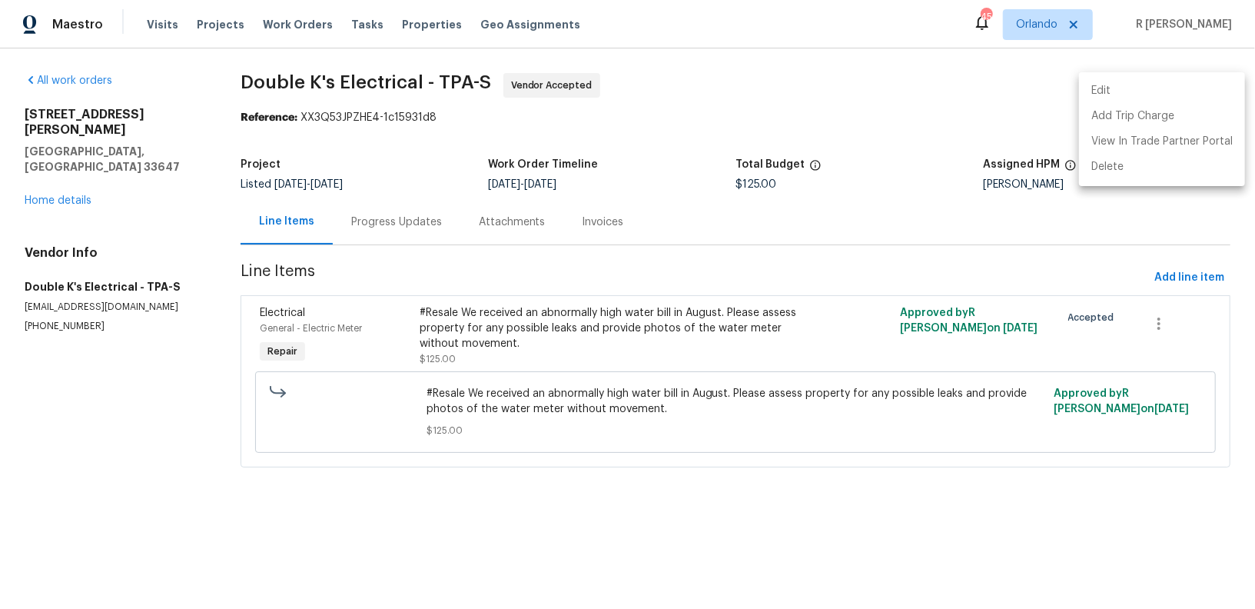
click at [1095, 90] on li "Edit" at bounding box center [1162, 90] width 166 height 25
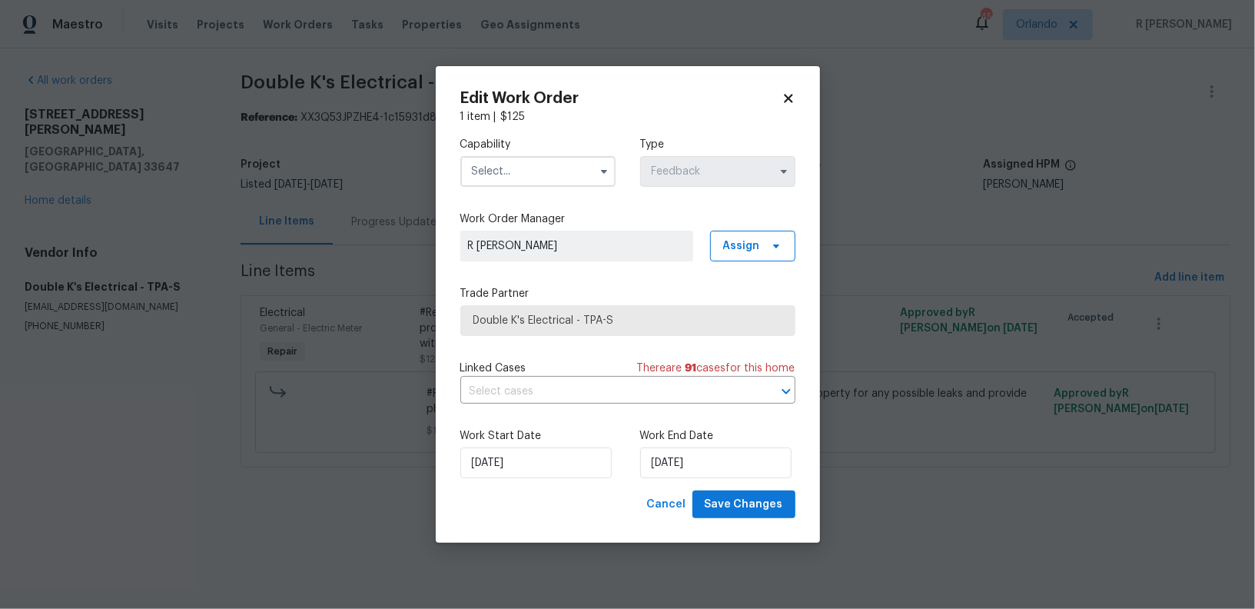
click at [790, 91] on div "Edit Work Order" at bounding box center [627, 98] width 335 height 15
click at [787, 99] on icon at bounding box center [788, 98] width 8 height 8
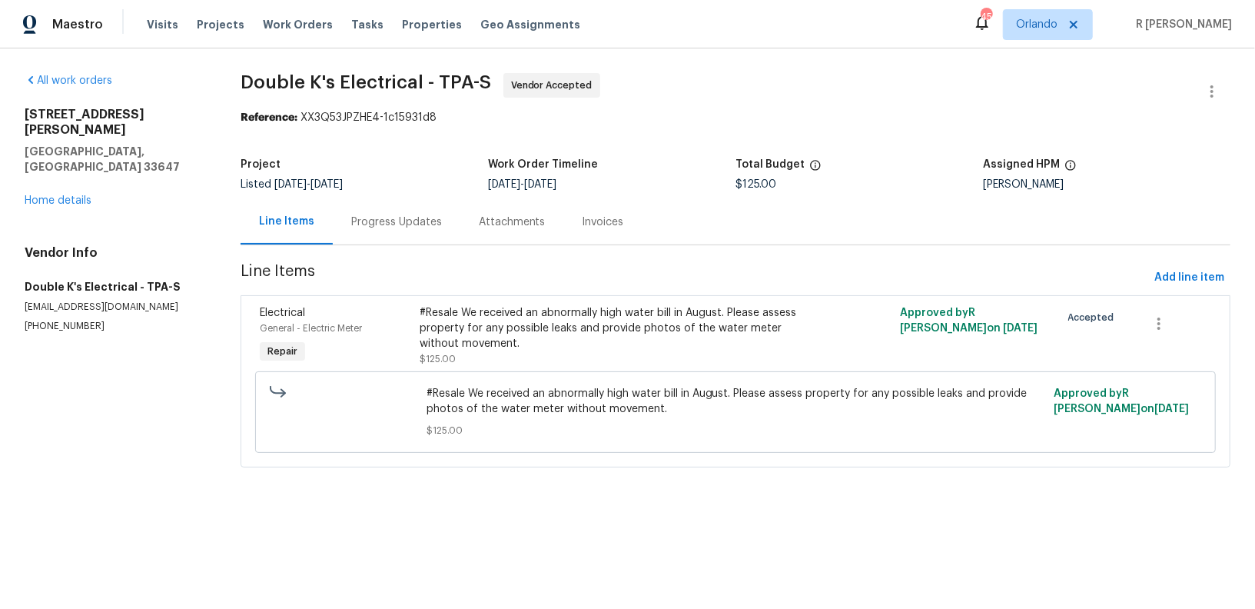
click at [406, 211] on div "Progress Updates" at bounding box center [397, 221] width 128 height 45
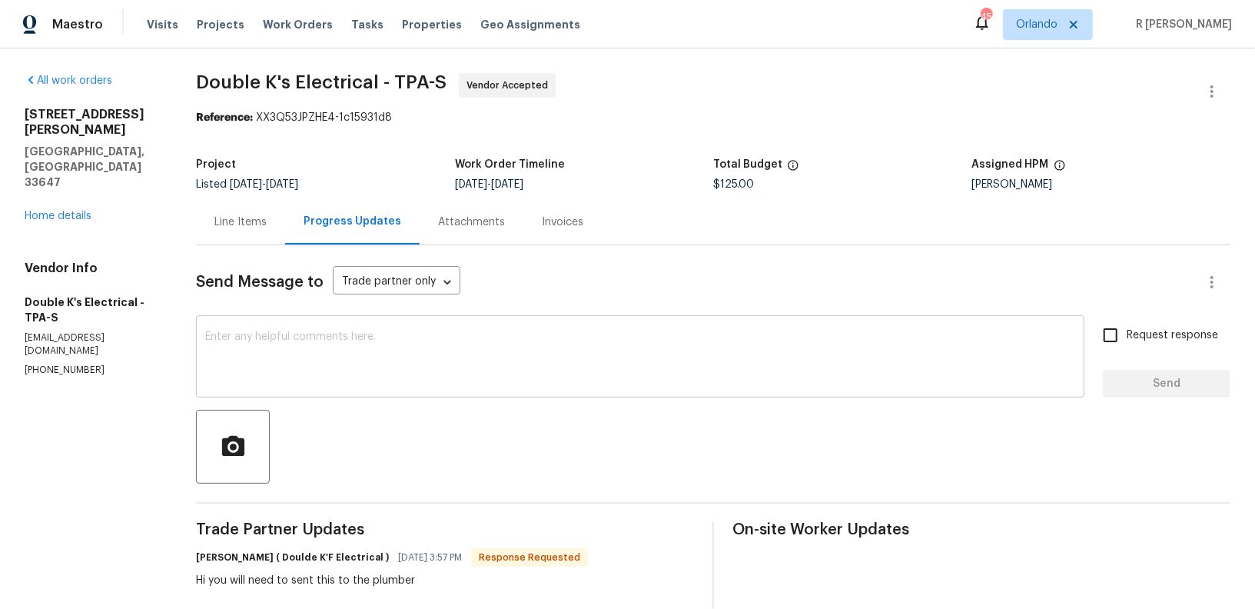
click at [450, 378] on textarea at bounding box center [640, 358] width 870 height 54
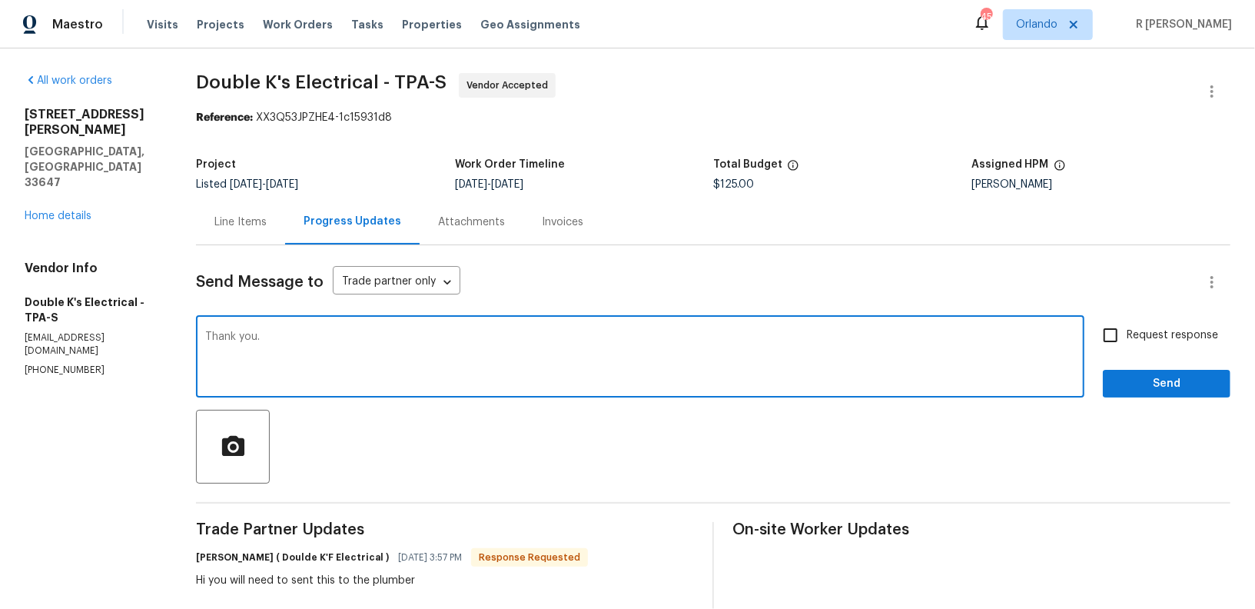
type textarea "Thank you."
click at [1123, 363] on div "Request response Send" at bounding box center [1167, 358] width 128 height 78
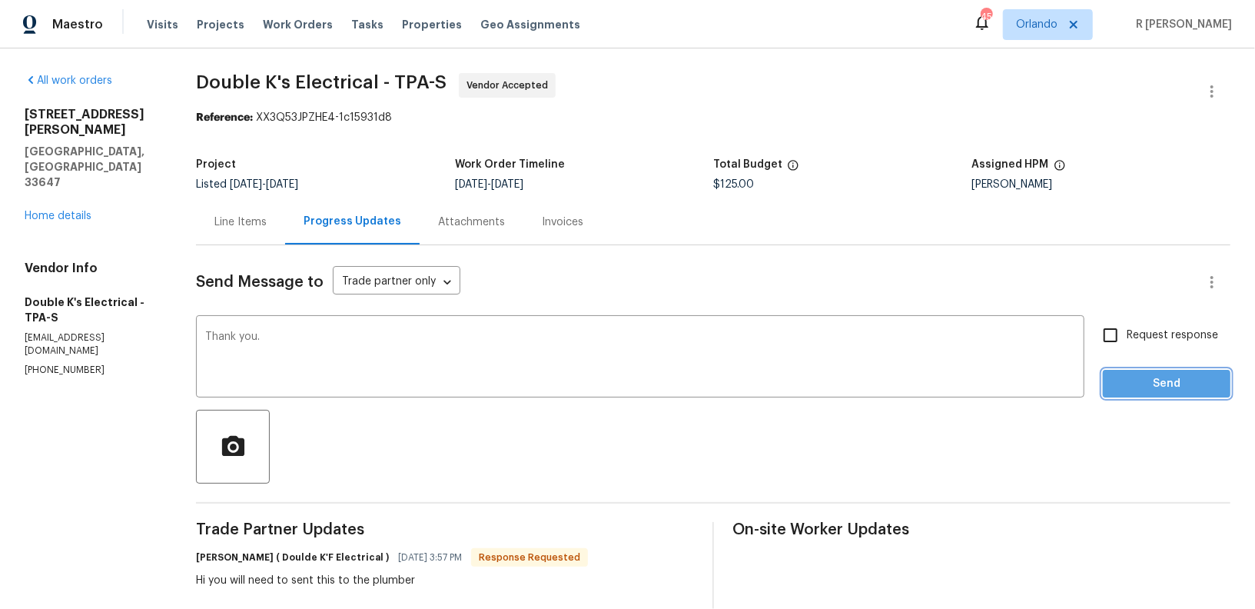
click at [1123, 370] on button "Send" at bounding box center [1167, 384] width 128 height 28
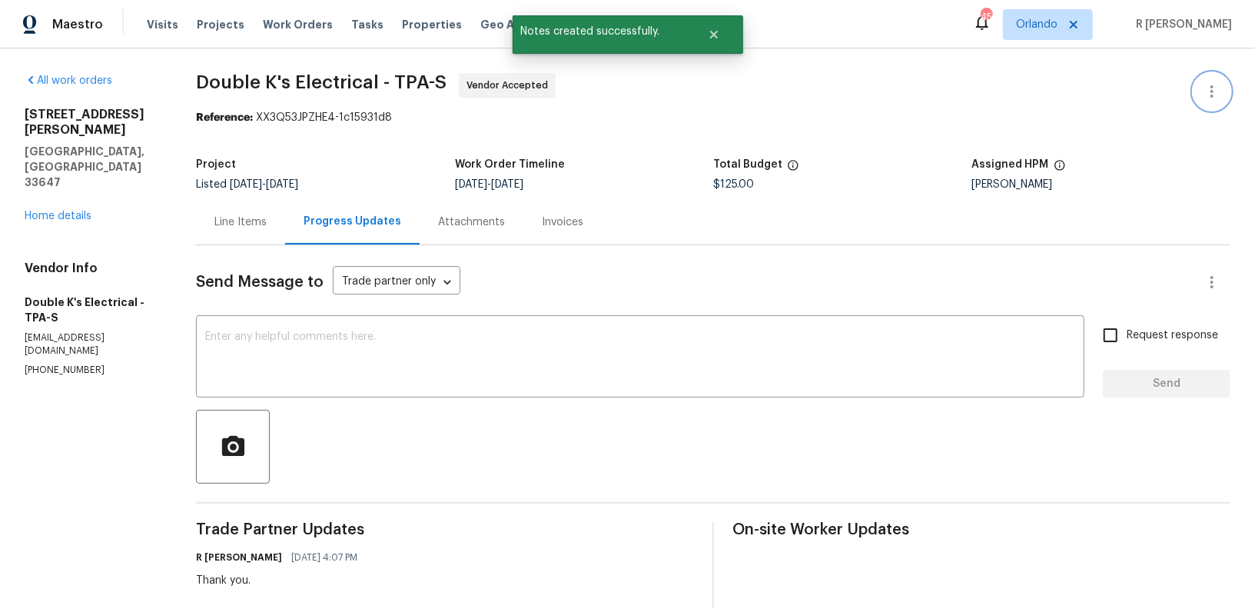
click at [1226, 98] on button "button" at bounding box center [1211, 91] width 37 height 37
click at [1131, 85] on li "Edit" at bounding box center [1162, 90] width 166 height 25
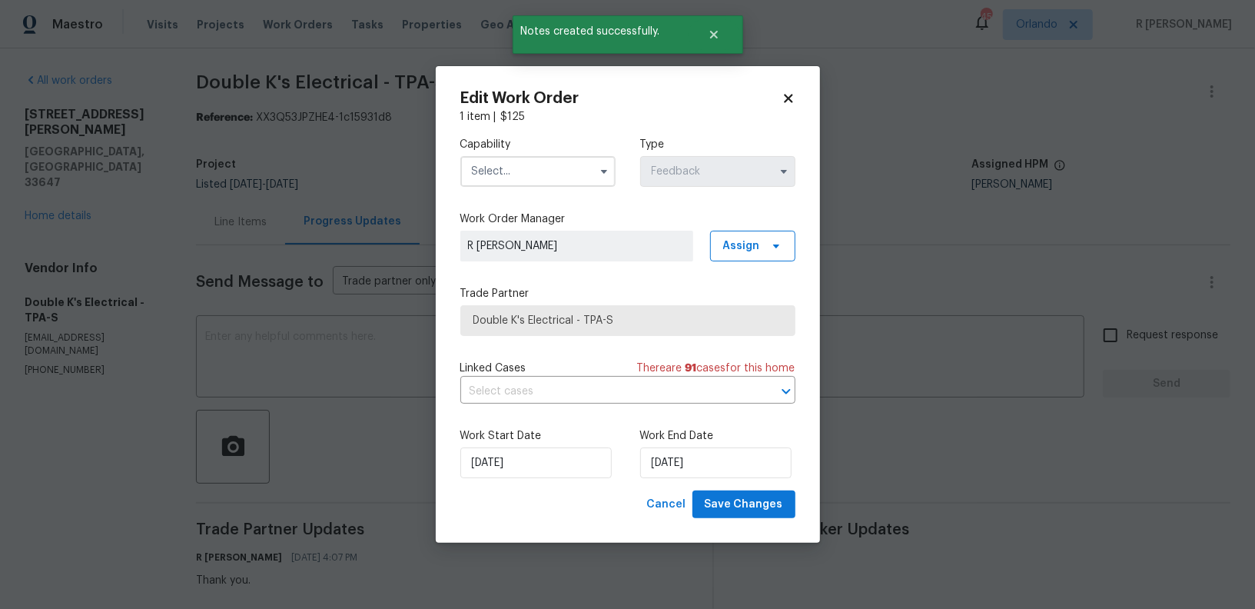
click at [558, 178] on input "text" at bounding box center [537, 171] width 155 height 31
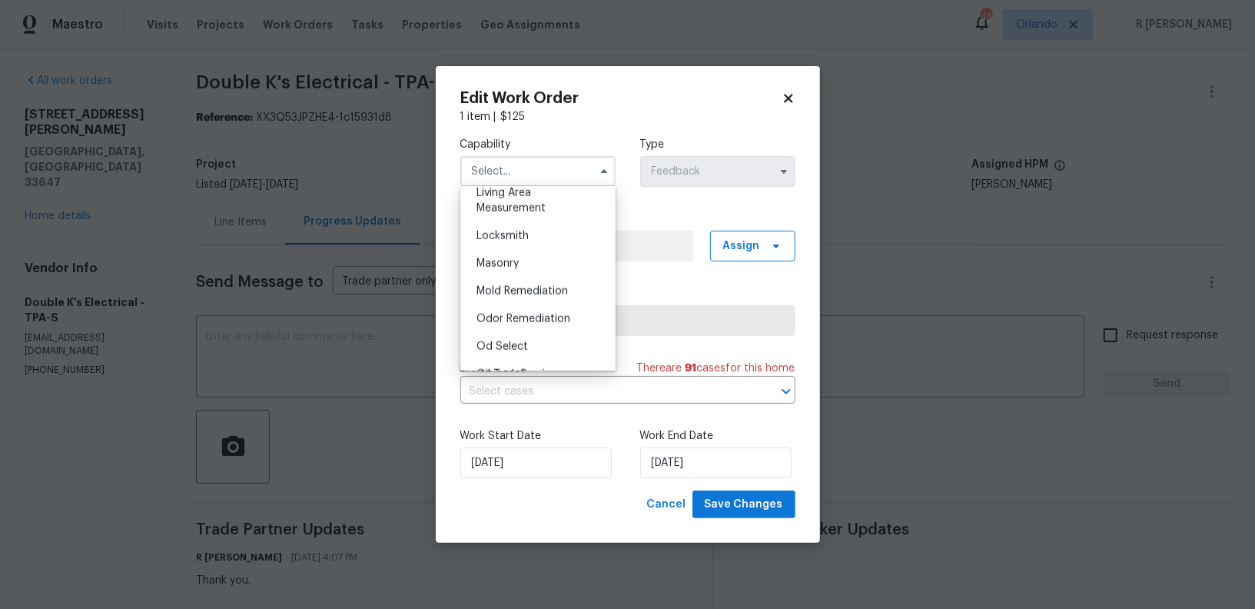
scroll to position [1279, 0]
click at [532, 294] on div "Plumbing" at bounding box center [538, 299] width 148 height 28
type input "Plumbing"
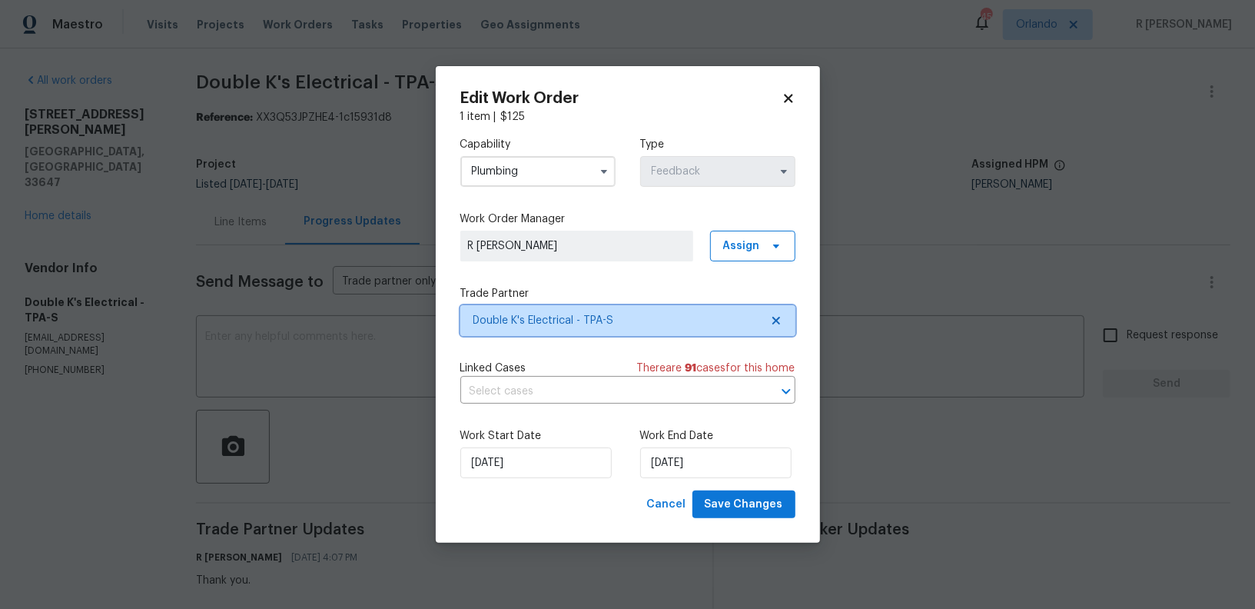
click at [645, 313] on span "Double K's Electrical - TPA-S" at bounding box center [616, 320] width 287 height 15
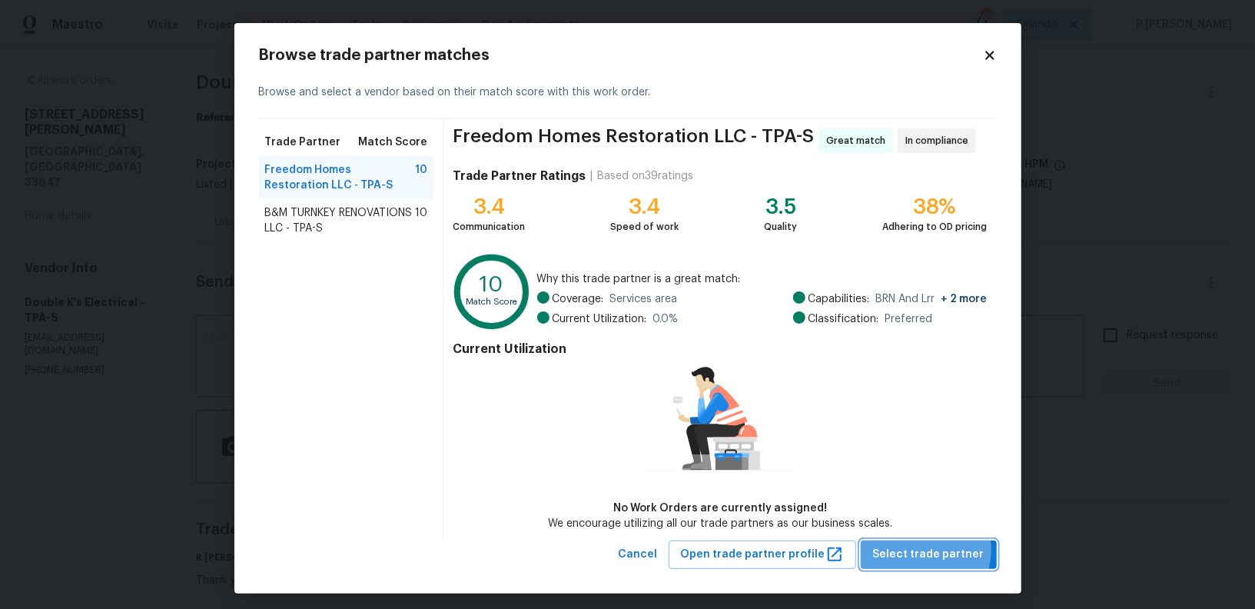
click at [914, 548] on span "Select trade partner" at bounding box center [928, 554] width 111 height 19
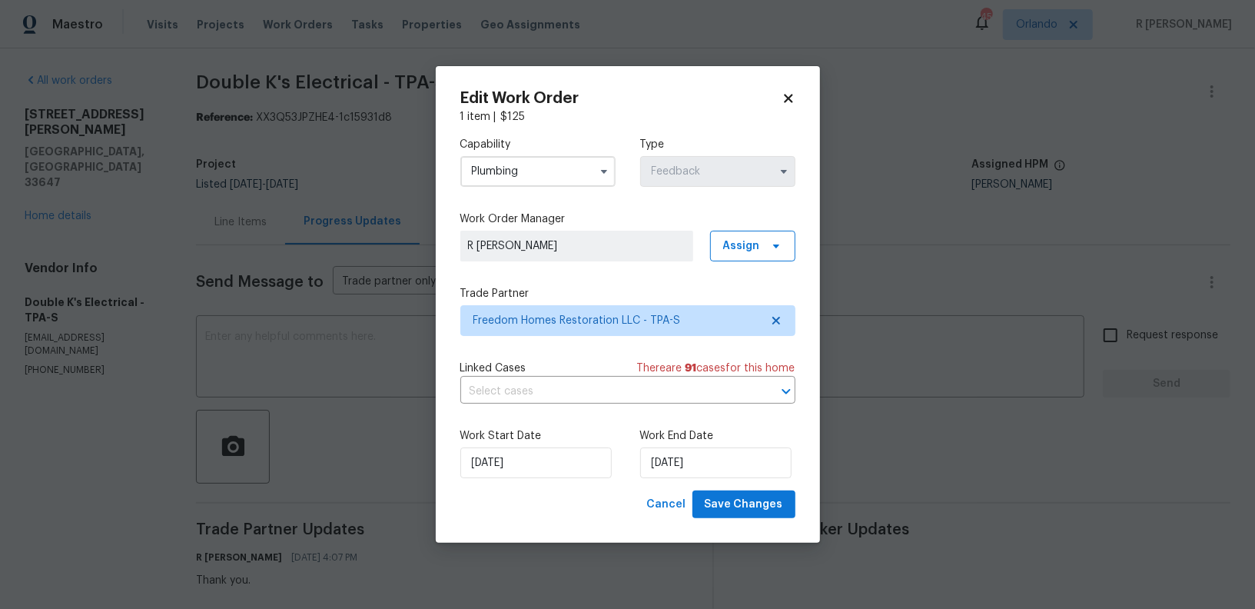
click at [547, 377] on div "Linked Cases There are 91 case s for this home ​" at bounding box center [627, 381] width 335 height 43
click at [547, 390] on input "text" at bounding box center [606, 392] width 292 height 24
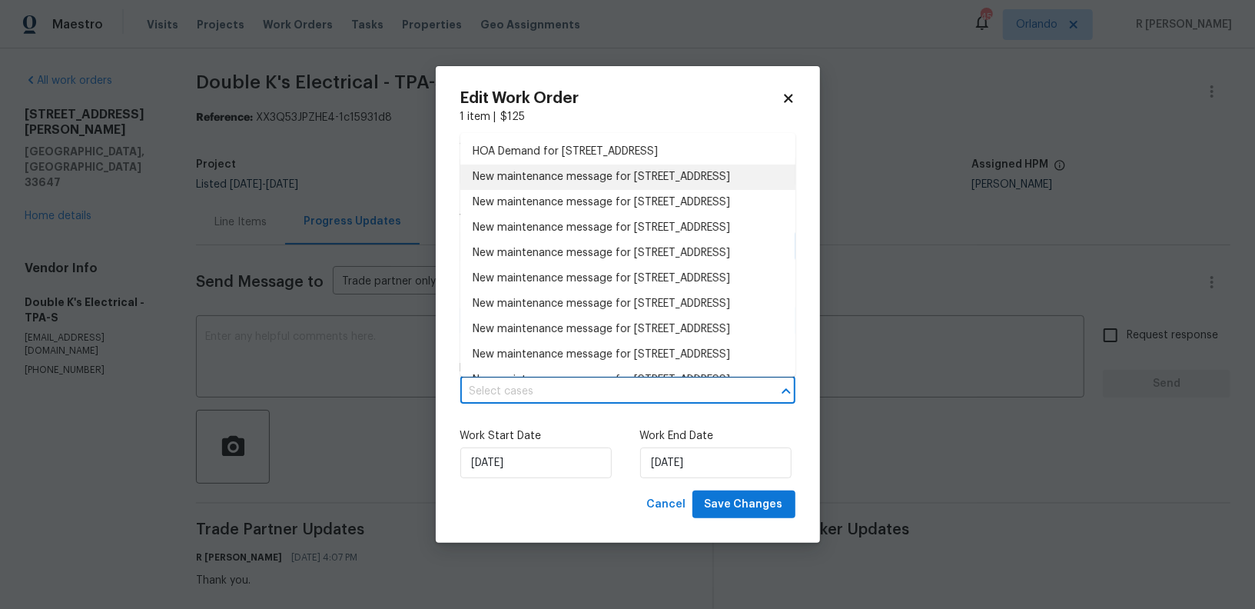
click at [579, 184] on li "New maintenance message for [STREET_ADDRESS]" at bounding box center [627, 176] width 335 height 25
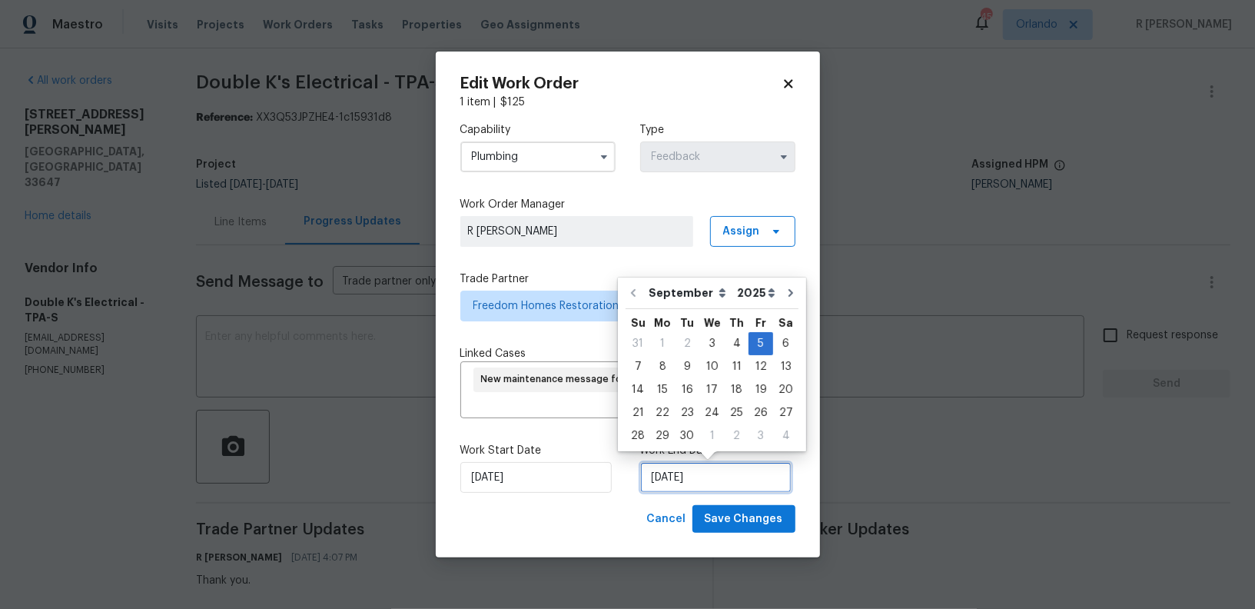
click at [660, 487] on input "[DATE]" at bounding box center [715, 477] width 151 height 31
click at [666, 368] on div "8" at bounding box center [662, 367] width 25 height 22
type input "[DATE]"
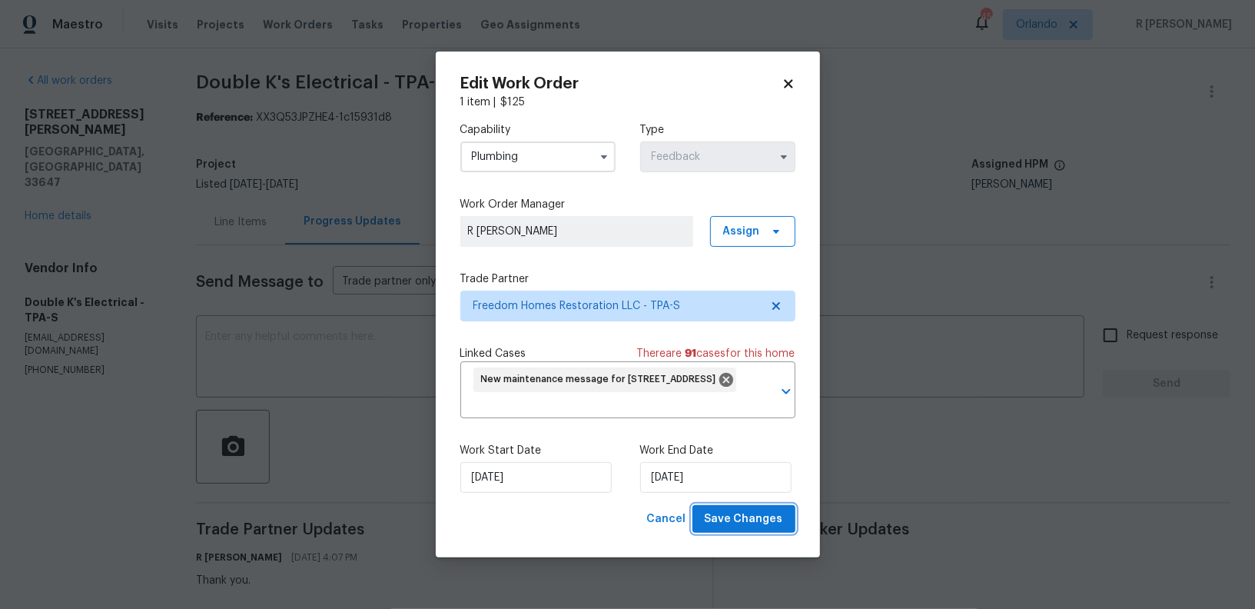
click at [737, 525] on span "Save Changes" at bounding box center [744, 518] width 78 height 19
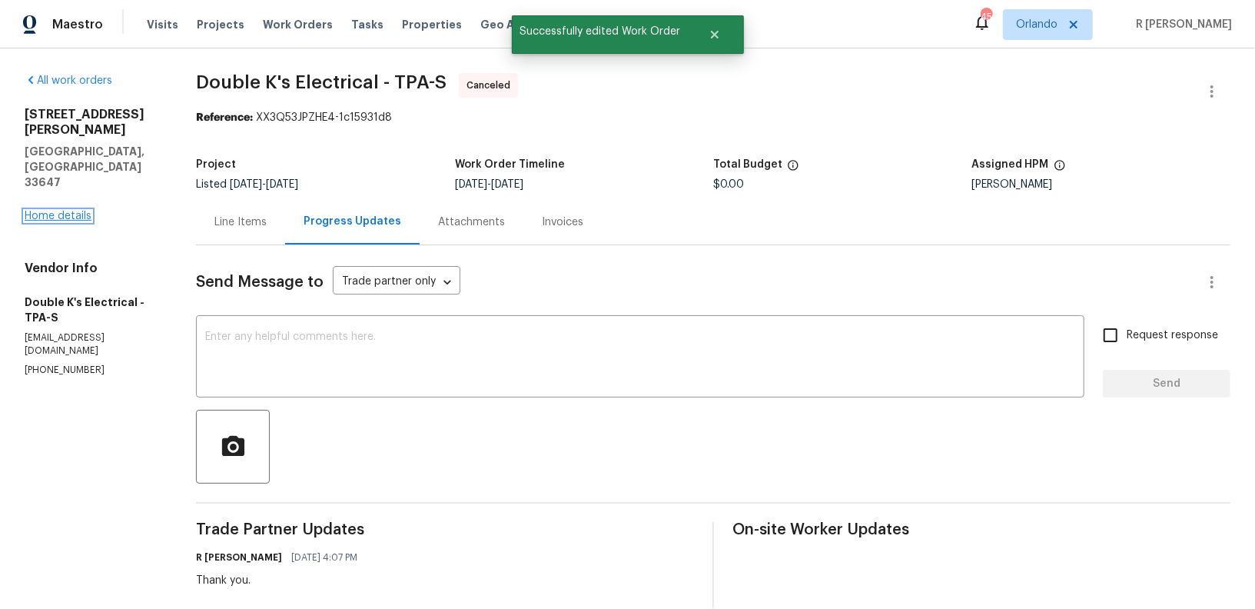
click at [78, 211] on link "Home details" at bounding box center [58, 216] width 67 height 11
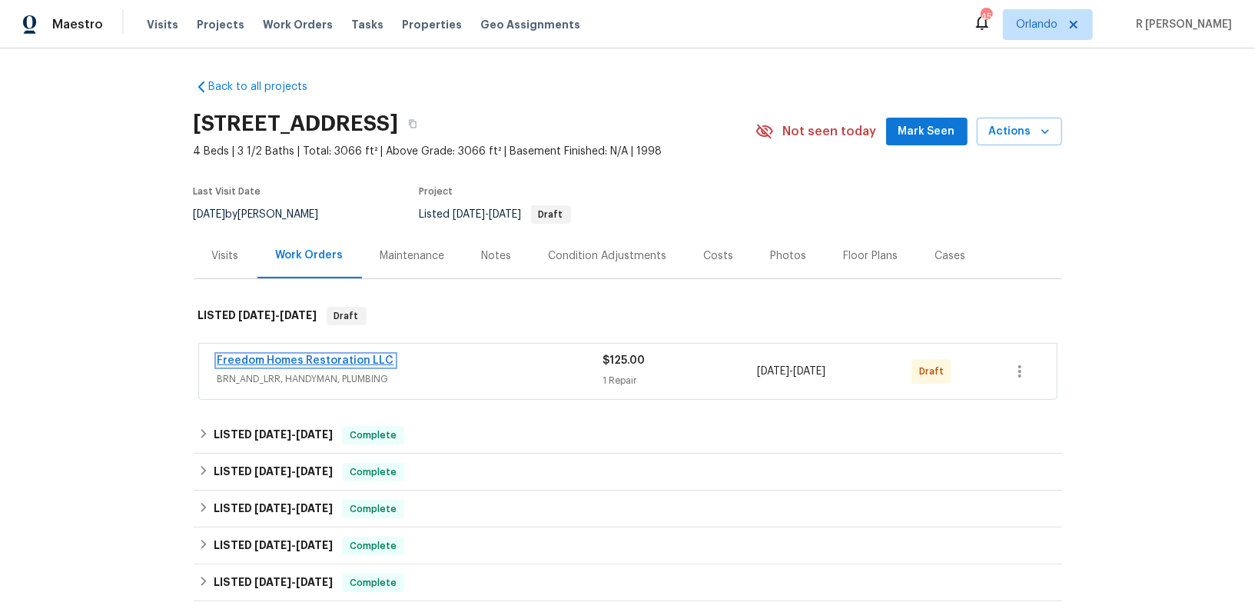
click at [307, 355] on link "Freedom Homes Restoration LLC" at bounding box center [305, 360] width 177 height 11
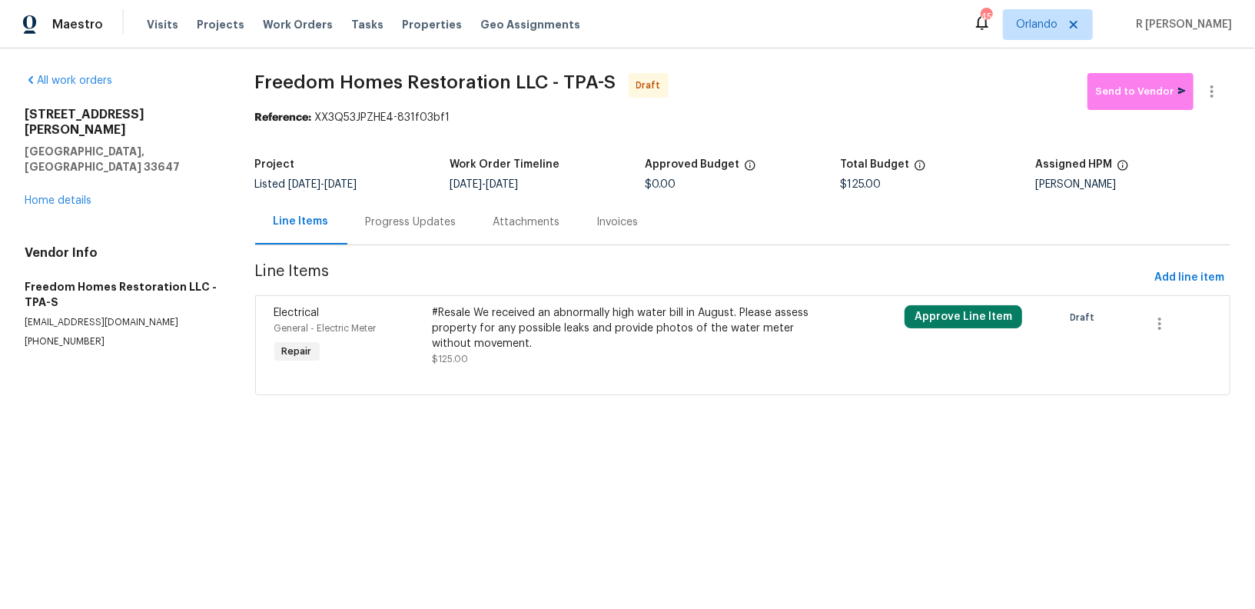
click at [417, 224] on div "Progress Updates" at bounding box center [411, 221] width 91 height 15
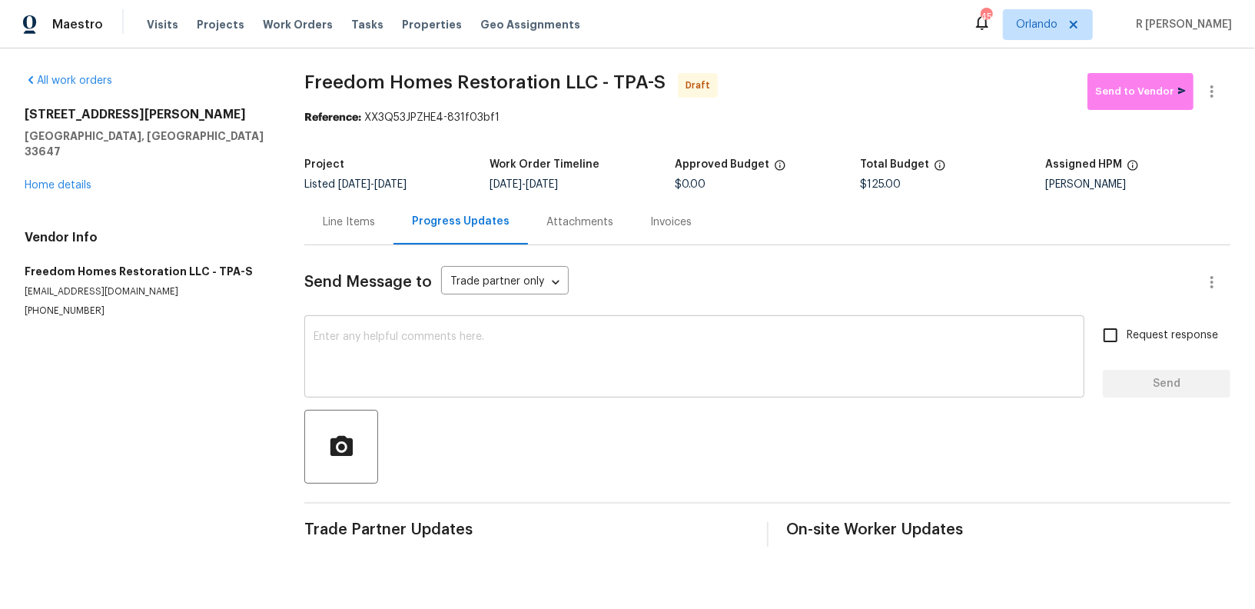
click at [642, 358] on textarea at bounding box center [695, 358] width 762 height 54
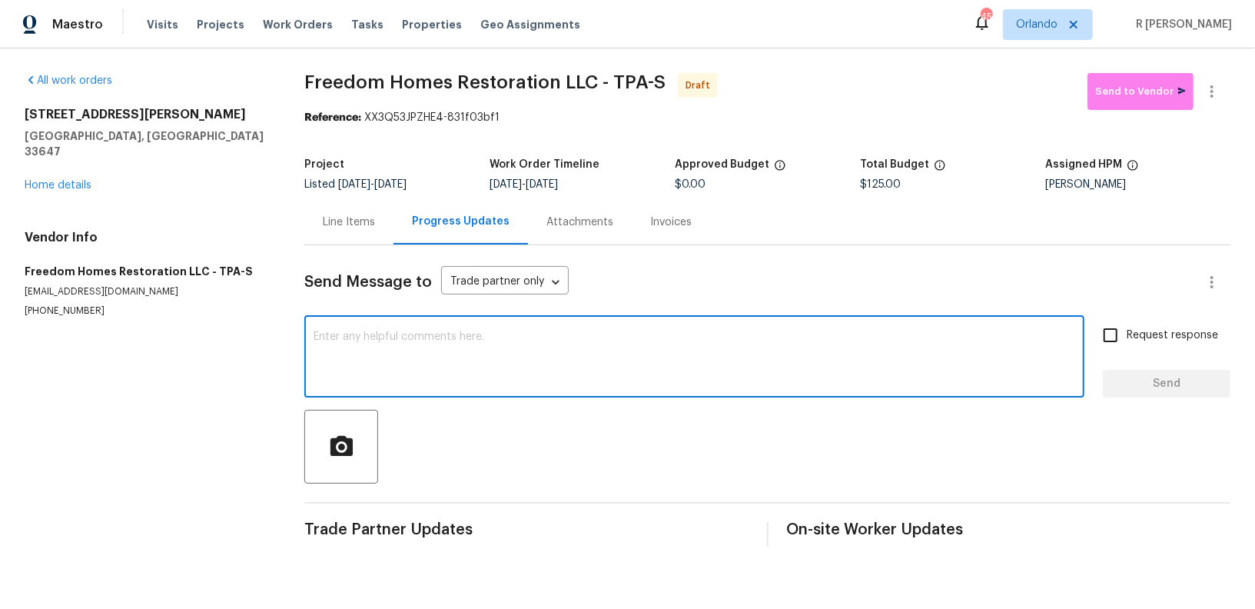
paste textarea "Hi this is (Yogesh) with Opendoor. I’m confirming you received the WO for the p…"
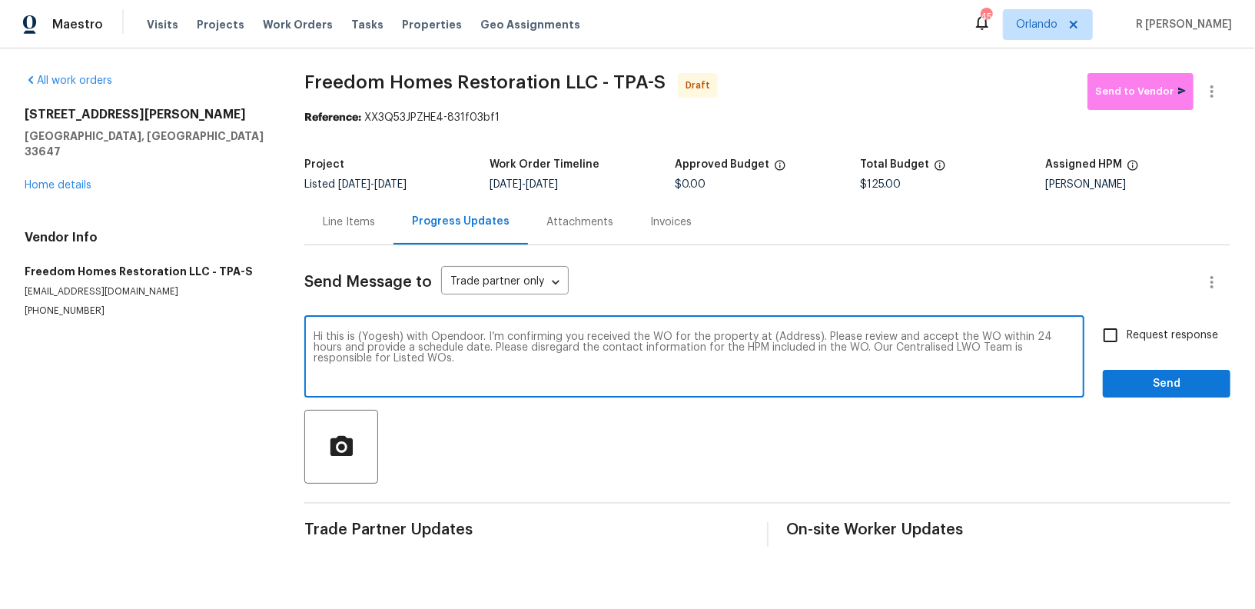
click at [797, 332] on textarea "Hi this is (Yogesh) with Opendoor. I’m confirming you received the WO for the p…" at bounding box center [695, 358] width 762 height 54
paste textarea "[STREET_ADDRESS]"
type textarea "Hi this is (Yogesh) with Opendoor. I’m confirming you received the WO for the p…"
click at [1126, 334] on input "Request response" at bounding box center [1110, 335] width 32 height 32
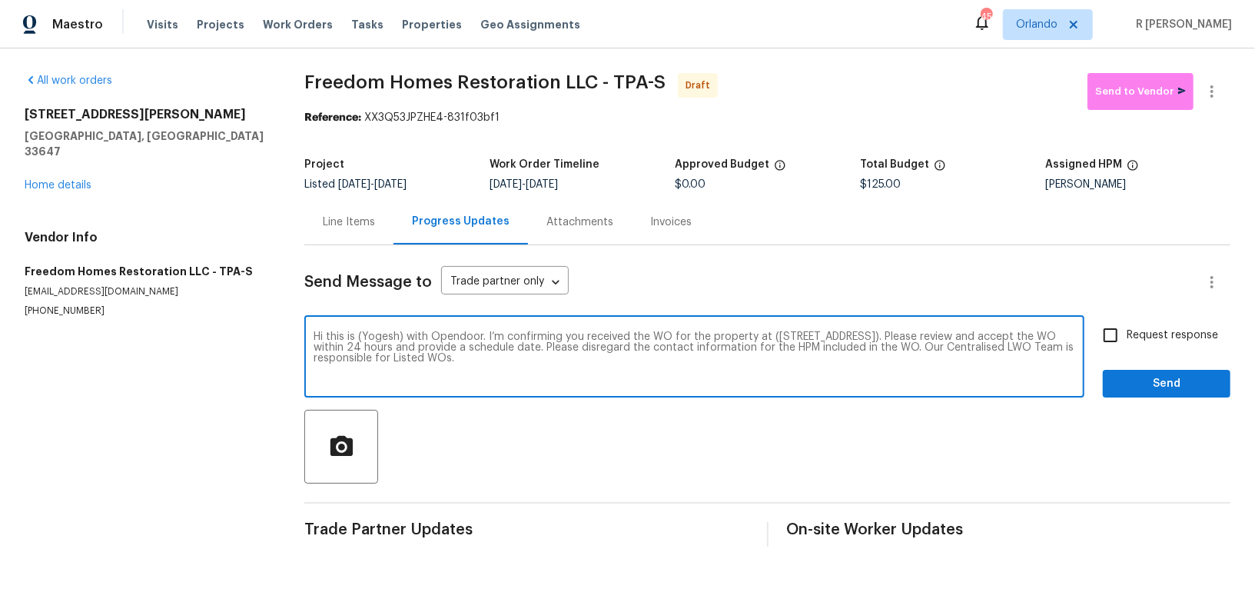
checkbox input "true"
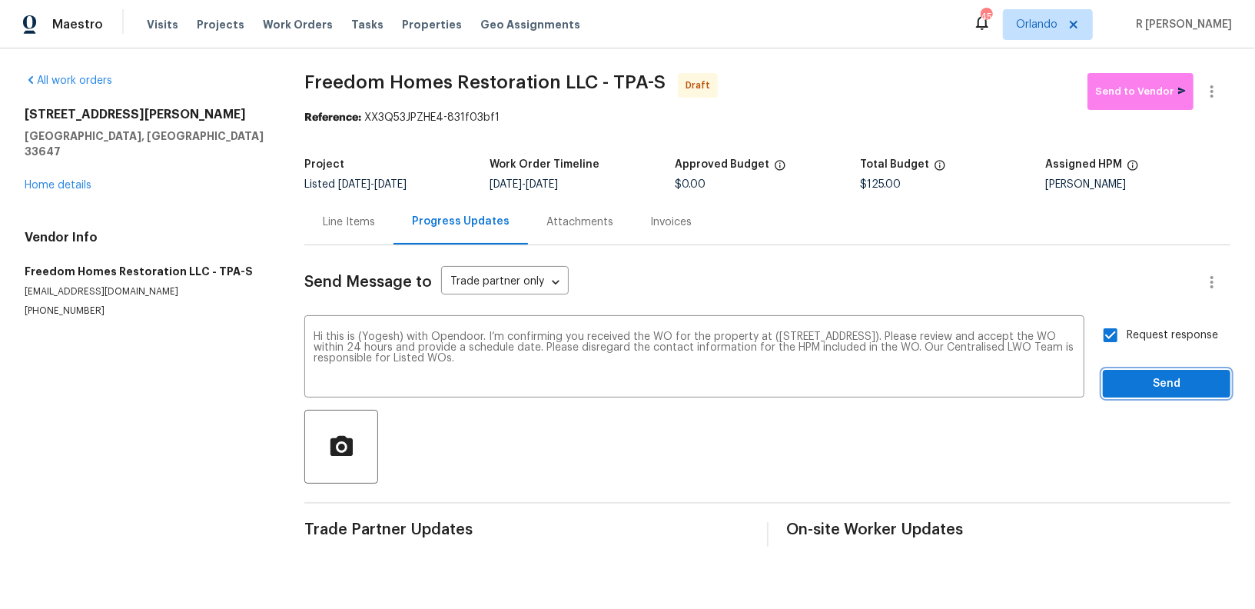
click at [1134, 383] on span "Send" at bounding box center [1166, 383] width 103 height 19
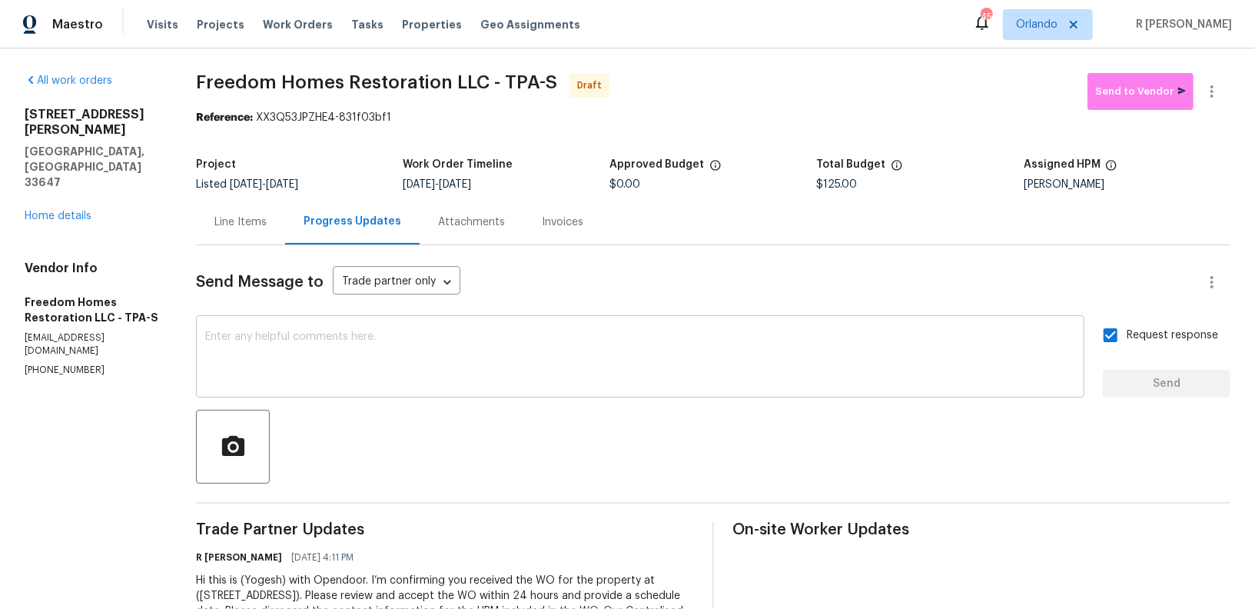
click at [443, 375] on textarea at bounding box center [640, 358] width 870 height 54
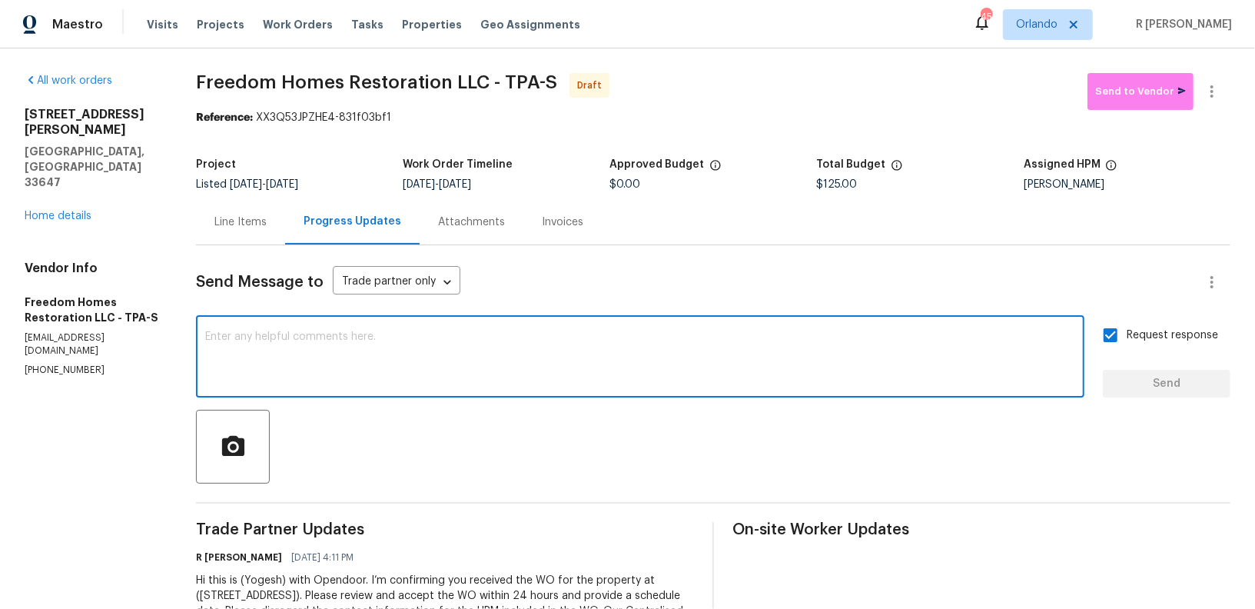
paste textarea "Hi this is (Yogesh) with Opendoor. I’m confirming you received the WO for the p…"
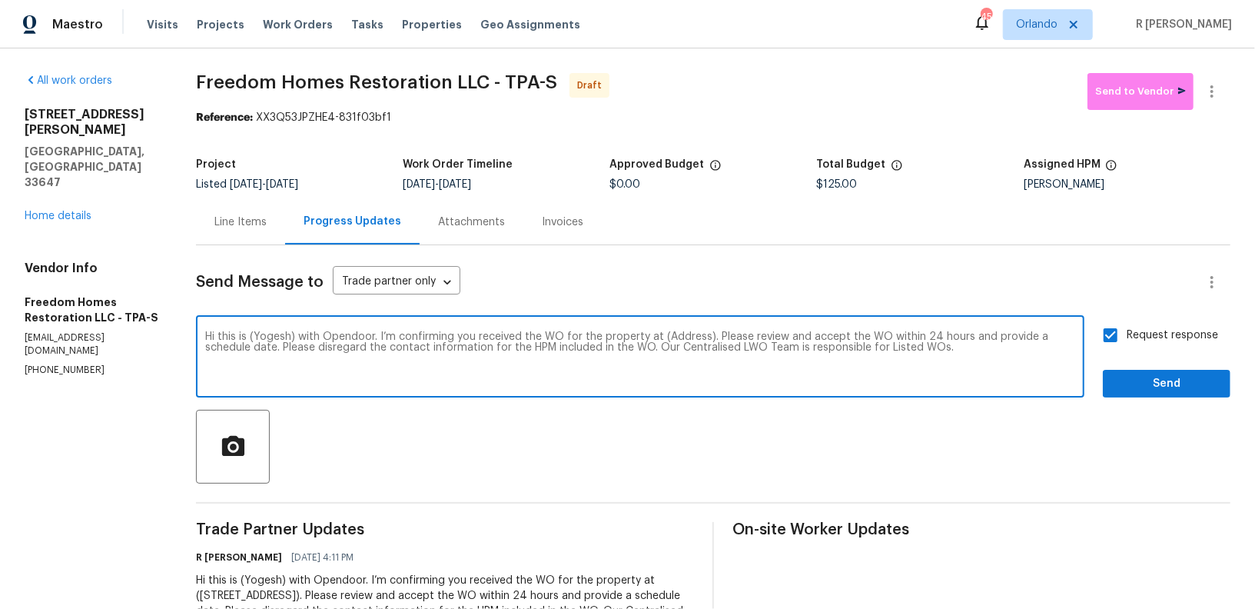
click at [670, 334] on textarea "Hi this is (Yogesh) with Opendoor. I’m confirming you received the WO for the p…" at bounding box center [640, 358] width 870 height 54
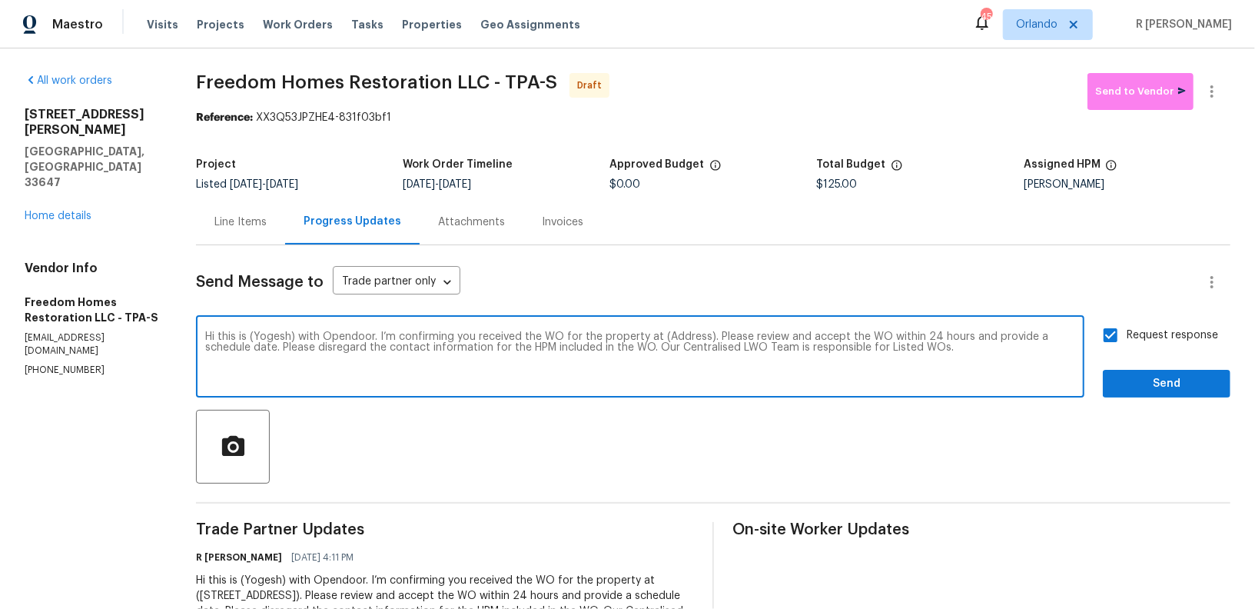
click at [670, 334] on textarea "Hi this is (Yogesh) with Opendoor. I’m confirming you received the WO for the p…" at bounding box center [640, 358] width 870 height 54
paste textarea "[STREET_ADDRESS]"
type textarea "Hi this is (Yogesh) with Opendoor. I’m confirming you received the WO for the p…"
click at [1124, 360] on div "Request response Send" at bounding box center [1167, 358] width 128 height 78
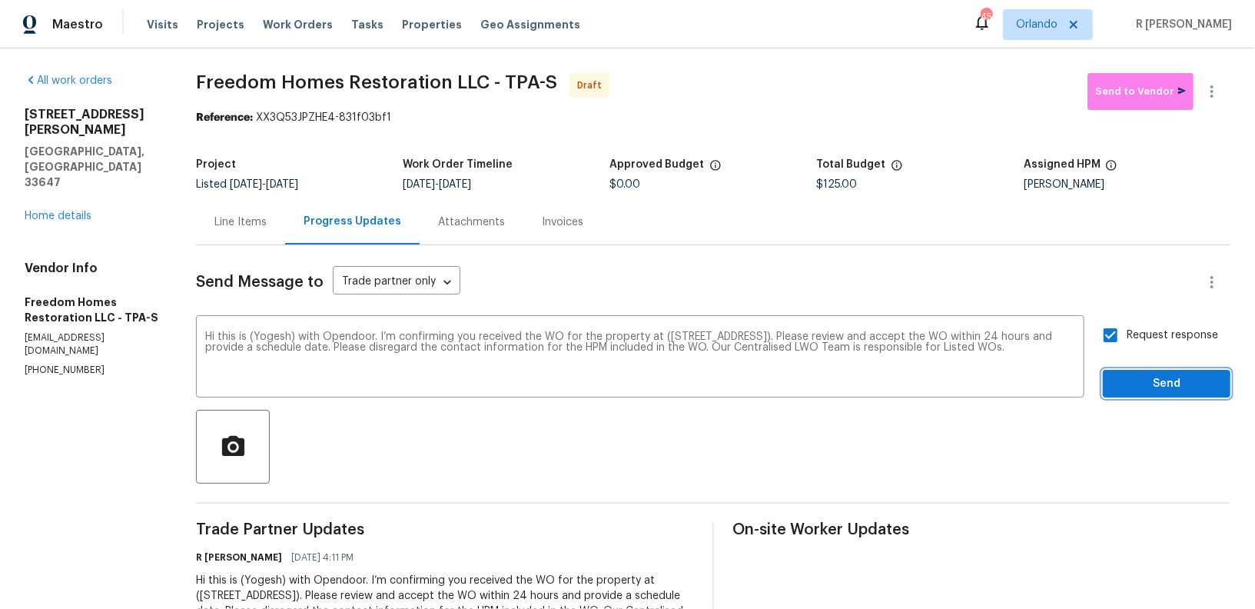
click at [1141, 371] on button "Send" at bounding box center [1167, 384] width 128 height 28
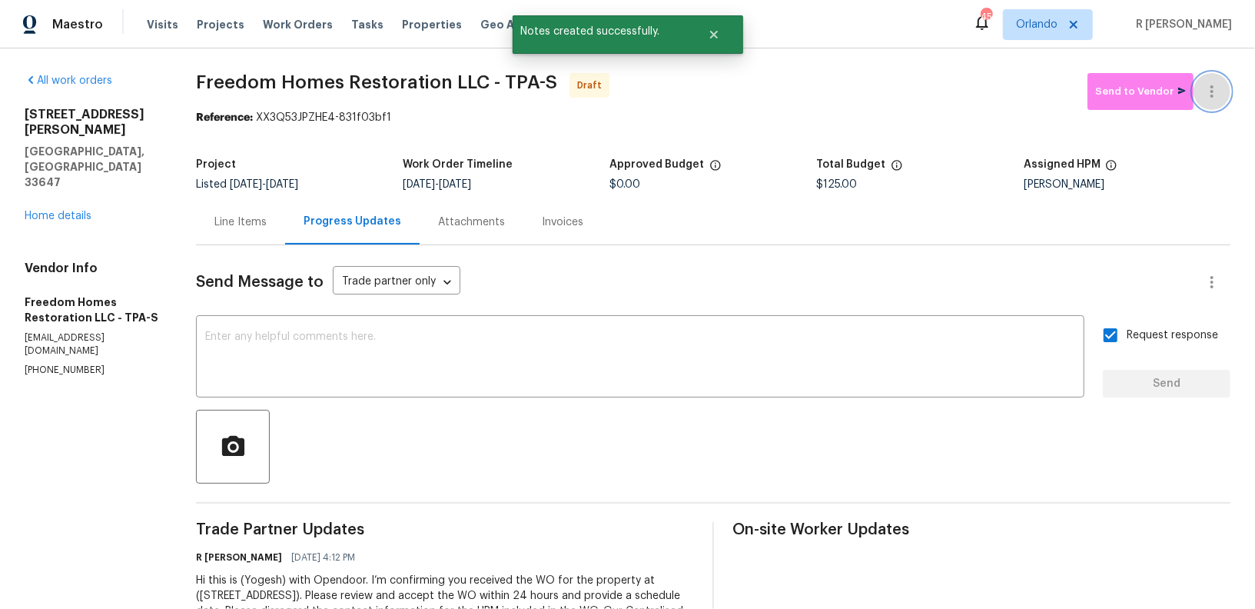
click at [1206, 92] on icon "button" at bounding box center [1212, 91] width 18 height 18
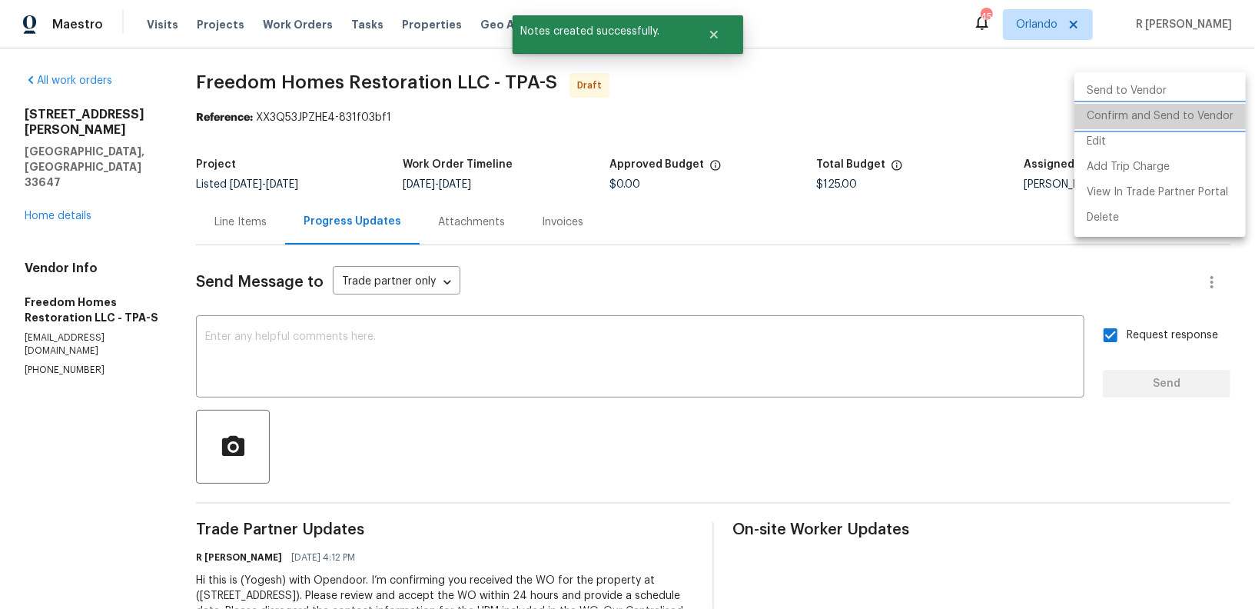
click at [1203, 118] on li "Confirm and Send to Vendor" at bounding box center [1159, 116] width 171 height 25
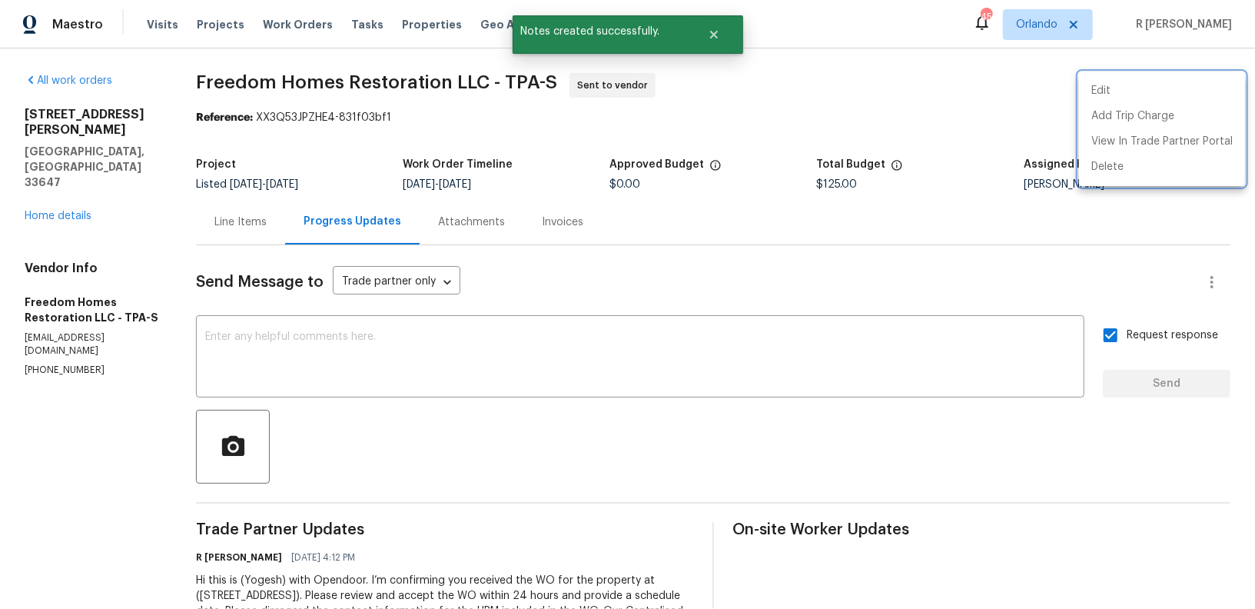
click at [819, 95] on div at bounding box center [627, 304] width 1255 height 609
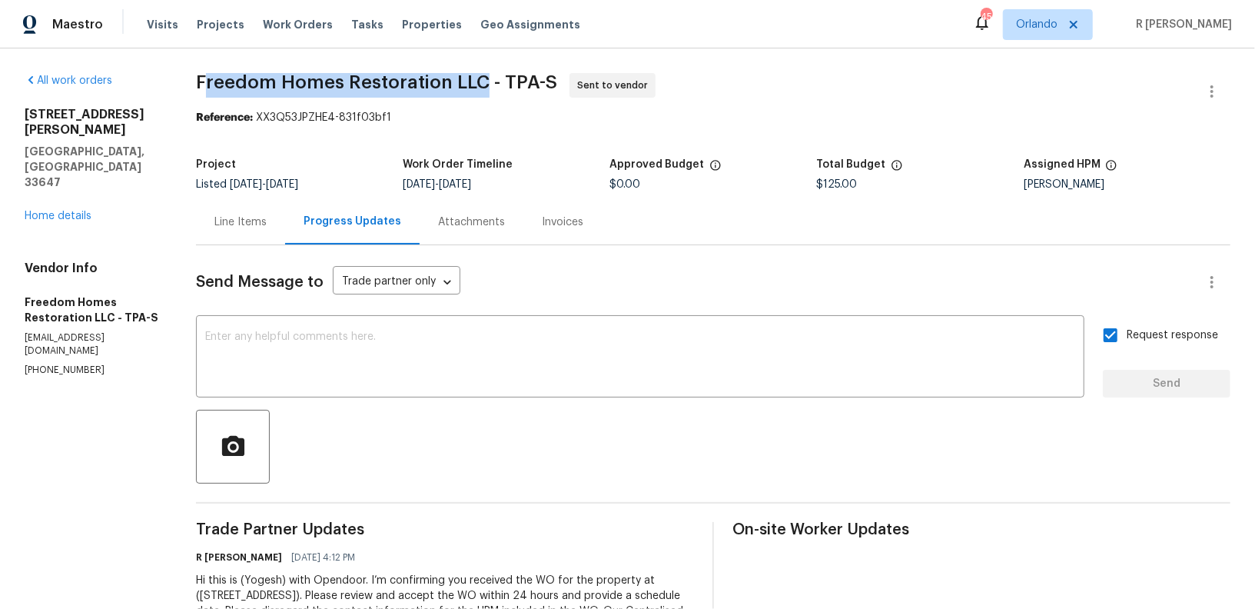
drag, startPoint x: 479, startPoint y: 83, endPoint x: 203, endPoint y: 80, distance: 275.9
click at [203, 80] on span "Freedom Homes Restoration LLC - TPA-S" at bounding box center [376, 82] width 361 height 18
drag, startPoint x: 194, startPoint y: 81, endPoint x: 477, endPoint y: 85, distance: 283.6
click at [477, 85] on span "Freedom Homes Restoration LLC - TPA-S" at bounding box center [376, 82] width 361 height 18
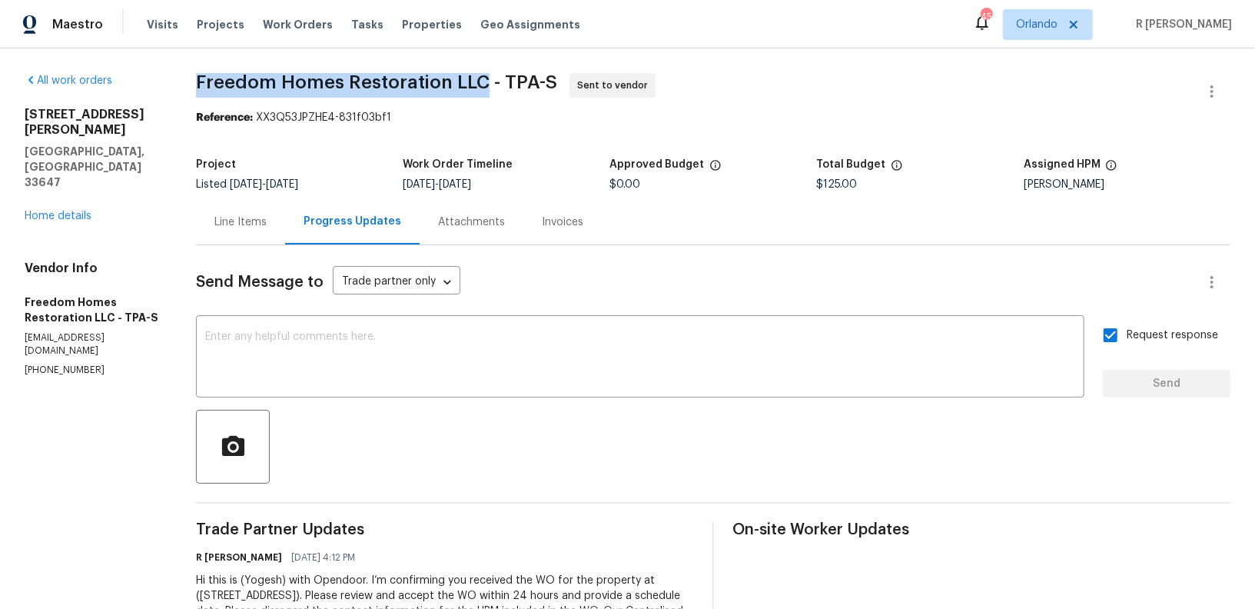
copy span "Freedom Homes Restoration LLC"
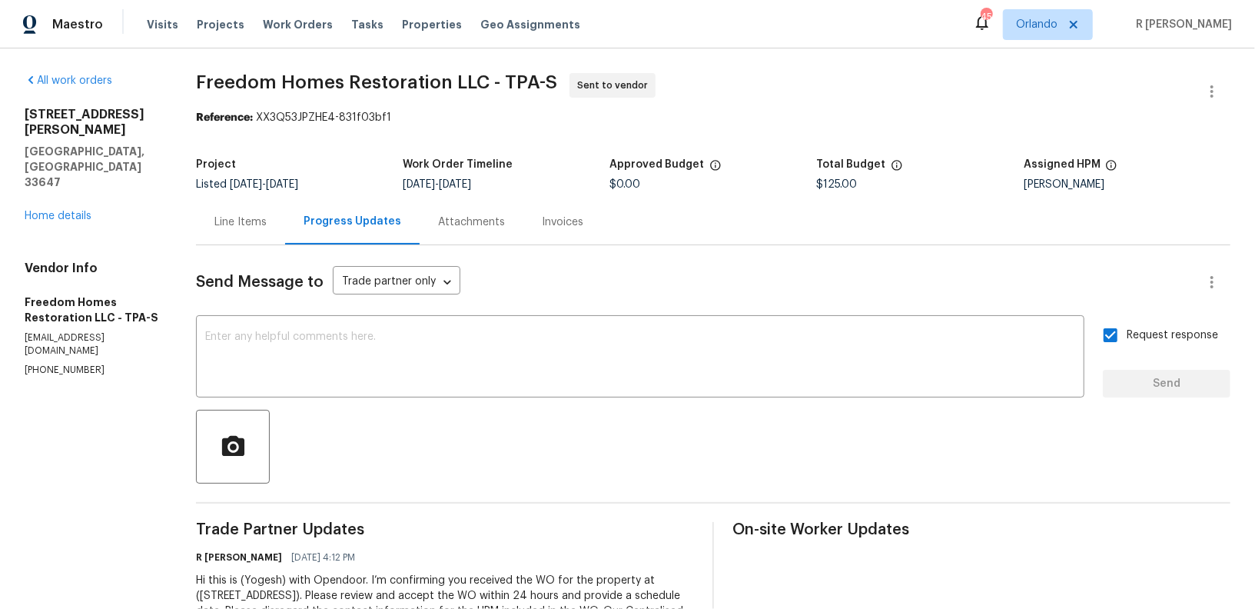
click at [57, 193] on div "All work orders [STREET_ADDRESS][PERSON_NAME][PERSON_NAME] Home details Vendor …" at bounding box center [92, 225] width 134 height 304
click at [58, 211] on link "Home details" at bounding box center [58, 216] width 67 height 11
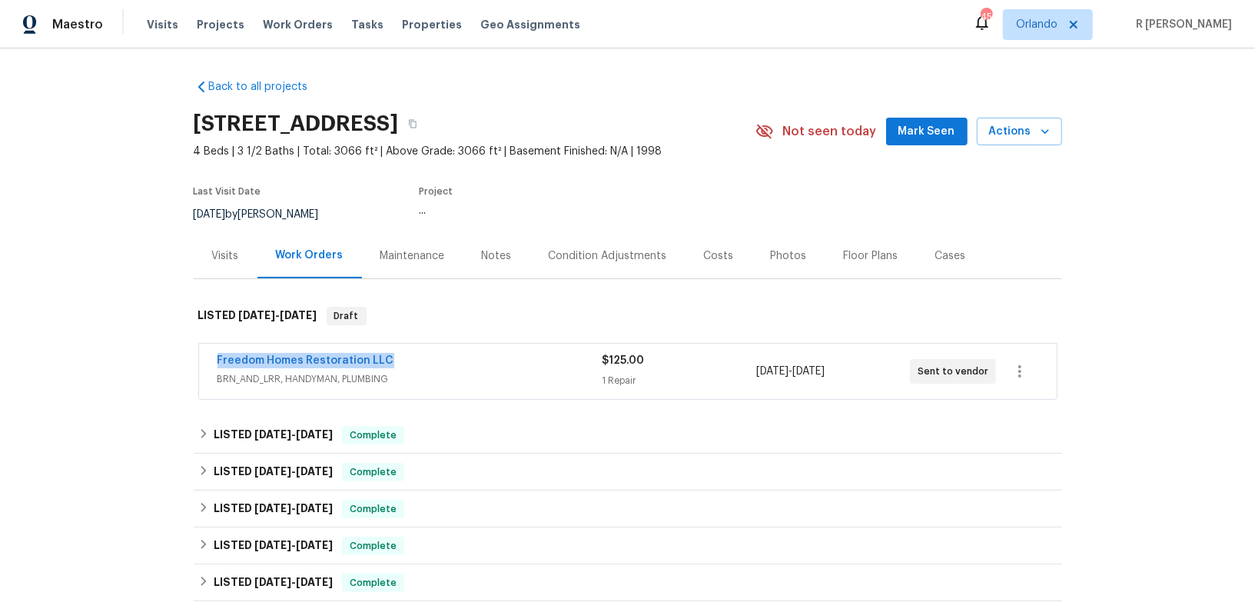
drag, startPoint x: 426, startPoint y: 359, endPoint x: 51, endPoint y: 359, distance: 375.0
click at [51, 359] on div "Back to all projects [STREET_ADDRESS] 4 Beds | 3 1/2 Baths | Total: 3066 ft² | …" at bounding box center [627, 328] width 1255 height 560
copy link "Freedom Homes Restoration LLC"
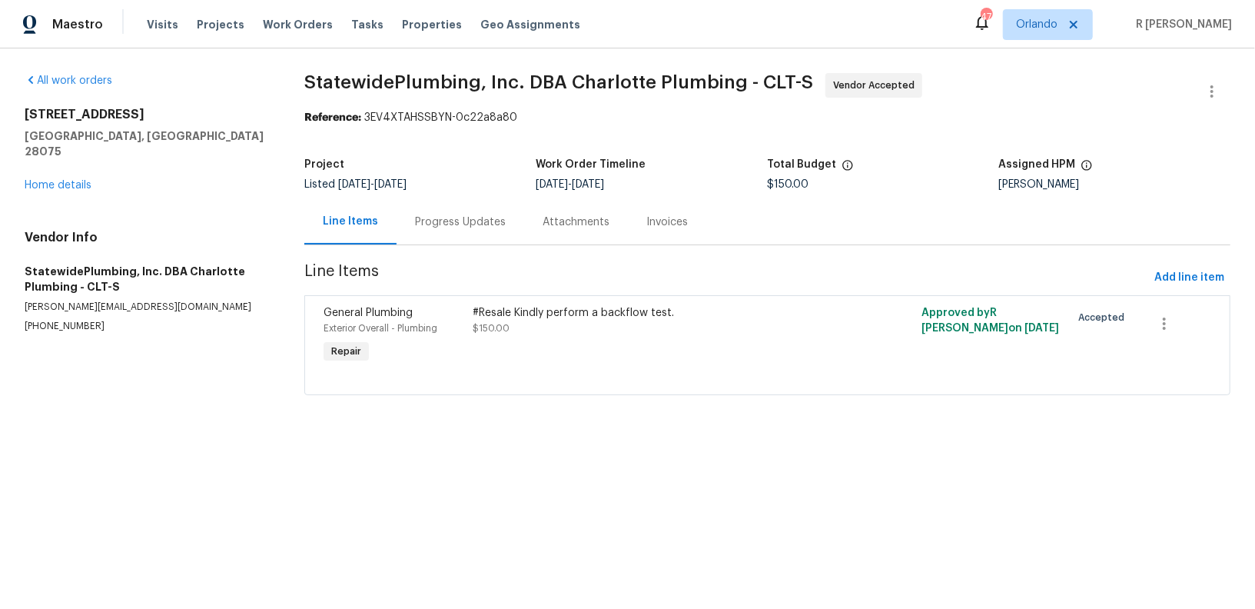
click at [475, 232] on div "Progress Updates" at bounding box center [461, 221] width 128 height 45
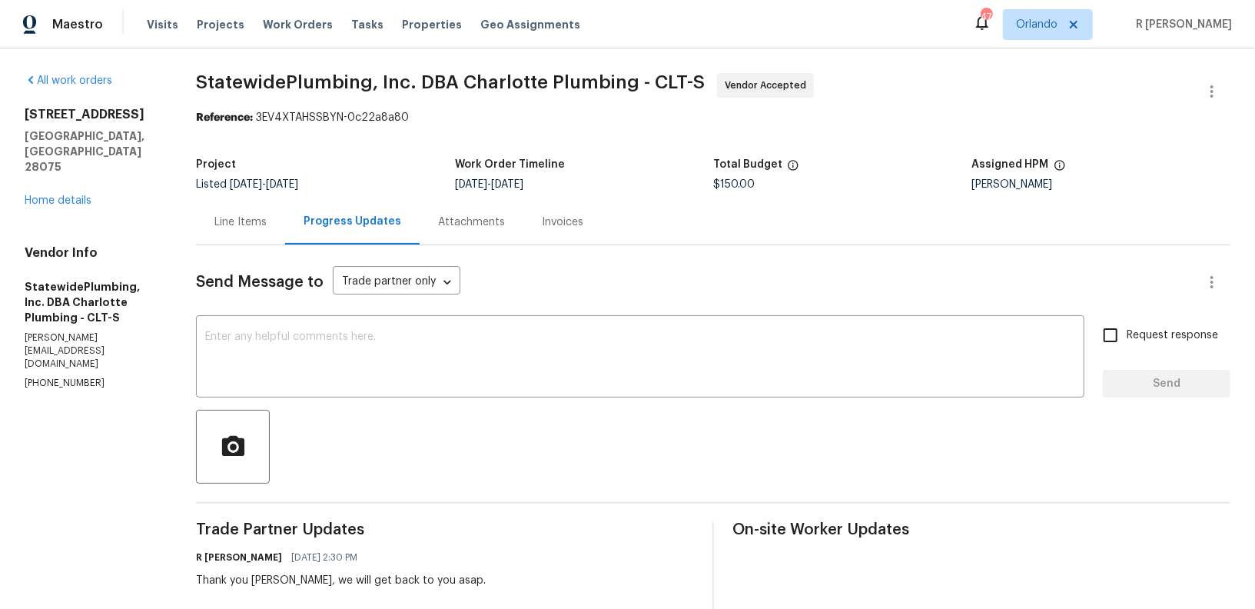
click at [260, 234] on div "Line Items" at bounding box center [240, 221] width 89 height 45
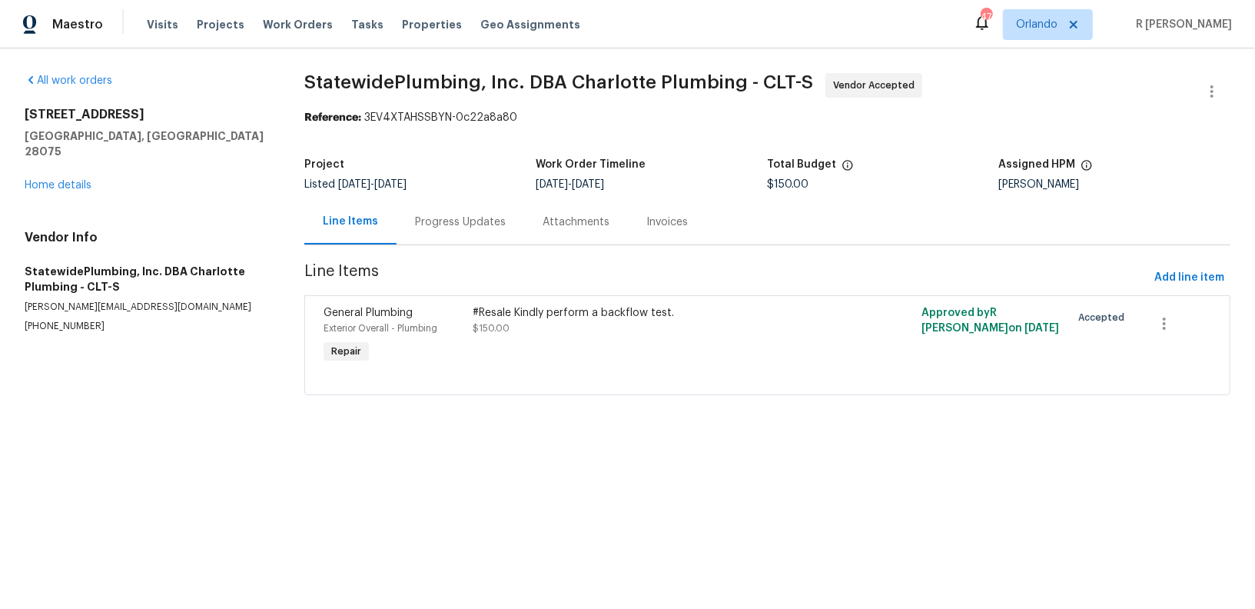
click at [563, 330] on div "#Resale Kindly perform a backflow test. $150.00" at bounding box center [655, 320] width 364 height 31
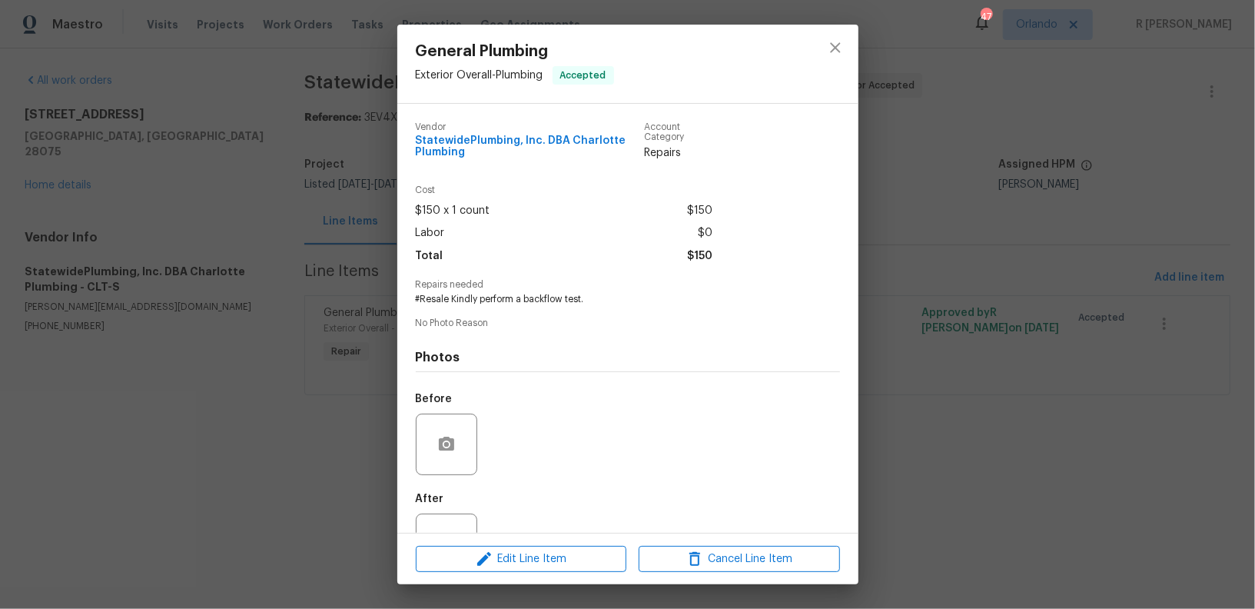
scroll to position [58, 0]
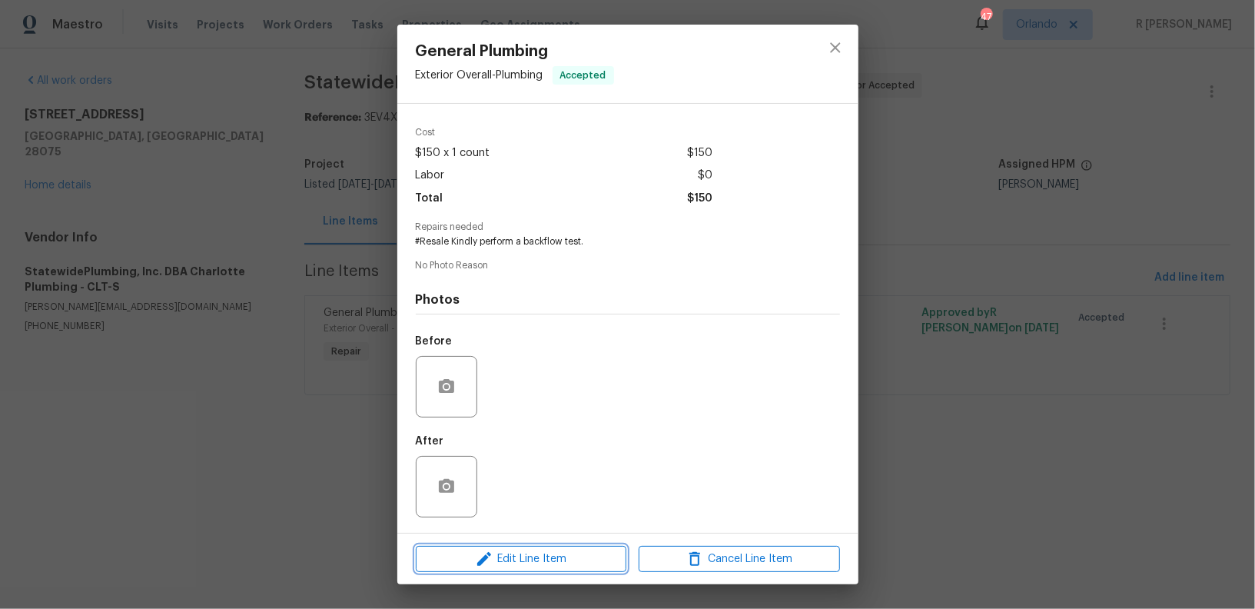
click at [520, 553] on span "Edit Line Item" at bounding box center [520, 558] width 201 height 19
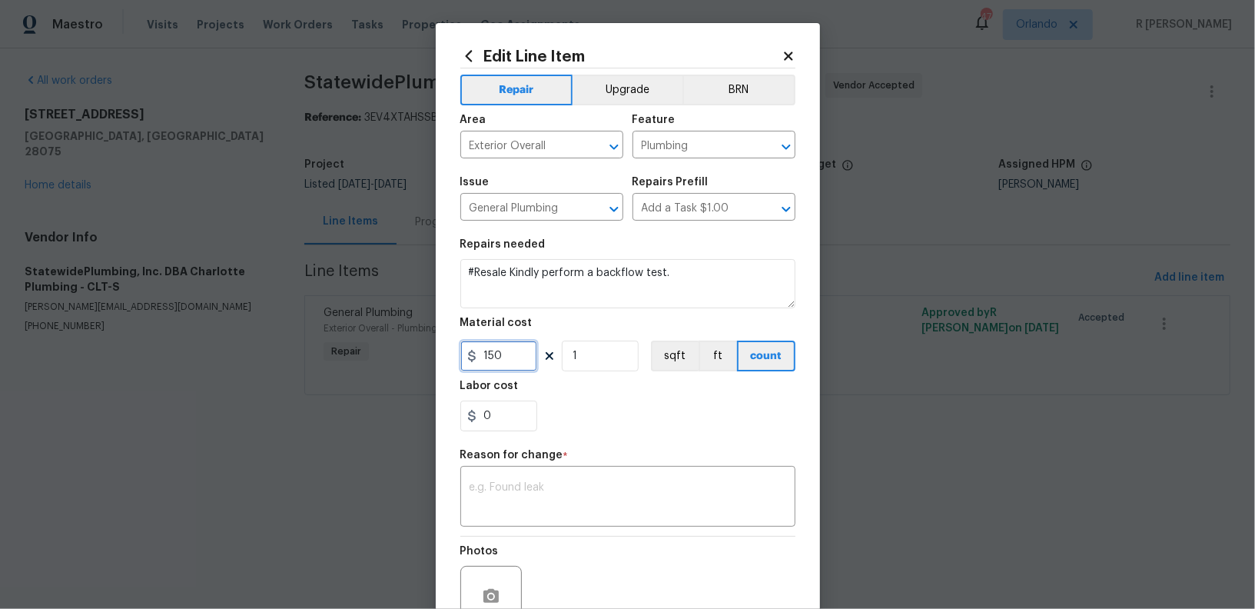
click at [504, 361] on input "150" at bounding box center [498, 355] width 77 height 31
type input "1043.25"
click at [579, 518] on div "x ​" at bounding box center [627, 498] width 335 height 57
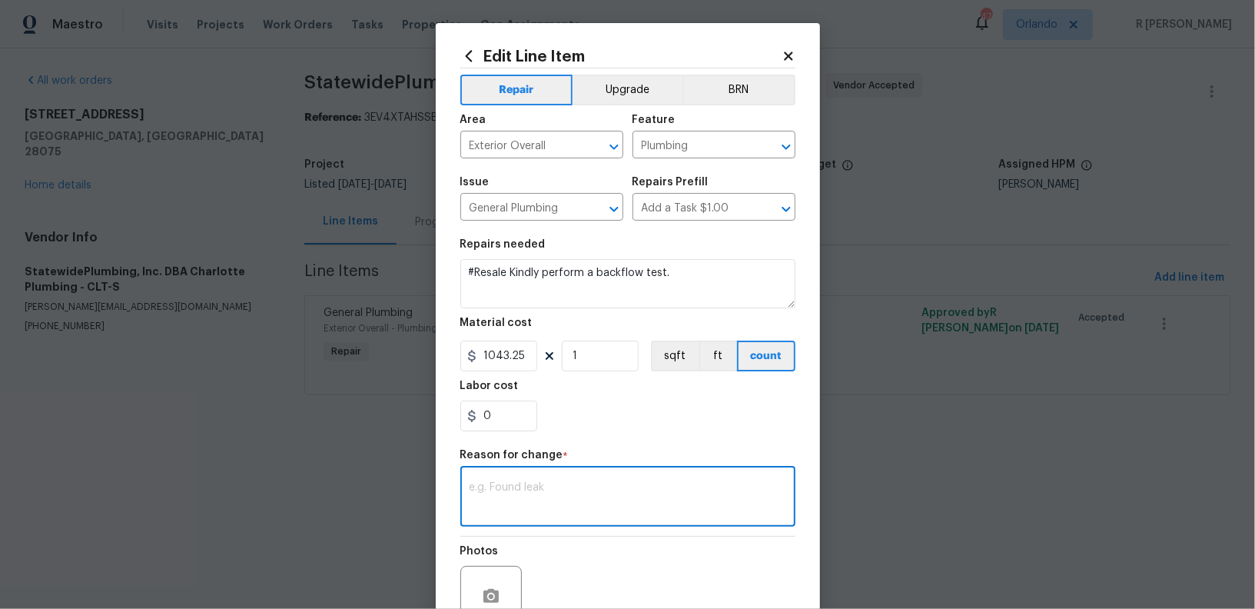
paste textarea "(YK) Updated cost per BR team approval."
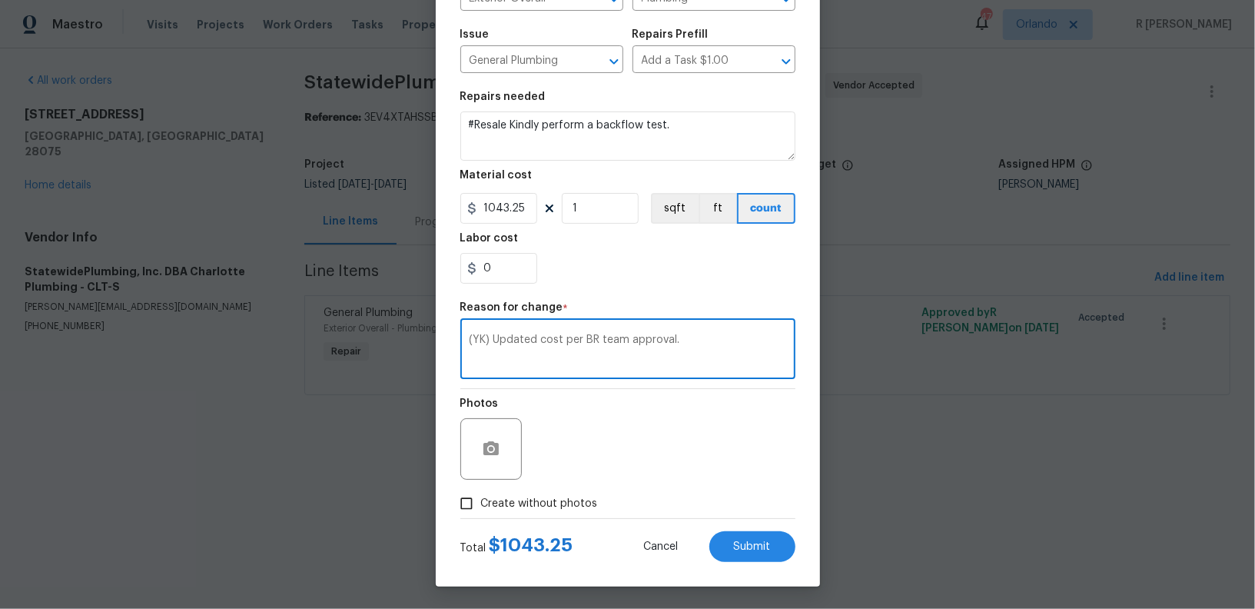
type textarea "(YK) Updated cost per BR team approval."
click at [573, 497] on span "Create without photos" at bounding box center [539, 504] width 117 height 16
click at [481, 497] on input "Create without photos" at bounding box center [466, 503] width 29 height 29
checkbox input "true"
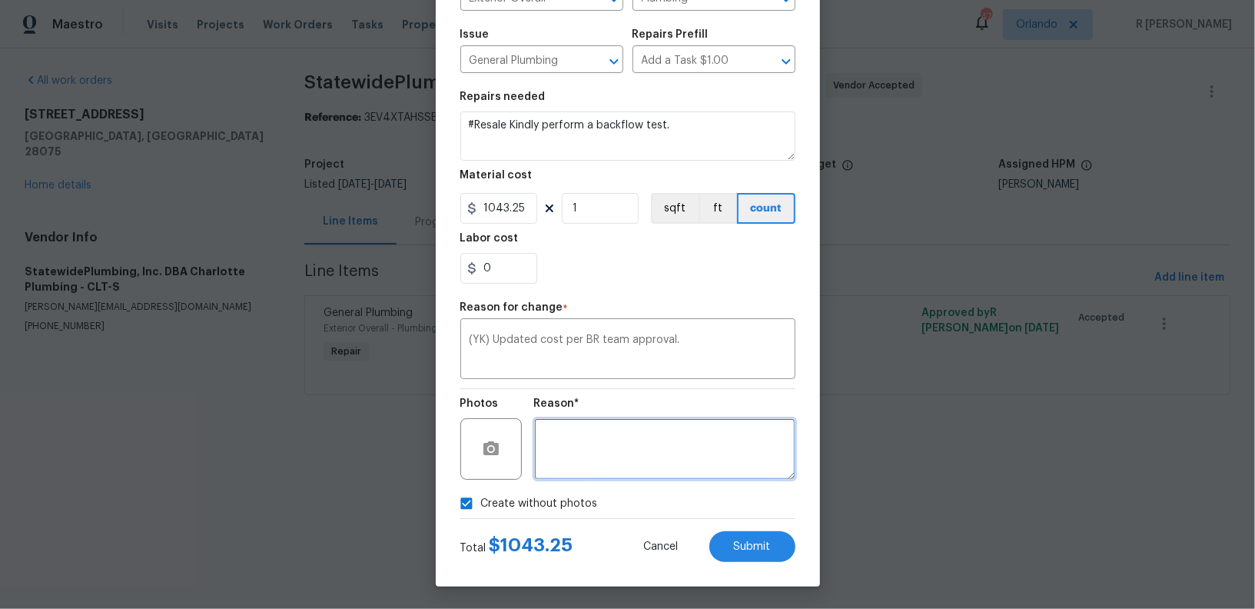
click at [683, 460] on textarea at bounding box center [664, 448] width 261 height 61
click at [768, 569] on div "Edit Line Item Repair Upgrade BRN Area Exterior Overall ​ Feature Plumbing ​ Is…" at bounding box center [628, 231] width 384 height 711
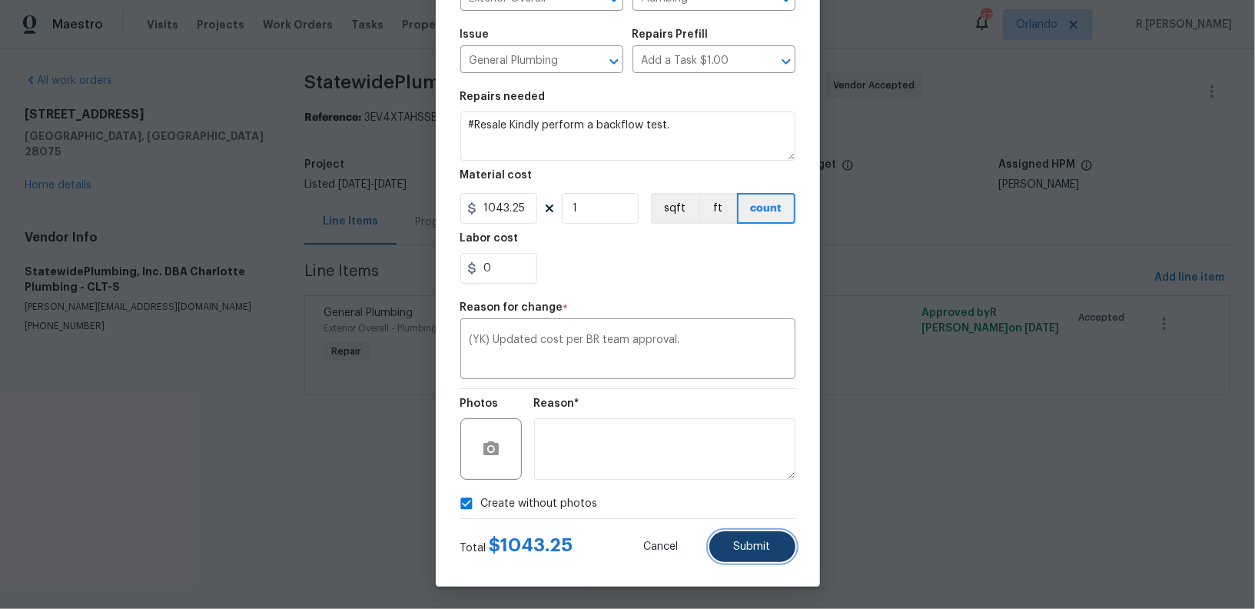
click at [768, 559] on button "Submit" at bounding box center [752, 546] width 86 height 31
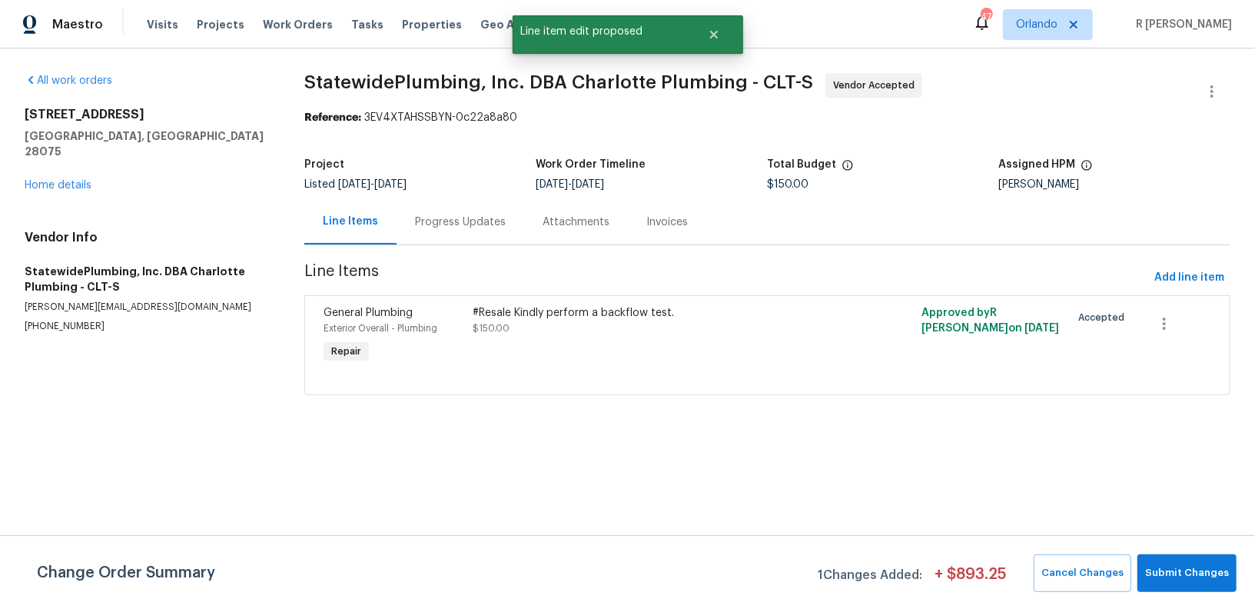
scroll to position [0, 0]
click at [1195, 566] on span "Submit Changes" at bounding box center [1187, 573] width 84 height 18
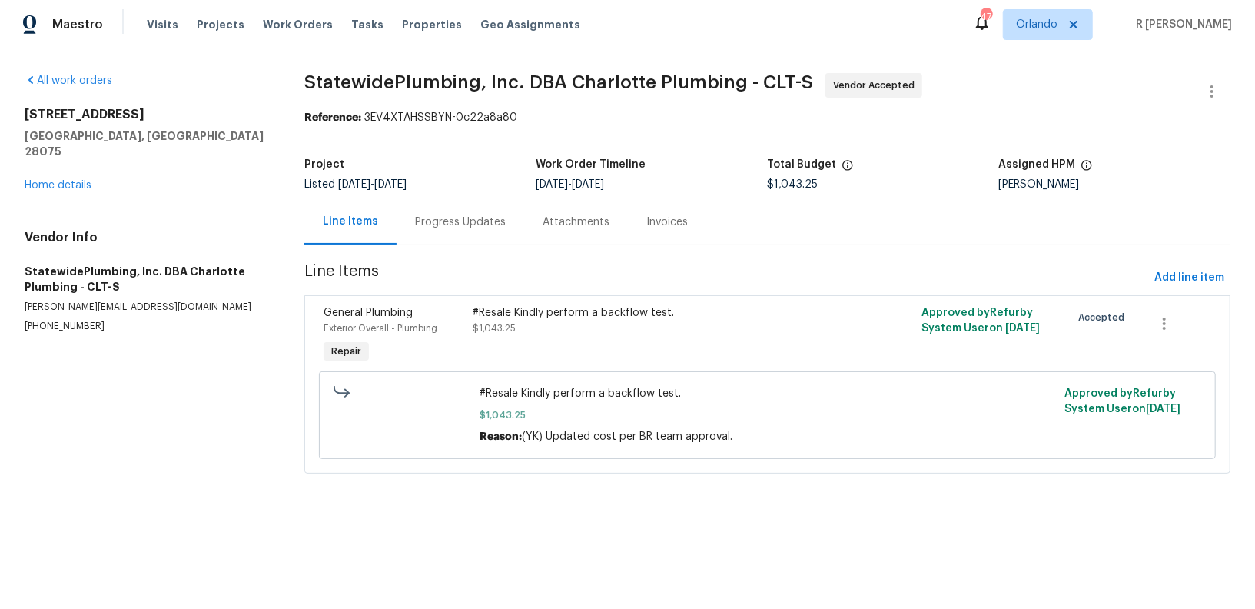
click at [456, 217] on div "Progress Updates" at bounding box center [460, 221] width 91 height 15
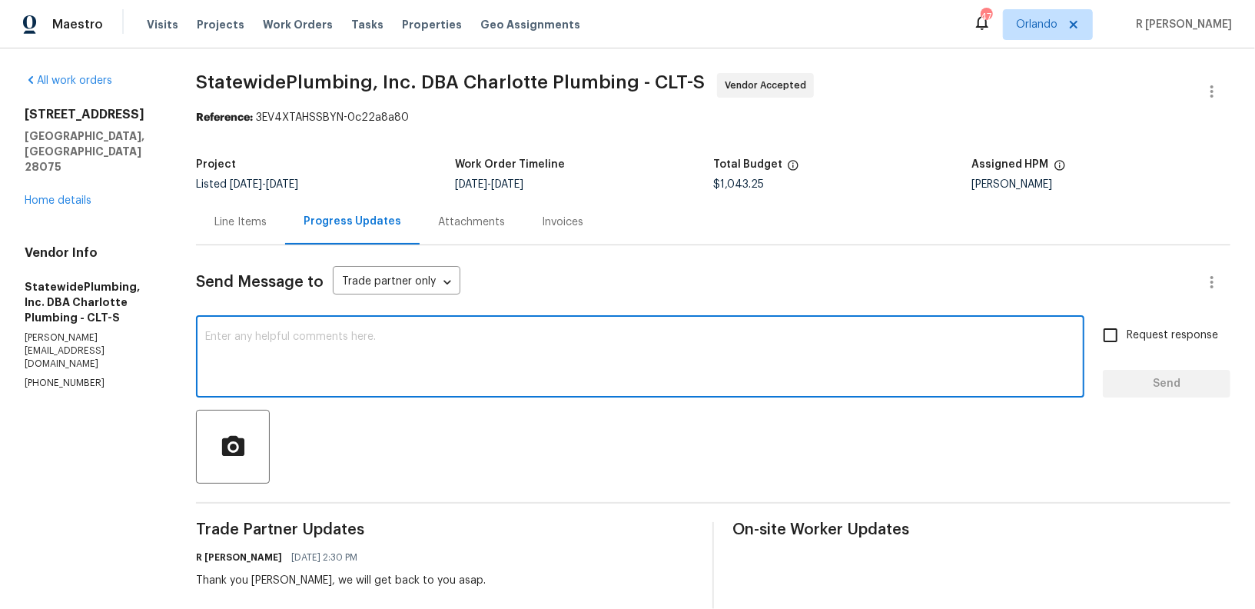
click at [486, 376] on textarea at bounding box center [640, 358] width 870 height 54
type textarea "H"
click at [419, 336] on textarea "The final cost has been updated, kindly keep us posted." at bounding box center [640, 358] width 870 height 54
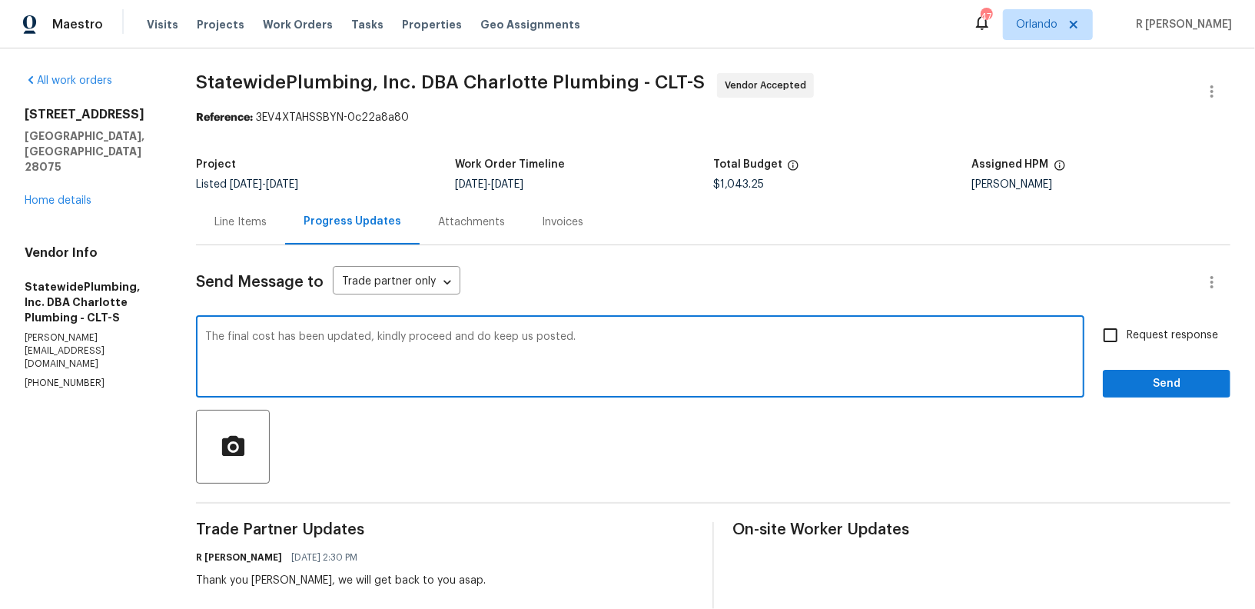
type textarea "The final cost has been updated, kindly proceed and do keep us posted."
click at [1147, 382] on span "Send" at bounding box center [1166, 383] width 103 height 19
